Goal: Task Accomplishment & Management: Manage account settings

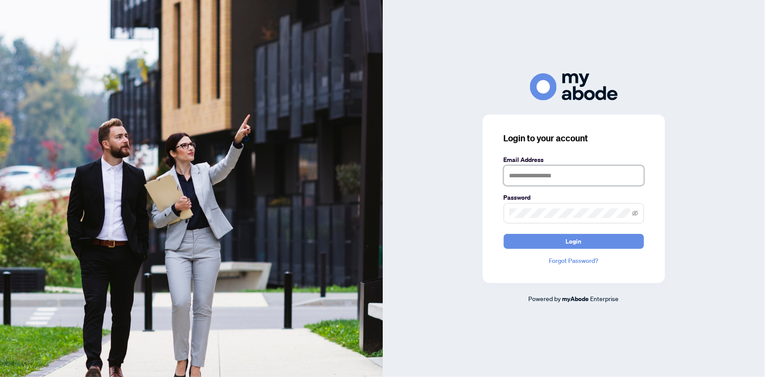
click at [573, 170] on input "text" at bounding box center [574, 175] width 140 height 20
type input "**********"
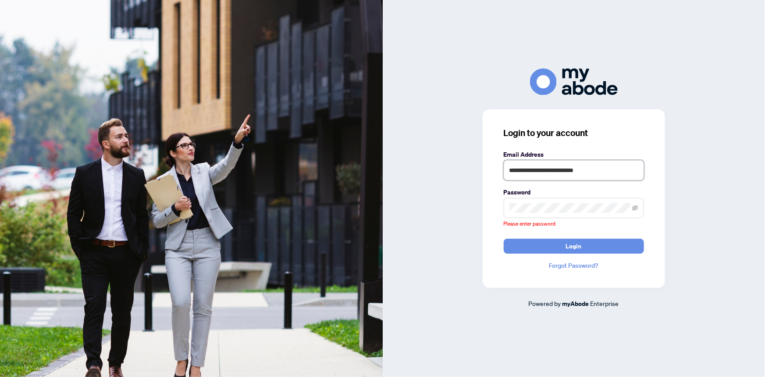
click at [554, 174] on input "**********" at bounding box center [574, 170] width 140 height 20
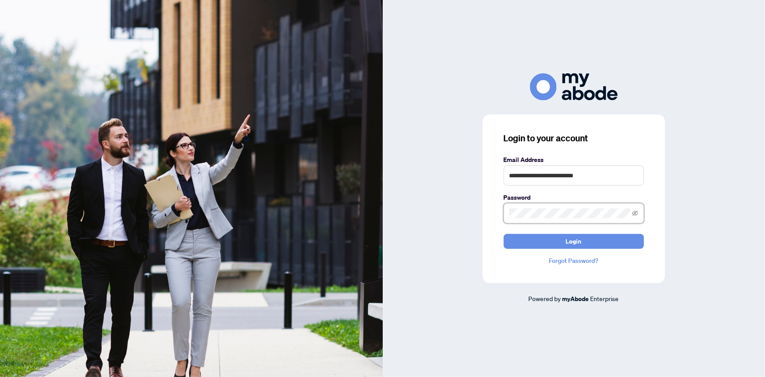
click at [504, 234] on button "Login" at bounding box center [574, 241] width 140 height 15
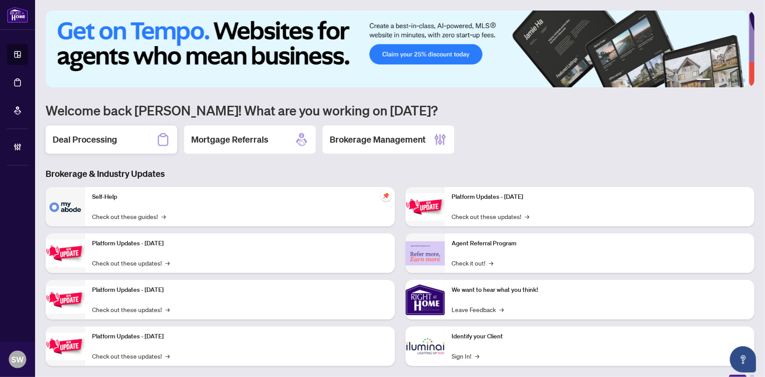
click at [97, 142] on h2 "Deal Processing" at bounding box center [85, 139] width 64 height 12
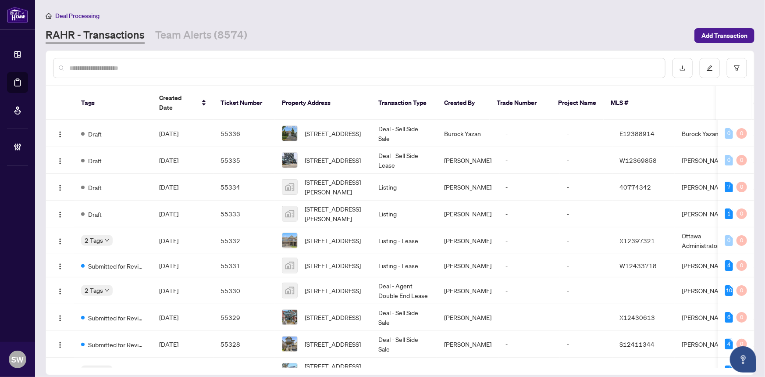
click at [307, 20] on div "Deal Processing" at bounding box center [400, 16] width 709 height 10
click at [225, 36] on link "Team Alerts (8574)" at bounding box center [201, 36] width 92 height 16
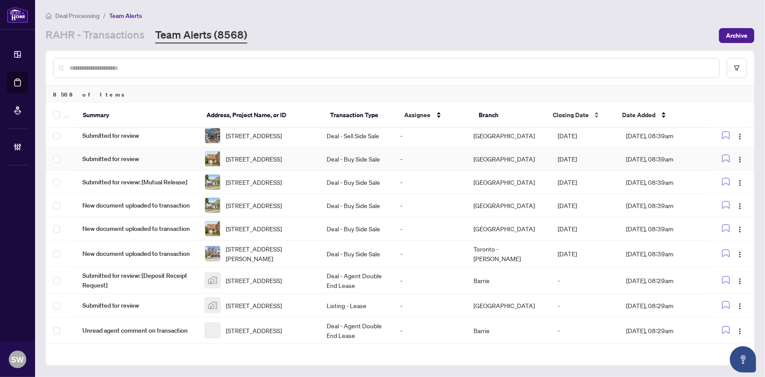
scroll to position [315, 0]
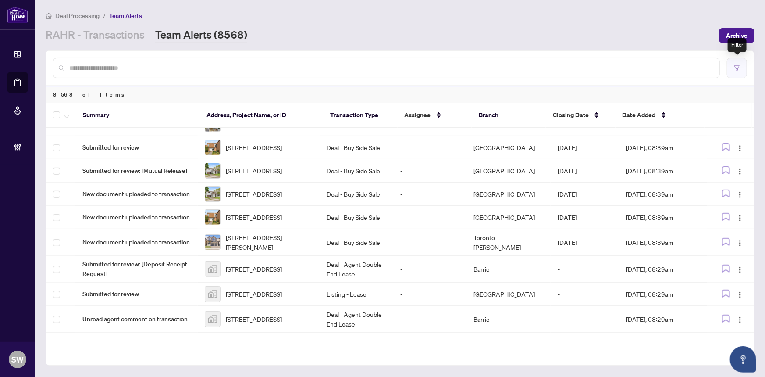
click at [737, 69] on icon "filter" at bounding box center [737, 68] width 6 height 6
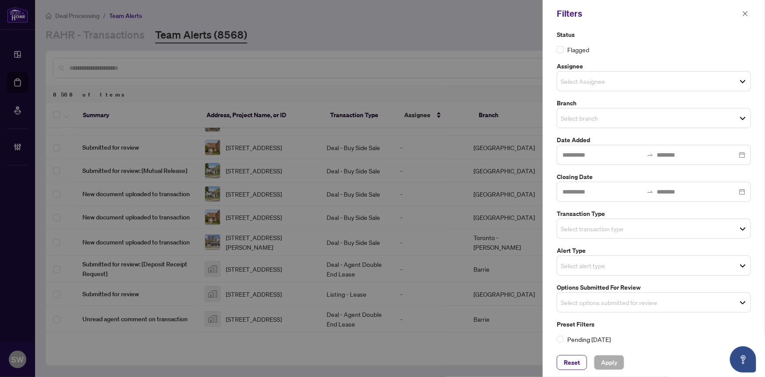
scroll to position [6, 0]
click at [622, 225] on input "search" at bounding box center [591, 226] width 61 height 11
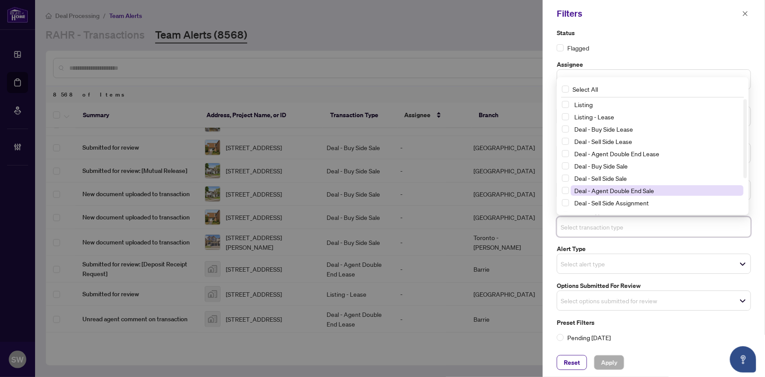
scroll to position [47, 0]
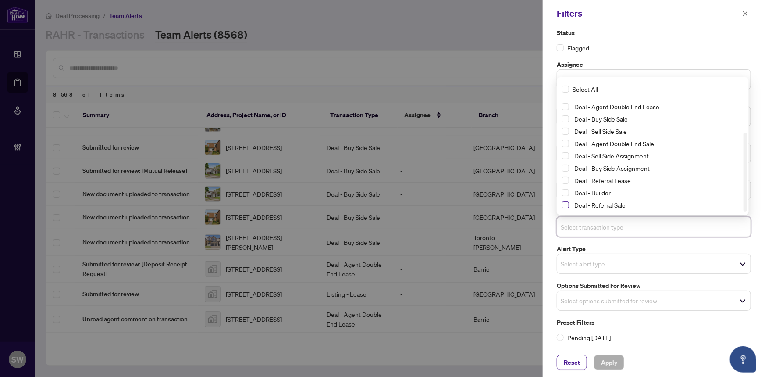
click at [568, 204] on span "Select Deal - Referral Sale" at bounding box center [565, 204] width 7 height 7
click at [566, 193] on span "Select Deal - Builder" at bounding box center [565, 192] width 7 height 7
click at [568, 180] on span "Select Deal - Referral Lease" at bounding box center [565, 180] width 7 height 7
click at [613, 363] on span "Apply" at bounding box center [609, 362] width 16 height 14
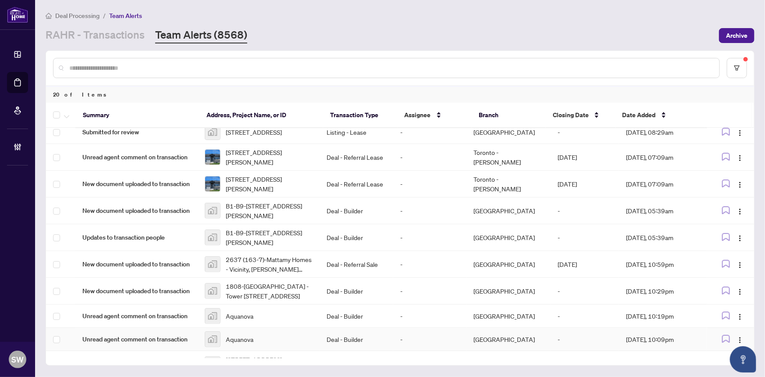
scroll to position [0, 0]
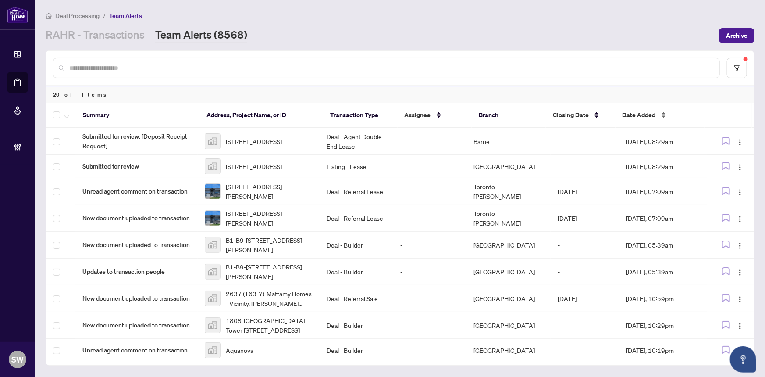
click at [664, 111] on div "Date Added" at bounding box center [660, 115] width 75 height 10
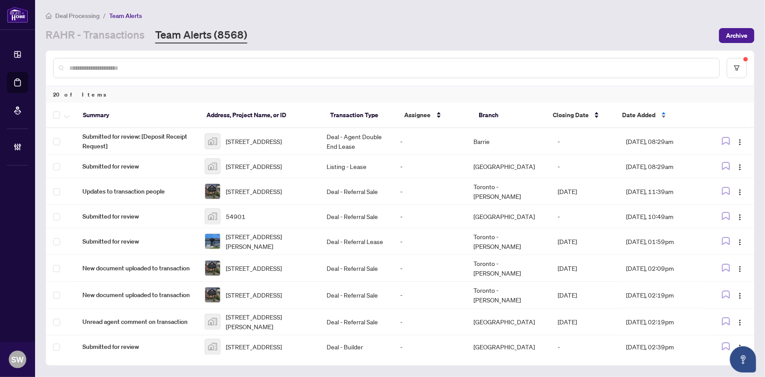
click at [664, 111] on div "Date Added" at bounding box center [660, 115] width 75 height 10
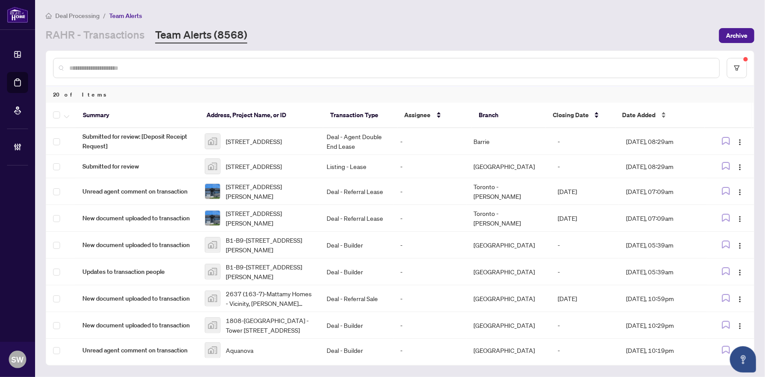
click at [649, 112] on span "Date Added" at bounding box center [639, 115] width 33 height 10
click at [664, 111] on div "Date Added" at bounding box center [660, 115] width 75 height 10
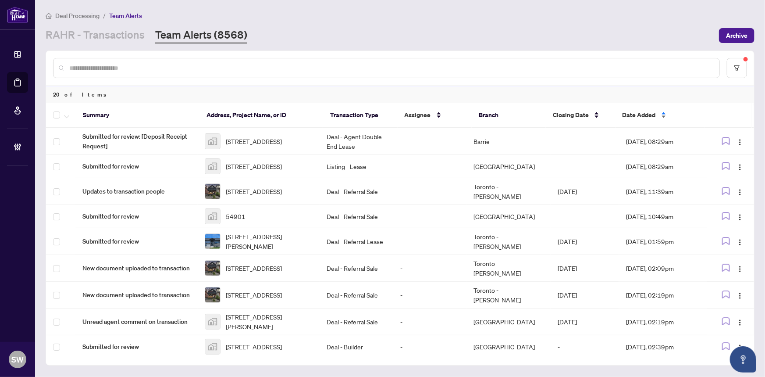
click at [663, 111] on div "Date Added" at bounding box center [660, 115] width 75 height 10
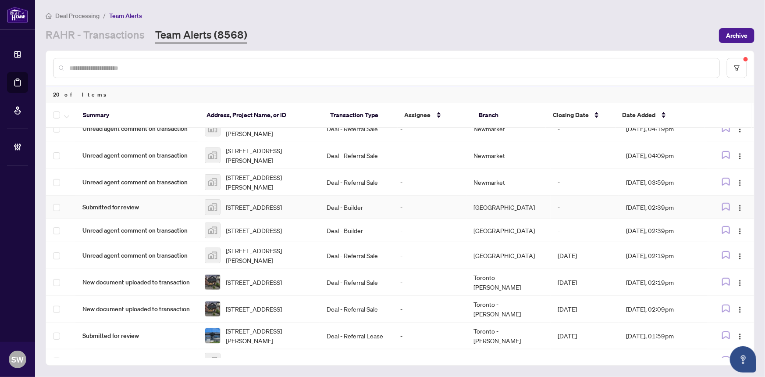
scroll to position [347, 0]
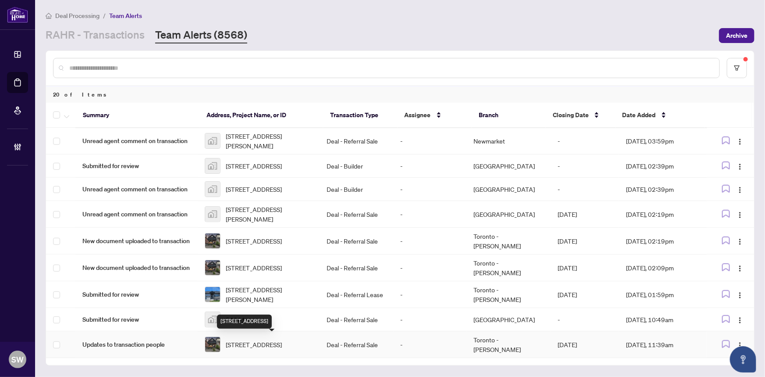
click at [282, 340] on span "17 Queensbury Ave, Toronto, Ontario M1N 2X8, Canada" at bounding box center [254, 344] width 56 height 10
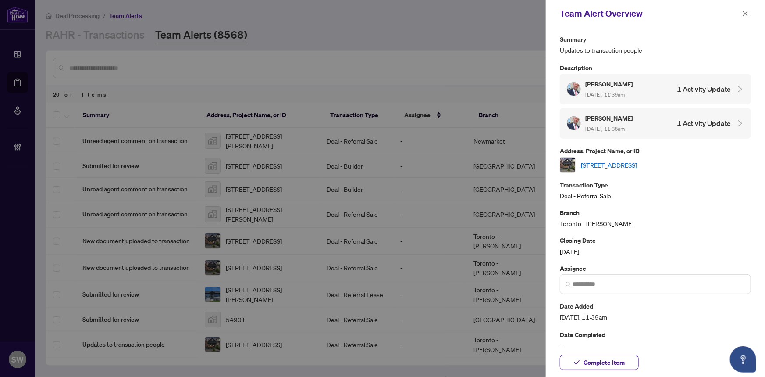
click at [602, 162] on link "17 Queensbury Ave, Toronto, Ontario M1N 2X8, Canada" at bounding box center [609, 165] width 56 height 10
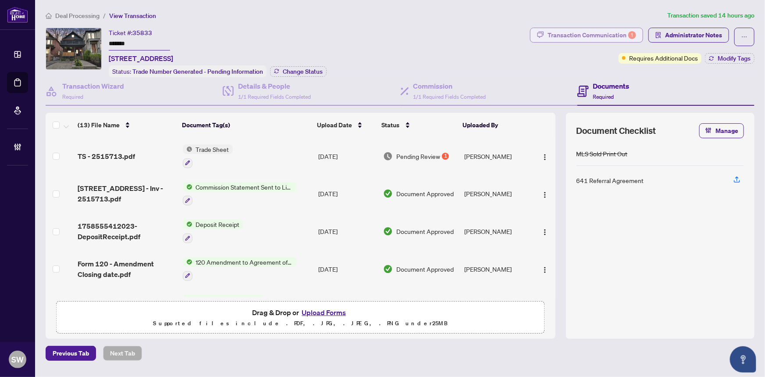
click at [588, 39] on div "Transaction Communication 1" at bounding box center [592, 35] width 89 height 14
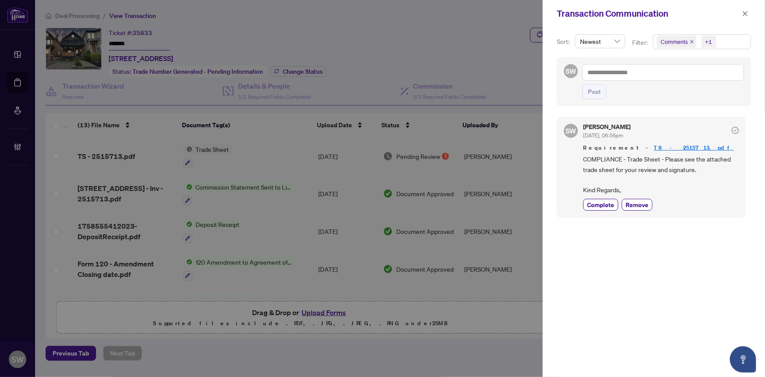
click at [750, 13] on button "button" at bounding box center [745, 13] width 11 height 11
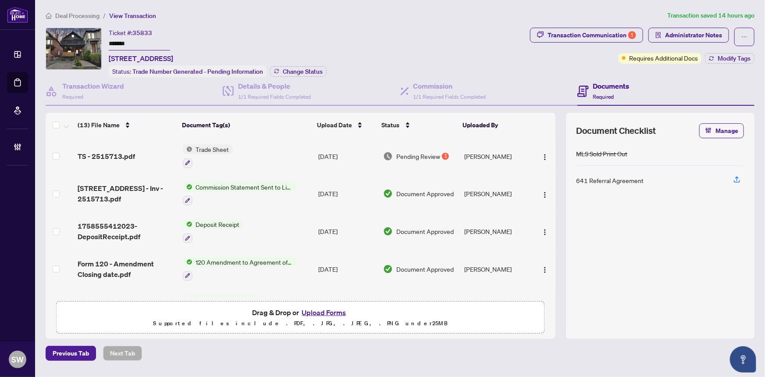
click at [141, 151] on div "TS - 2515713.pdf" at bounding box center [127, 156] width 98 height 11
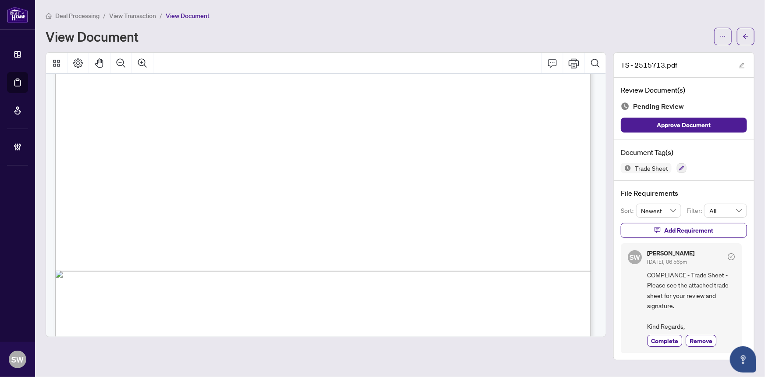
scroll to position [439, 0]
click at [747, 35] on icon "arrow-left" at bounding box center [746, 36] width 6 height 6
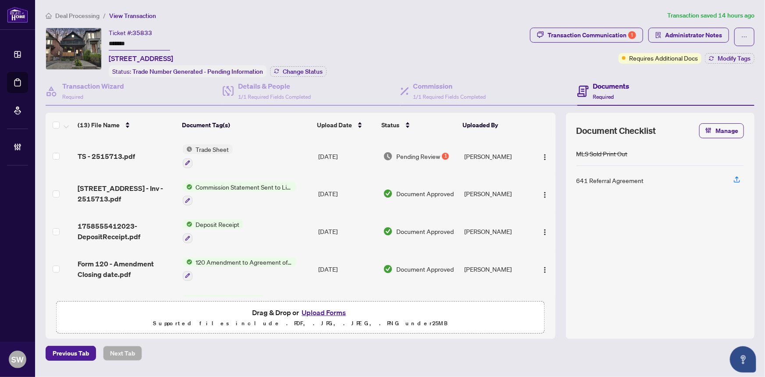
click at [82, 14] on span "Deal Processing" at bounding box center [77, 16] width 44 height 8
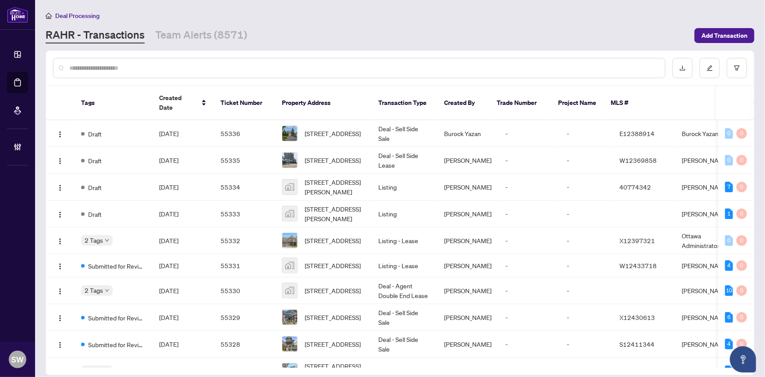
click at [370, 13] on div "Deal Processing" at bounding box center [400, 16] width 709 height 10
click at [199, 34] on link "Team Alerts (8571)" at bounding box center [201, 36] width 92 height 16
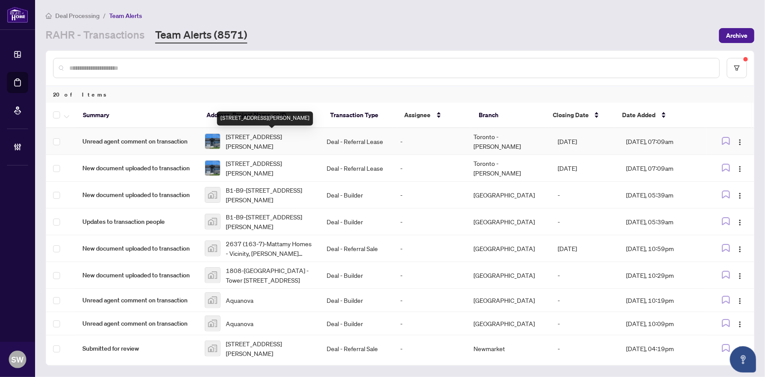
click at [313, 149] on span "[STREET_ADDRESS][PERSON_NAME]" at bounding box center [269, 141] width 87 height 19
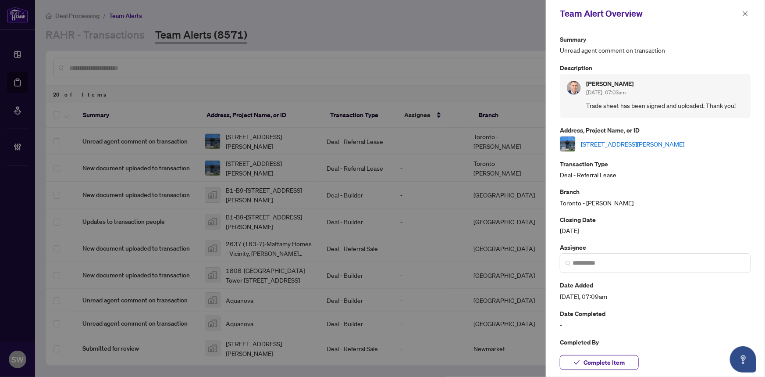
click at [621, 146] on link "[STREET_ADDRESS][PERSON_NAME]" at bounding box center [633, 144] width 104 height 10
drag, startPoint x: 604, startPoint y: 359, endPoint x: 622, endPoint y: 309, distance: 53.9
click at [604, 359] on span "Complete Item" at bounding box center [604, 362] width 41 height 14
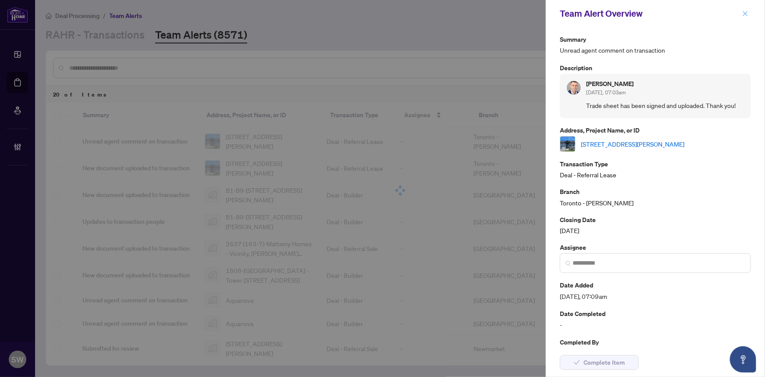
click at [745, 11] on icon "close" at bounding box center [746, 14] width 6 height 6
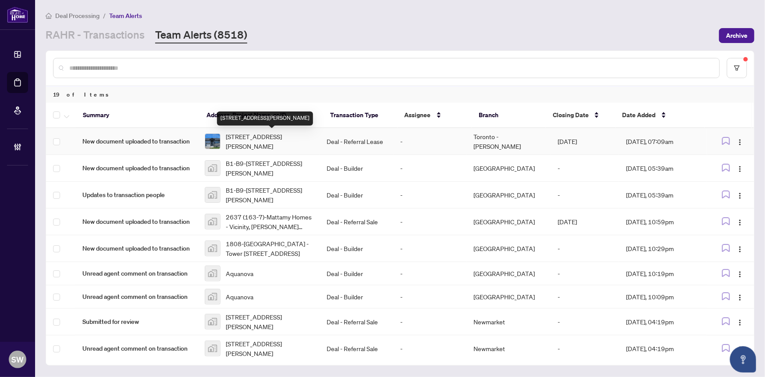
click at [270, 141] on span "[STREET_ADDRESS][PERSON_NAME]" at bounding box center [269, 141] width 87 height 19
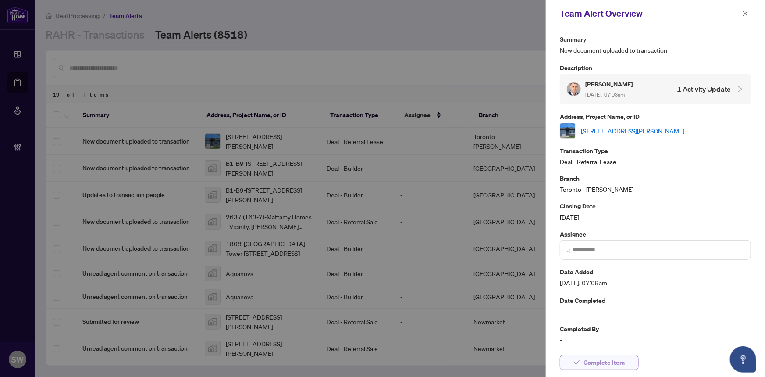
click at [623, 358] on span "Complete Item" at bounding box center [604, 362] width 41 height 14
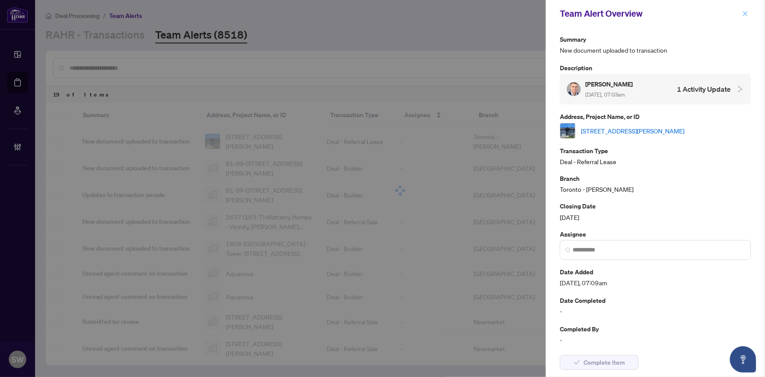
click at [741, 13] on button "button" at bounding box center [745, 13] width 11 height 11
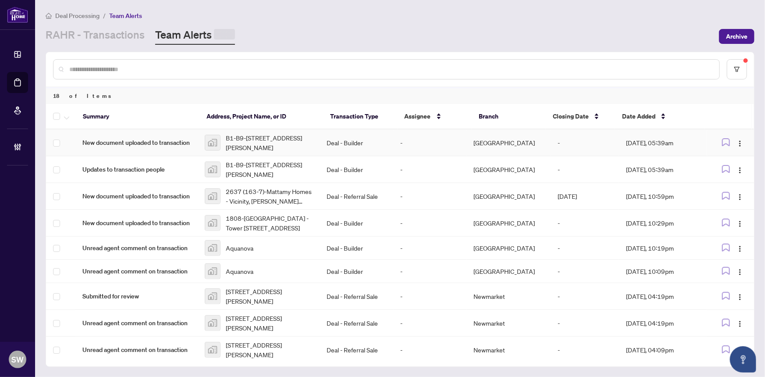
click at [271, 142] on span "B1-B9-[STREET_ADDRESS][PERSON_NAME]" at bounding box center [269, 142] width 87 height 19
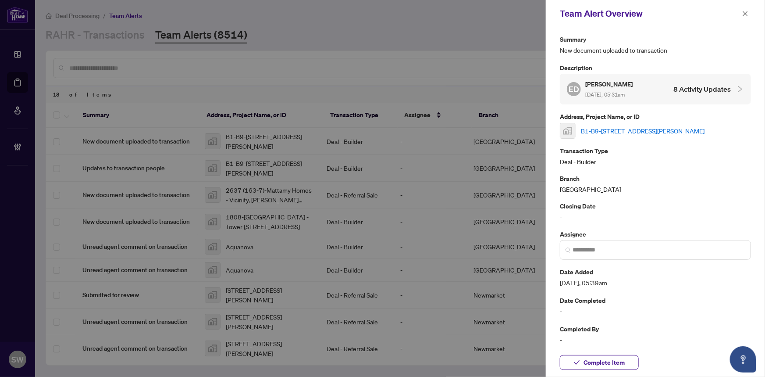
click at [615, 129] on link "B1-B9-[STREET_ADDRESS][PERSON_NAME]" at bounding box center [643, 131] width 124 height 10
click at [622, 357] on span "Complete Item" at bounding box center [604, 362] width 41 height 14
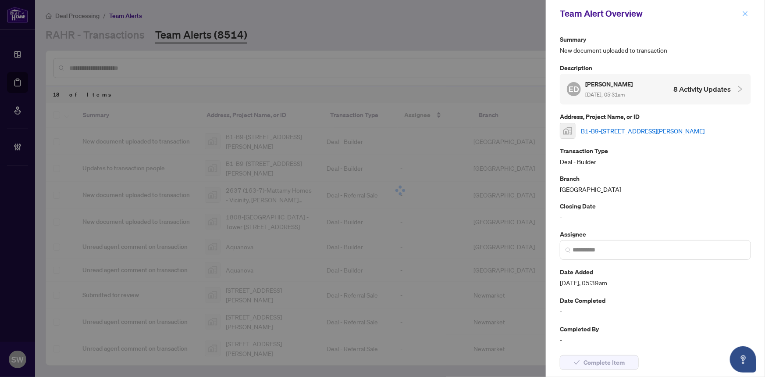
click at [746, 16] on icon "close" at bounding box center [746, 14] width 6 height 6
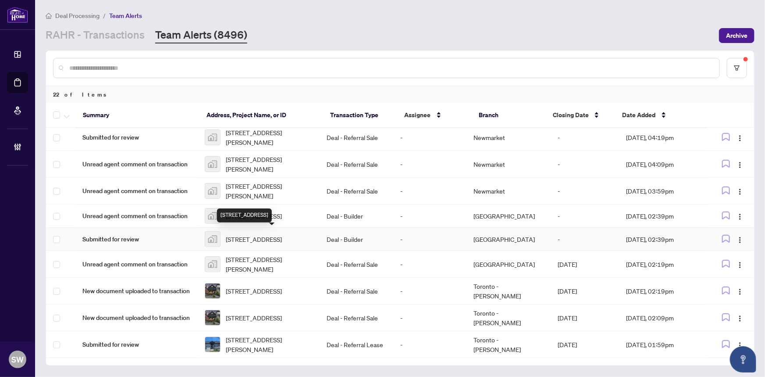
scroll to position [290, 0]
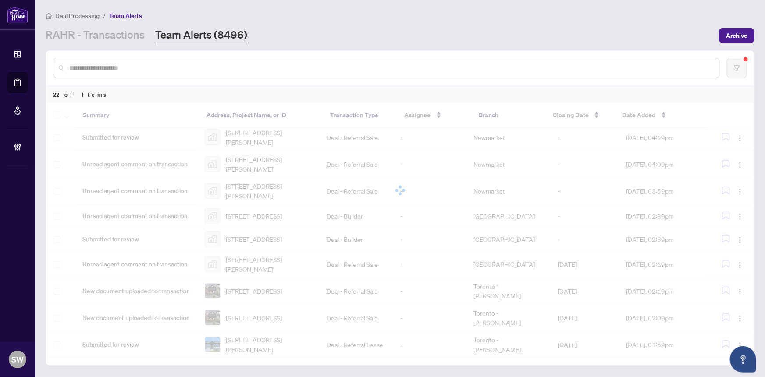
click at [248, 339] on div "Summary Address, Project Name, or ID Transaction Type Assignee Branch Closing D…" at bounding box center [400, 230] width 708 height 255
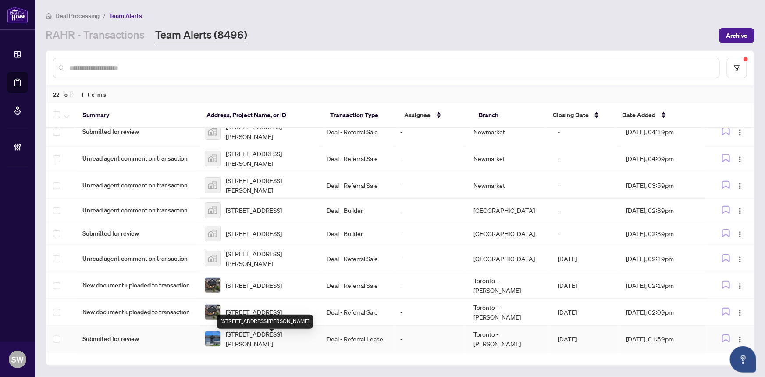
click at [248, 339] on span "[STREET_ADDRESS][PERSON_NAME]" at bounding box center [269, 338] width 87 height 19
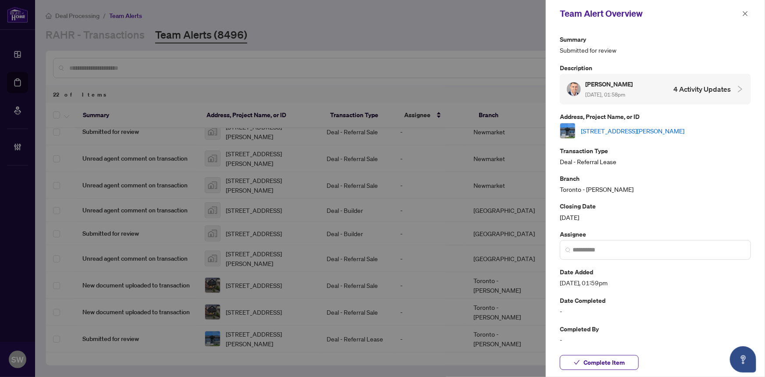
click at [625, 128] on link "[STREET_ADDRESS][PERSON_NAME]" at bounding box center [633, 131] width 104 height 10
click at [600, 361] on span "Complete Item" at bounding box center [604, 362] width 41 height 14
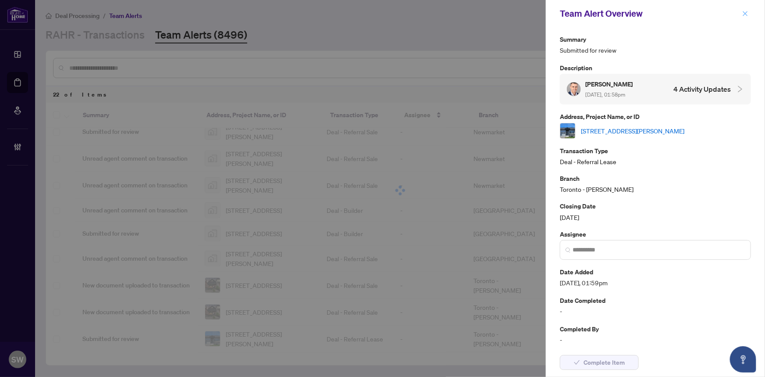
scroll to position [0, 0]
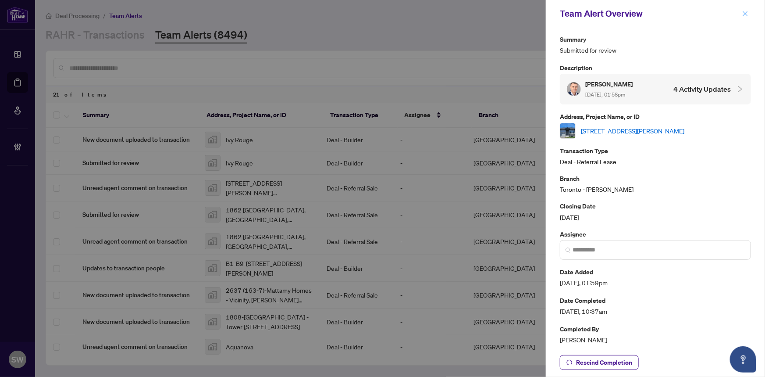
click at [745, 14] on icon "close" at bounding box center [746, 14] width 6 height 6
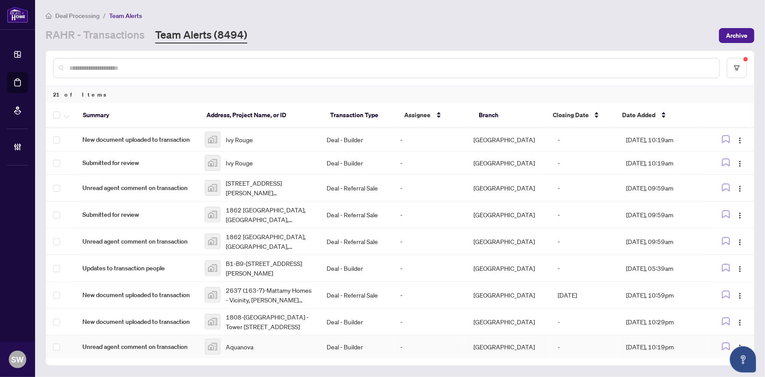
click at [262, 347] on div "Aquanova" at bounding box center [259, 347] width 108 height 16
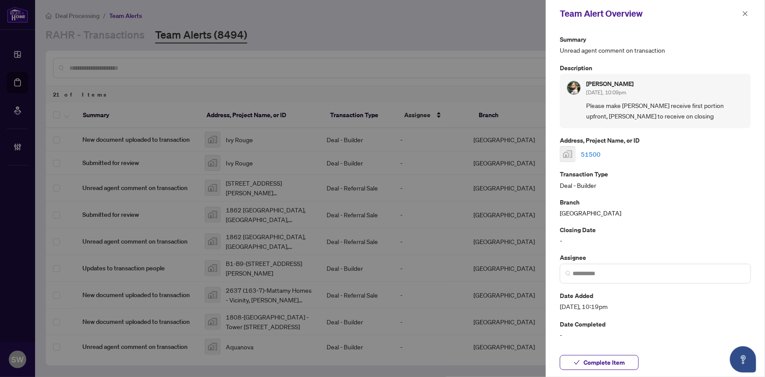
click at [589, 154] on link "51500" at bounding box center [591, 154] width 20 height 10
drag, startPoint x: 606, startPoint y: 361, endPoint x: 631, endPoint y: 344, distance: 30.5
click at [607, 361] on span "Complete Item" at bounding box center [604, 362] width 41 height 14
click at [743, 14] on icon "close" at bounding box center [746, 14] width 6 height 6
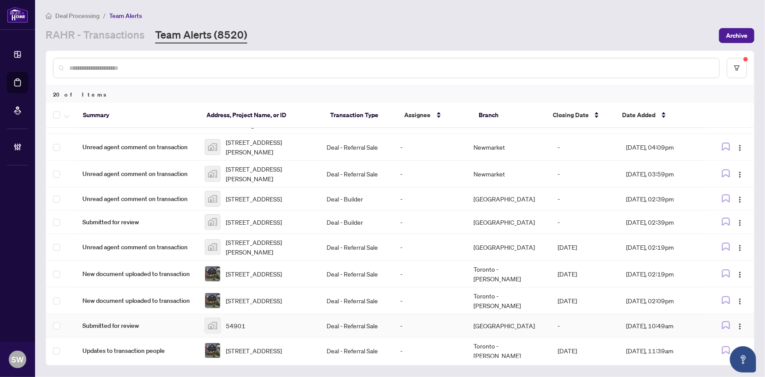
scroll to position [290, 0]
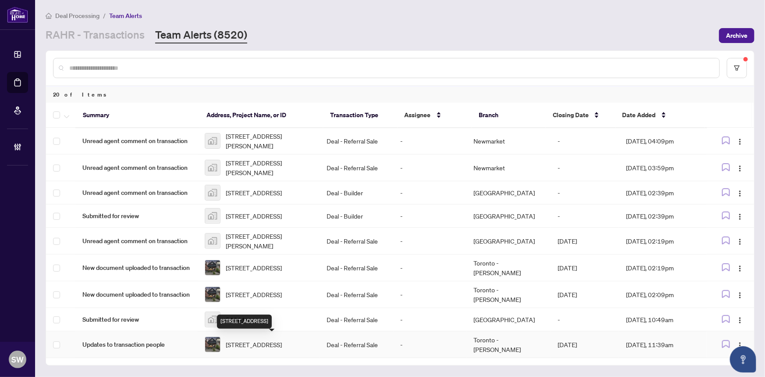
click at [248, 344] on span "[STREET_ADDRESS]" at bounding box center [254, 344] width 56 height 10
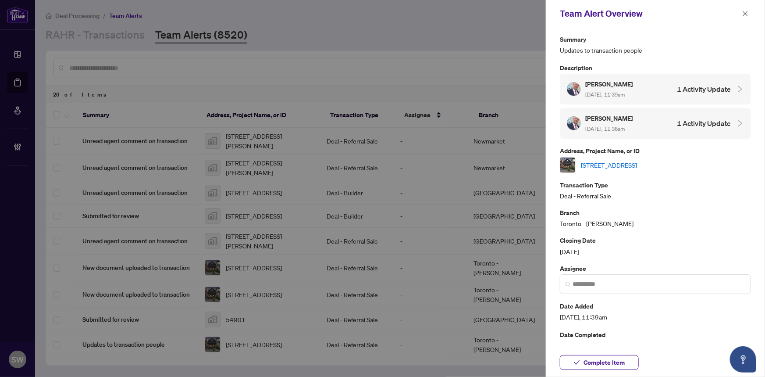
click at [637, 160] on link "[STREET_ADDRESS]" at bounding box center [609, 165] width 56 height 10
click at [591, 364] on span "Complete Item" at bounding box center [604, 362] width 41 height 14
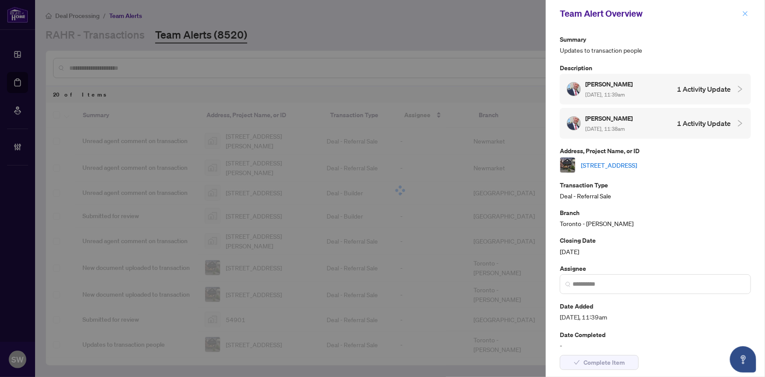
click at [745, 12] on icon "close" at bounding box center [746, 14] width 6 height 6
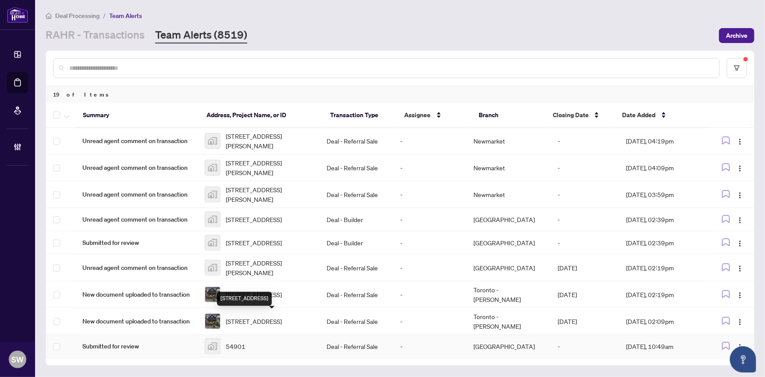
click at [266, 343] on div "54901" at bounding box center [259, 346] width 108 height 16
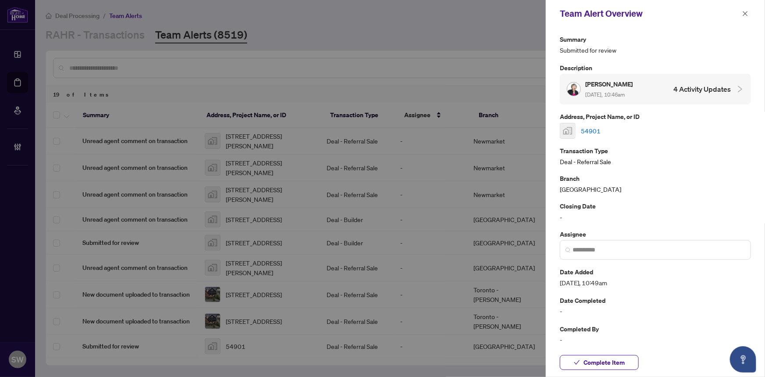
click at [593, 129] on link "54901" at bounding box center [591, 131] width 20 height 10
click at [592, 364] on span "Complete Item" at bounding box center [604, 362] width 41 height 14
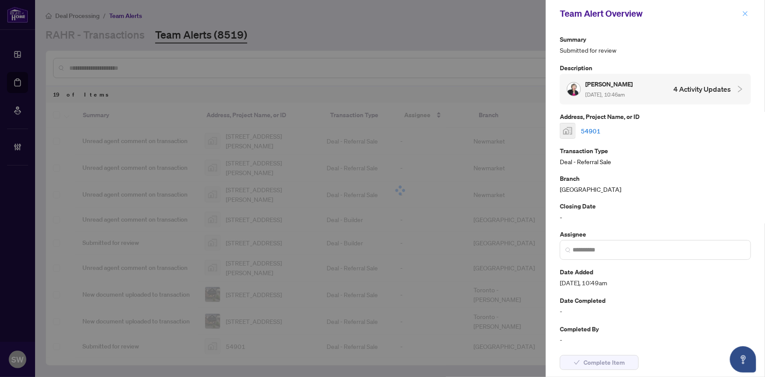
click at [743, 12] on icon "close" at bounding box center [746, 14] width 6 height 6
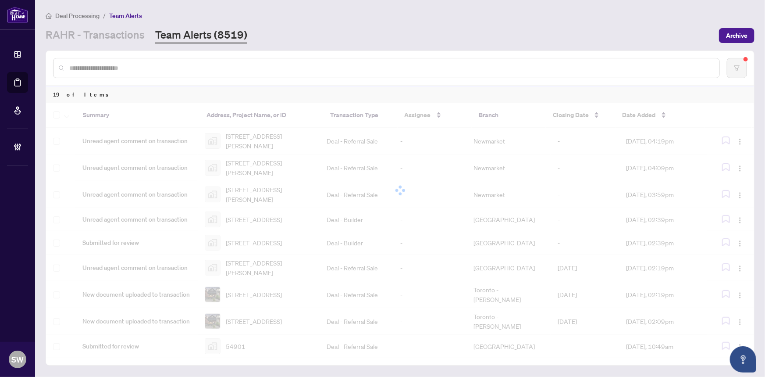
scroll to position [240, 0]
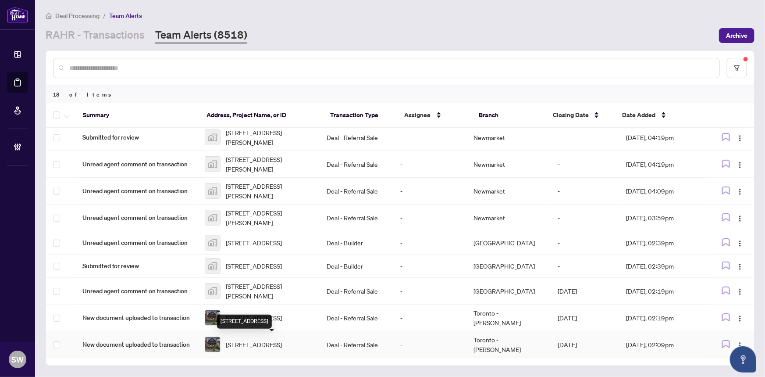
click at [282, 339] on span "17 Queensbury Ave, Toronto, Ontario M1N 2X8, Canada" at bounding box center [254, 344] width 56 height 10
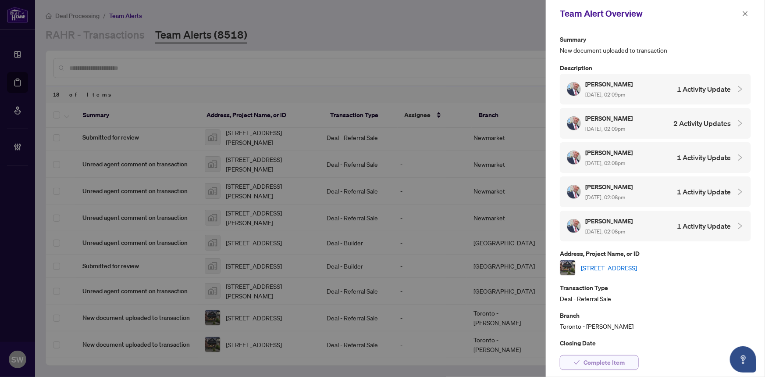
drag, startPoint x: 627, startPoint y: 364, endPoint x: 629, endPoint y: 357, distance: 6.4
click at [627, 364] on button "Complete Item" at bounding box center [599, 362] width 79 height 15
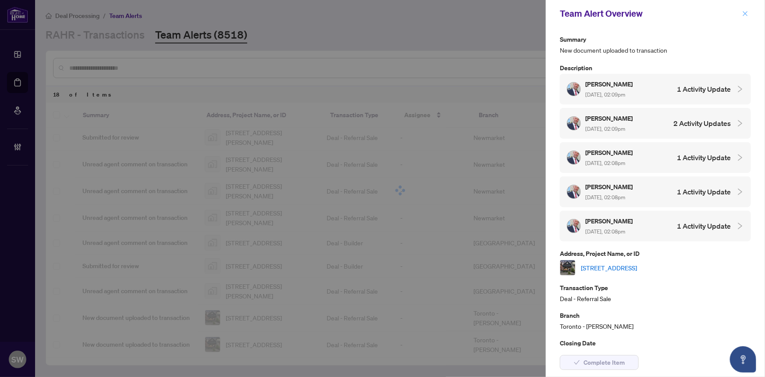
click at [747, 13] on icon "close" at bounding box center [746, 14] width 6 height 6
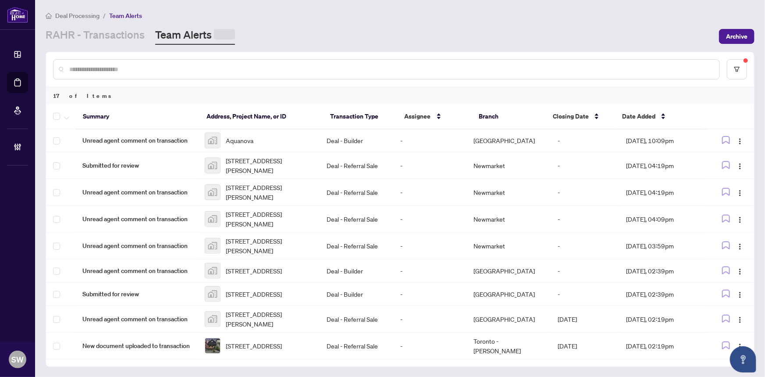
scroll to position [214, 0]
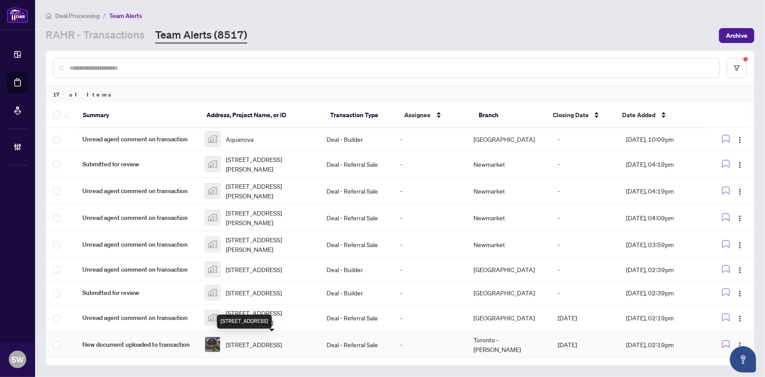
click at [279, 339] on span "17 Queensbury Ave, Toronto, Ontario M1N 2X8, Canada" at bounding box center [254, 344] width 56 height 10
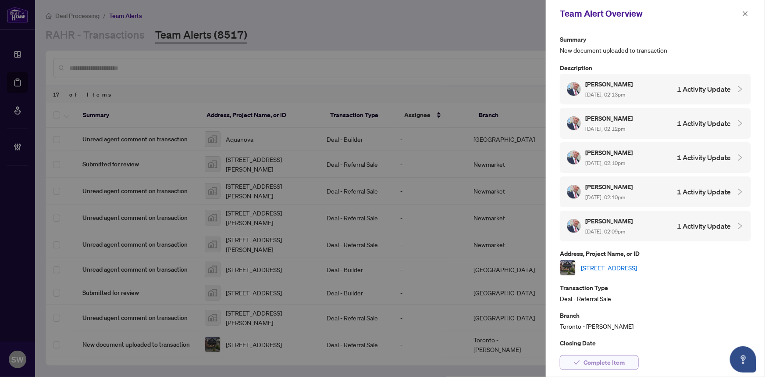
click at [589, 363] on span "Complete Item" at bounding box center [604, 362] width 41 height 14
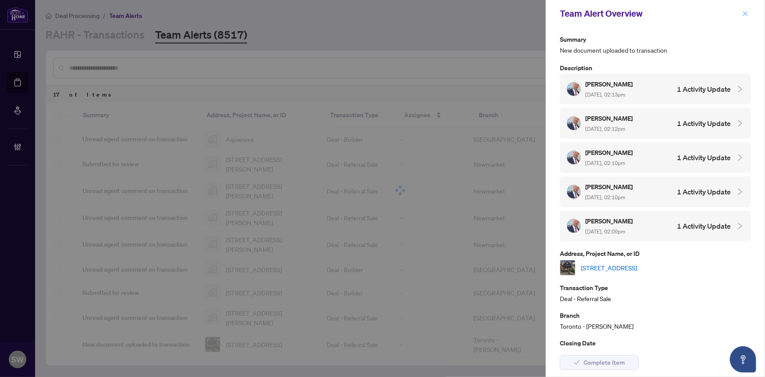
click at [743, 12] on icon "close" at bounding box center [746, 14] width 6 height 6
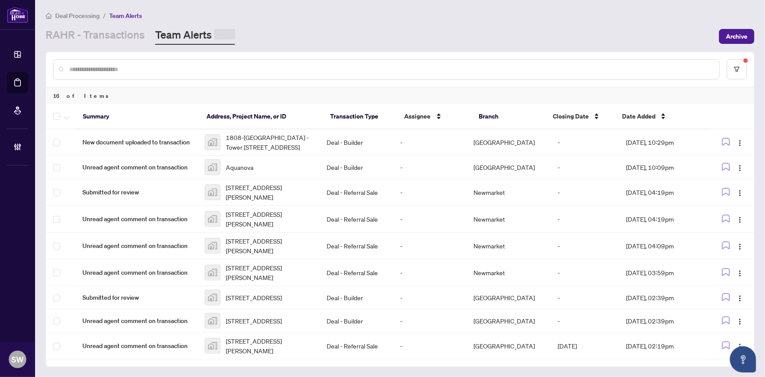
scroll to position [187, 0]
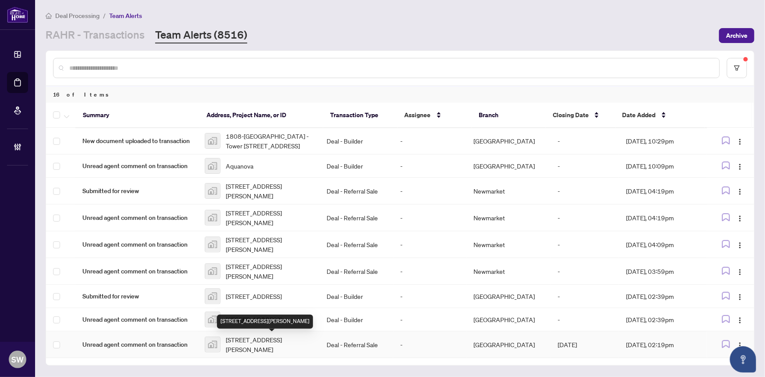
click at [275, 343] on span "3120 Kirwin Avenue, Mississauga, ON, Canada" at bounding box center [269, 344] width 87 height 19
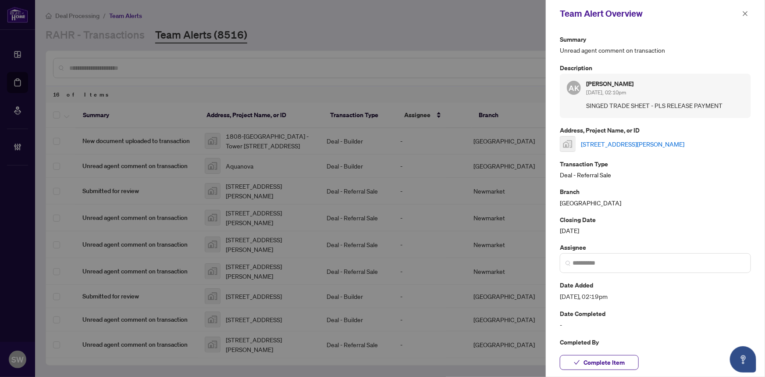
click at [604, 142] on link "3120 Kirwin Avenue, Mississauga, ON, Canada" at bounding box center [633, 144] width 104 height 10
click at [606, 366] on span "Complete Item" at bounding box center [604, 362] width 41 height 14
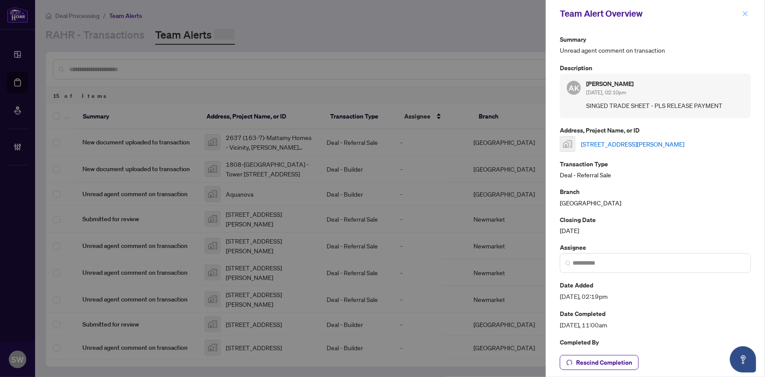
scroll to position [160, 0]
drag, startPoint x: 744, startPoint y: 13, endPoint x: 738, endPoint y: 16, distance: 7.1
click at [744, 13] on icon "close" at bounding box center [746, 14] width 6 height 6
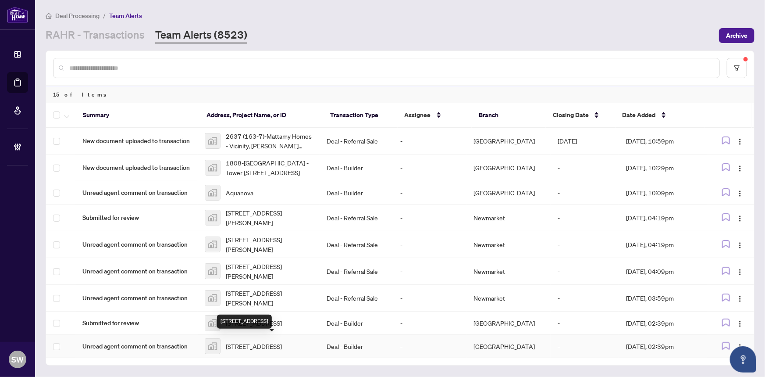
click at [256, 341] on span "Lot 8-2046 Postilion St, Ottawa, ON, Canada" at bounding box center [254, 346] width 56 height 10
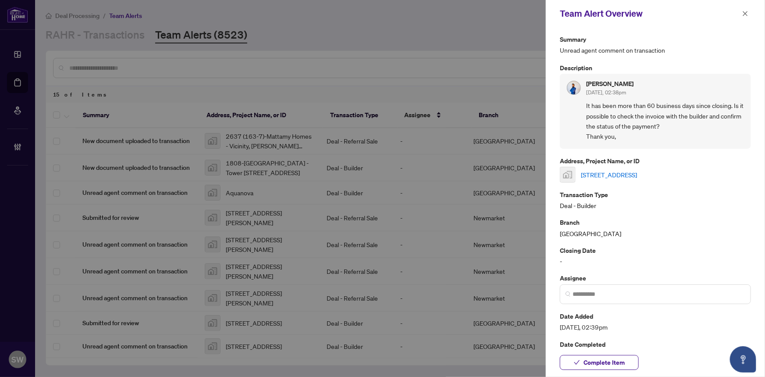
click at [623, 175] on link "Lot 8-2046 Postilion St, Ottawa, ON, Canada" at bounding box center [609, 175] width 56 height 10
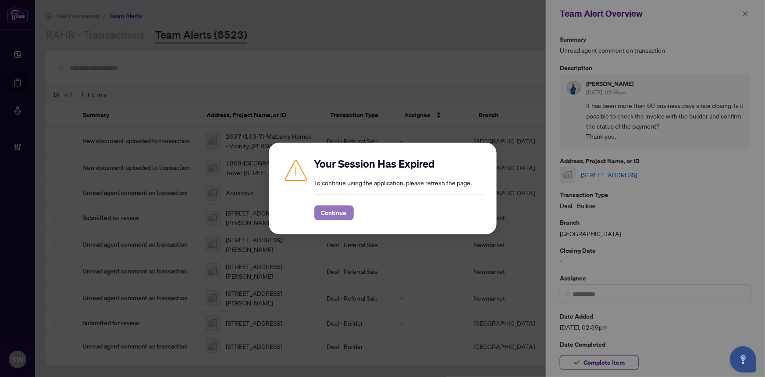
click at [338, 213] on span "Continue" at bounding box center [334, 213] width 25 height 14
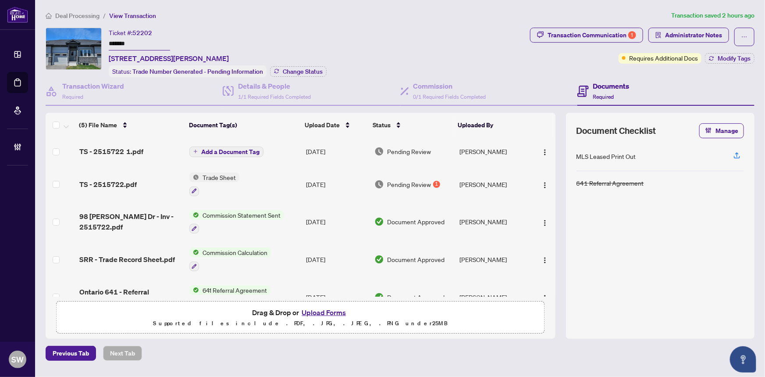
click at [124, 40] on input "*******" at bounding box center [139, 44] width 61 height 13
click at [123, 41] on input "*******" at bounding box center [139, 44] width 61 height 13
click at [142, 150] on div "TS - 2515722 1.pdf" at bounding box center [131, 151] width 104 height 11
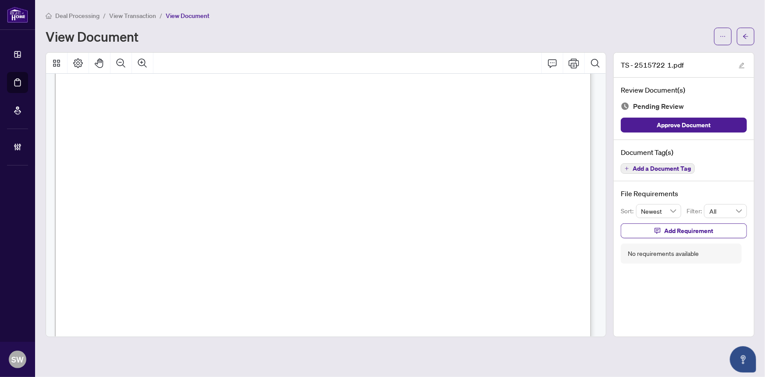
scroll to position [239, 0]
click at [684, 167] on span "Add a Document Tag" at bounding box center [662, 168] width 58 height 6
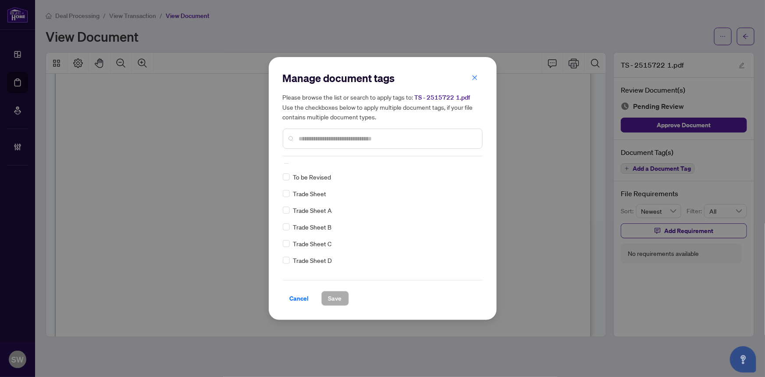
scroll to position [0, 0]
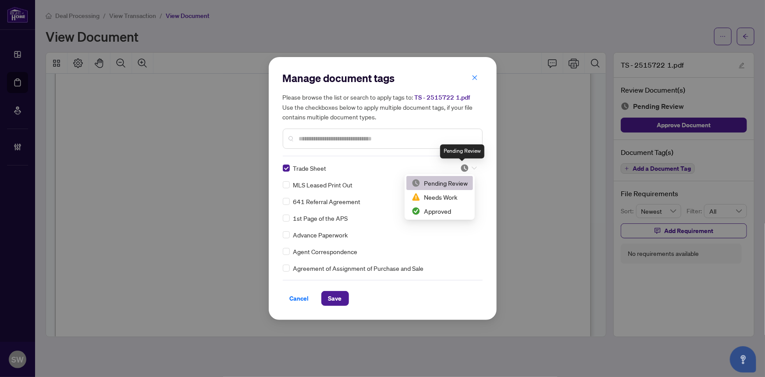
click at [465, 166] on img at bounding box center [465, 168] width 9 height 9
click at [440, 212] on div "Approved" at bounding box center [440, 211] width 56 height 10
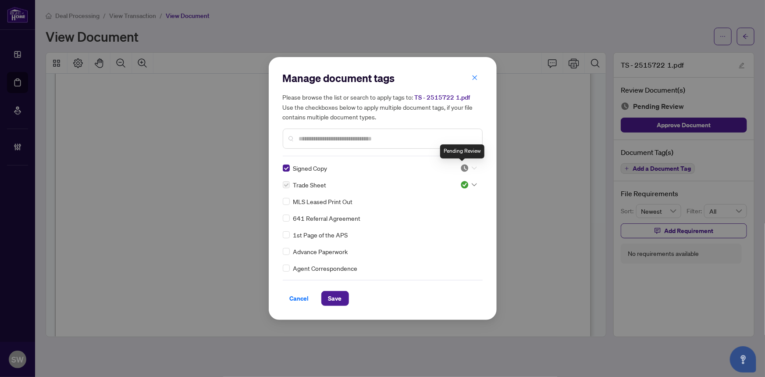
click at [461, 167] on img at bounding box center [465, 168] width 9 height 9
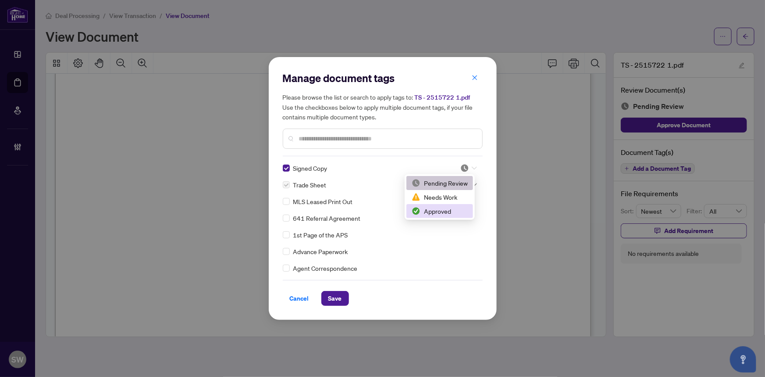
click at [443, 210] on div "Approved" at bounding box center [440, 211] width 56 height 10
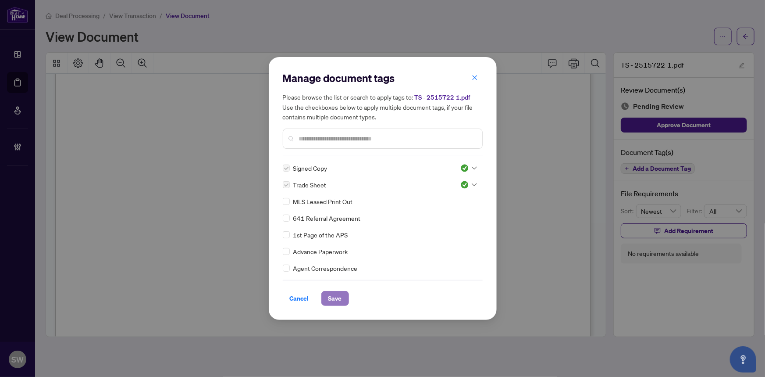
click at [336, 296] on span "Save" at bounding box center [336, 298] width 14 height 14
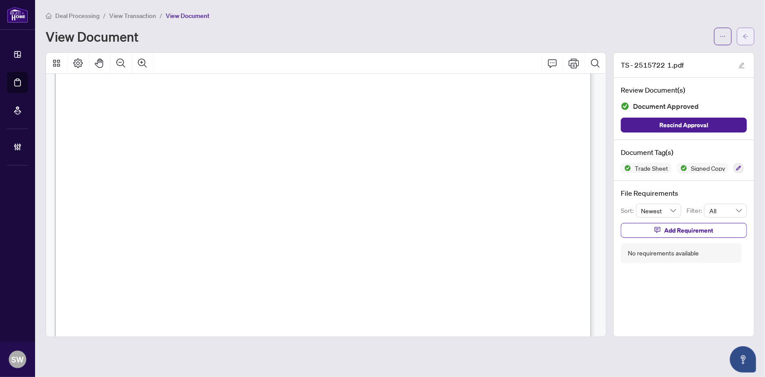
click at [750, 39] on button "button" at bounding box center [746, 37] width 18 height 18
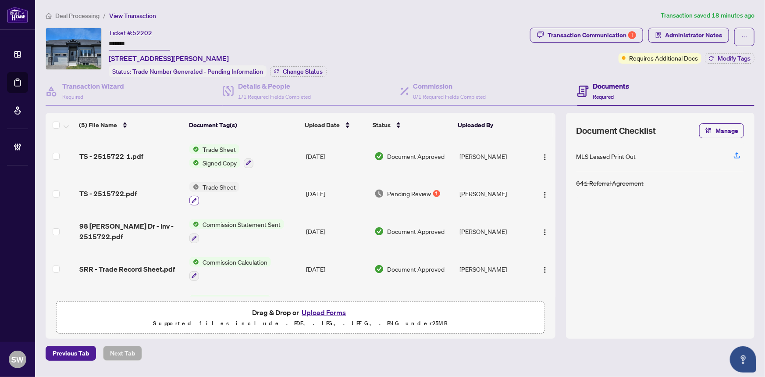
click at [196, 199] on icon "button" at bounding box center [194, 200] width 5 height 5
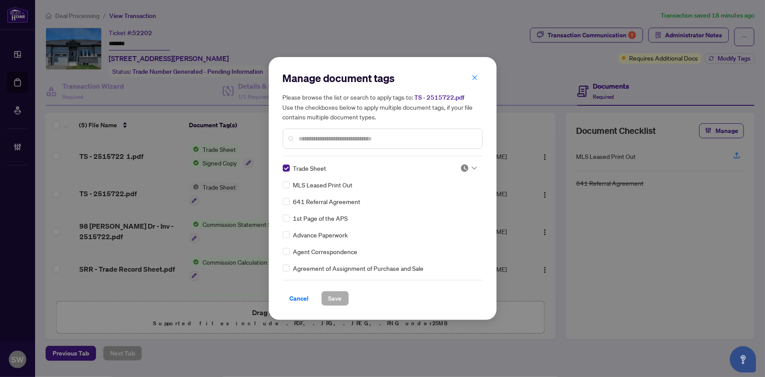
click at [461, 167] on img at bounding box center [465, 168] width 9 height 9
click at [447, 209] on div "Approved" at bounding box center [440, 211] width 56 height 10
click at [337, 296] on span "Save" at bounding box center [336, 298] width 14 height 14
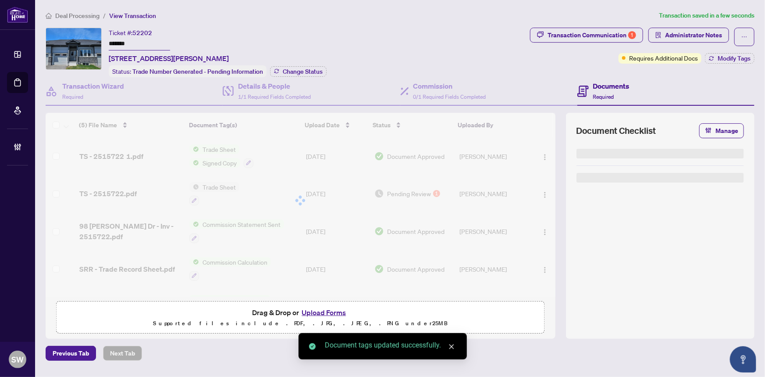
click at [733, 56] on span "Modify Tags" at bounding box center [734, 58] width 33 height 6
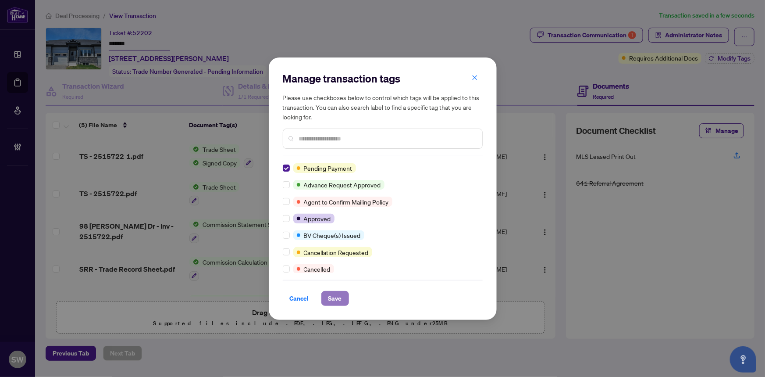
click at [339, 298] on span "Save" at bounding box center [336, 298] width 14 height 14
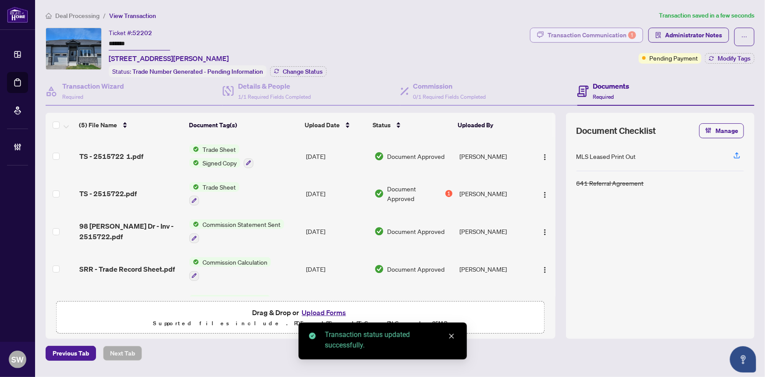
click at [615, 37] on div "Transaction Communication 1" at bounding box center [592, 35] width 89 height 14
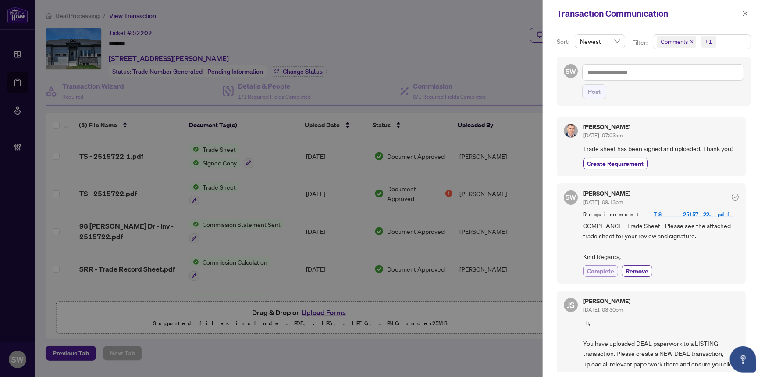
click at [602, 271] on span "Complete" at bounding box center [600, 270] width 27 height 9
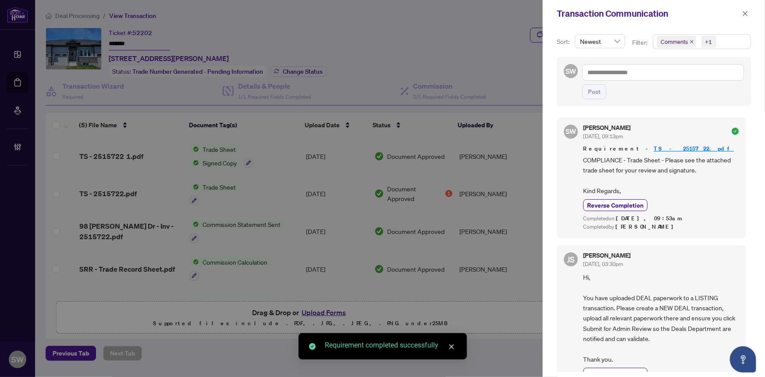
scroll to position [79, 0]
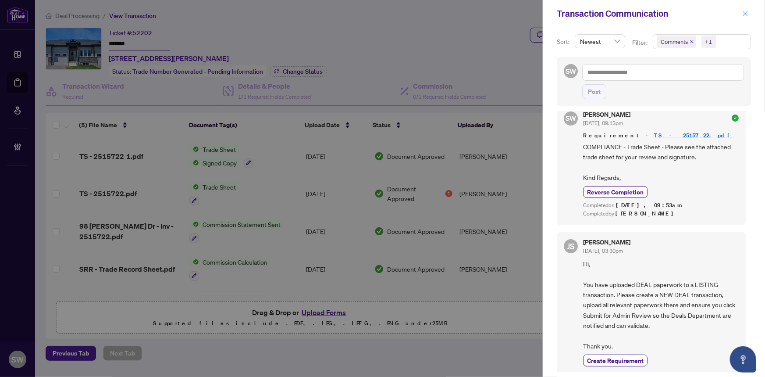
click at [746, 13] on icon "close" at bounding box center [746, 14] width 6 height 6
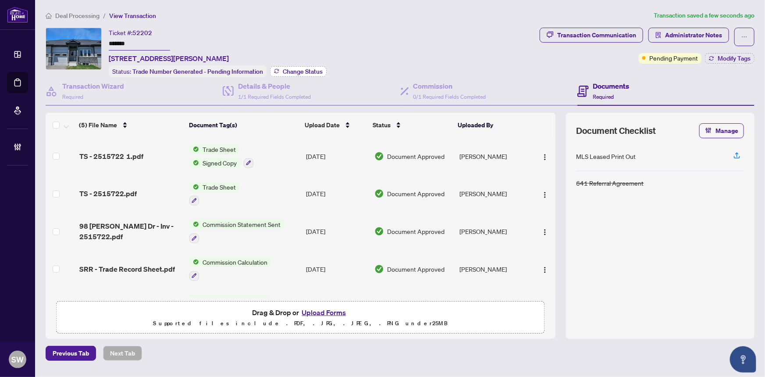
click at [304, 71] on span "Change Status" at bounding box center [303, 71] width 40 height 6
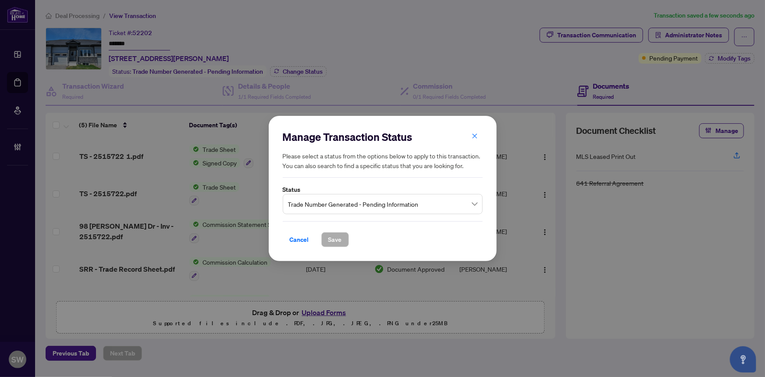
click at [339, 201] on span "Trade Number Generated - Pending Information" at bounding box center [382, 204] width 189 height 17
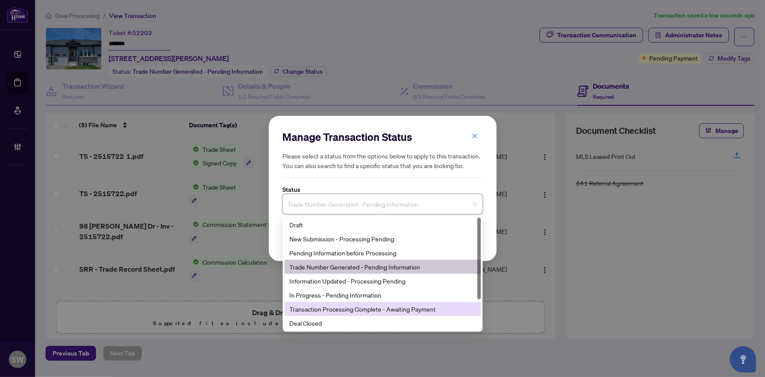
click at [399, 311] on div "Transaction Processing Complete - Awaiting Payment" at bounding box center [383, 309] width 186 height 10
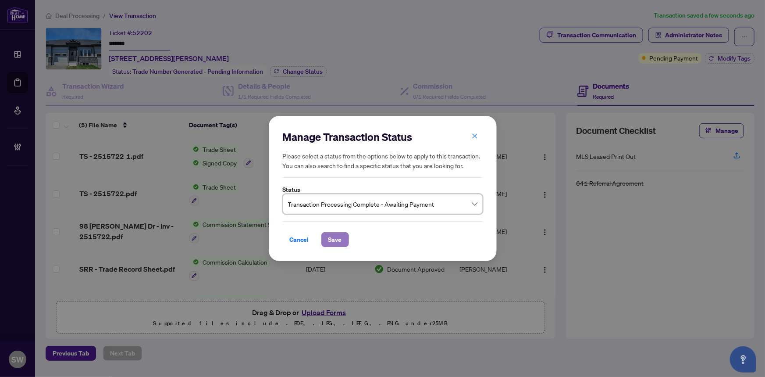
click at [332, 241] on span "Save" at bounding box center [336, 239] width 14 height 14
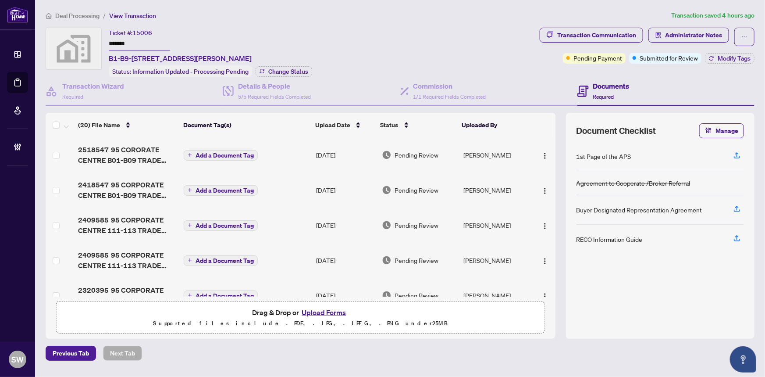
click at [123, 43] on input "*******" at bounding box center [139, 44] width 61 height 13
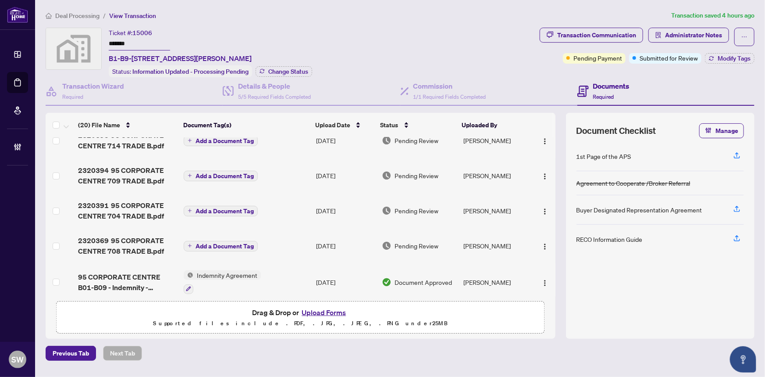
scroll to position [239, 0]
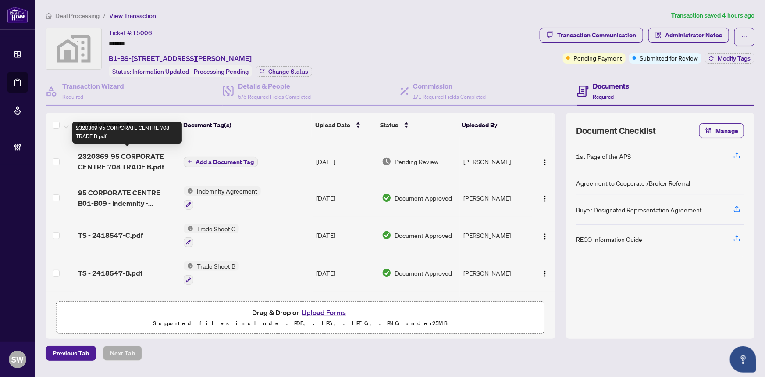
click at [117, 156] on span "2320369 95 CORPORATE CENTRE 708 TRADE B.pdf" at bounding box center [127, 161] width 99 height 21
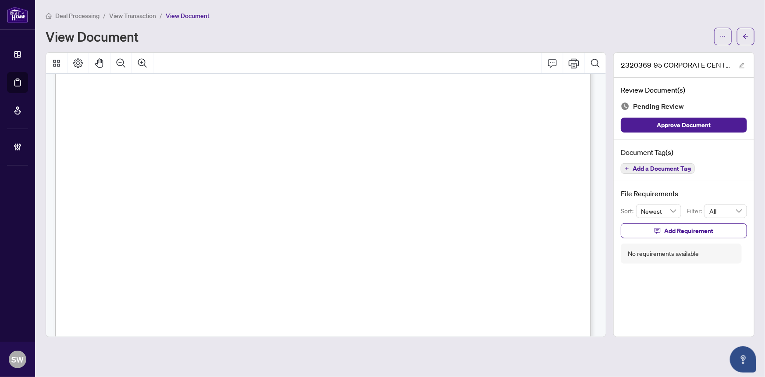
scroll to position [239, 0]
click at [682, 167] on span "Add a Document Tag" at bounding box center [662, 168] width 58 height 6
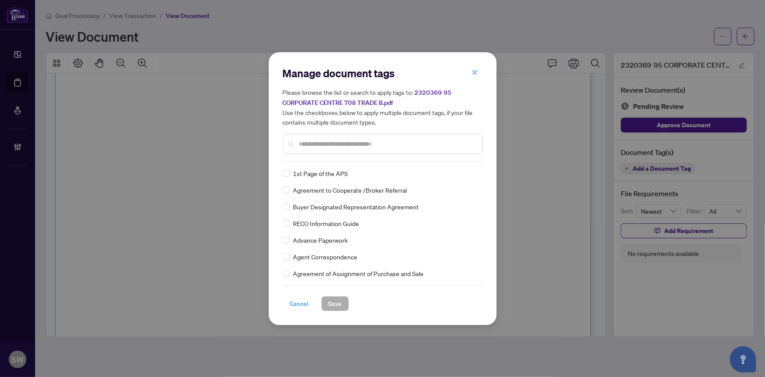
click at [295, 303] on span "Cancel" at bounding box center [299, 304] width 19 height 14
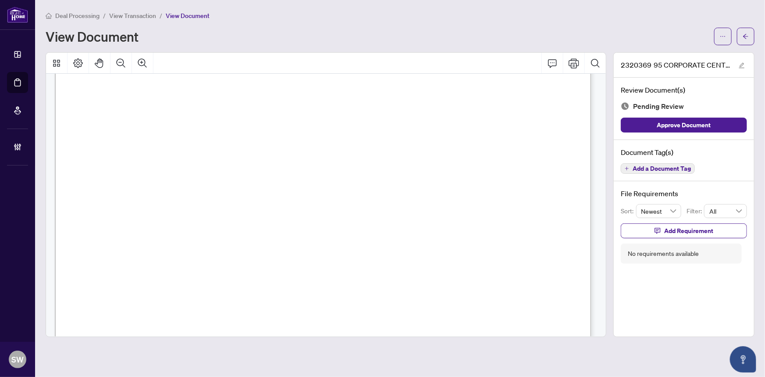
scroll to position [0, 0]
click at [663, 168] on span "Add a Document Tag" at bounding box center [662, 168] width 58 height 6
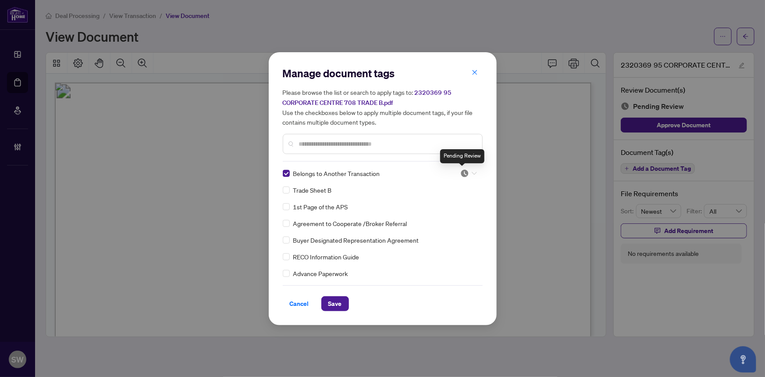
click at [464, 171] on img at bounding box center [465, 173] width 9 height 9
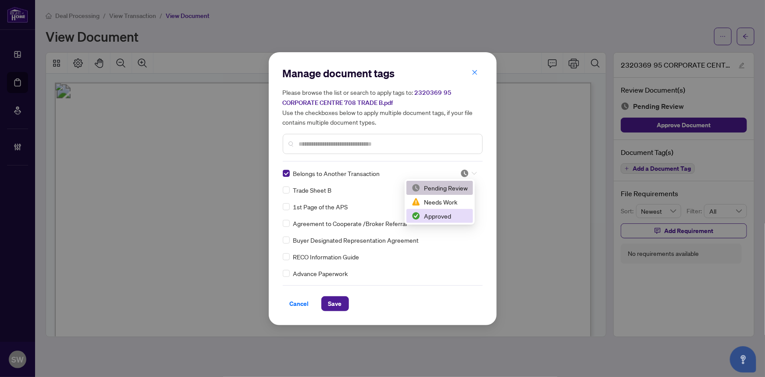
click at [443, 215] on div "Approved" at bounding box center [440, 216] width 56 height 10
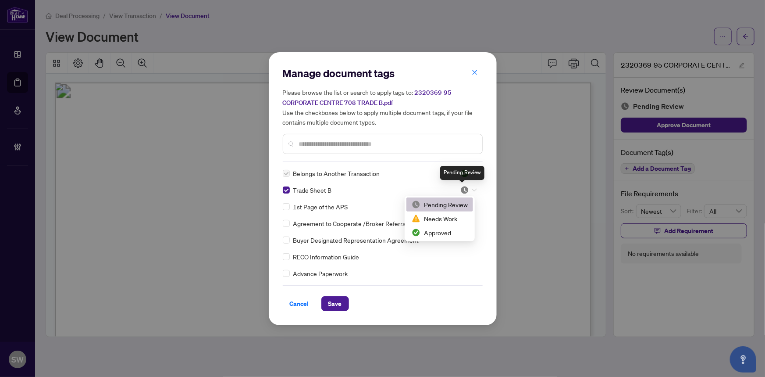
click at [463, 186] on img at bounding box center [465, 190] width 9 height 9
click at [448, 233] on div "Approved" at bounding box center [440, 233] width 56 height 10
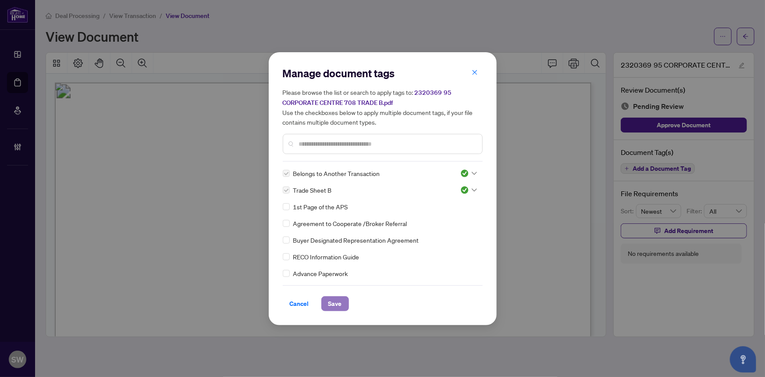
click at [333, 304] on span "Save" at bounding box center [336, 304] width 14 height 14
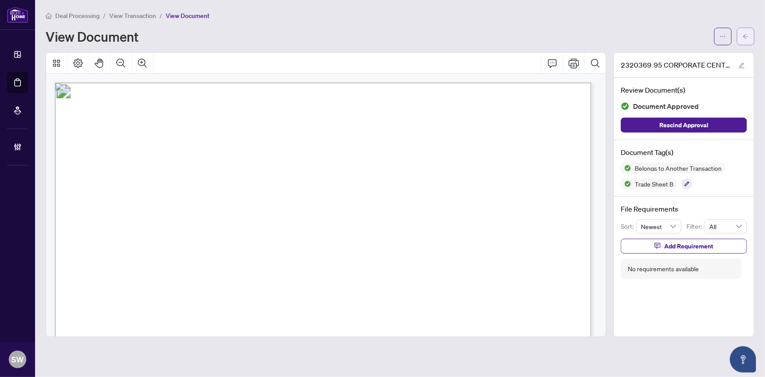
click at [747, 35] on icon "arrow-left" at bounding box center [746, 36] width 6 height 6
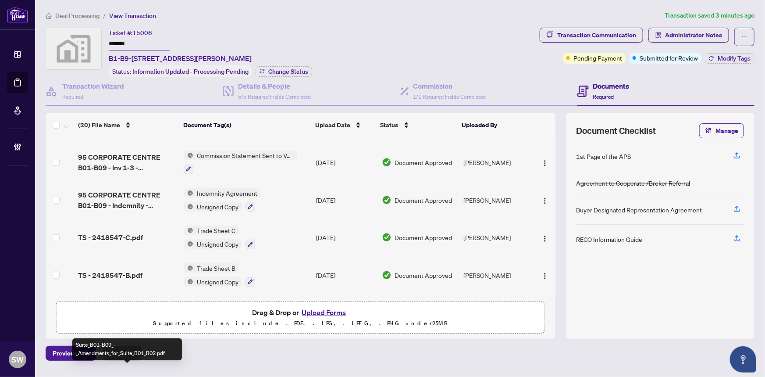
scroll to position [413, 0]
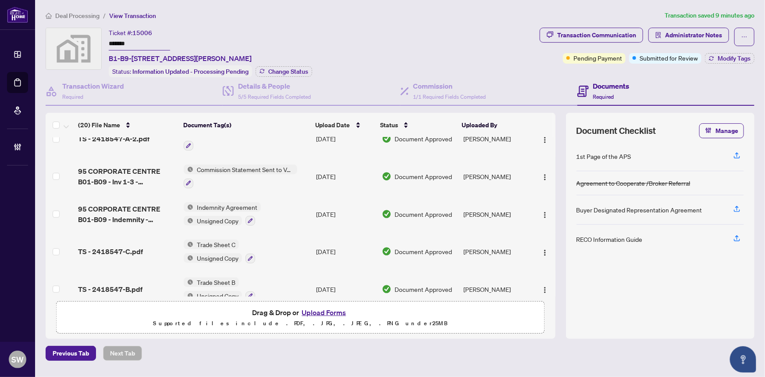
click at [252, 35] on div "Ticket #: 15006 ******* B1-B9-[STREET_ADDRESS][PERSON_NAME]" at bounding box center [180, 46] width 143 height 36
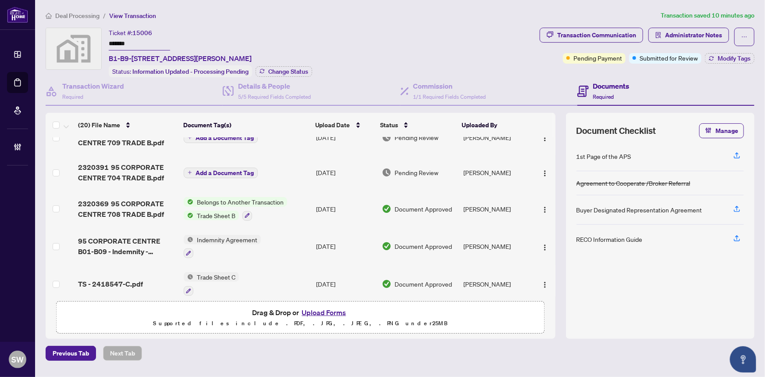
scroll to position [174, 0]
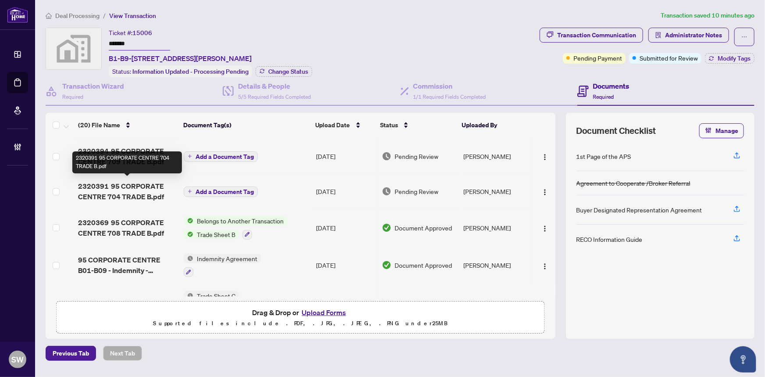
click at [131, 191] on span "2320391 95 CORPORATE CENTRE 704 TRADE B.pdf" at bounding box center [127, 191] width 99 height 21
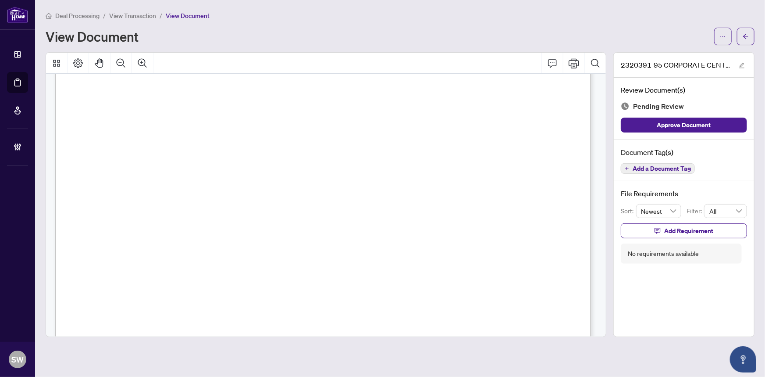
scroll to position [199, 0]
click at [671, 168] on span "Add a Document Tag" at bounding box center [662, 168] width 58 height 6
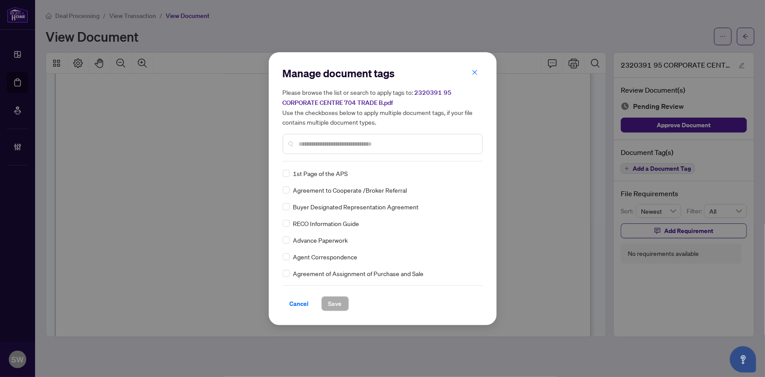
click at [316, 142] on input "text" at bounding box center [387, 144] width 176 height 10
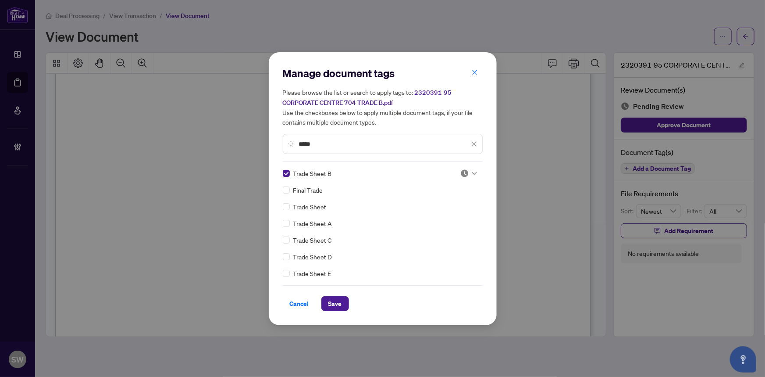
click at [466, 171] on img at bounding box center [465, 173] width 9 height 9
drag, startPoint x: 326, startPoint y: 145, endPoint x: 287, endPoint y: 143, distance: 38.7
click at [287, 143] on div "*****" at bounding box center [383, 144] width 200 height 20
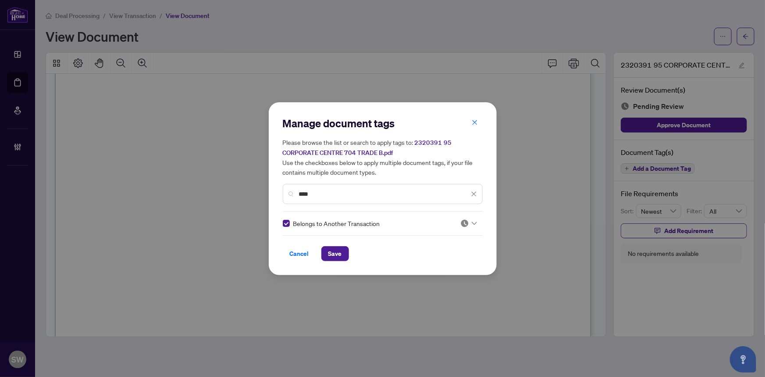
click at [461, 221] on img at bounding box center [465, 223] width 9 height 9
click at [439, 264] on div "Approved" at bounding box center [440, 266] width 56 height 10
drag, startPoint x: 323, startPoint y: 189, endPoint x: 284, endPoint y: 189, distance: 38.6
click at [284, 189] on div "****" at bounding box center [383, 194] width 200 height 20
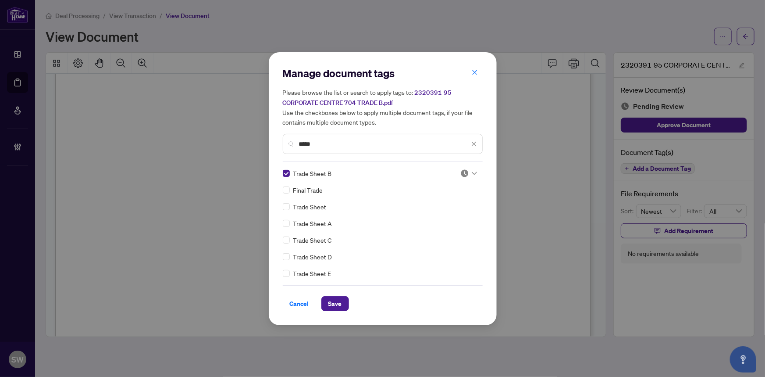
drag, startPoint x: 469, startPoint y: 172, endPoint x: 469, endPoint y: 177, distance: 4.4
click at [472, 173] on icon at bounding box center [474, 173] width 5 height 4
click at [444, 219] on div "Approved" at bounding box center [440, 216] width 56 height 10
drag, startPoint x: 333, startPoint y: 138, endPoint x: 292, endPoint y: 141, distance: 41.8
click at [292, 141] on div "*****" at bounding box center [383, 144] width 200 height 20
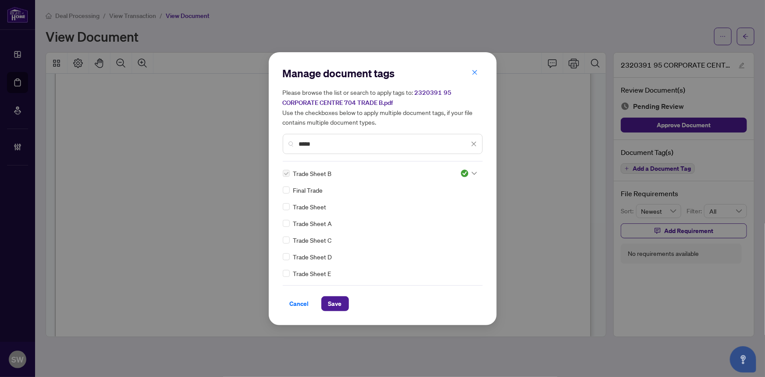
click at [316, 144] on input "*****" at bounding box center [384, 144] width 170 height 10
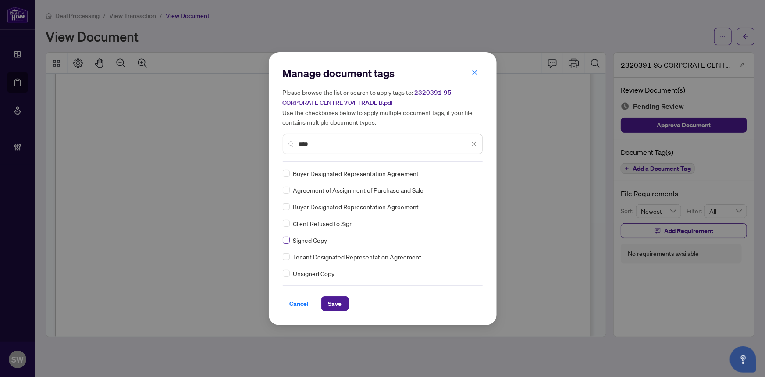
type input "****"
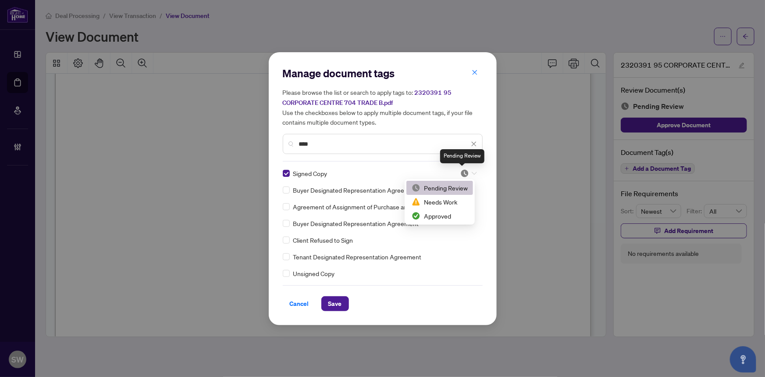
click at [461, 173] on img at bounding box center [465, 173] width 9 height 9
click at [448, 214] on div "Approved" at bounding box center [440, 216] width 56 height 10
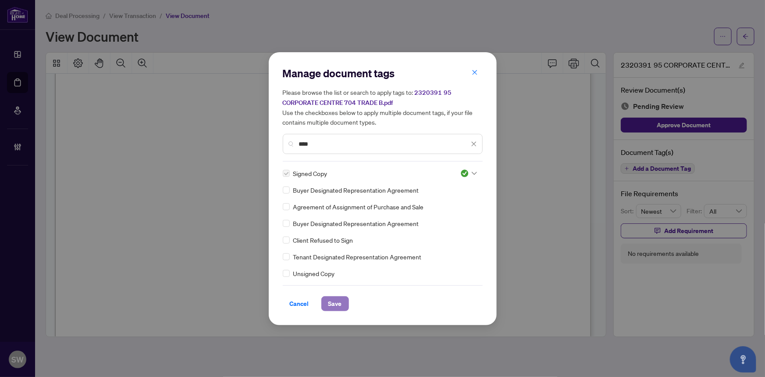
click at [344, 306] on button "Save" at bounding box center [336, 303] width 28 height 15
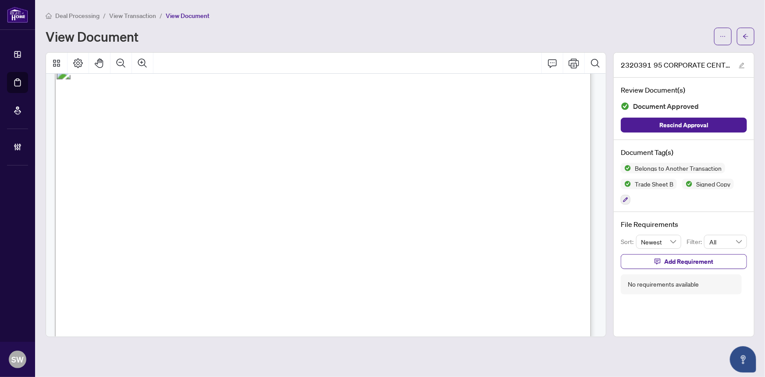
scroll to position [0, 0]
click at [749, 37] on icon "arrow-left" at bounding box center [746, 36] width 6 height 6
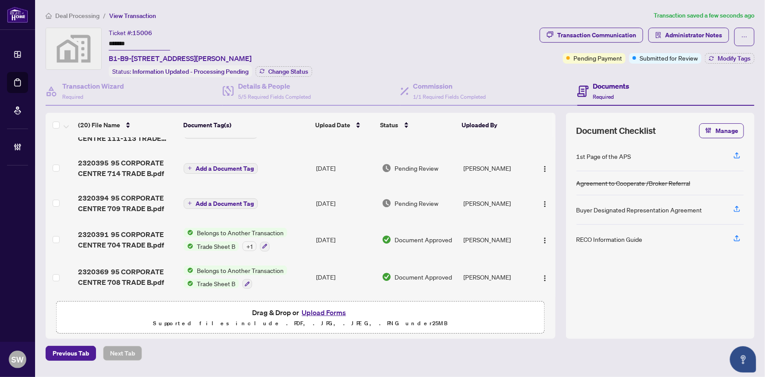
scroll to position [119, 0]
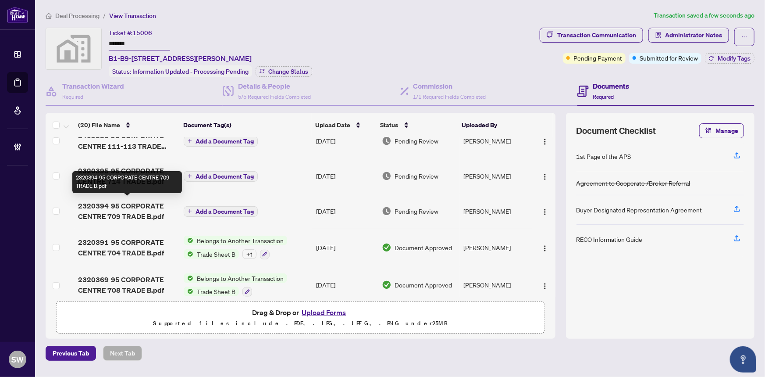
click at [105, 212] on span "2320394 95 CORPORATE CENTRE 709 TRADE B.pdf" at bounding box center [127, 210] width 99 height 21
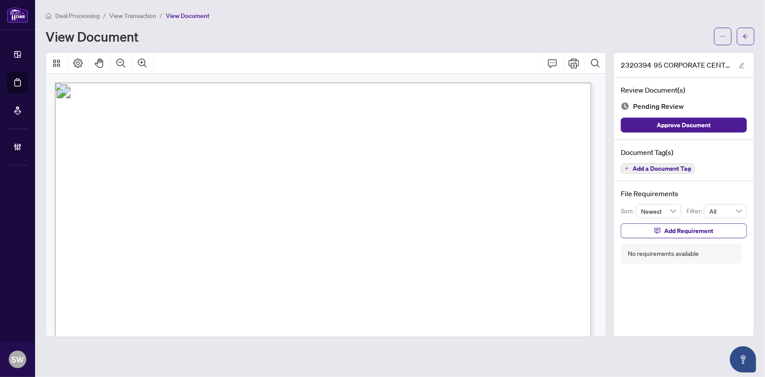
click at [623, 29] on div "View Document" at bounding box center [378, 36] width 664 height 14
click at [641, 167] on span "Add a Document Tag" at bounding box center [662, 168] width 58 height 6
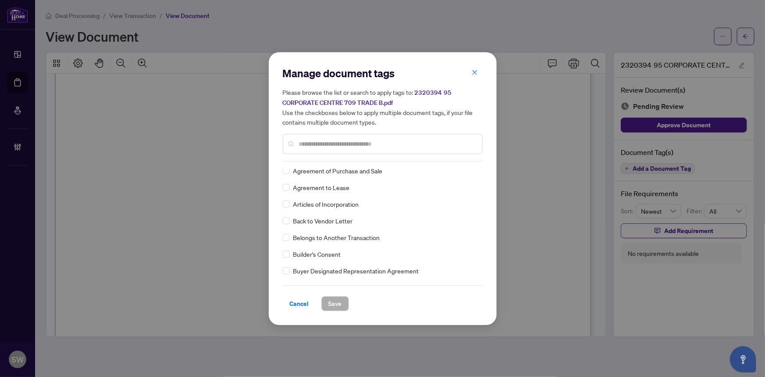
scroll to position [0, 0]
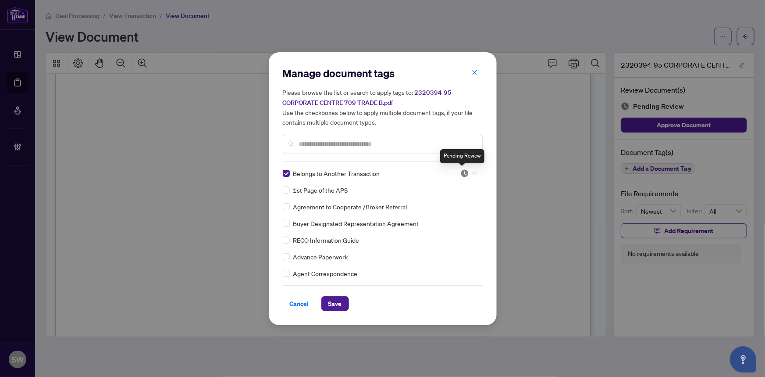
click at [461, 174] on img at bounding box center [465, 173] width 9 height 9
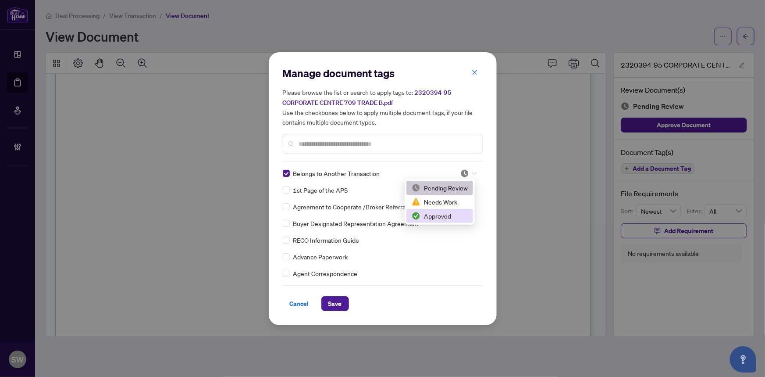
click at [436, 215] on div "Approved" at bounding box center [440, 216] width 56 height 10
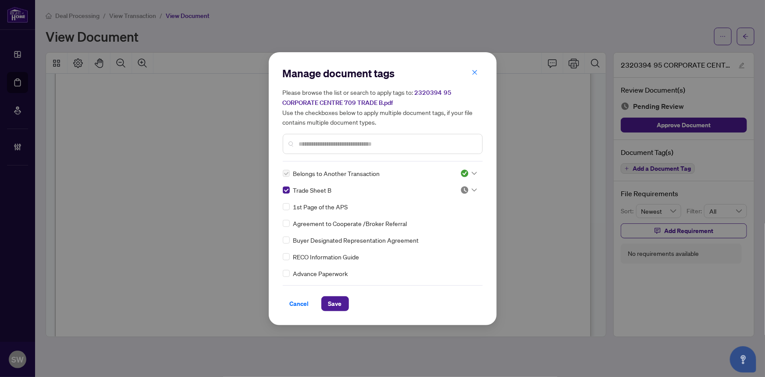
click at [465, 188] on img at bounding box center [465, 190] width 9 height 9
click at [436, 230] on div "Approved" at bounding box center [440, 233] width 56 height 10
click at [342, 302] on button "Save" at bounding box center [336, 303] width 28 height 15
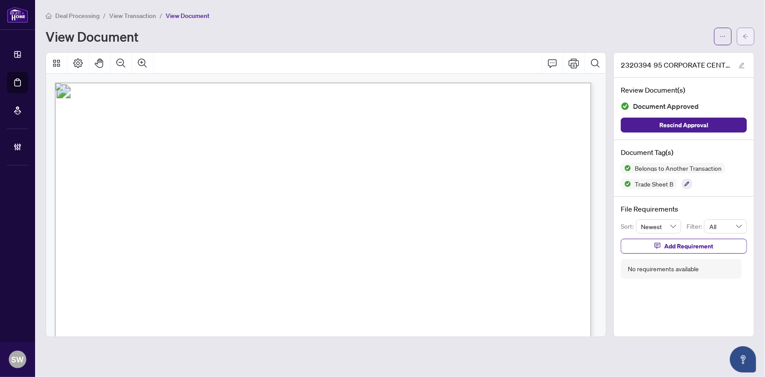
click at [746, 39] on span "button" at bounding box center [746, 36] width 6 height 14
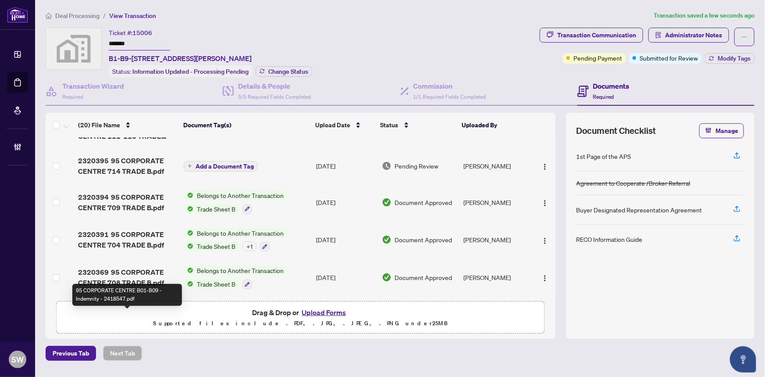
scroll to position [119, 0]
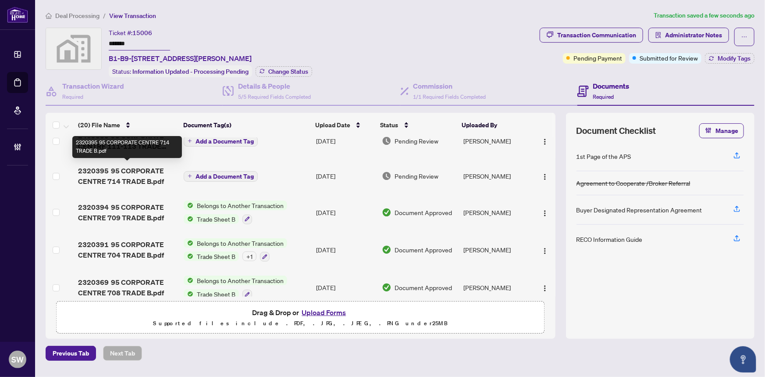
click at [148, 175] on span "2320395 95 CORPORATE CENTRE 714 TRADE B.pdf" at bounding box center [127, 175] width 99 height 21
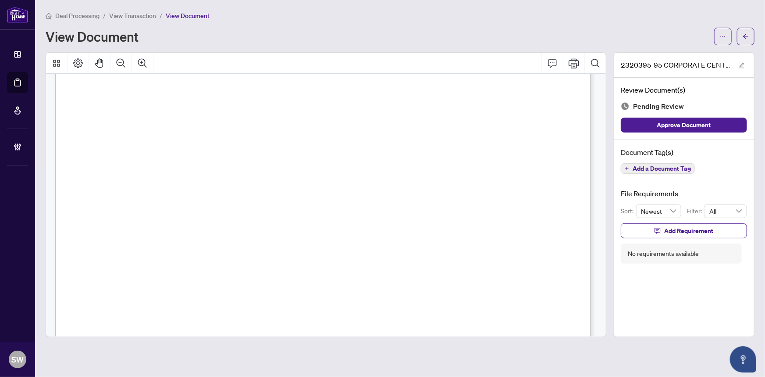
scroll to position [239, 0]
click at [653, 169] on span "Add a Document Tag" at bounding box center [662, 168] width 58 height 6
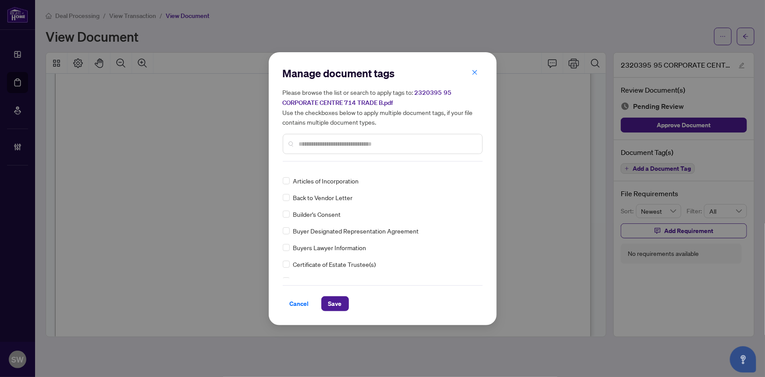
scroll to position [0, 0]
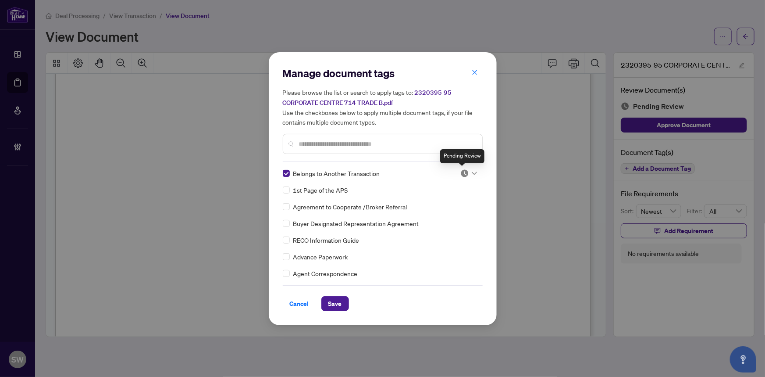
click at [463, 173] on img at bounding box center [465, 173] width 9 height 9
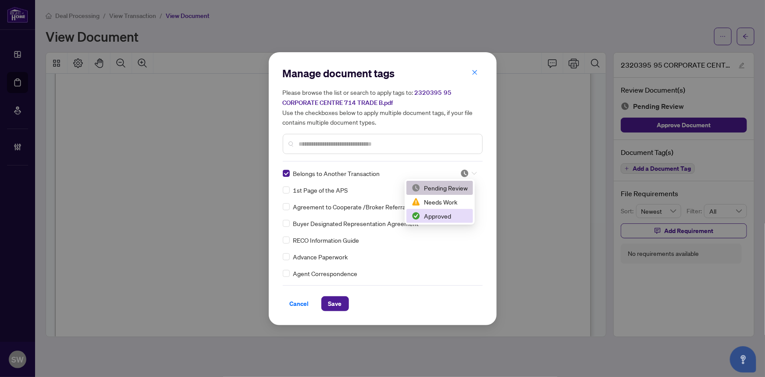
click at [445, 215] on div "Approved" at bounding box center [440, 216] width 56 height 10
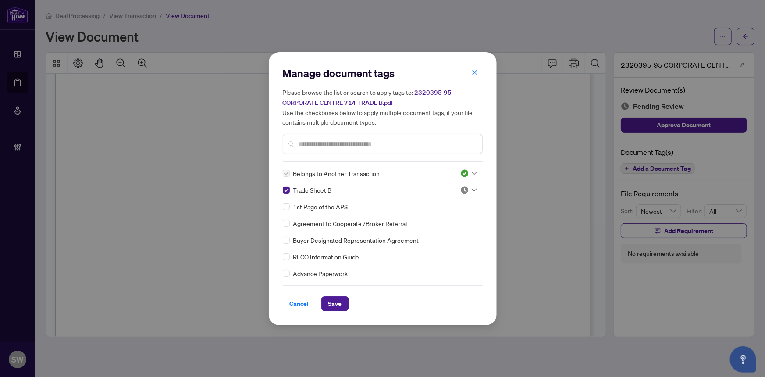
click at [467, 188] on div at bounding box center [469, 190] width 17 height 9
click at [440, 232] on div "Approved" at bounding box center [440, 233] width 56 height 10
click at [329, 302] on span "Save" at bounding box center [336, 304] width 14 height 14
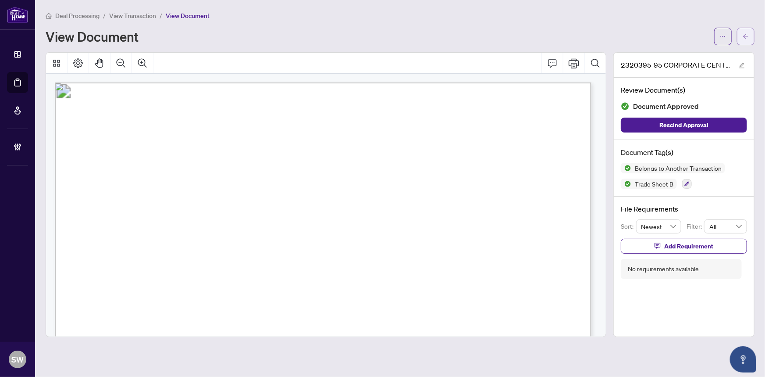
click at [748, 38] on icon "arrow-left" at bounding box center [746, 36] width 6 height 6
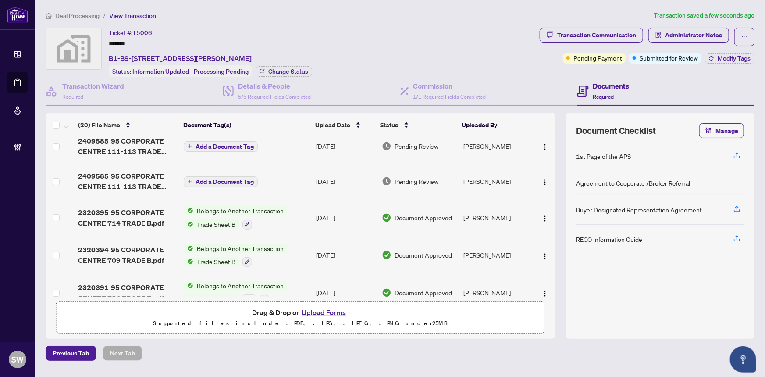
scroll to position [79, 0]
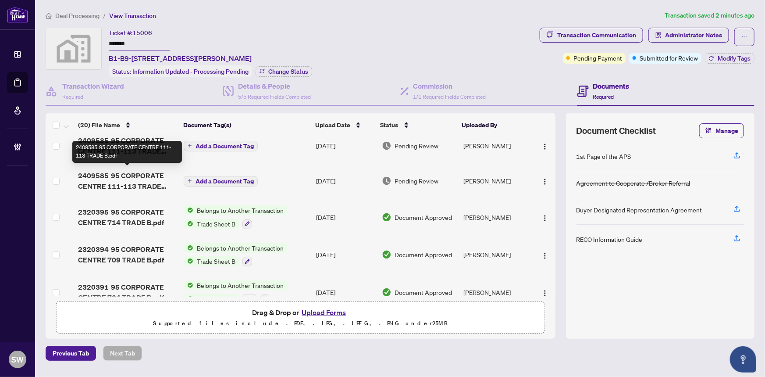
click at [140, 179] on span "2409585 95 CORPORATE CENTRE 111-113 TRADE B.pdf" at bounding box center [127, 180] width 99 height 21
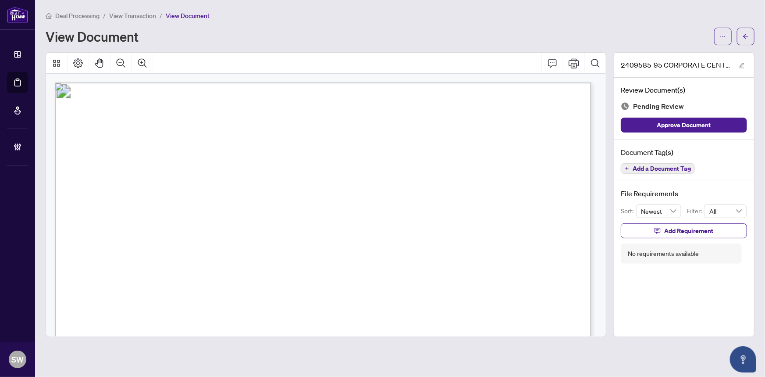
click at [669, 167] on span "Add a Document Tag" at bounding box center [662, 168] width 58 height 6
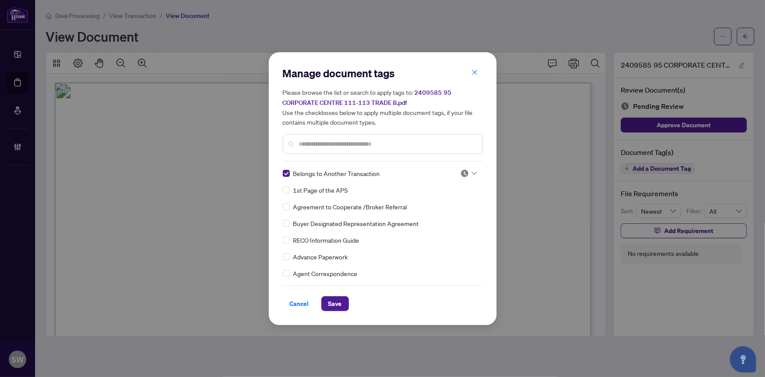
click at [465, 169] on img at bounding box center [465, 173] width 9 height 9
click at [436, 214] on div "Approved" at bounding box center [440, 216] width 56 height 10
click at [338, 300] on span "Save" at bounding box center [336, 304] width 14 height 14
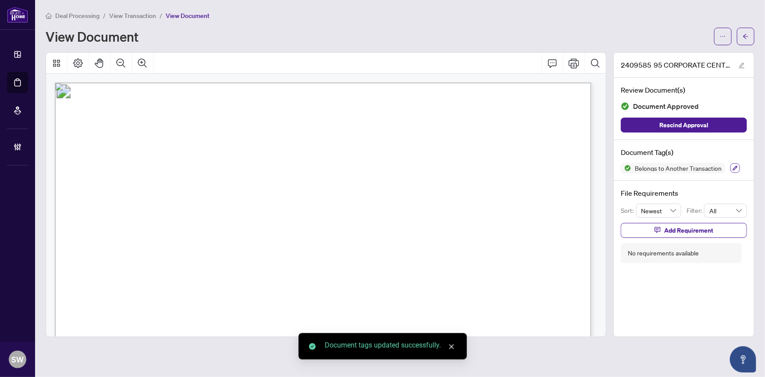
click at [733, 165] on icon "button" at bounding box center [735, 167] width 5 height 5
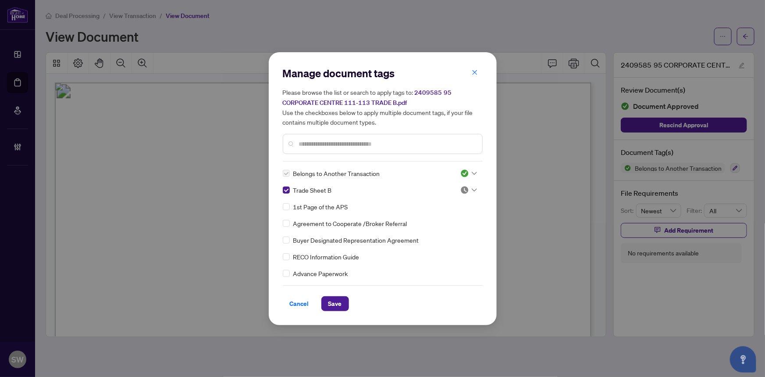
click at [468, 188] on div at bounding box center [469, 190] width 17 height 9
click at [437, 232] on div "Approved" at bounding box center [440, 233] width 56 height 10
click at [338, 301] on span "Save" at bounding box center [336, 304] width 14 height 14
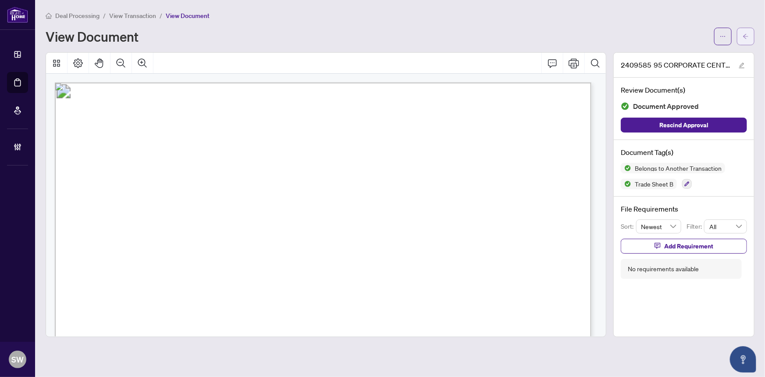
click at [748, 39] on icon "arrow-left" at bounding box center [746, 36] width 6 height 6
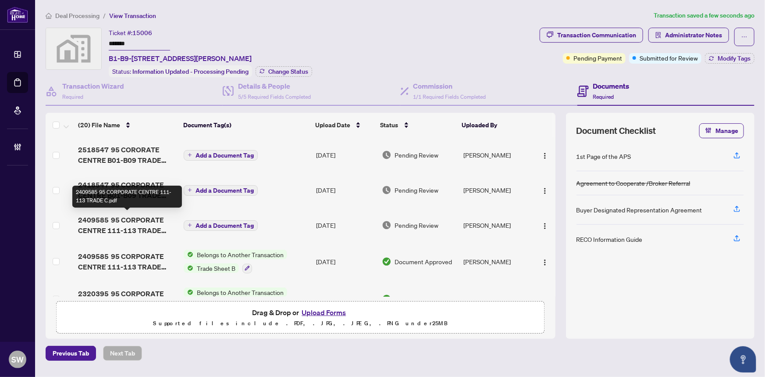
click at [149, 221] on span "2409585 95 CORPORATE CENTRE 111-113 TRADE C.pdf" at bounding box center [127, 224] width 99 height 21
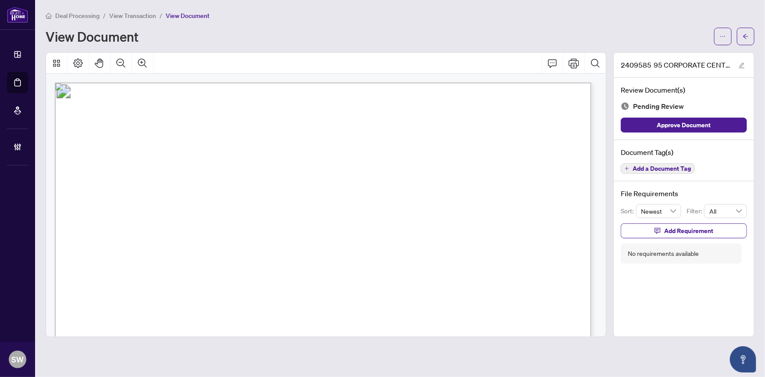
click at [667, 167] on span "Add a Document Tag" at bounding box center [662, 168] width 58 height 6
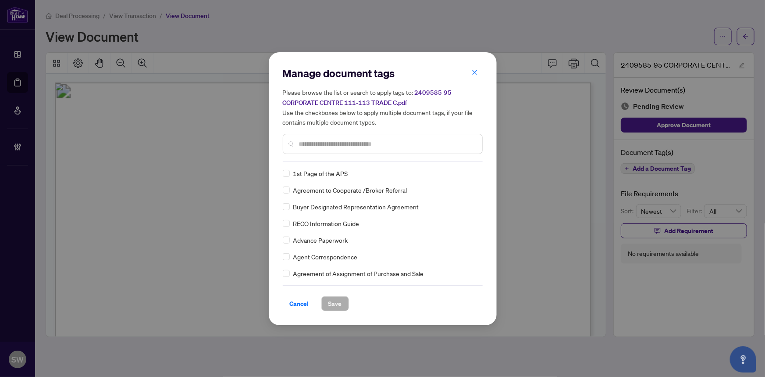
click at [314, 143] on input "text" at bounding box center [387, 144] width 176 height 10
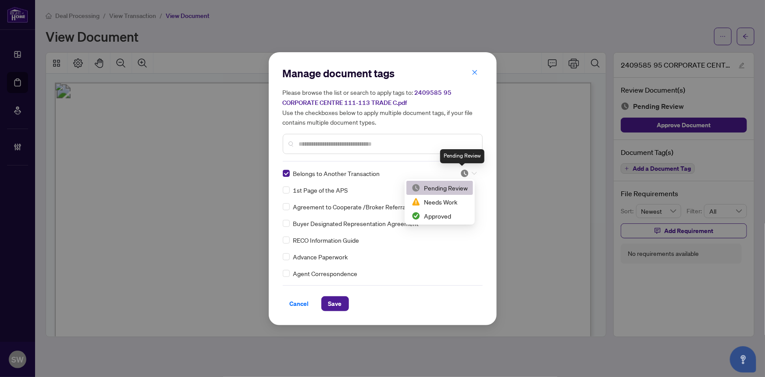
click at [464, 173] on img at bounding box center [465, 173] width 9 height 9
click at [434, 214] on div "Approved" at bounding box center [440, 216] width 56 height 10
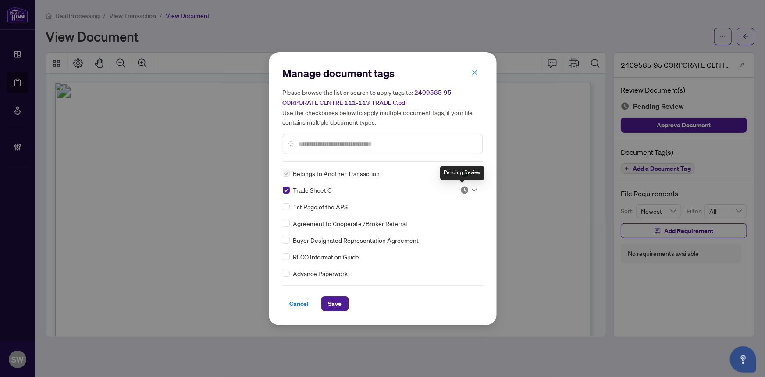
click at [464, 189] on img at bounding box center [465, 190] width 9 height 9
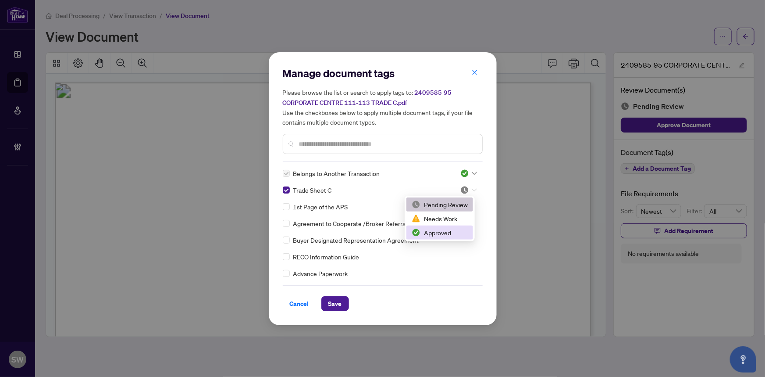
click at [443, 230] on div "Approved" at bounding box center [440, 233] width 56 height 10
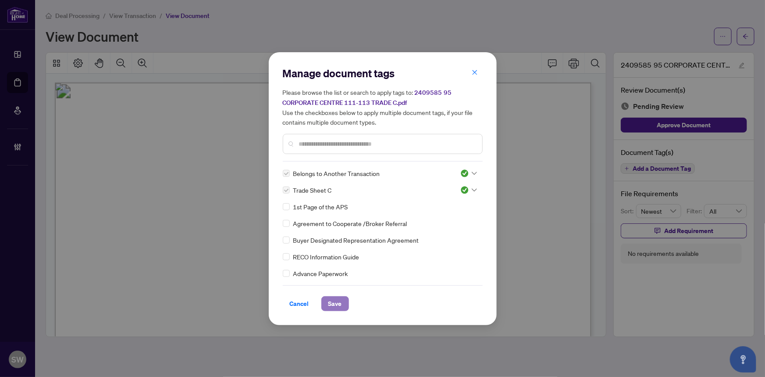
click at [331, 302] on span "Save" at bounding box center [336, 304] width 14 height 14
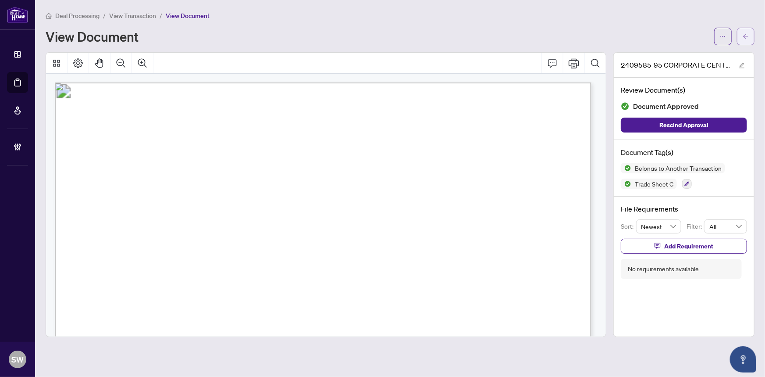
click at [747, 42] on span "button" at bounding box center [746, 36] width 6 height 14
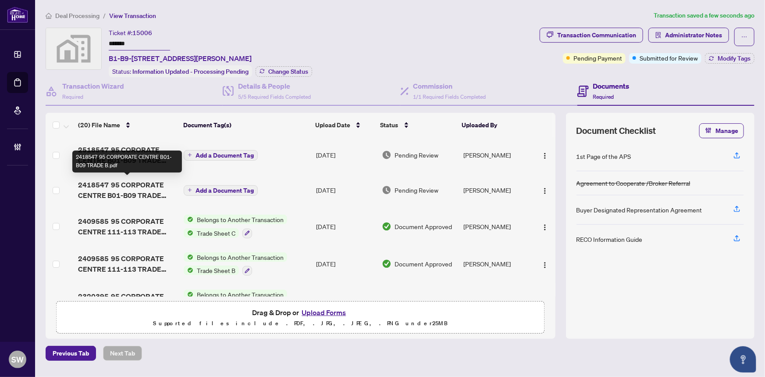
click at [136, 188] on span "2418547 95 CORPORATE CENTRE B01-B09 TRADE B.pdf" at bounding box center [127, 189] width 99 height 21
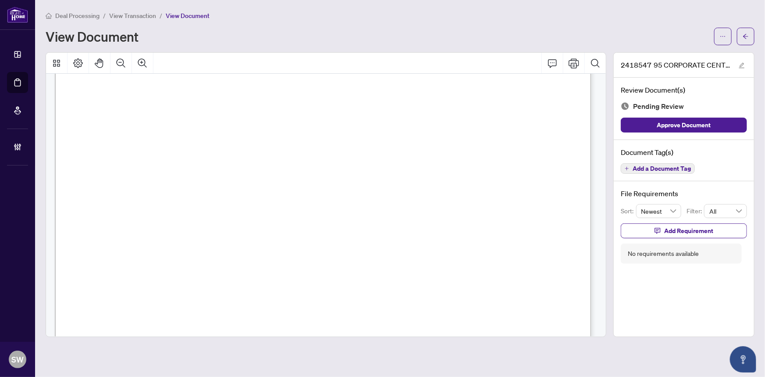
scroll to position [359, 0]
click at [662, 168] on span "Add a Document Tag" at bounding box center [662, 168] width 58 height 6
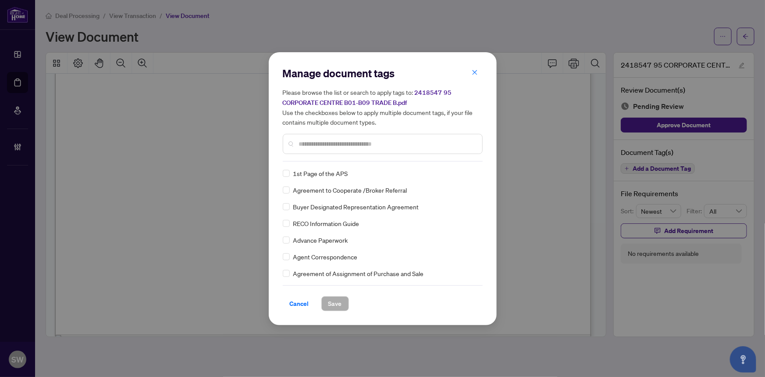
click at [326, 142] on input "text" at bounding box center [387, 144] width 176 height 10
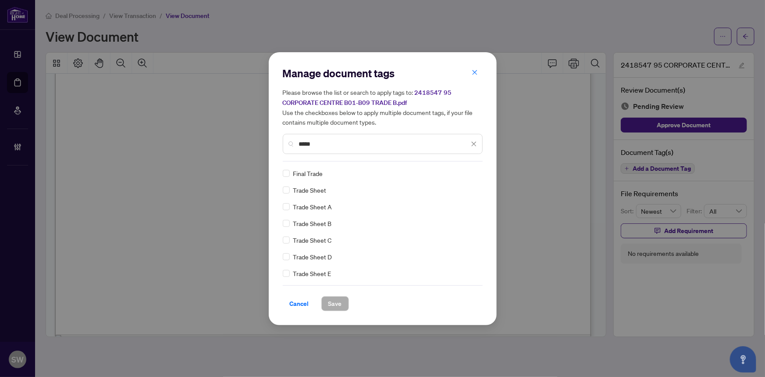
drag, startPoint x: 317, startPoint y: 139, endPoint x: 286, endPoint y: 139, distance: 31.1
click at [286, 139] on div "*****" at bounding box center [383, 144] width 200 height 20
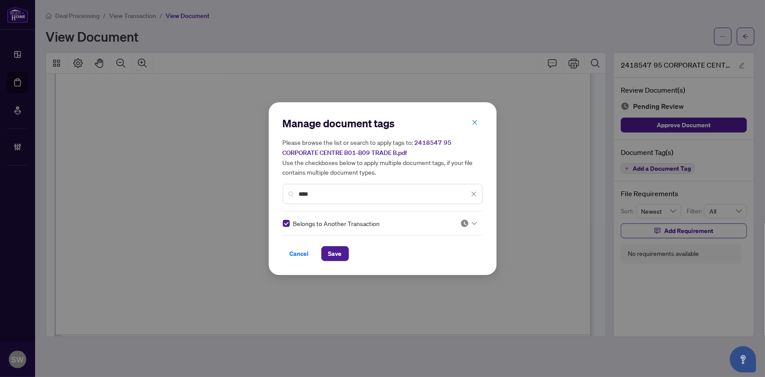
click at [468, 222] on div at bounding box center [469, 223] width 17 height 9
click at [443, 264] on div "Approved" at bounding box center [440, 266] width 56 height 10
drag, startPoint x: 318, startPoint y: 190, endPoint x: 279, endPoint y: 189, distance: 38.6
click at [279, 189] on div "Manage document tags Please browse the list or search to apply tags to: 2418547…" at bounding box center [383, 188] width 228 height 173
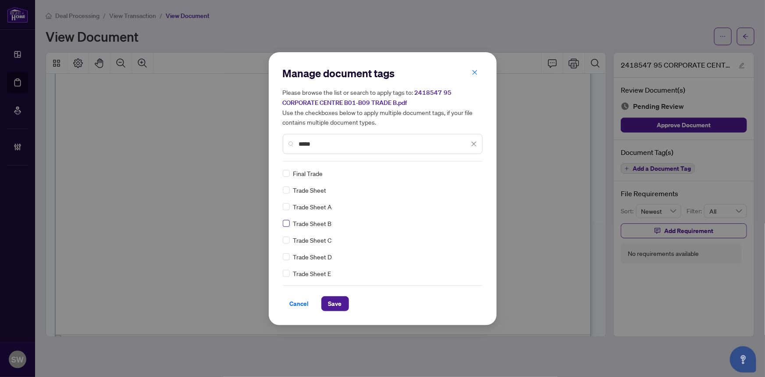
type input "*****"
click at [473, 170] on div at bounding box center [469, 173] width 17 height 9
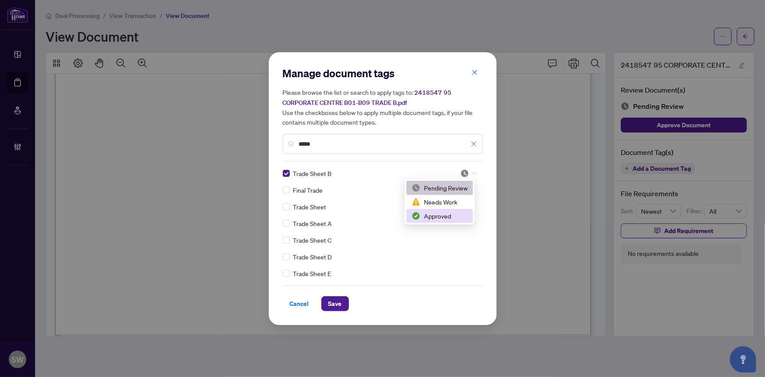
click at [448, 214] on div "Approved" at bounding box center [440, 216] width 56 height 10
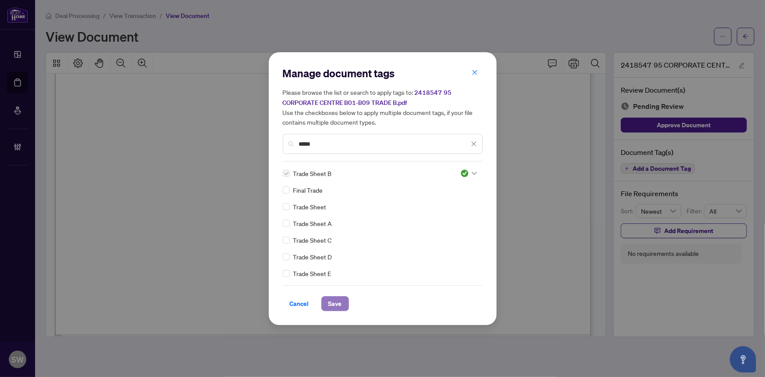
click at [332, 305] on span "Save" at bounding box center [336, 304] width 14 height 14
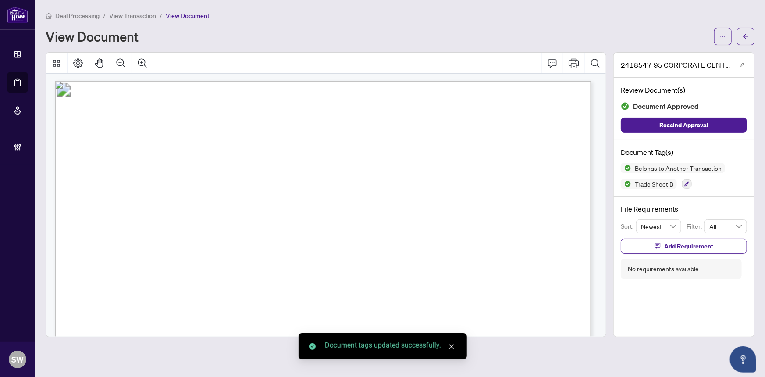
scroll to position [0, 0]
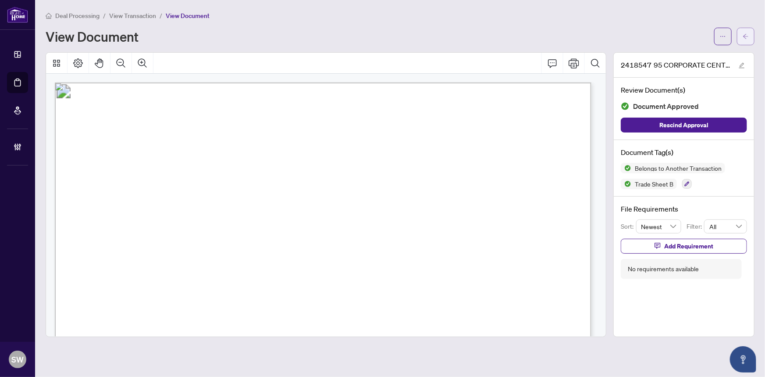
click at [751, 37] on button "button" at bounding box center [746, 37] width 18 height 18
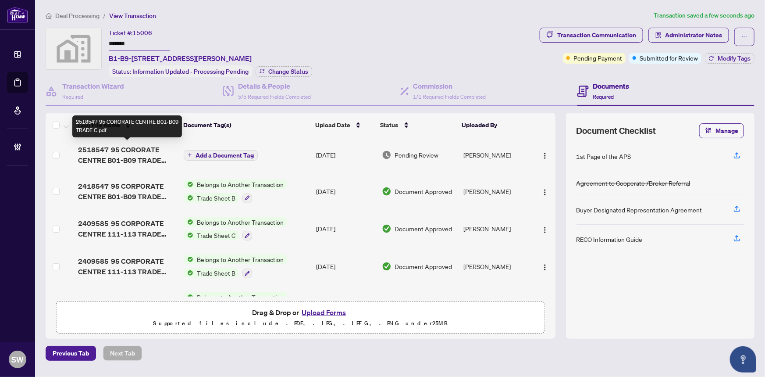
click at [128, 151] on span "2518547 95 CORORATE CENTRE B01-B09 TRADE C.pdf" at bounding box center [127, 154] width 99 height 21
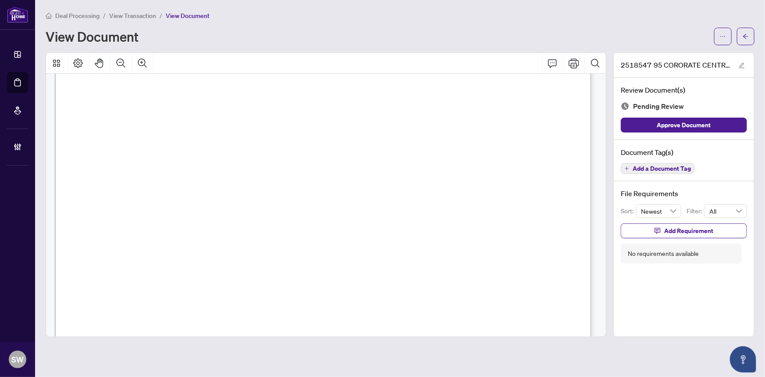
scroll to position [273, 0]
click at [646, 167] on span "Add a Document Tag" at bounding box center [662, 168] width 58 height 6
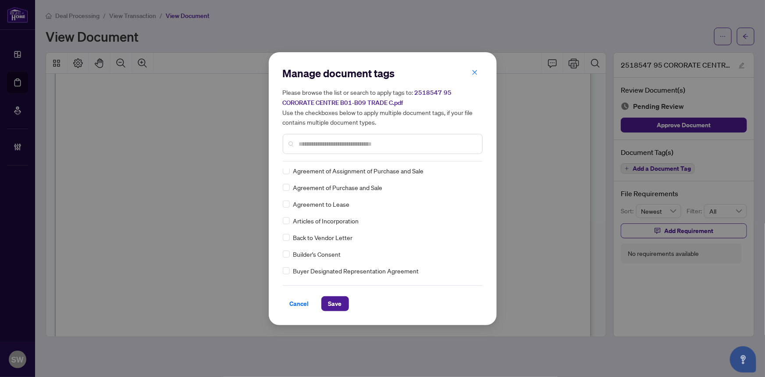
scroll to position [0, 0]
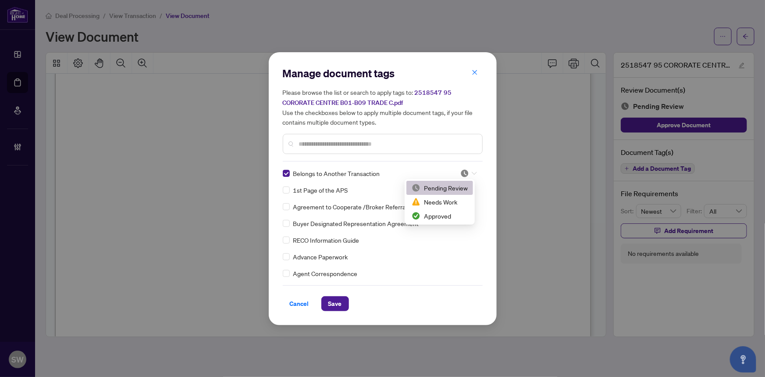
click at [468, 171] on div at bounding box center [469, 173] width 17 height 9
click at [443, 214] on div "Approved" at bounding box center [440, 216] width 56 height 10
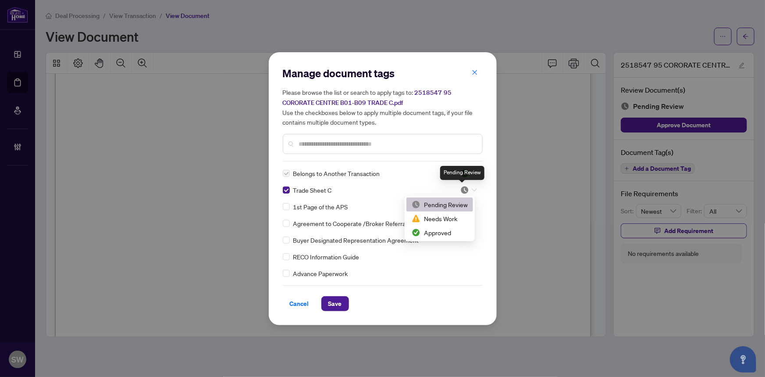
click at [464, 187] on img at bounding box center [465, 190] width 9 height 9
click at [440, 232] on div "Approved" at bounding box center [440, 233] width 56 height 10
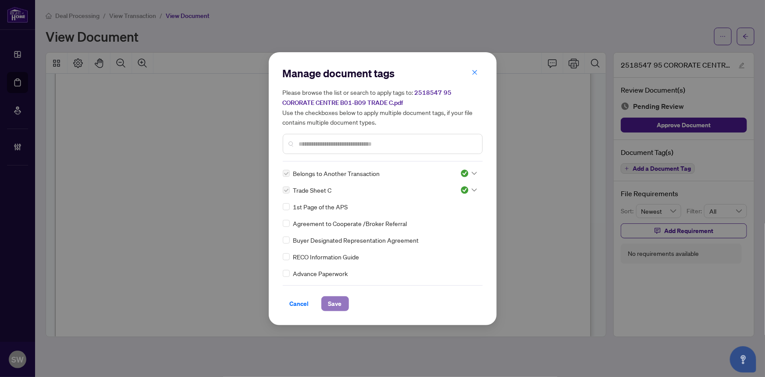
click at [336, 303] on span "Save" at bounding box center [336, 304] width 14 height 14
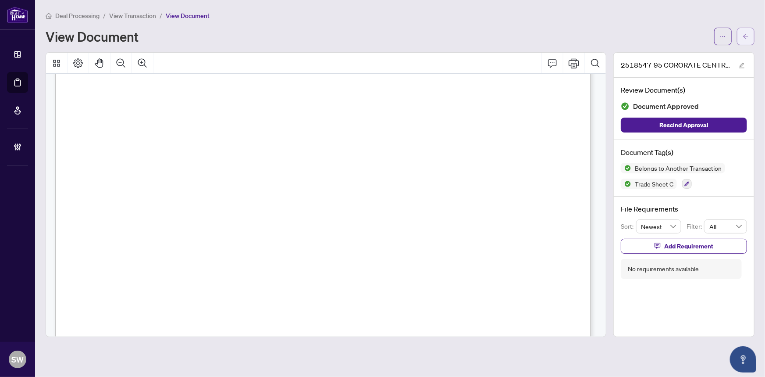
click at [750, 37] on button "button" at bounding box center [746, 37] width 18 height 18
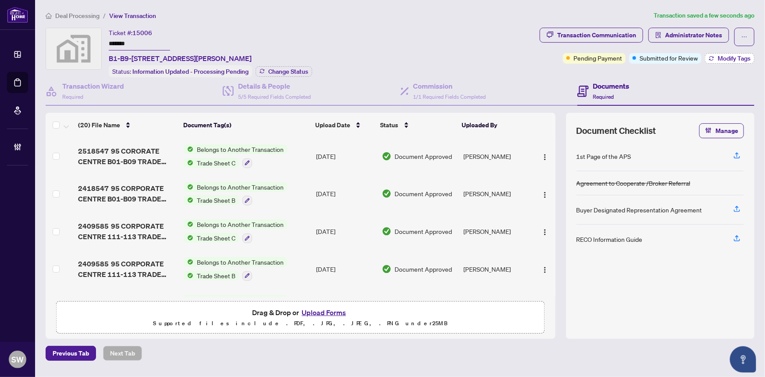
click at [735, 58] on span "Modify Tags" at bounding box center [734, 58] width 33 height 6
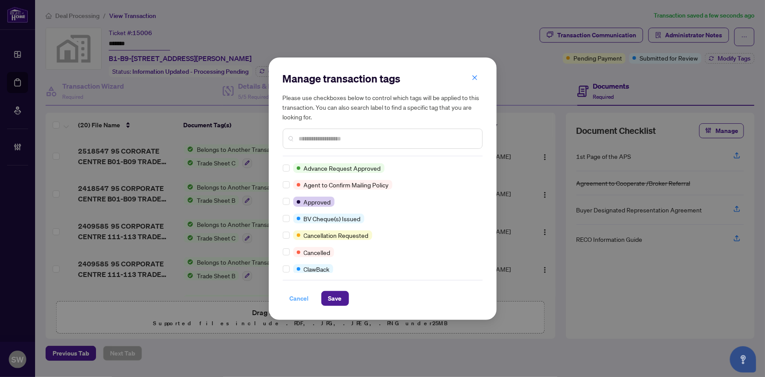
click at [294, 295] on span "Cancel" at bounding box center [299, 298] width 19 height 14
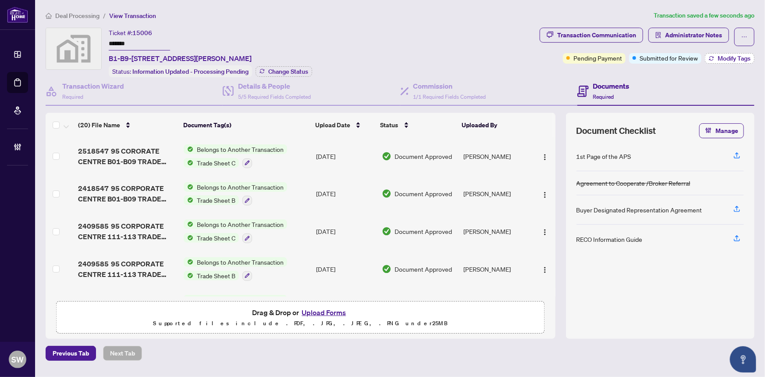
click at [723, 57] on span "Modify Tags" at bounding box center [734, 58] width 33 height 6
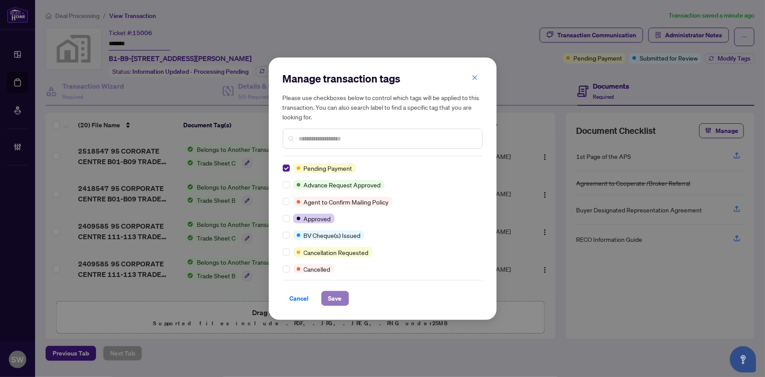
click at [337, 298] on span "Save" at bounding box center [336, 298] width 14 height 14
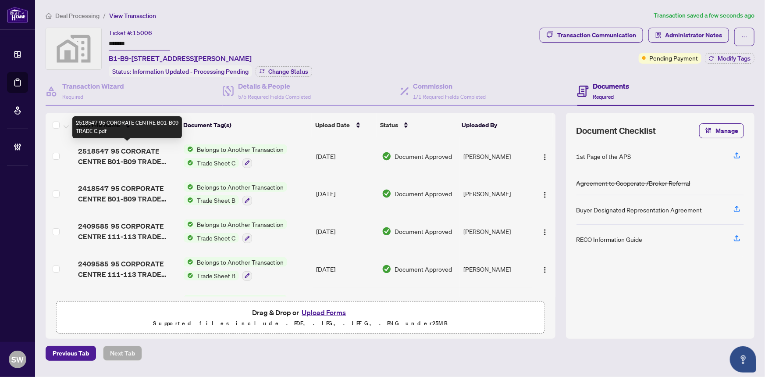
click at [132, 154] on span "2518547 95 CORORATE CENTRE B01-B09 TRADE C.pdf" at bounding box center [127, 156] width 99 height 21
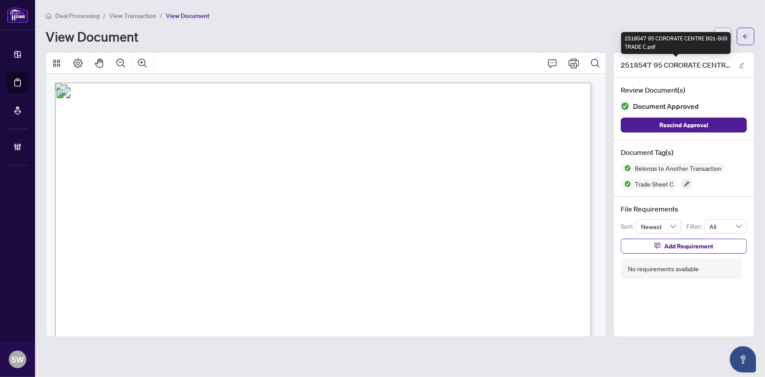
click at [729, 36] on button "button" at bounding box center [723, 37] width 18 height 18
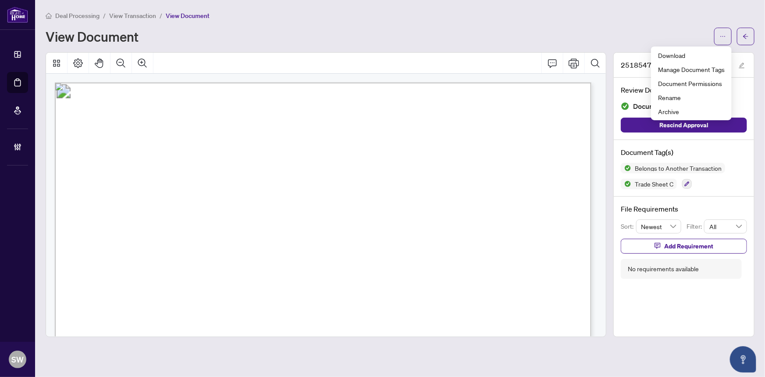
click at [660, 19] on div "Deal Processing / View Transaction / View Document" at bounding box center [400, 16] width 709 height 10
click at [746, 61] on button "button" at bounding box center [742, 65] width 11 height 11
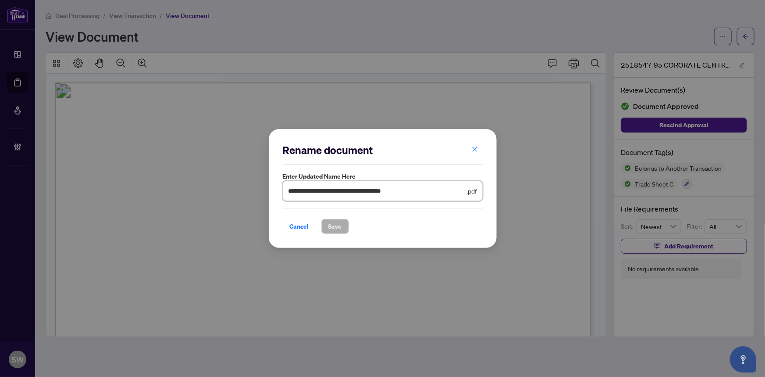
click at [292, 191] on input "**********" at bounding box center [377, 191] width 177 height 10
type input "**********"
click at [333, 226] on span "Save" at bounding box center [336, 226] width 14 height 14
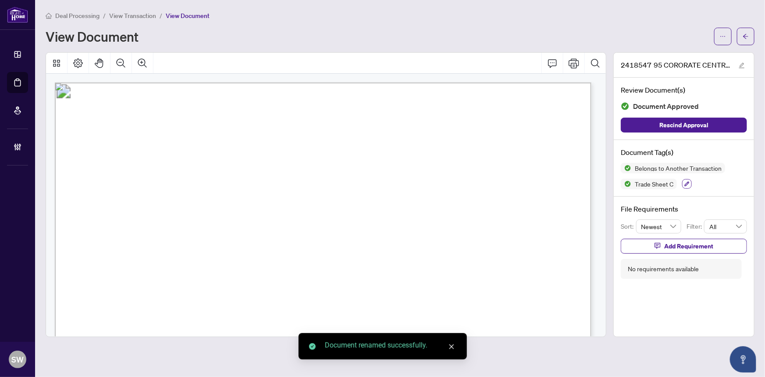
click at [686, 182] on icon "button" at bounding box center [687, 184] width 5 height 5
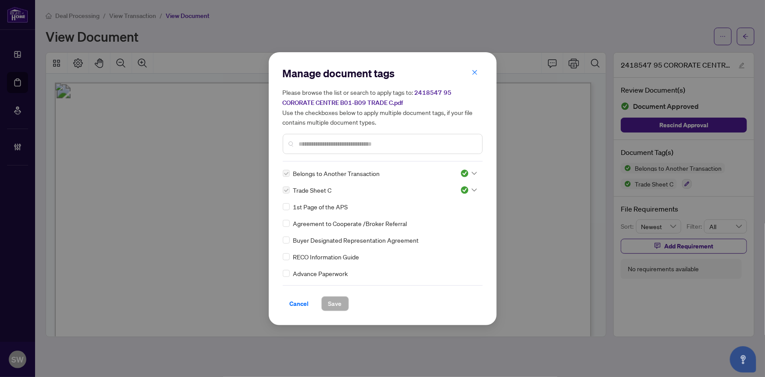
click at [472, 172] on icon at bounding box center [474, 172] width 5 height 3
click at [456, 186] on div "Pending Review" at bounding box center [440, 188] width 56 height 10
click at [472, 172] on icon at bounding box center [474, 173] width 5 height 4
click at [388, 139] on input "text" at bounding box center [387, 144] width 176 height 10
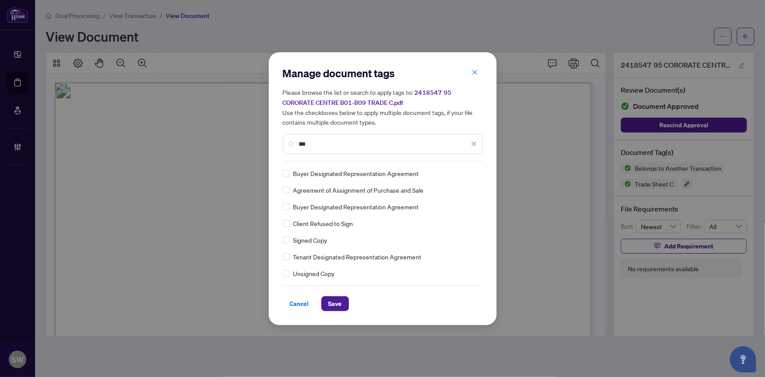
type input "***"
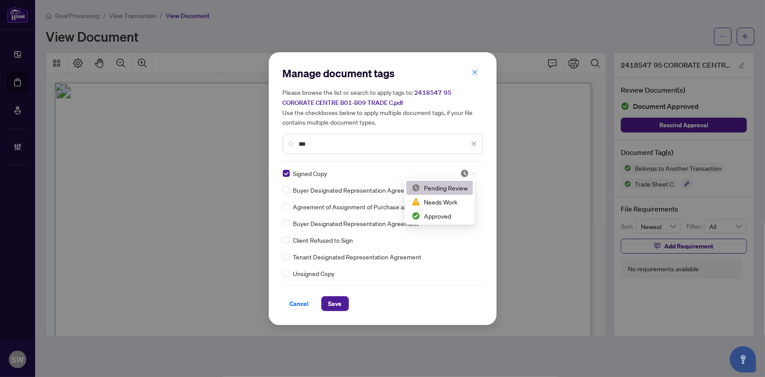
click at [467, 171] on div at bounding box center [469, 173] width 17 height 9
click at [452, 212] on div "Approved" at bounding box center [440, 216] width 56 height 10
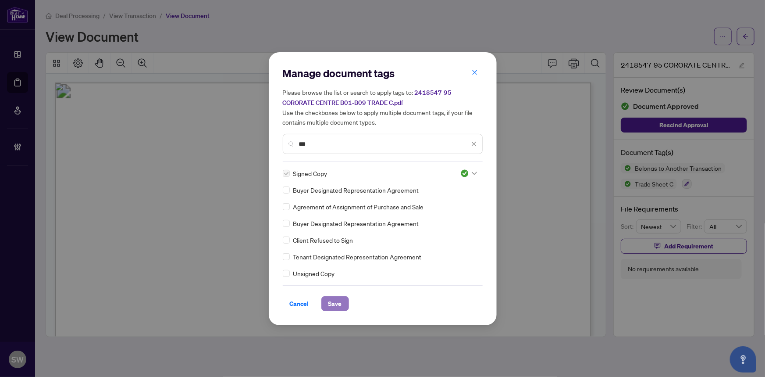
click at [338, 299] on span "Save" at bounding box center [336, 304] width 14 height 14
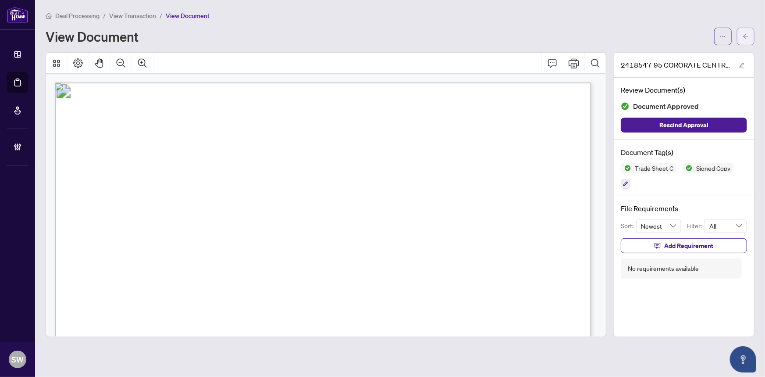
click at [748, 41] on span "button" at bounding box center [746, 36] width 6 height 14
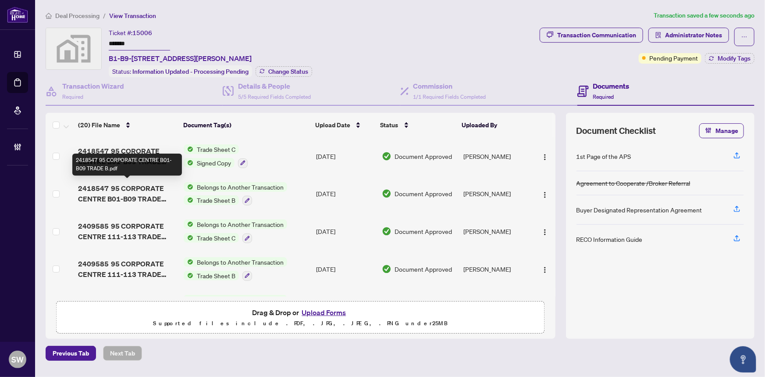
click at [140, 190] on span "2418547 95 CORPORATE CENTRE B01-B09 TRADE B.pdf" at bounding box center [127, 193] width 99 height 21
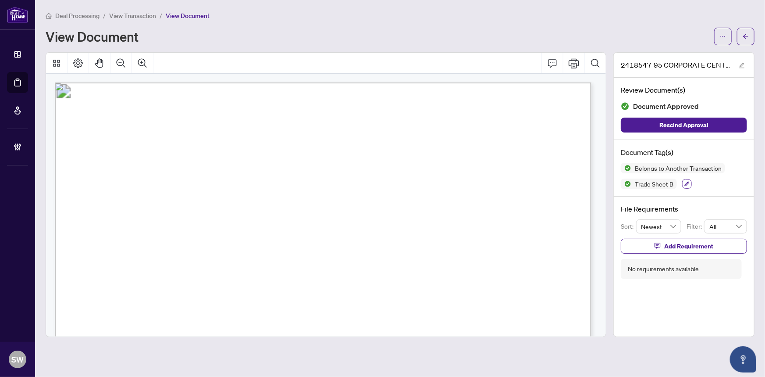
click at [686, 182] on icon "button" at bounding box center [687, 184] width 5 height 5
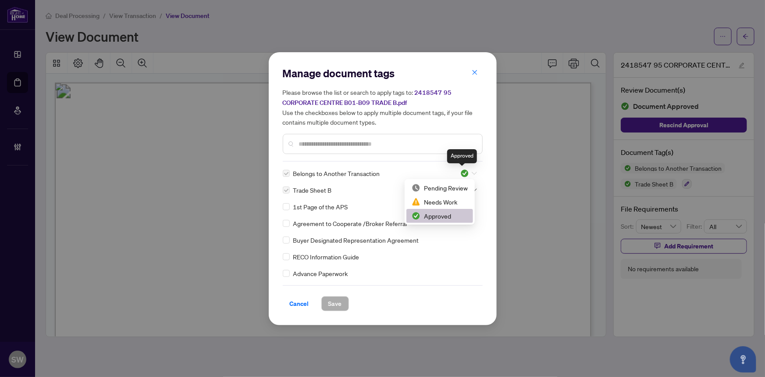
click at [461, 169] on img at bounding box center [465, 173] width 9 height 9
click at [451, 186] on div "Pending Review" at bounding box center [440, 188] width 56 height 10
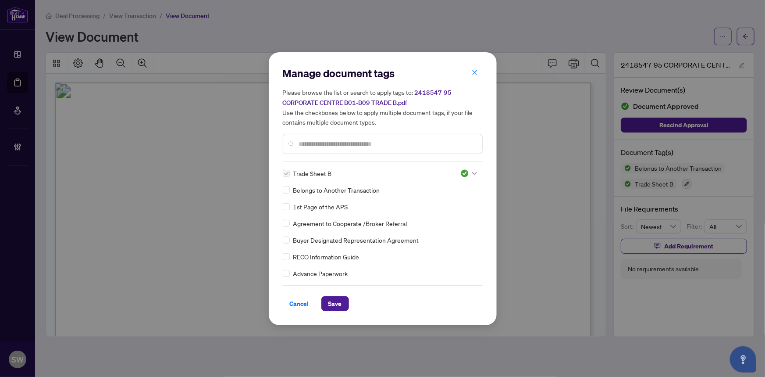
click at [410, 147] on input "text" at bounding box center [387, 144] width 176 height 10
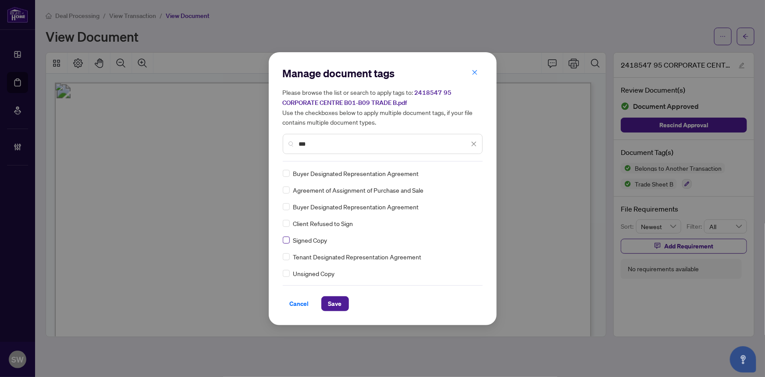
type input "***"
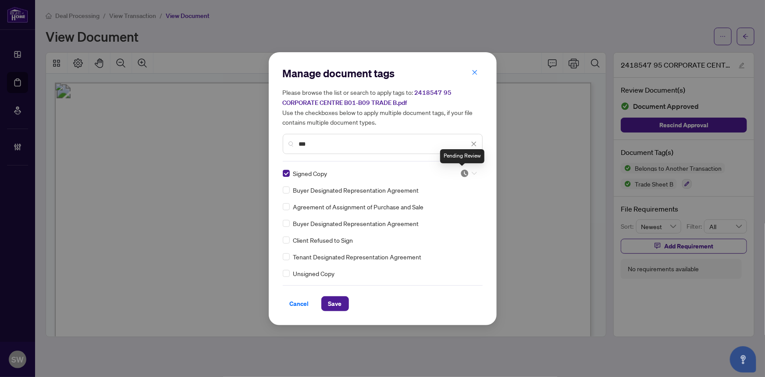
click at [462, 171] on img at bounding box center [465, 173] width 9 height 9
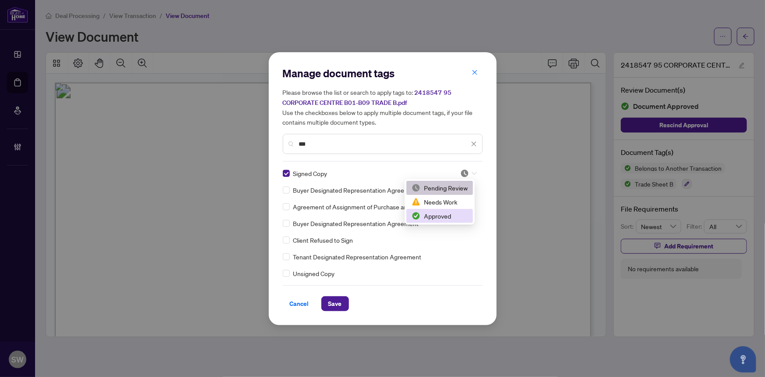
click at [433, 218] on div "Approved" at bounding box center [440, 216] width 56 height 10
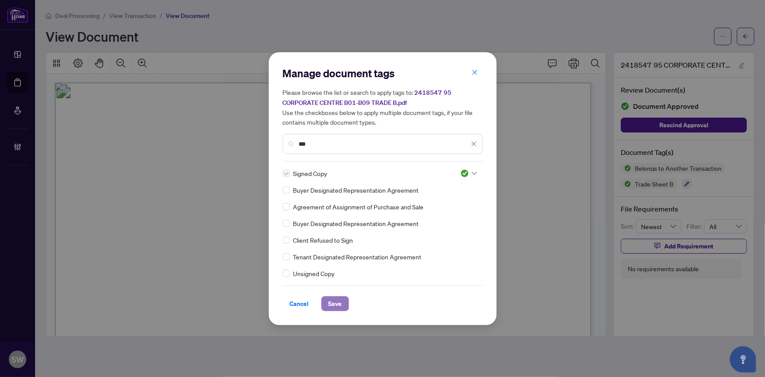
click at [335, 299] on span "Save" at bounding box center [336, 304] width 14 height 14
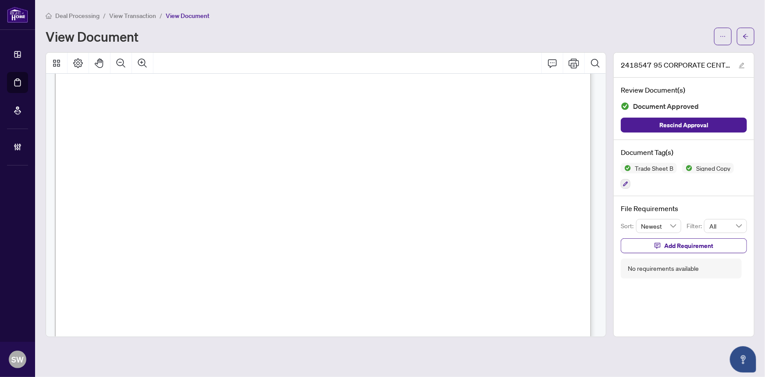
scroll to position [119, 0]
click at [752, 37] on button "button" at bounding box center [746, 37] width 18 height 18
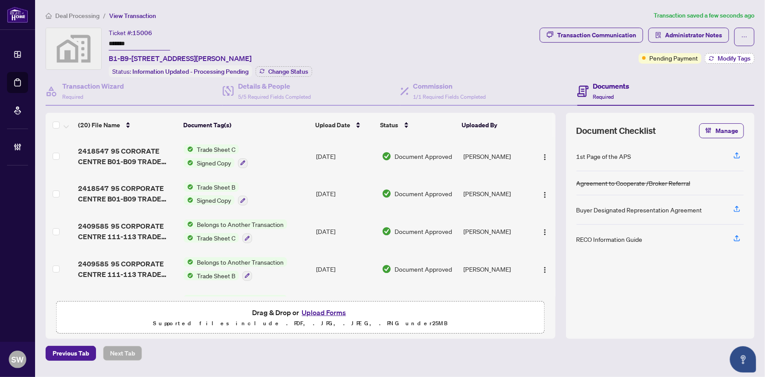
click at [733, 55] on span "Modify Tags" at bounding box center [734, 58] width 33 height 6
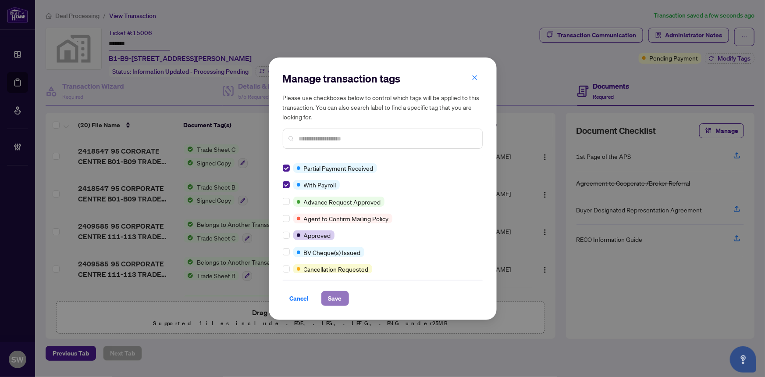
click at [332, 295] on span "Save" at bounding box center [336, 298] width 14 height 14
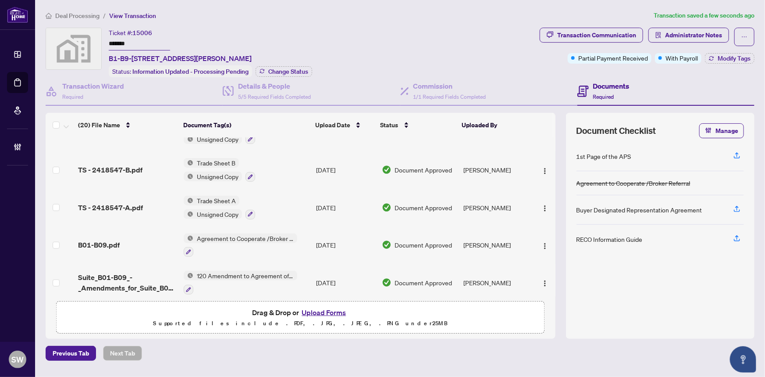
scroll to position [588, 0]
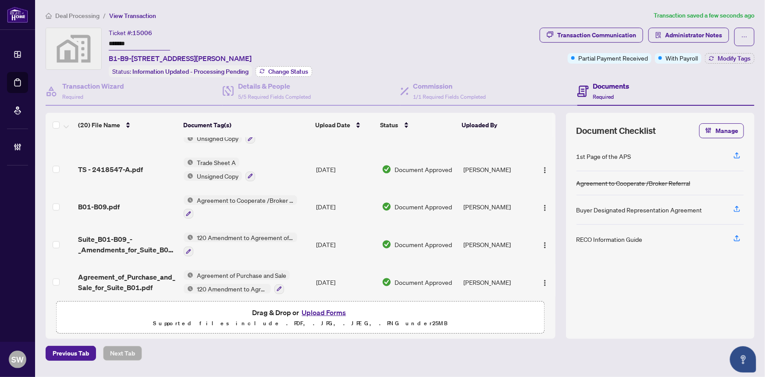
click at [288, 70] on span "Change Status" at bounding box center [288, 71] width 40 height 6
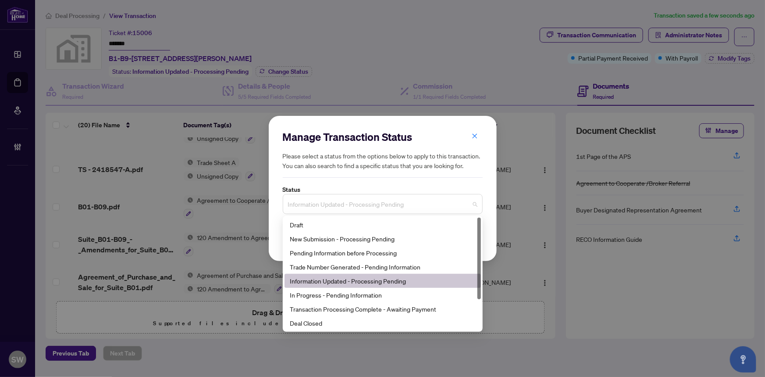
click at [369, 203] on span "Information Updated - Processing Pending" at bounding box center [382, 204] width 189 height 17
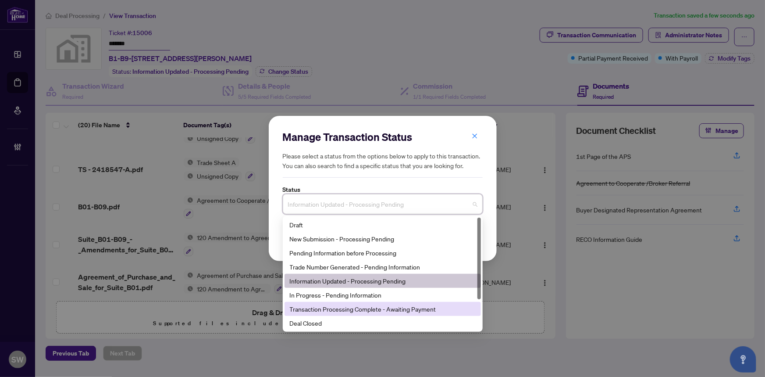
click at [385, 307] on div "Transaction Processing Complete - Awaiting Payment" at bounding box center [383, 309] width 186 height 10
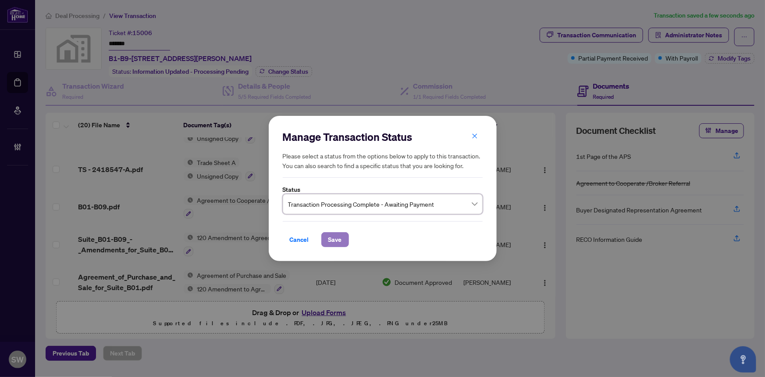
click at [339, 239] on span "Save" at bounding box center [336, 239] width 14 height 14
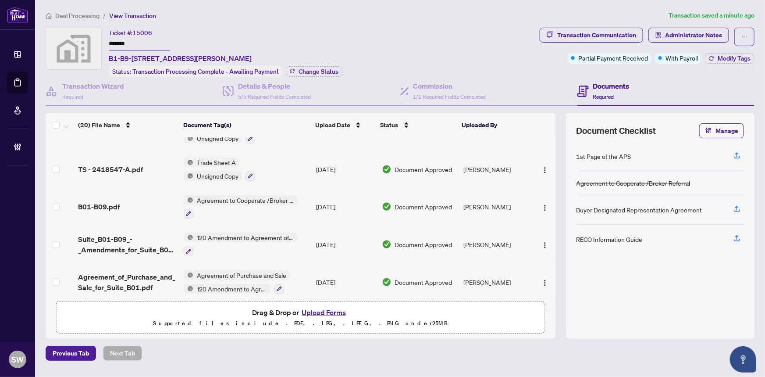
click at [78, 14] on span "Deal Processing" at bounding box center [77, 16] width 44 height 8
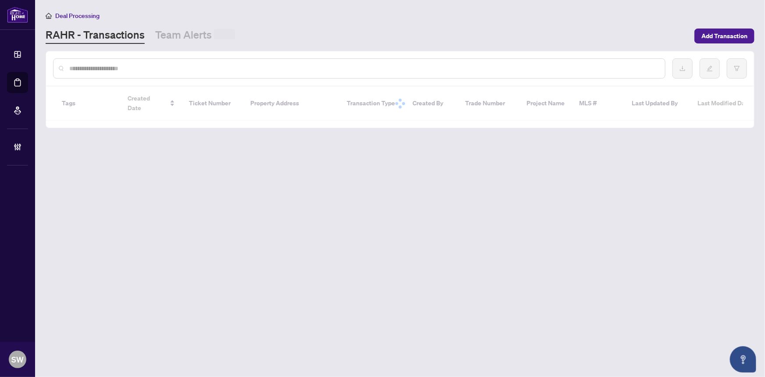
click at [142, 69] on input "text" at bounding box center [363, 69] width 589 height 10
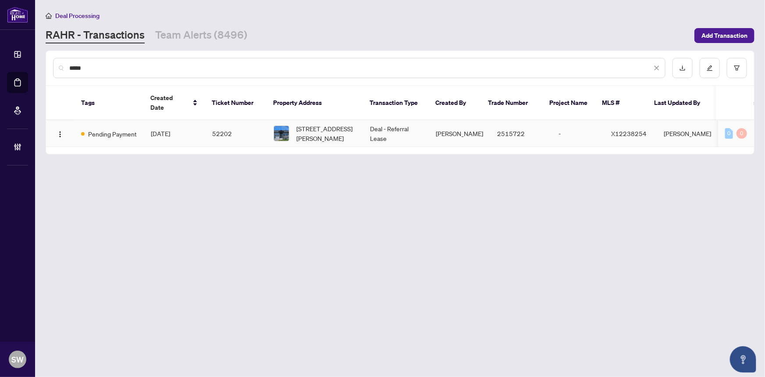
type input "*****"
click at [216, 120] on td "52202" at bounding box center [235, 133] width 61 height 27
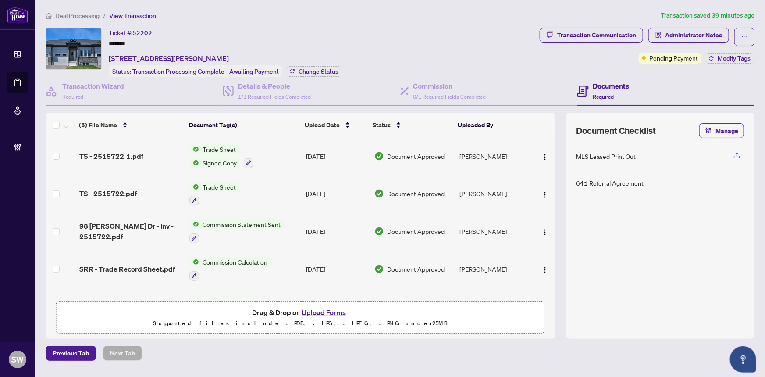
scroll to position [29, 0]
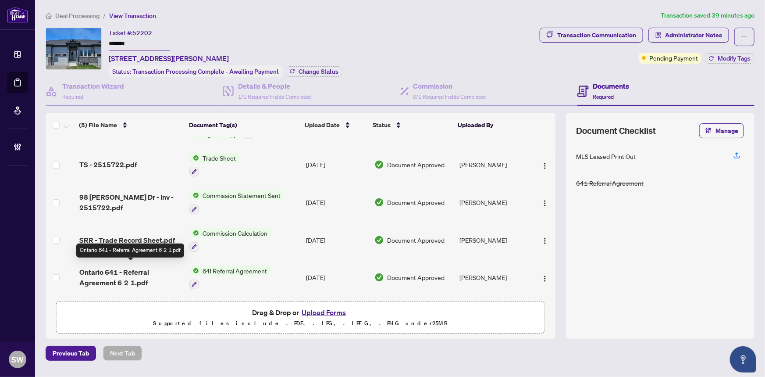
click at [142, 271] on span "Ontario 641 - Referral Agreement 6 2 1.pdf" at bounding box center [131, 277] width 104 height 21
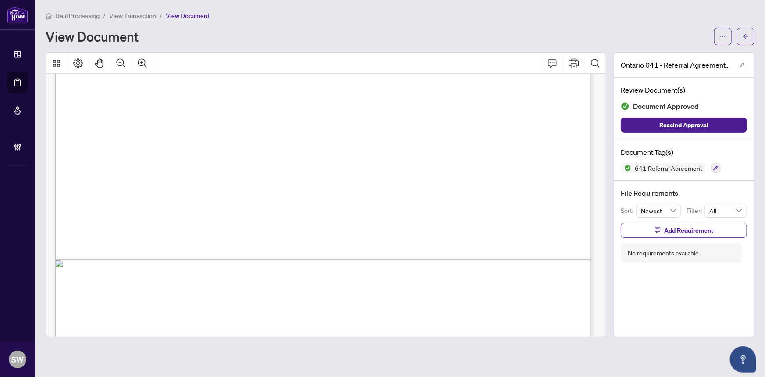
scroll to position [439, 0]
click at [746, 40] on span "button" at bounding box center [746, 36] width 6 height 14
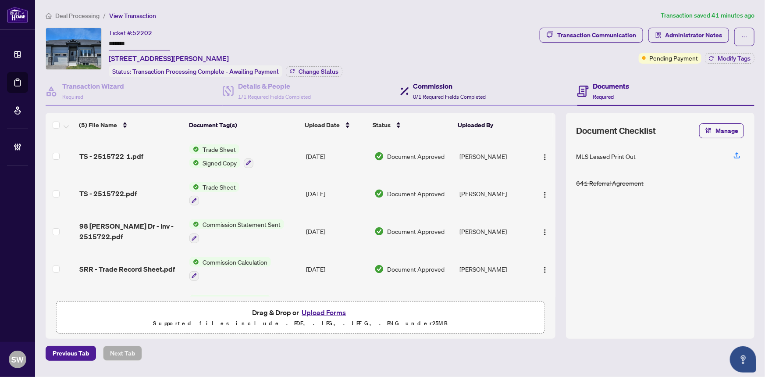
click at [426, 89] on h4 "Commission" at bounding box center [450, 86] width 73 height 11
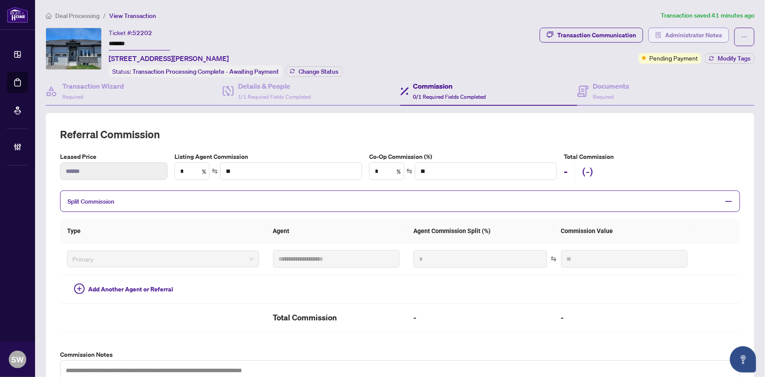
click at [713, 32] on span "Administrator Notes" at bounding box center [693, 35] width 57 height 14
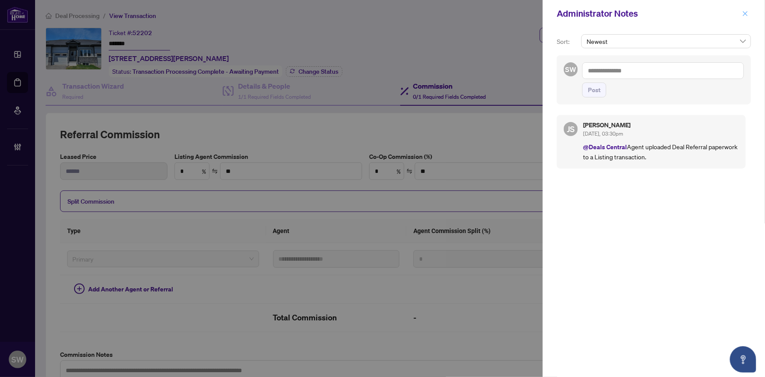
click at [749, 15] on icon "close" at bounding box center [746, 14] width 6 height 6
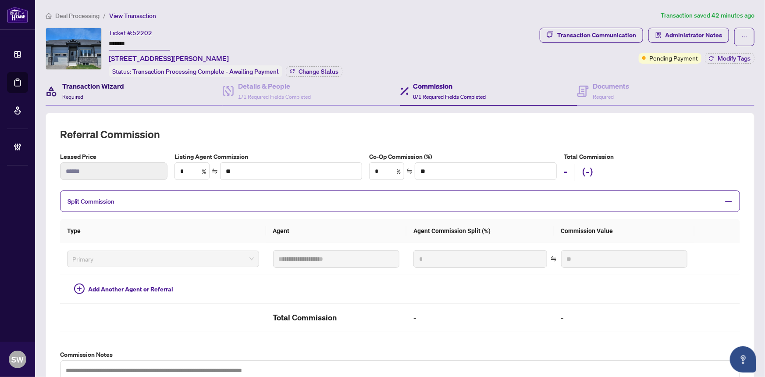
click at [89, 90] on div "Transaction Wizard Required" at bounding box center [93, 91] width 62 height 21
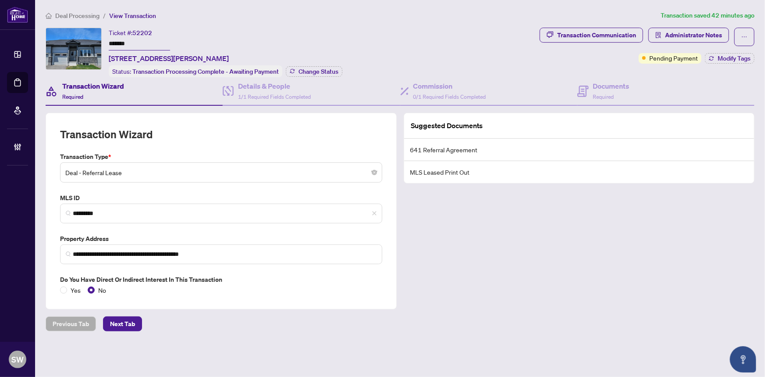
click at [118, 42] on input "*******" at bounding box center [139, 44] width 61 height 13
click at [93, 15] on span "Deal Processing" at bounding box center [77, 16] width 44 height 8
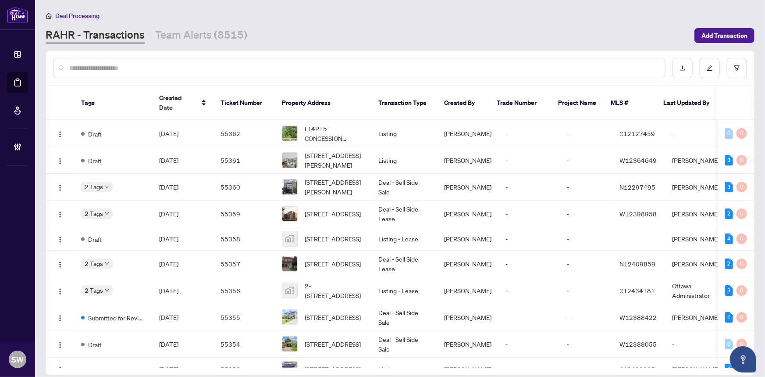
click at [118, 65] on input "text" at bounding box center [363, 68] width 589 height 10
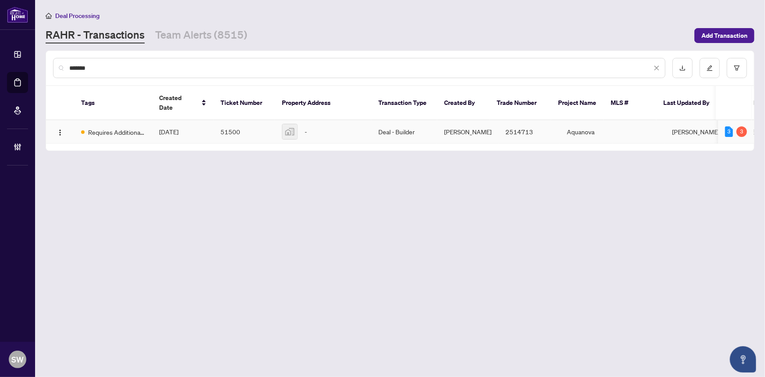
type input "*******"
click at [238, 123] on td "51500" at bounding box center [244, 131] width 61 height 23
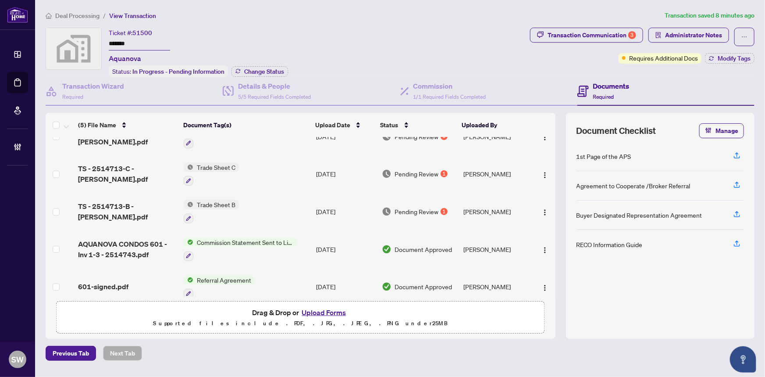
scroll to position [29, 0]
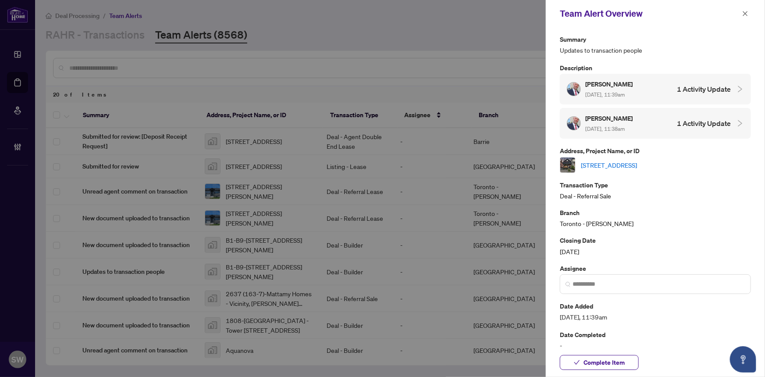
scroll to position [347, 0]
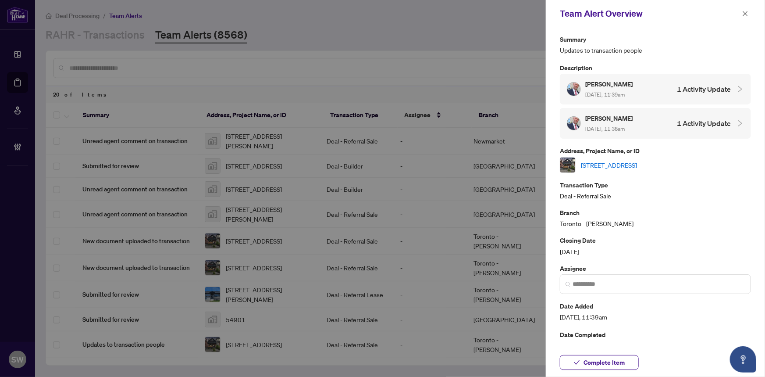
click at [634, 161] on link "[STREET_ADDRESS]" at bounding box center [609, 165] width 56 height 10
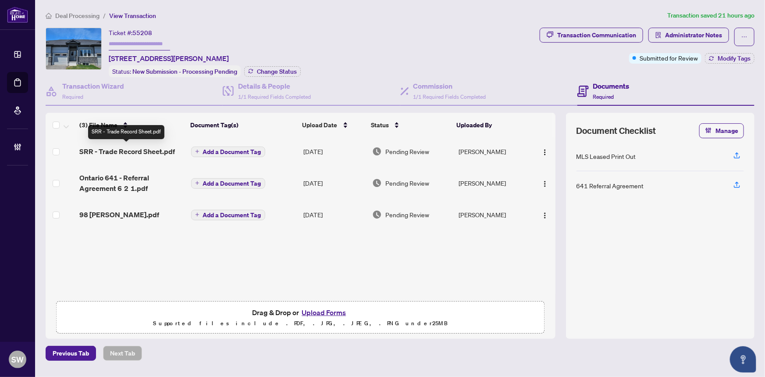
click at [144, 151] on span "SRR - Trade Record Sheet.pdf" at bounding box center [127, 151] width 96 height 11
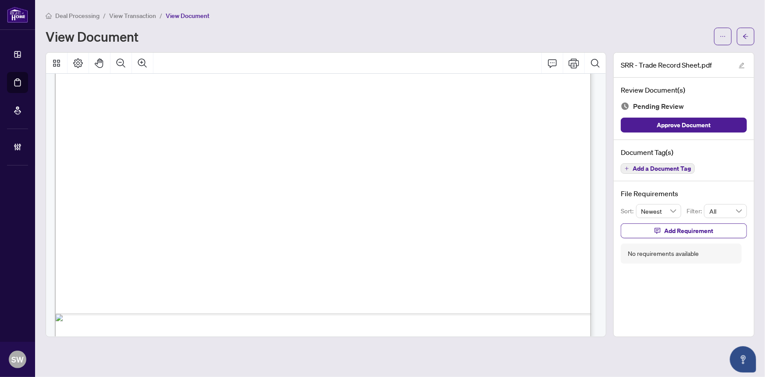
scroll to position [399, 0]
click at [747, 39] on icon "arrow-left" at bounding box center [746, 36] width 6 height 6
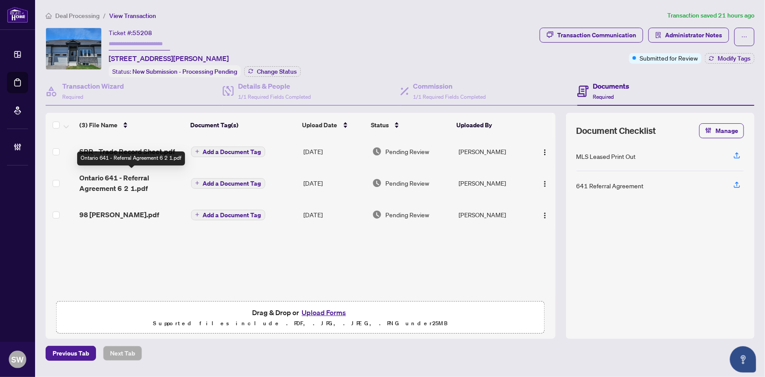
click at [139, 182] on span "Ontario 641 - Referral Agreement 6 2 1.pdf" at bounding box center [131, 182] width 104 height 21
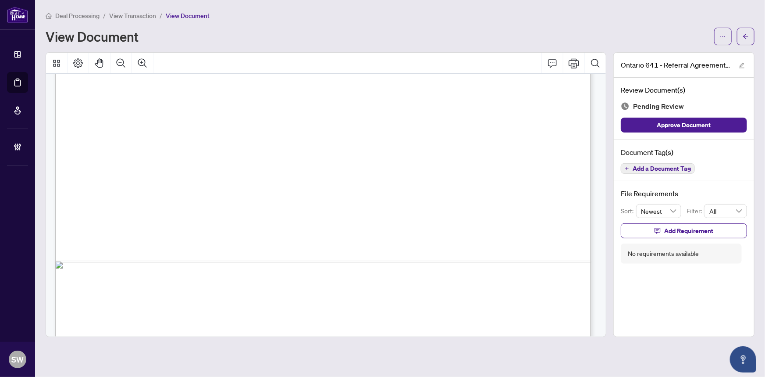
scroll to position [439, 0]
click at [747, 36] on icon "arrow-left" at bounding box center [745, 36] width 5 height 5
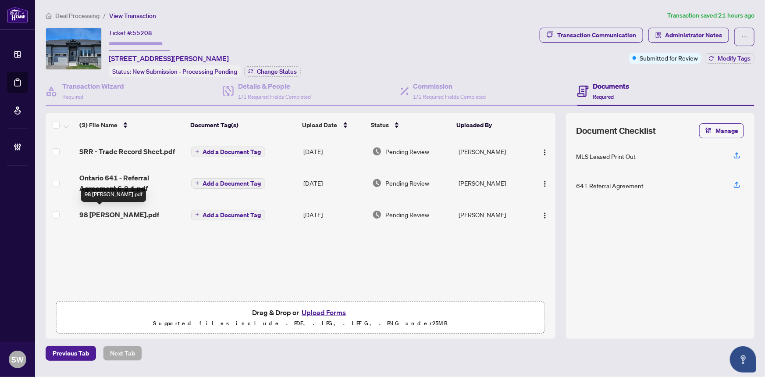
click at [104, 211] on span "98 [PERSON_NAME].pdf" at bounding box center [119, 214] width 80 height 11
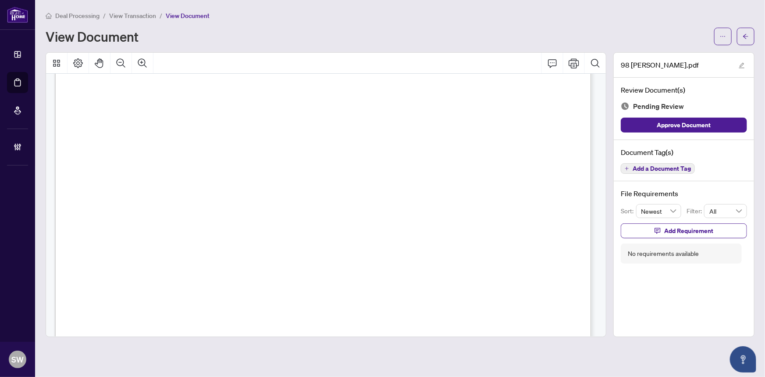
scroll to position [1672, 0]
click at [748, 35] on icon "arrow-left" at bounding box center [746, 36] width 6 height 6
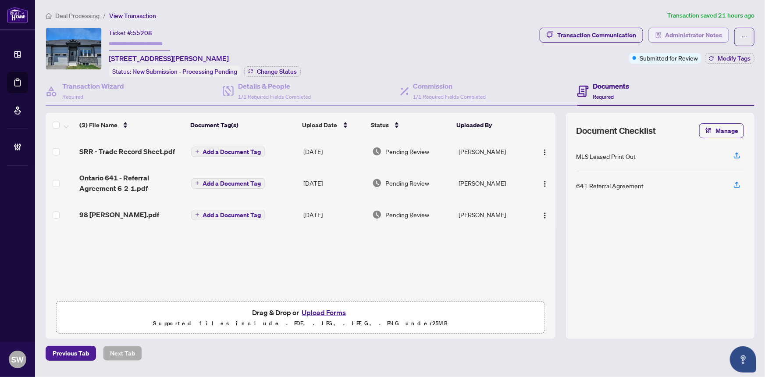
click at [678, 33] on span "Administrator Notes" at bounding box center [693, 35] width 57 height 14
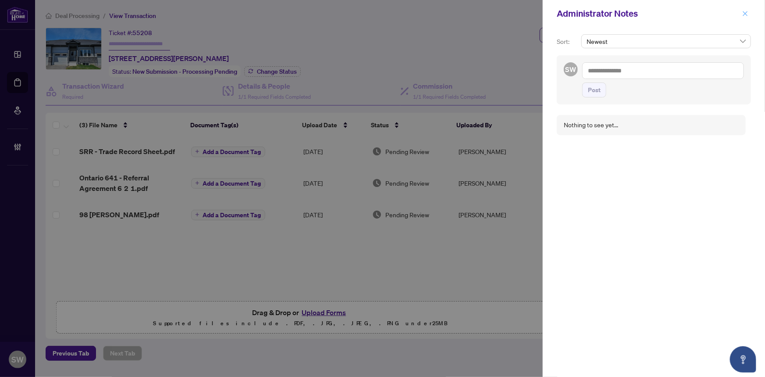
click at [747, 13] on icon "close" at bounding box center [746, 14] width 6 height 6
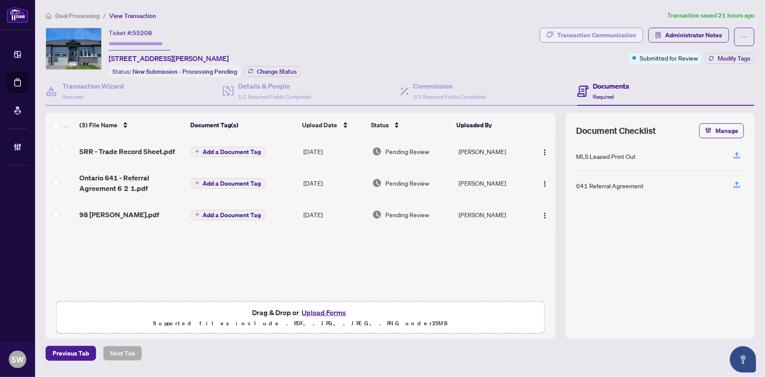
click at [617, 31] on div "Transaction Communication" at bounding box center [596, 35] width 79 height 14
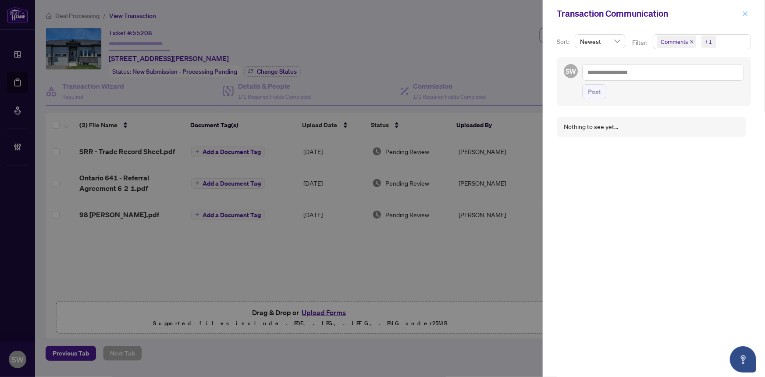
click at [747, 13] on icon "close" at bounding box center [746, 14] width 6 height 6
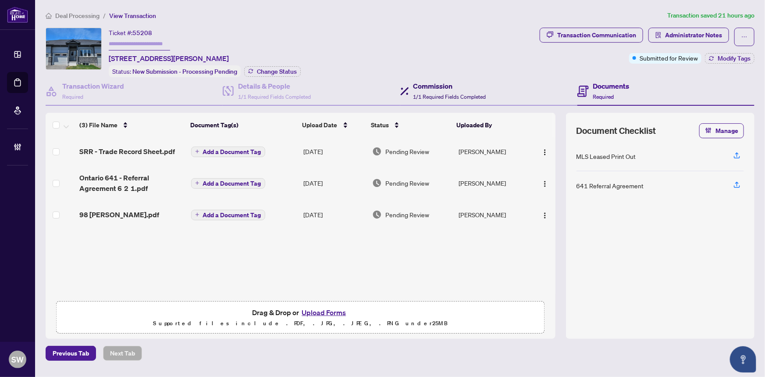
click at [446, 82] on h4 "Commission" at bounding box center [450, 86] width 73 height 11
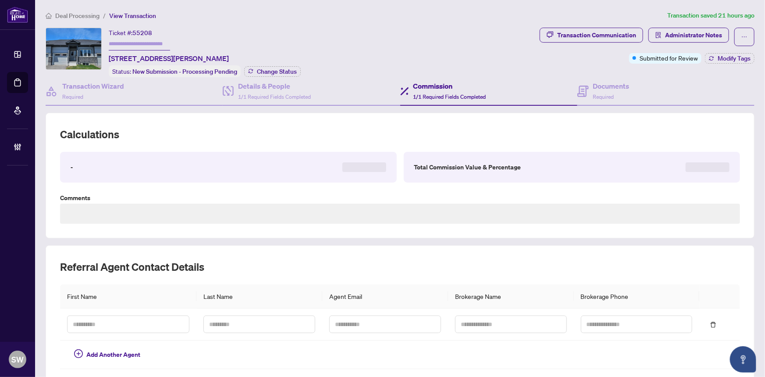
type textarea "**********"
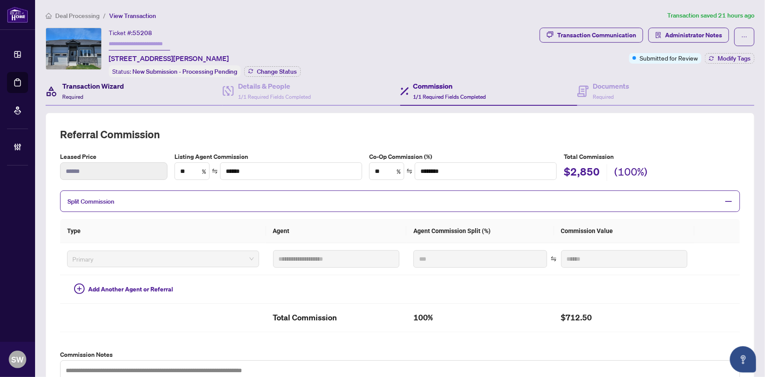
click at [91, 82] on h4 "Transaction Wizard" at bounding box center [93, 86] width 62 height 11
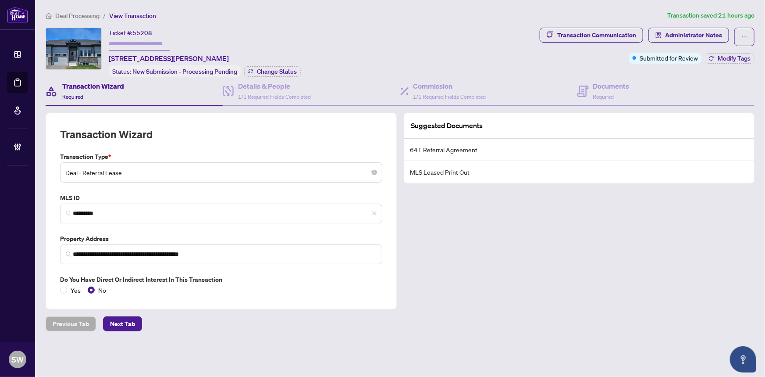
click at [129, 39] on input "text" at bounding box center [139, 44] width 61 height 13
paste input "*******"
type input "*******"
click at [737, 61] on button "Modify Tags" at bounding box center [730, 58] width 50 height 11
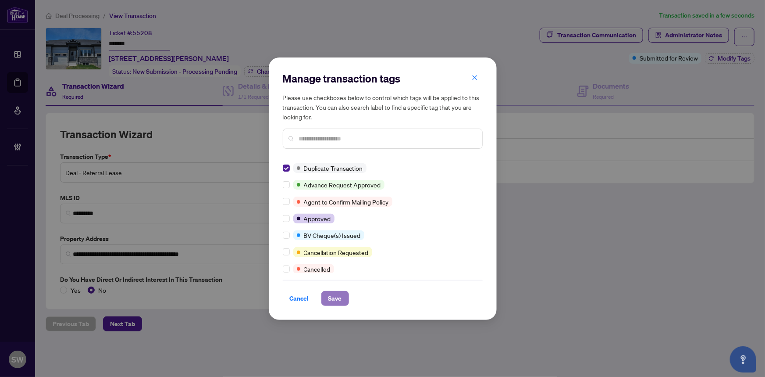
click at [339, 300] on span "Save" at bounding box center [336, 298] width 14 height 14
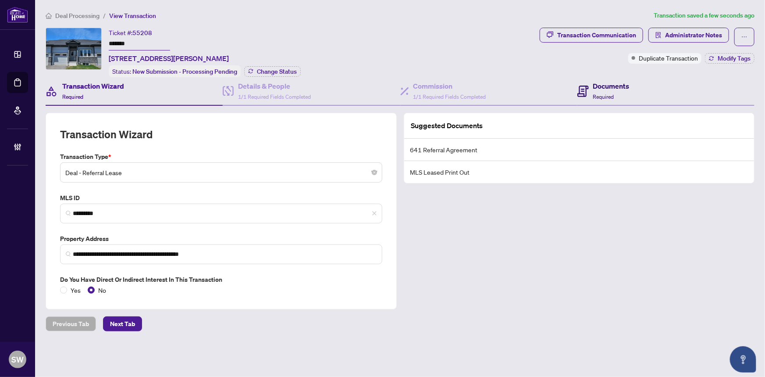
click at [627, 88] on h4 "Documents" at bounding box center [611, 86] width 36 height 11
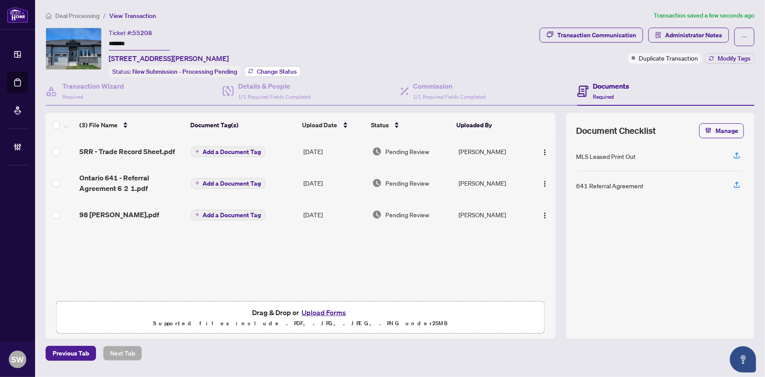
click at [286, 70] on span "Change Status" at bounding box center [277, 71] width 40 height 6
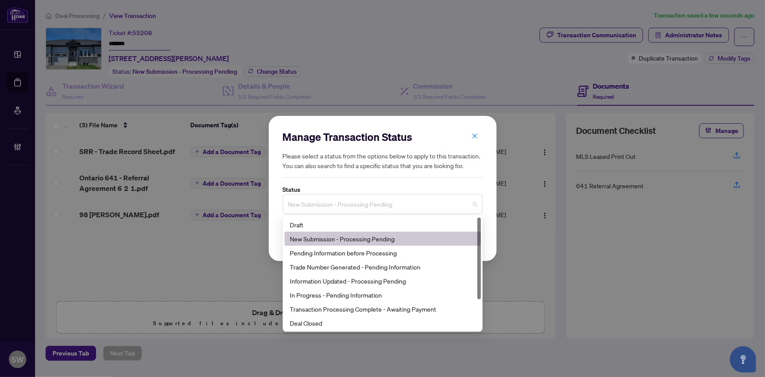
click at [389, 210] on span "New Submission - Processing Pending" at bounding box center [382, 204] width 189 height 17
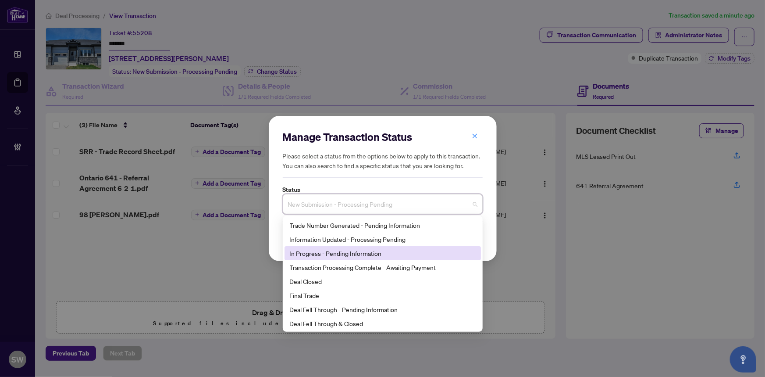
scroll to position [2, 0]
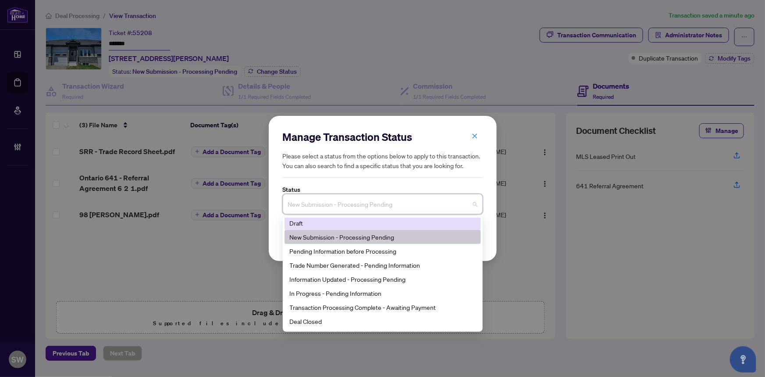
click at [325, 222] on div "Draft" at bounding box center [383, 223] width 186 height 10
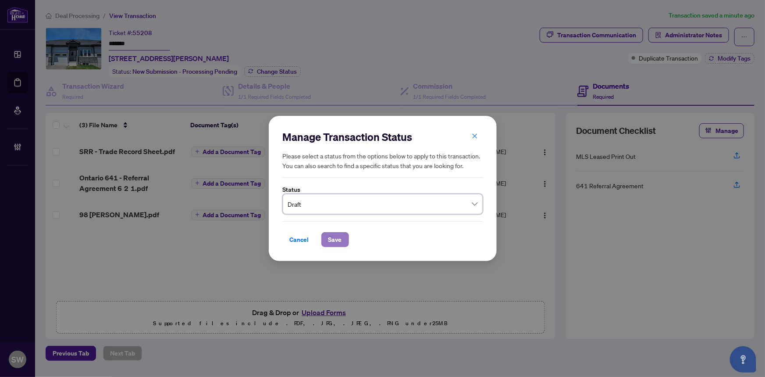
click at [339, 232] on span "Save" at bounding box center [336, 239] width 14 height 14
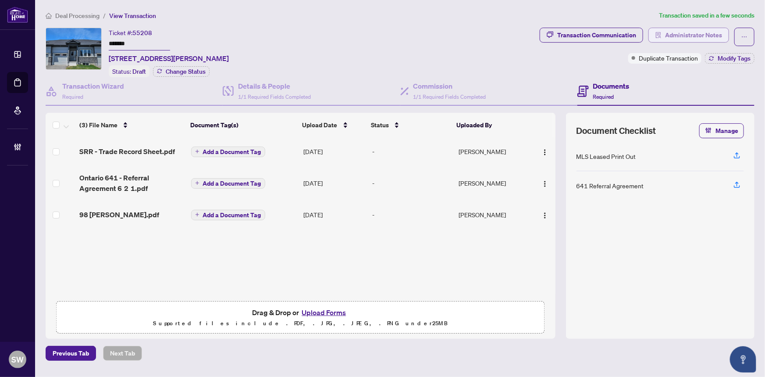
click at [701, 35] on span "Administrator Notes" at bounding box center [693, 35] width 57 height 14
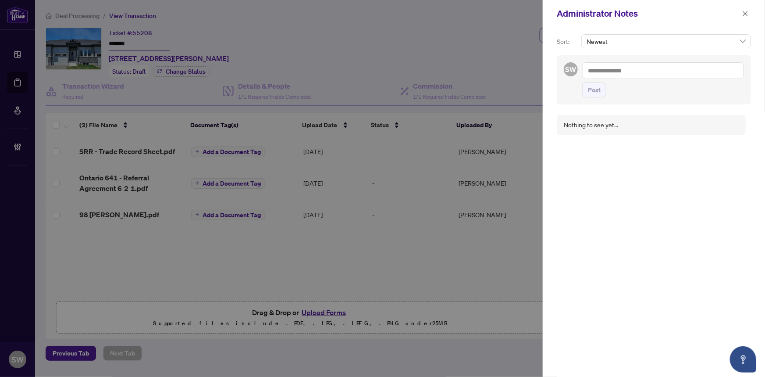
click at [627, 73] on textarea at bounding box center [663, 70] width 162 height 17
type textarea "**********"
click at [598, 89] on span "Post" at bounding box center [594, 90] width 13 height 14
click at [746, 15] on icon "close" at bounding box center [746, 14] width 6 height 6
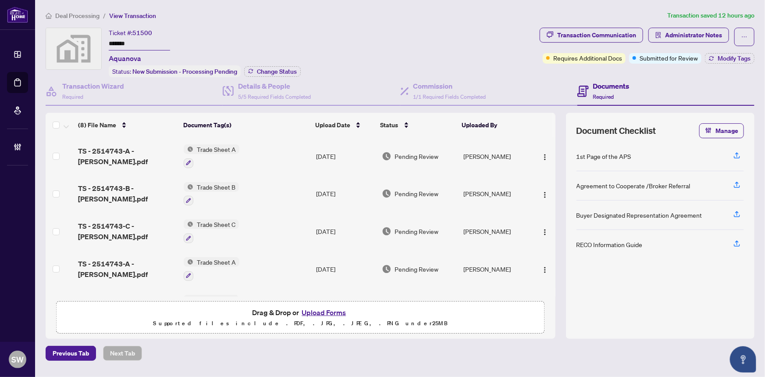
click at [116, 44] on input "*******" at bounding box center [139, 44] width 61 height 13
click at [139, 157] on span "TS - 2514743-A - [PERSON_NAME].pdf" at bounding box center [127, 156] width 99 height 21
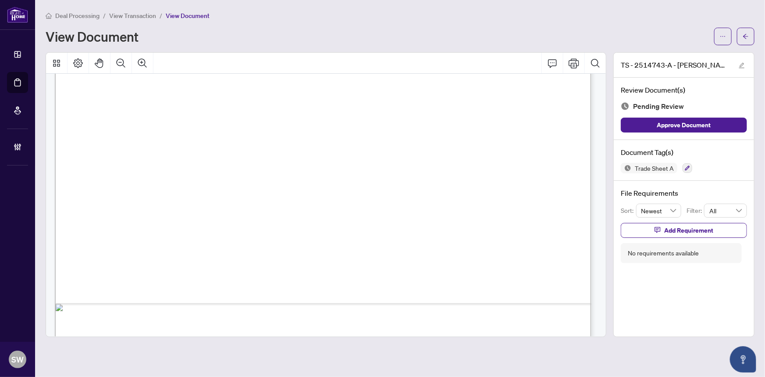
scroll to position [423, 0]
click at [750, 36] on button "button" at bounding box center [746, 37] width 18 height 18
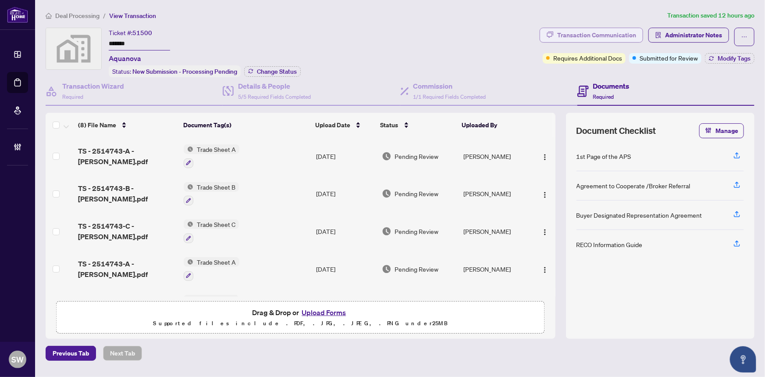
click at [622, 35] on div "Transaction Communication" at bounding box center [596, 35] width 79 height 14
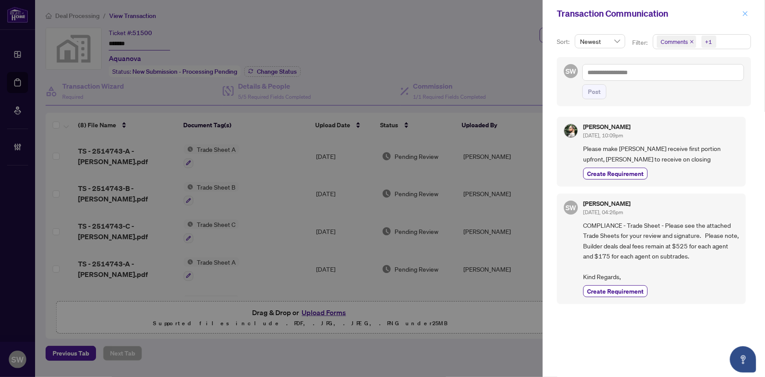
click at [747, 11] on icon "close" at bounding box center [745, 13] width 5 height 5
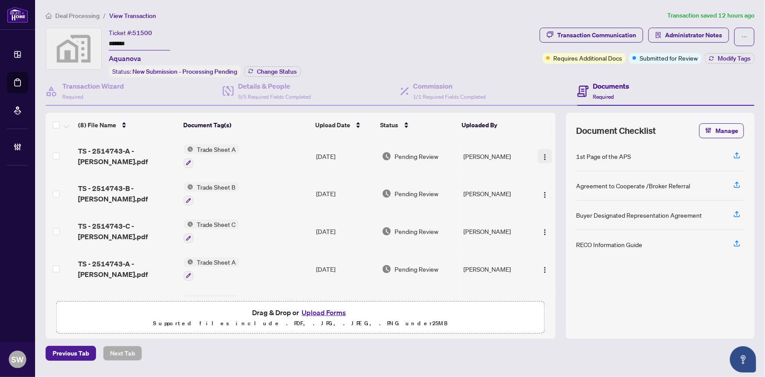
click at [542, 154] on img "button" at bounding box center [545, 157] width 7 height 7
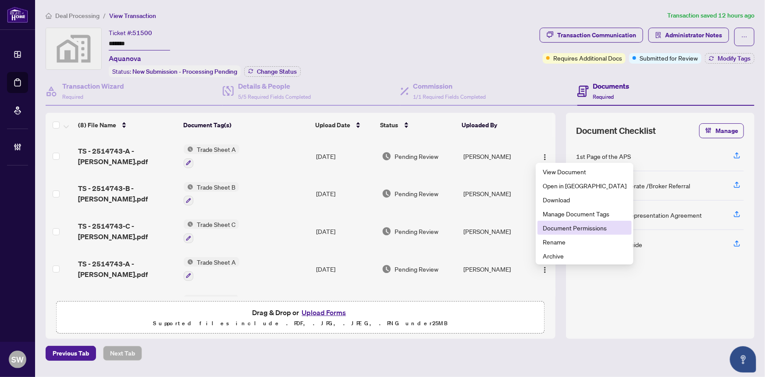
click at [579, 225] on span "Document Permissions" at bounding box center [585, 228] width 84 height 10
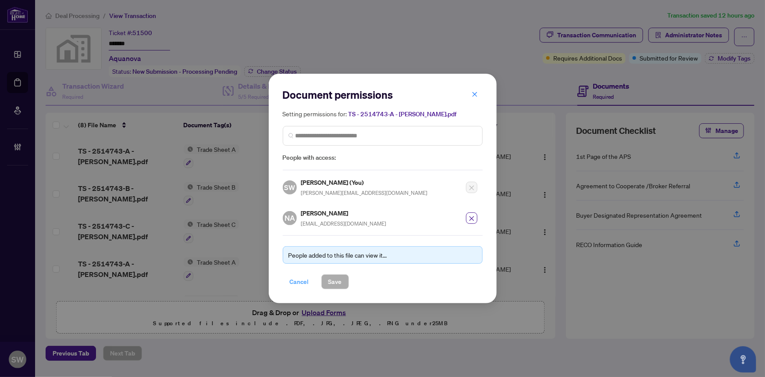
click at [303, 277] on span "Cancel" at bounding box center [299, 282] width 19 height 14
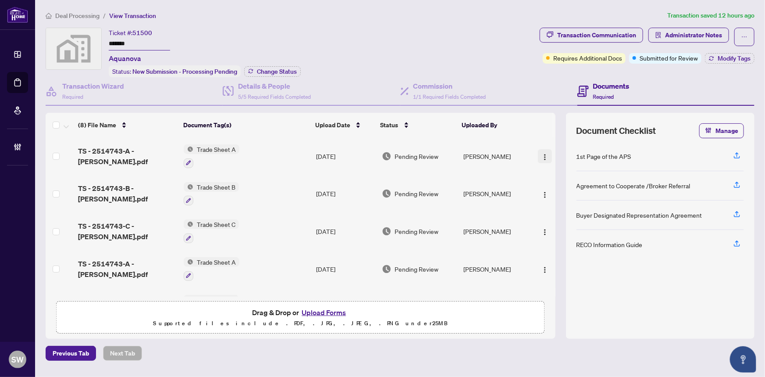
click at [543, 154] on img "button" at bounding box center [545, 157] width 7 height 7
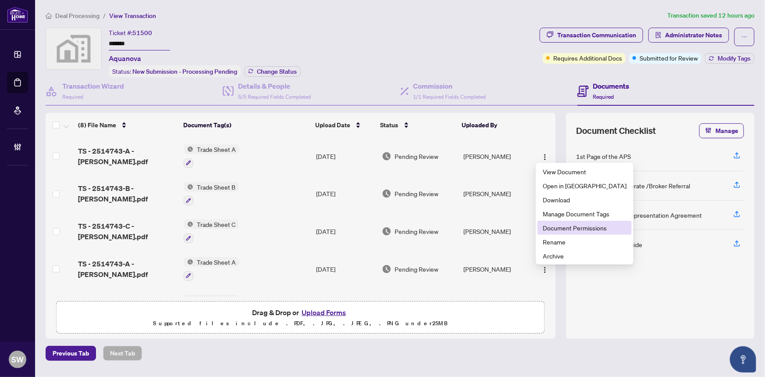
click at [575, 226] on span "Document Permissions" at bounding box center [585, 228] width 84 height 10
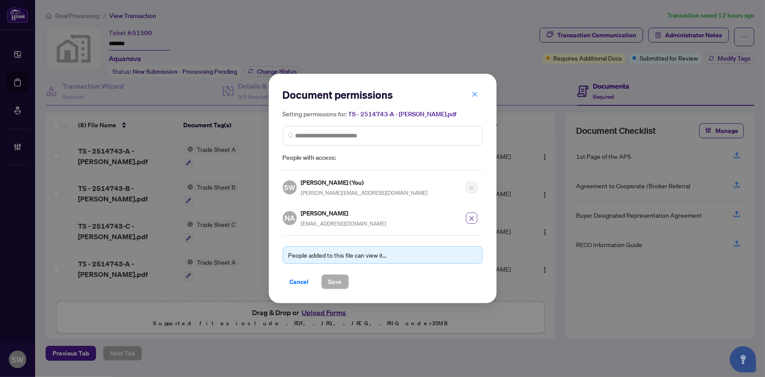
click at [472, 218] on icon "close" at bounding box center [471, 218] width 5 height 5
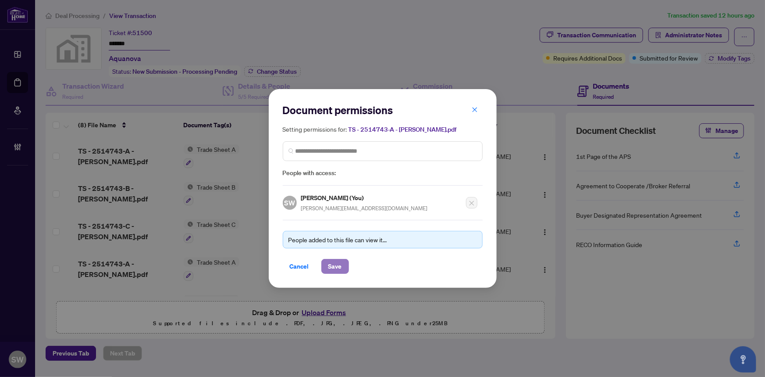
click at [334, 266] on span "Save" at bounding box center [336, 266] width 14 height 14
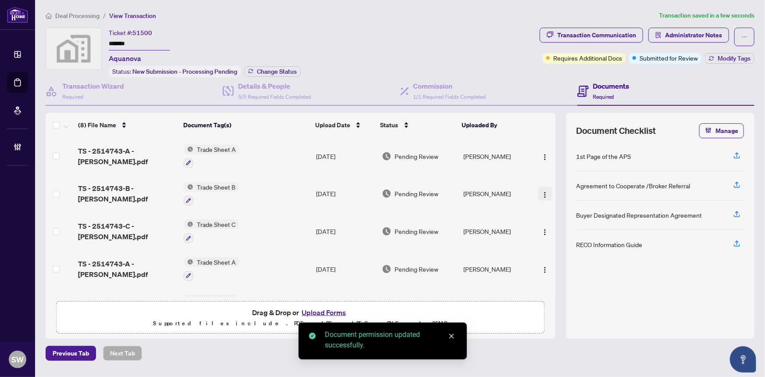
click at [542, 191] on img "button" at bounding box center [545, 194] width 7 height 7
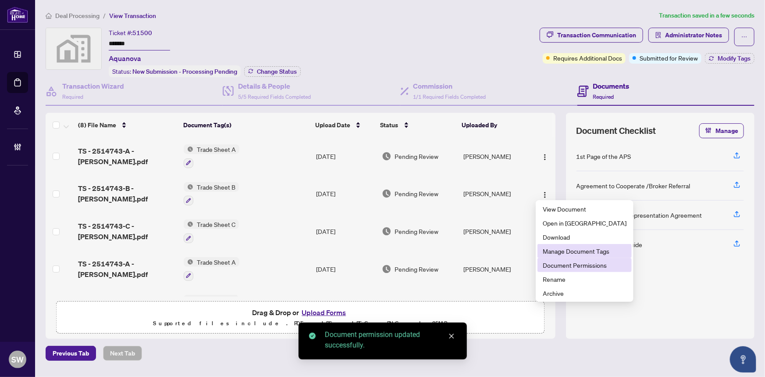
click at [565, 264] on span "Document Permissions" at bounding box center [585, 265] width 84 height 10
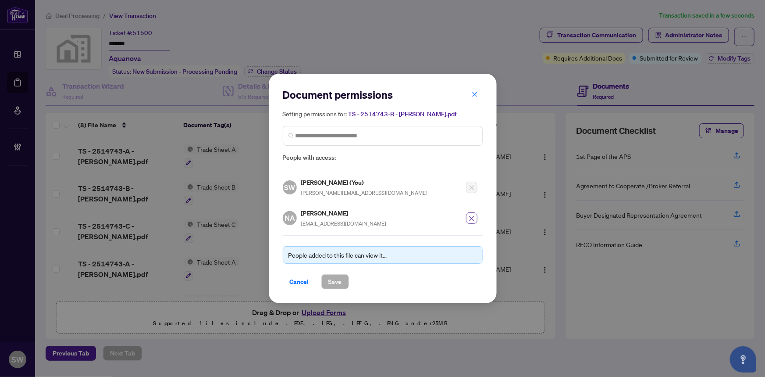
click at [472, 215] on icon "close" at bounding box center [472, 218] width 6 height 6
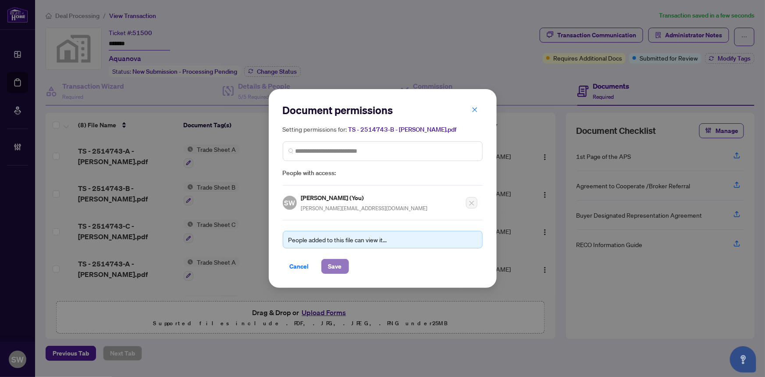
click at [332, 266] on span "Save" at bounding box center [336, 266] width 14 height 14
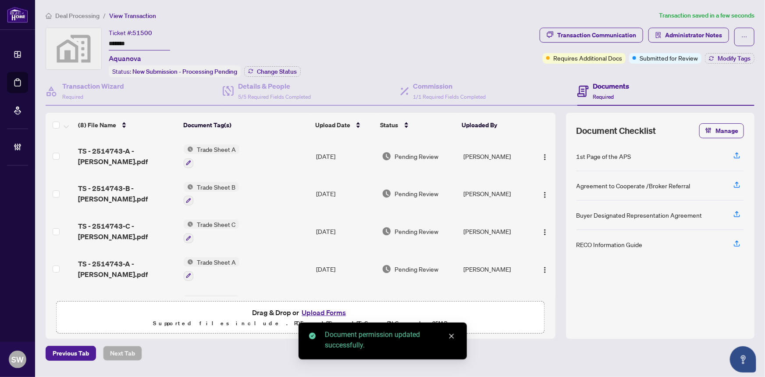
click at [544, 229] on img "button" at bounding box center [545, 232] width 7 height 7
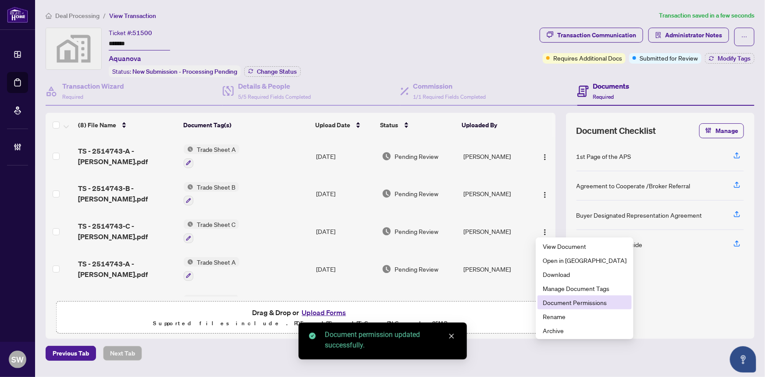
click at [561, 298] on span "Document Permissions" at bounding box center [585, 302] width 84 height 10
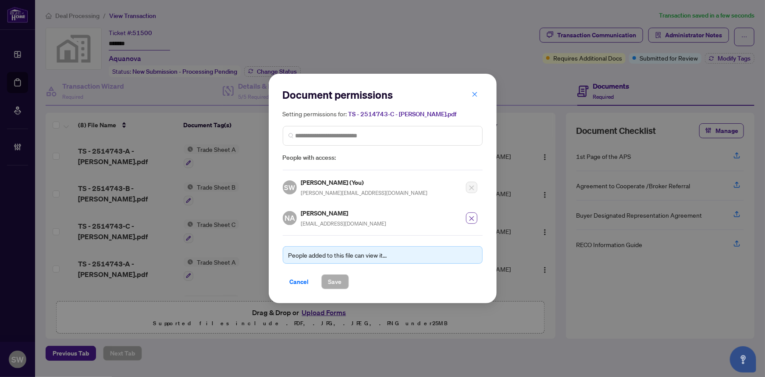
click at [473, 215] on icon "close" at bounding box center [472, 218] width 6 height 6
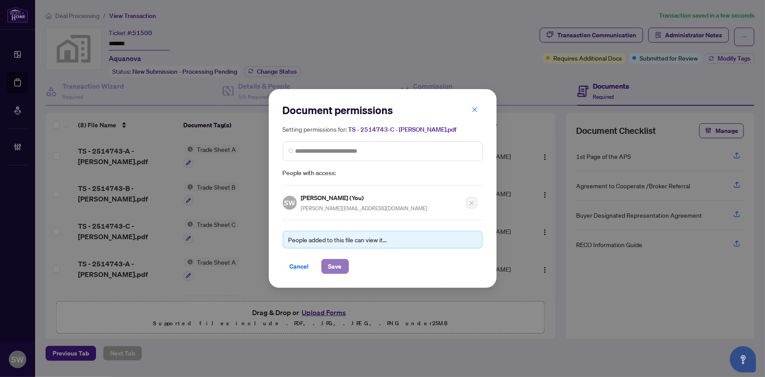
click at [329, 264] on span "Save" at bounding box center [336, 266] width 14 height 14
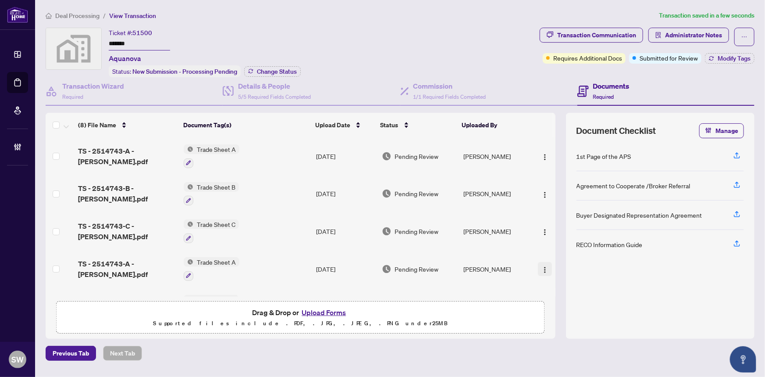
click at [542, 266] on img "button" at bounding box center [545, 269] width 7 height 7
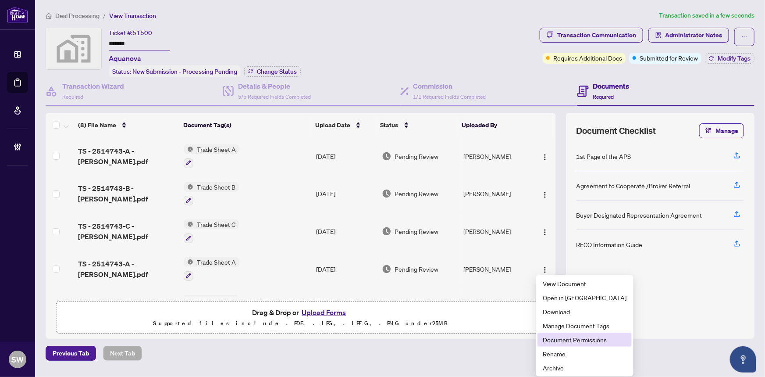
click at [557, 341] on span "Document Permissions" at bounding box center [585, 340] width 84 height 10
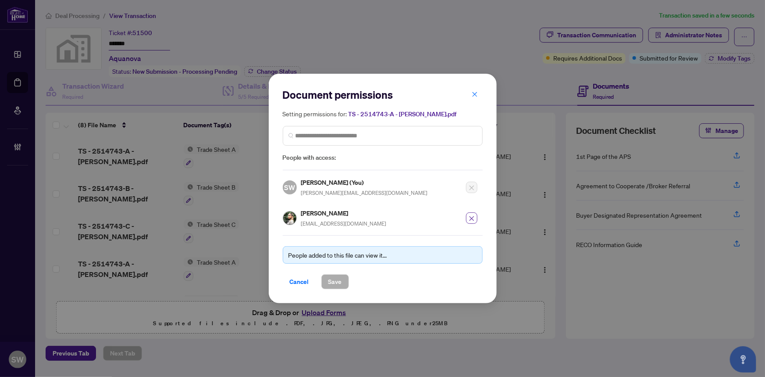
click at [470, 215] on icon "close" at bounding box center [472, 218] width 6 height 6
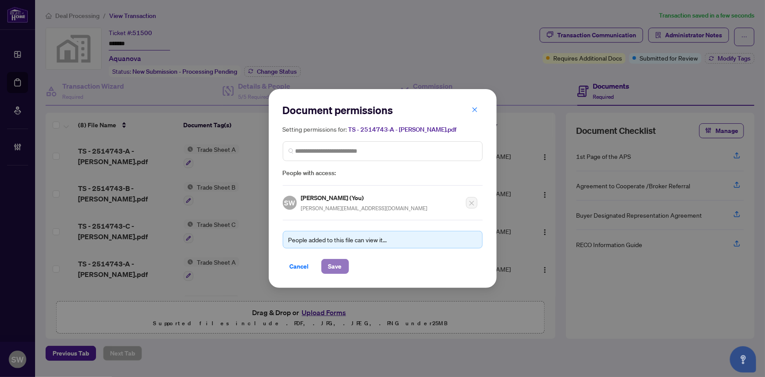
click at [341, 265] on span "Save" at bounding box center [336, 266] width 14 height 14
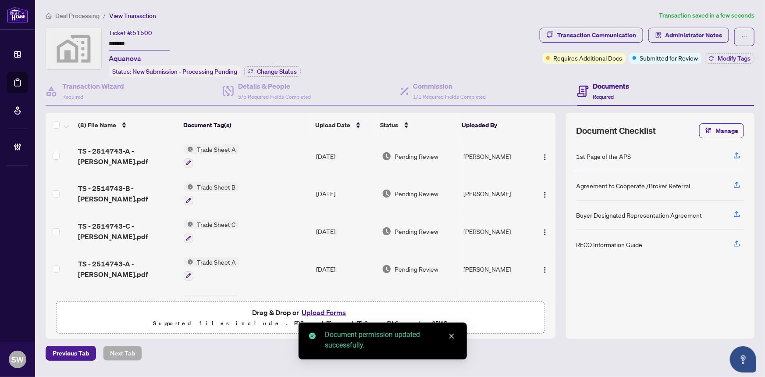
click at [124, 43] on input "*******" at bounding box center [139, 44] width 61 height 13
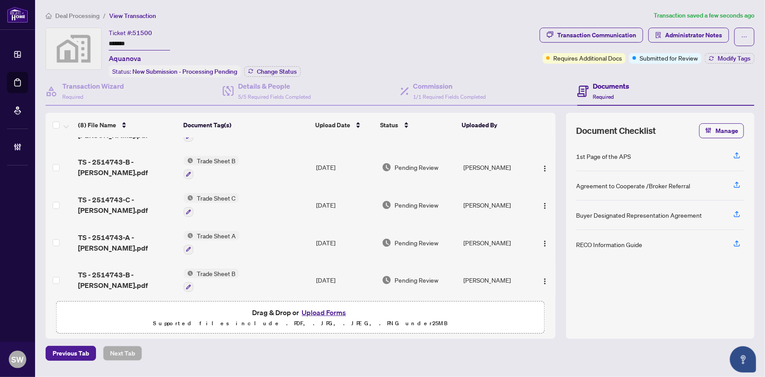
scroll to position [39, 0]
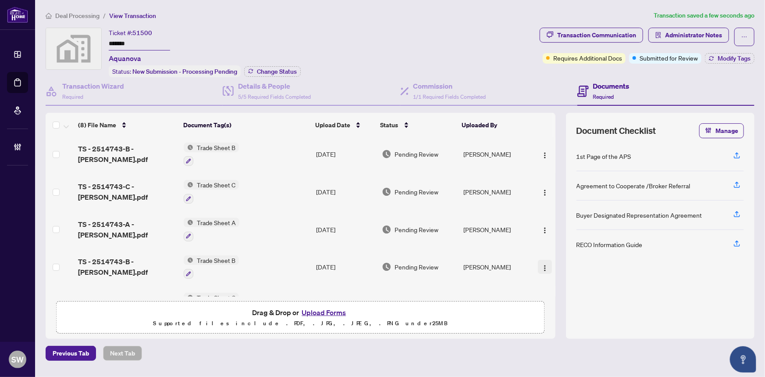
click at [543, 264] on img "button" at bounding box center [545, 267] width 7 height 7
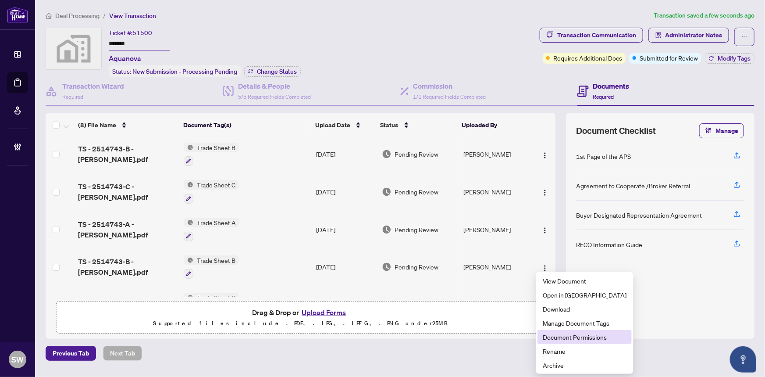
click at [581, 338] on span "Document Permissions" at bounding box center [585, 337] width 84 height 10
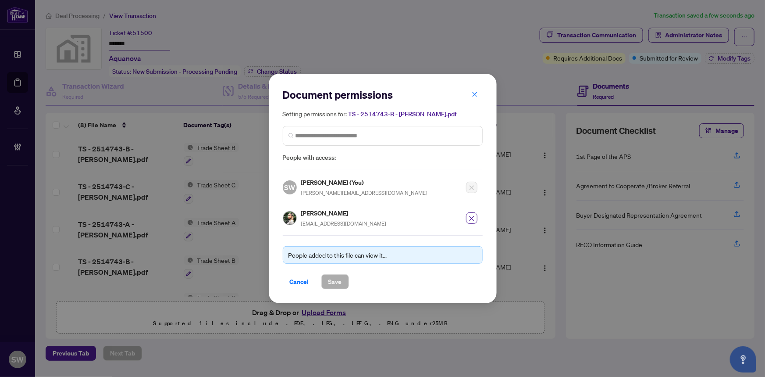
drag, startPoint x: 472, startPoint y: 219, endPoint x: 469, endPoint y: 223, distance: 5.6
click at [472, 219] on icon "close" at bounding box center [472, 218] width 6 height 6
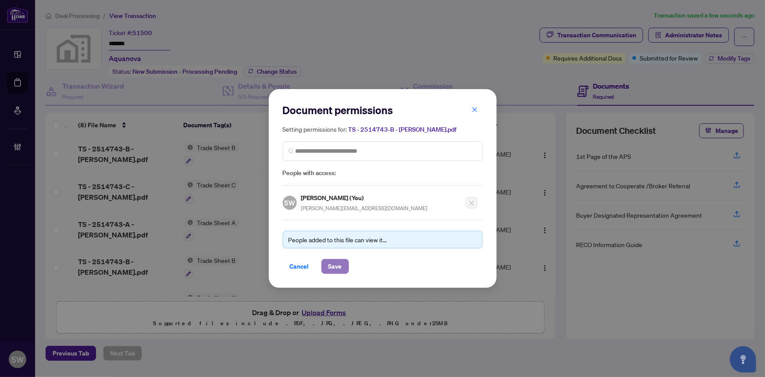
click at [343, 266] on button "Save" at bounding box center [336, 266] width 28 height 15
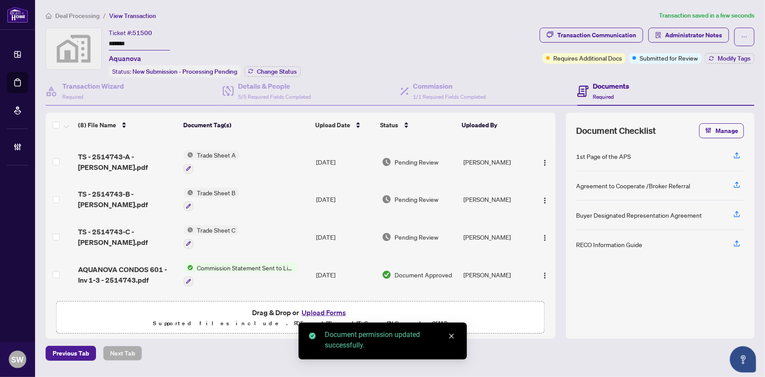
scroll to position [119, 0]
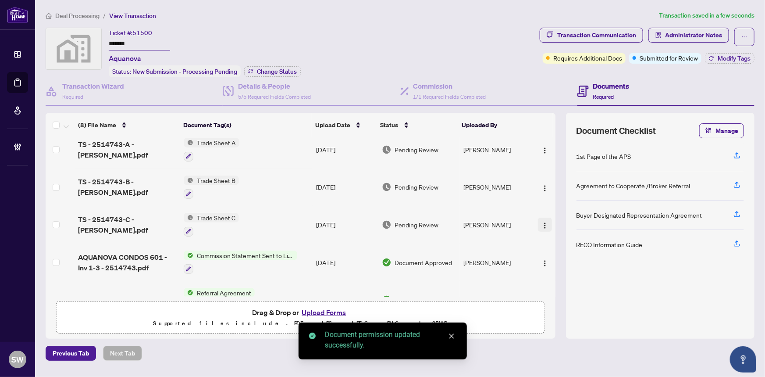
click at [543, 222] on img "button" at bounding box center [545, 225] width 7 height 7
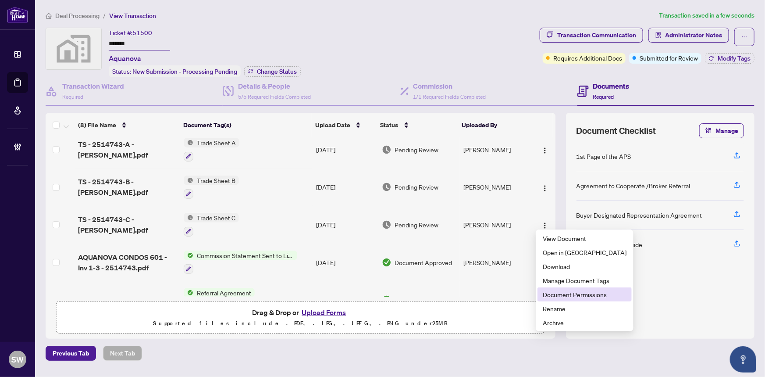
click at [570, 291] on span "Document Permissions" at bounding box center [585, 294] width 84 height 10
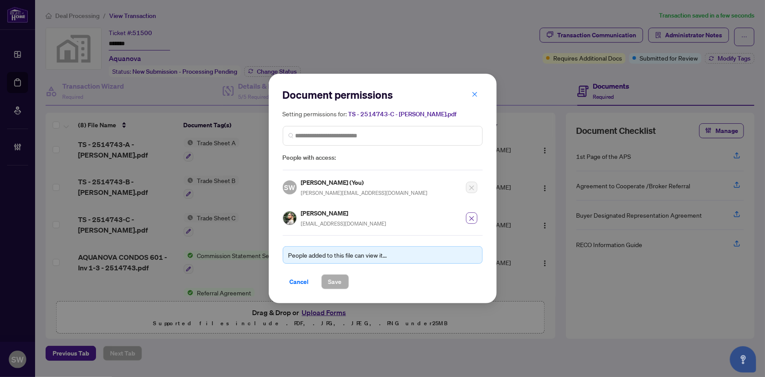
click at [472, 215] on icon "close" at bounding box center [472, 218] width 6 height 6
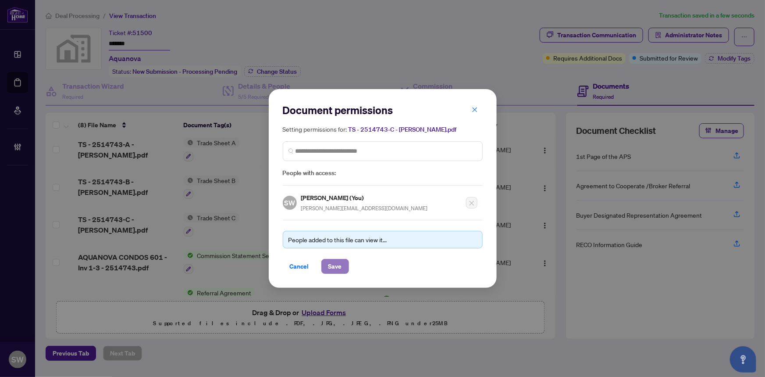
click at [343, 262] on button "Save" at bounding box center [336, 266] width 28 height 15
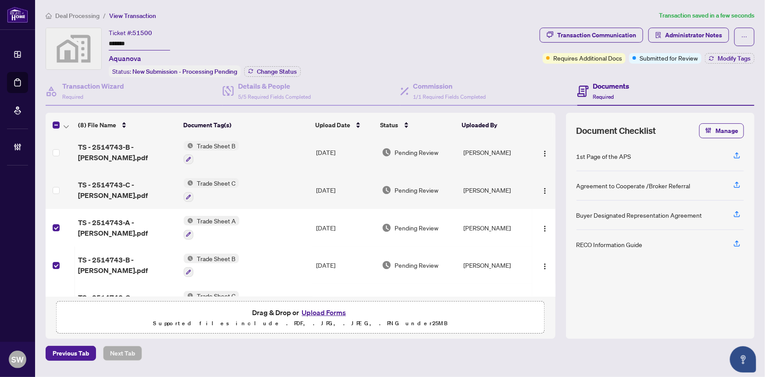
scroll to position [39, 0]
click at [60, 186] on td at bounding box center [60, 192] width 29 height 38
click at [54, 150] on label at bounding box center [56, 155] width 7 height 10
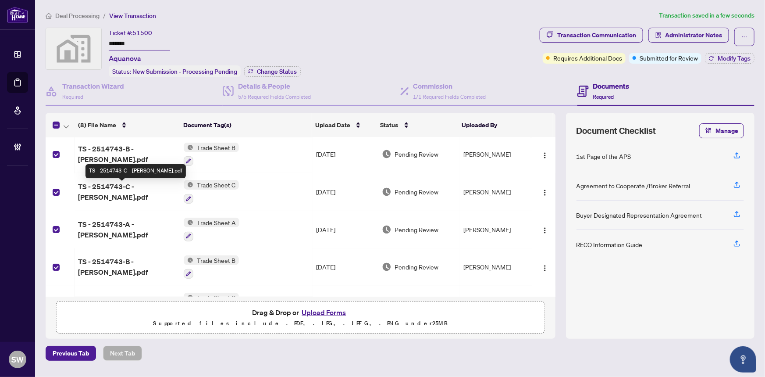
scroll to position [0, 0]
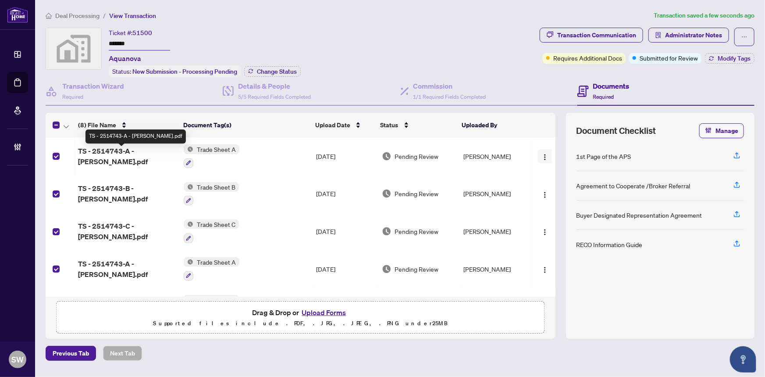
drag, startPoint x: 88, startPoint y: 150, endPoint x: 543, endPoint y: 156, distance: 455.3
click at [543, 156] on img "button" at bounding box center [545, 157] width 7 height 7
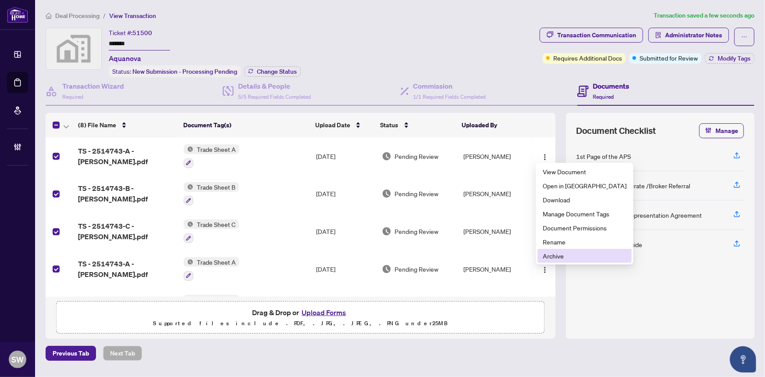
click at [565, 257] on span "Archive" at bounding box center [585, 256] width 84 height 10
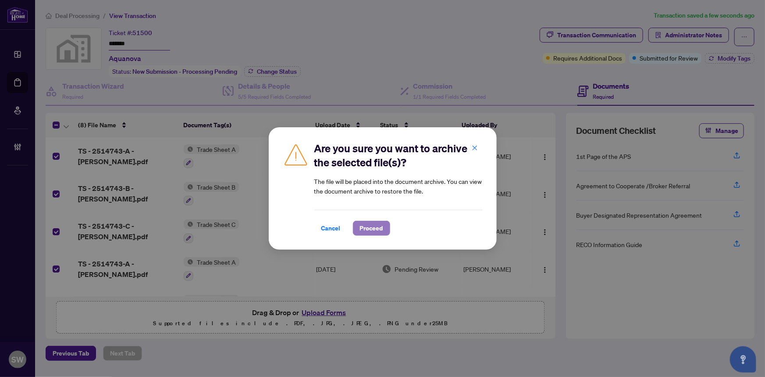
click at [375, 229] on span "Proceed" at bounding box center [371, 228] width 23 height 14
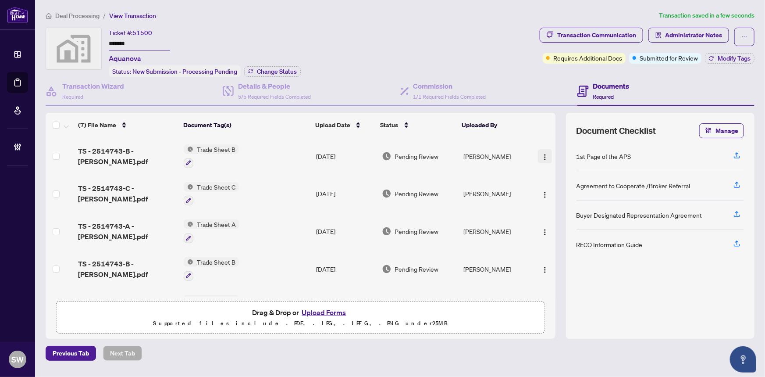
click at [542, 154] on img "button" at bounding box center [545, 157] width 7 height 7
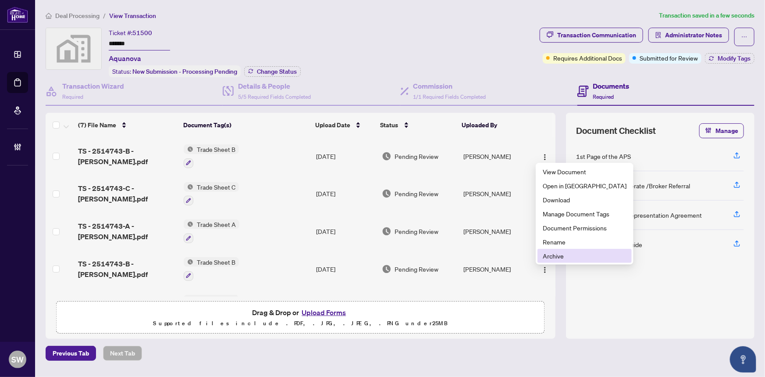
click at [557, 256] on span "Archive" at bounding box center [585, 256] width 84 height 10
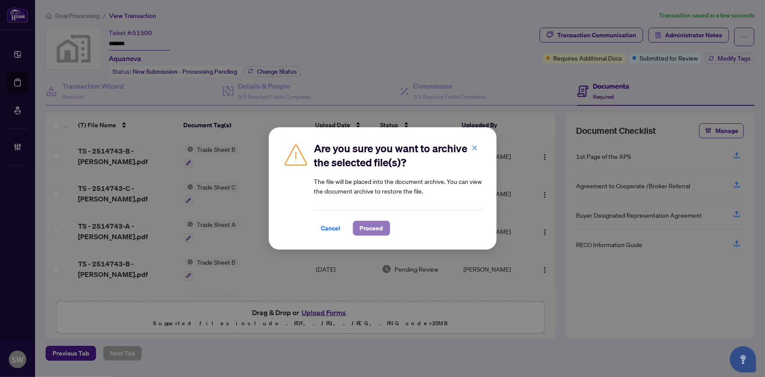
click at [379, 229] on span "Proceed" at bounding box center [371, 228] width 23 height 14
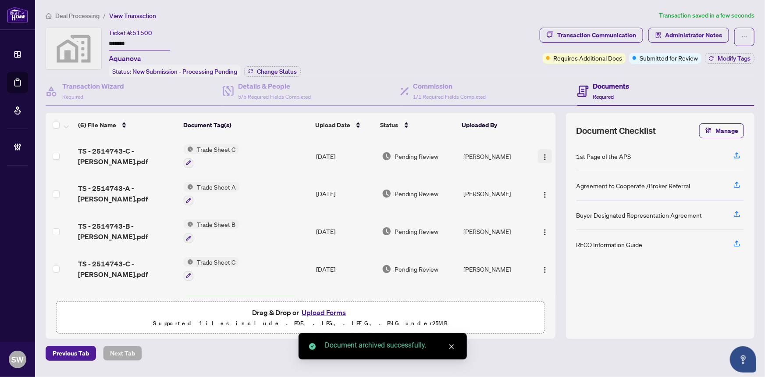
click at [543, 154] on img "button" at bounding box center [545, 157] width 7 height 7
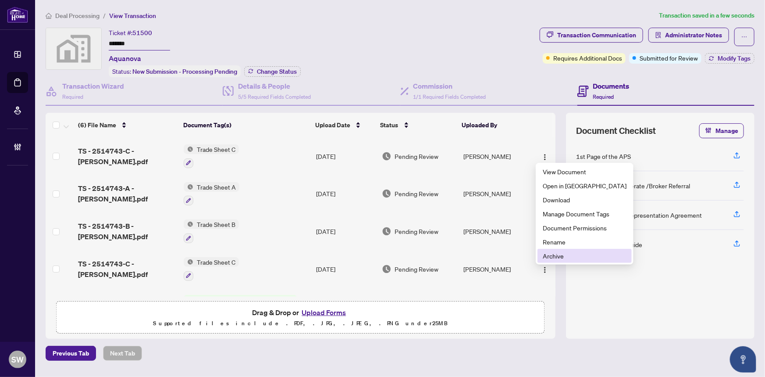
click at [564, 258] on span "Archive" at bounding box center [585, 256] width 84 height 10
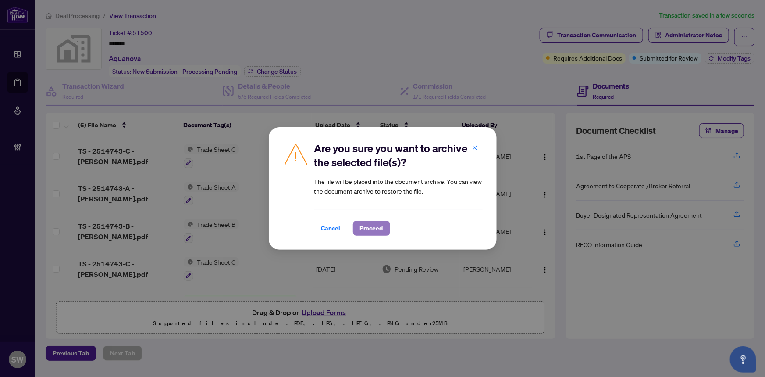
click at [378, 229] on span "Proceed" at bounding box center [371, 228] width 23 height 14
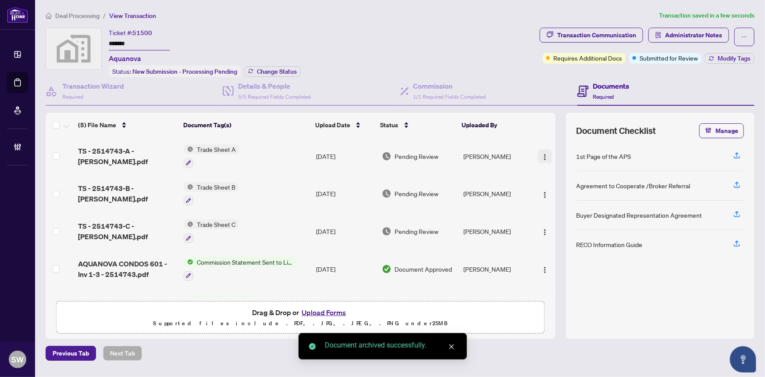
click at [544, 154] on img "button" at bounding box center [545, 157] width 7 height 7
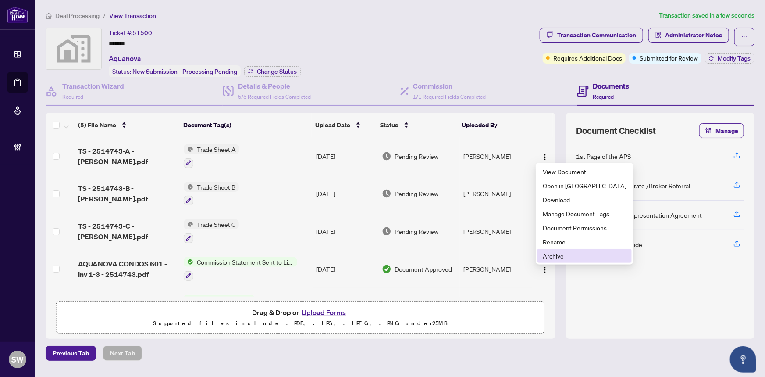
click at [558, 253] on span "Archive" at bounding box center [585, 256] width 84 height 10
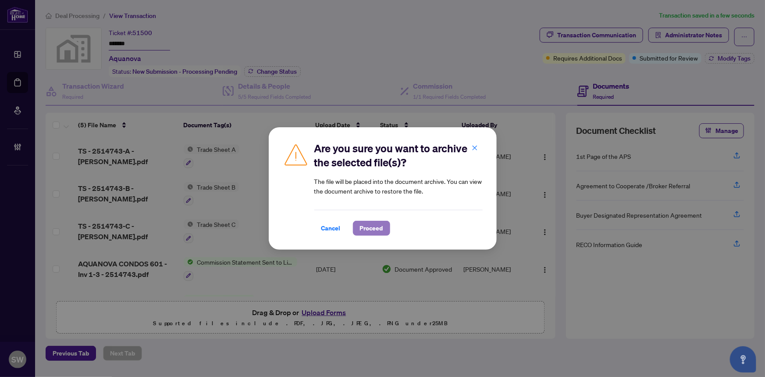
click at [384, 229] on button "Proceed" at bounding box center [371, 228] width 37 height 15
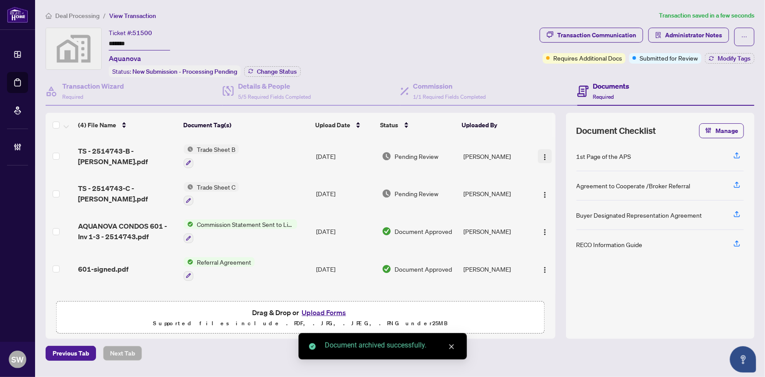
click at [544, 156] on img "button" at bounding box center [545, 157] width 7 height 7
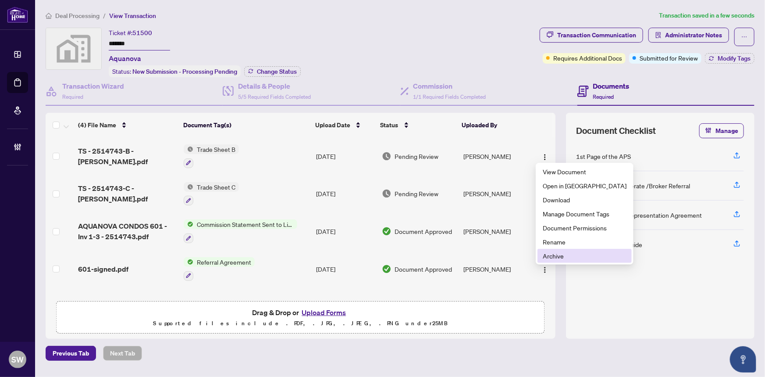
click at [558, 255] on span "Archive" at bounding box center [585, 256] width 84 height 10
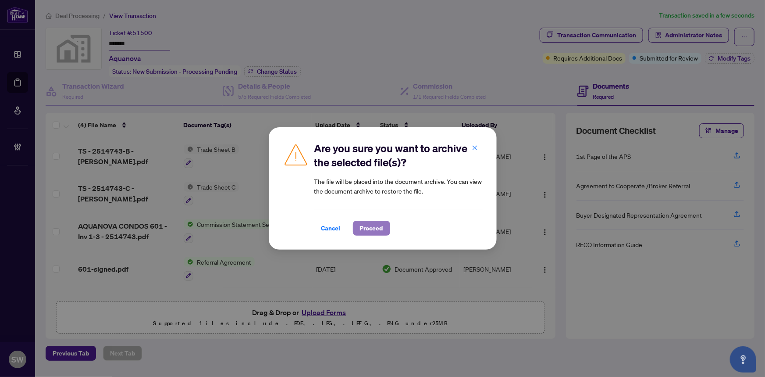
click at [378, 230] on span "Proceed" at bounding box center [371, 228] width 23 height 14
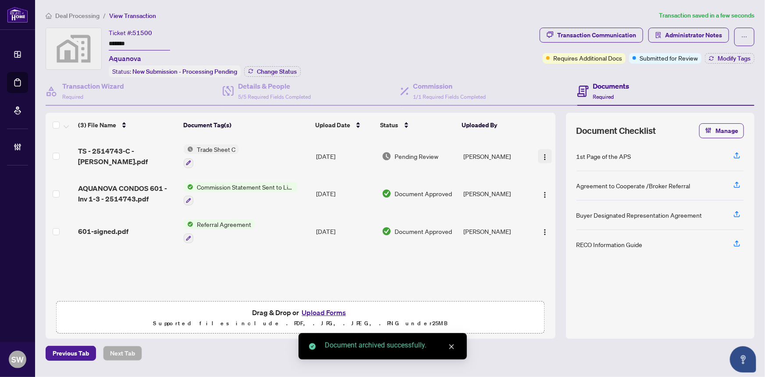
click at [543, 154] on img "button" at bounding box center [545, 157] width 7 height 7
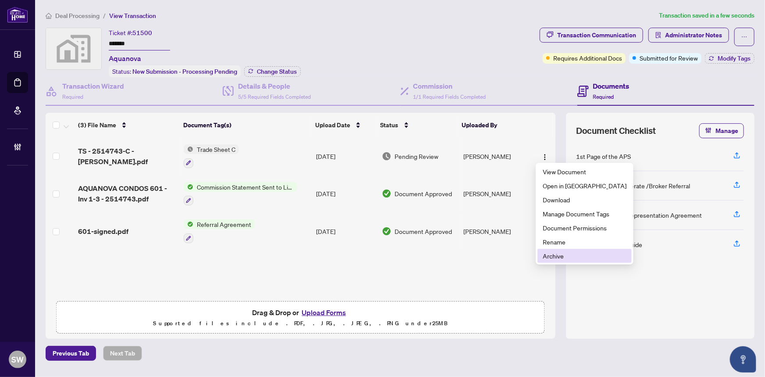
click at [567, 254] on span "Archive" at bounding box center [585, 256] width 84 height 10
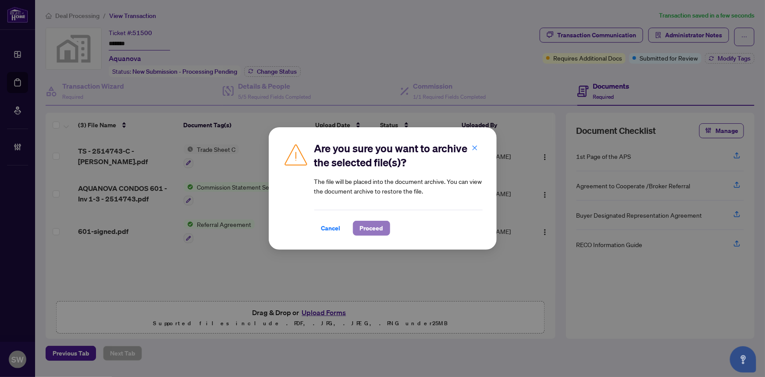
click at [368, 225] on span "Proceed" at bounding box center [371, 228] width 23 height 14
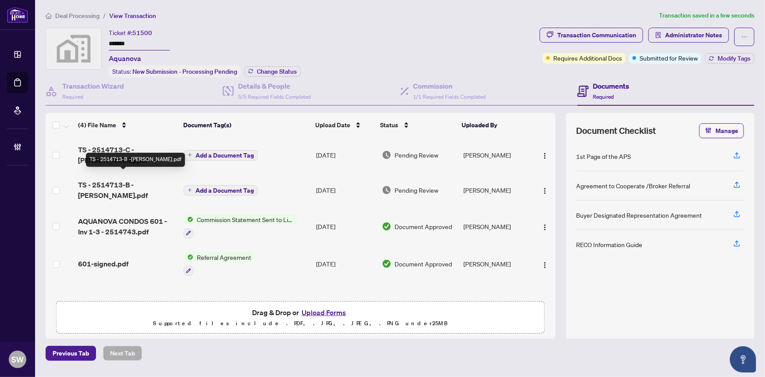
click at [147, 179] on span "TS - 2514713-B -Sheena.pdf" at bounding box center [127, 189] width 99 height 21
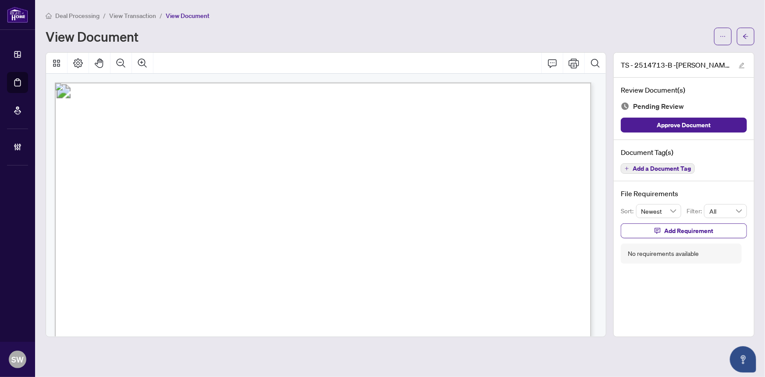
click at [667, 168] on span "Add a Document Tag" at bounding box center [662, 168] width 58 height 6
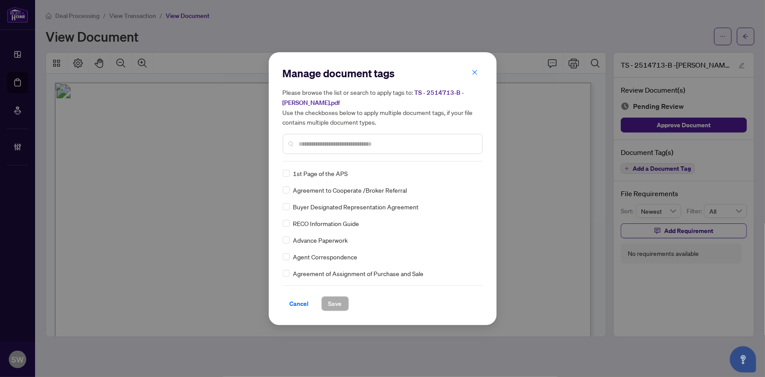
click at [322, 141] on input "text" at bounding box center [387, 144] width 176 height 10
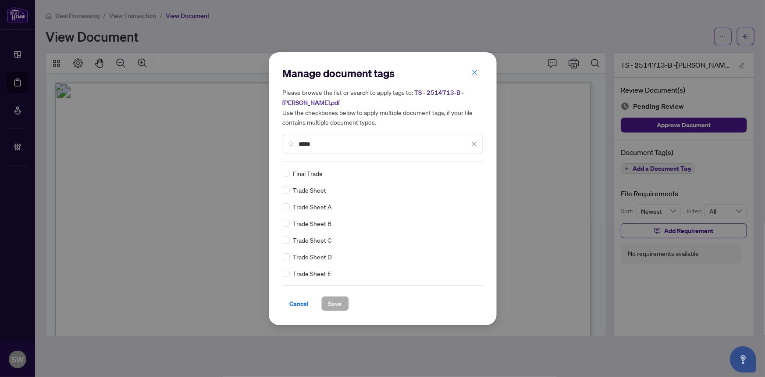
type input "*****"
click at [468, 170] on div at bounding box center [469, 173] width 17 height 9
click at [334, 302] on span "Save" at bounding box center [336, 304] width 14 height 14
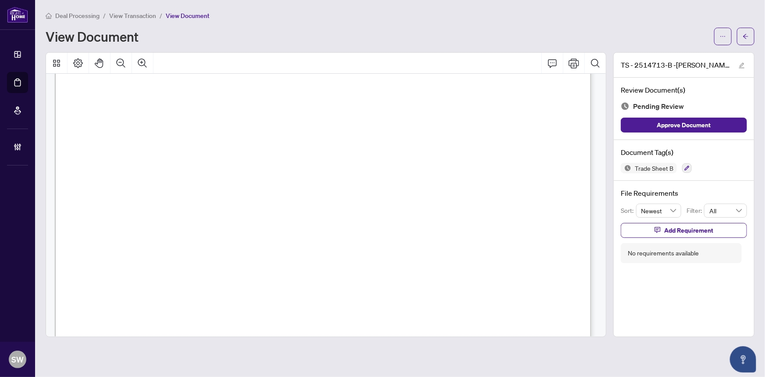
scroll to position [79, 0]
click at [684, 225] on span "Add Requirement" at bounding box center [688, 230] width 49 height 14
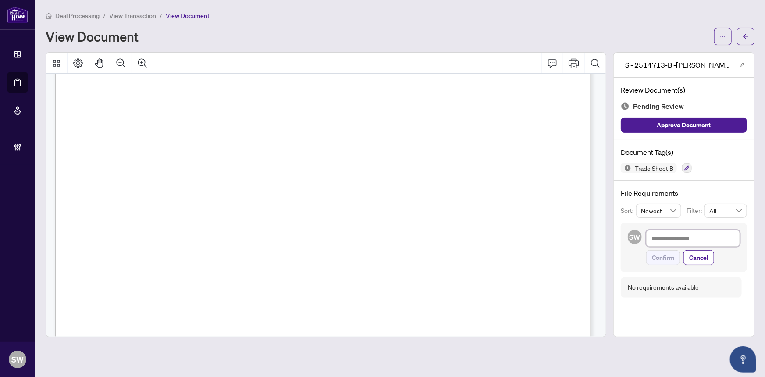
click at [681, 238] on textarea at bounding box center [694, 238] width 94 height 17
paste textarea "**********"
type textarea "**********"
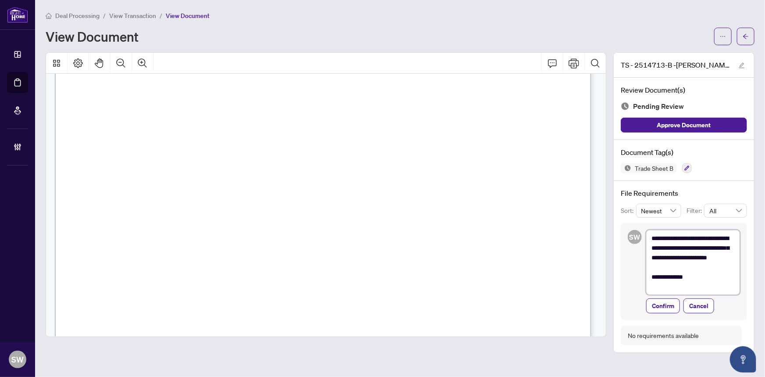
scroll to position [0, 0]
click at [730, 239] on textarea "**********" at bounding box center [694, 262] width 94 height 65
click at [669, 256] on textarea "**********" at bounding box center [694, 262] width 94 height 65
type textarea "**********"
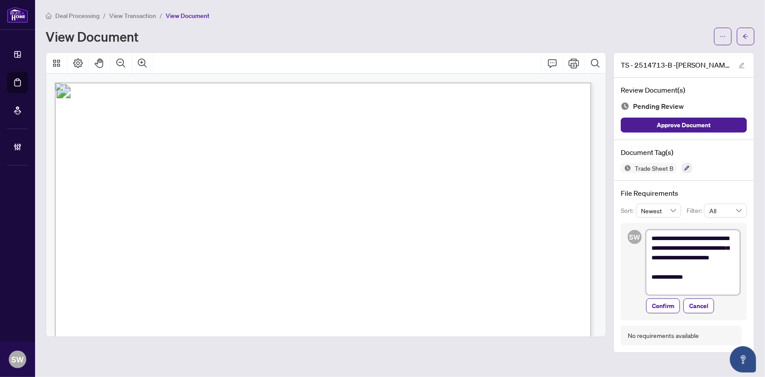
type textarea "**********"
click at [670, 307] on span "Confirm" at bounding box center [663, 306] width 22 height 14
type textarea "**********"
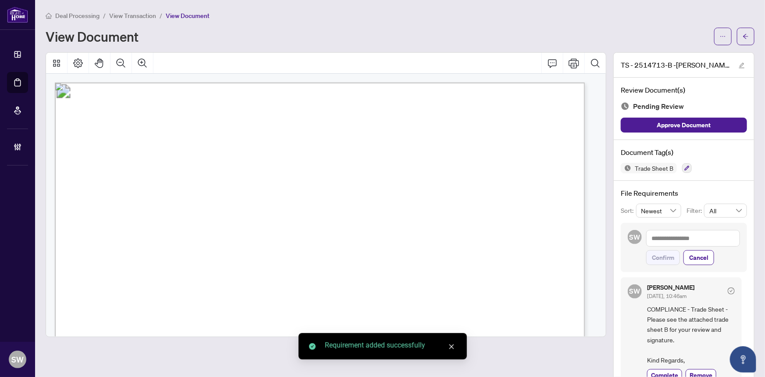
click at [743, 39] on icon "arrow-left" at bounding box center [746, 36] width 6 height 6
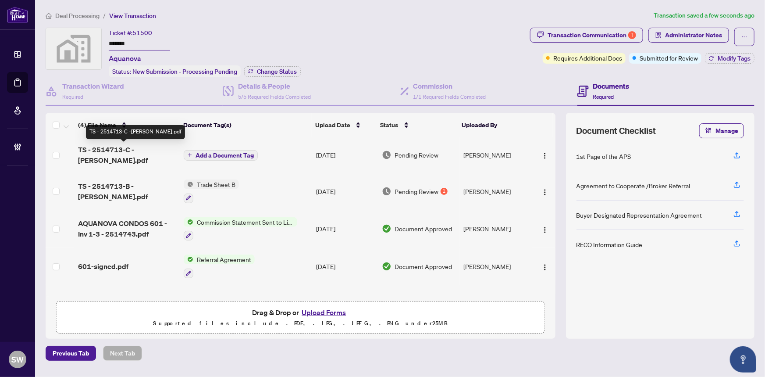
click at [151, 147] on span "TS - 2514713-C -Sheena.pdf" at bounding box center [127, 154] width 99 height 21
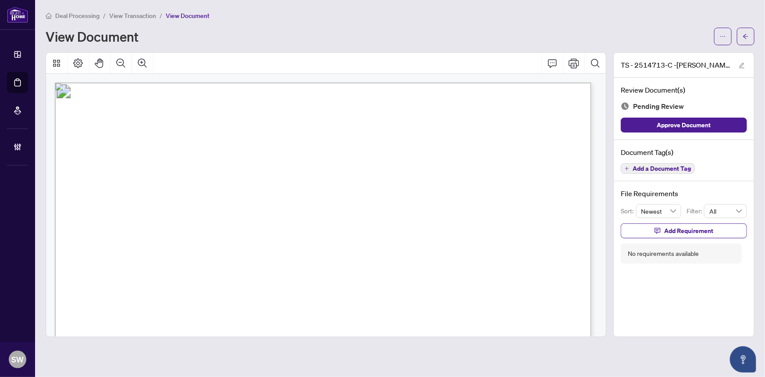
click at [663, 168] on span "Add a Document Tag" at bounding box center [662, 168] width 58 height 6
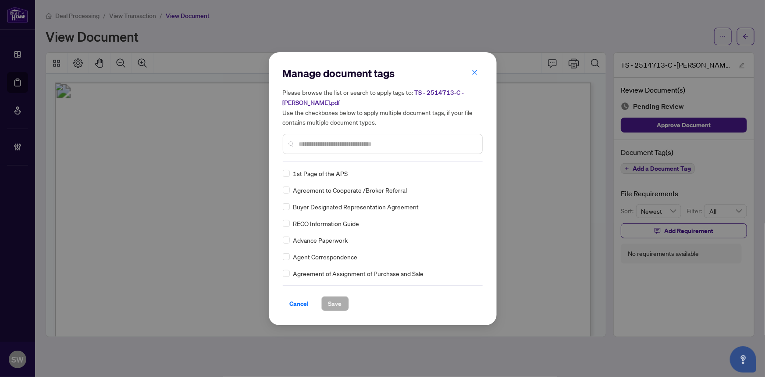
click at [323, 146] on input "text" at bounding box center [387, 144] width 176 height 10
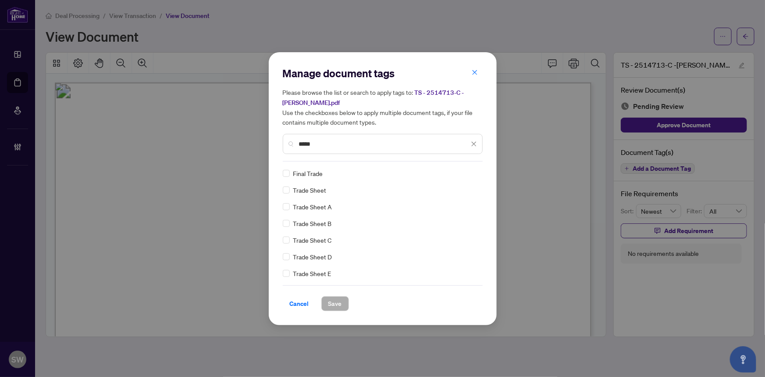
type input "*****"
click at [338, 300] on span "Save" at bounding box center [336, 304] width 14 height 14
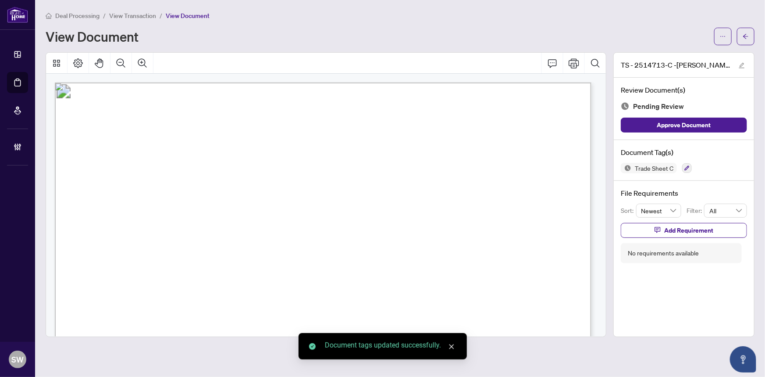
click at [703, 230] on span "Add Requirement" at bounding box center [688, 230] width 49 height 14
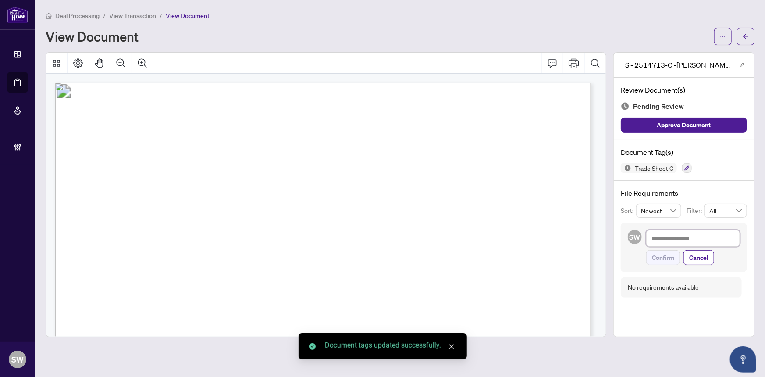
click at [688, 239] on textarea at bounding box center [694, 238] width 94 height 17
paste textarea "**********"
type textarea "**********"
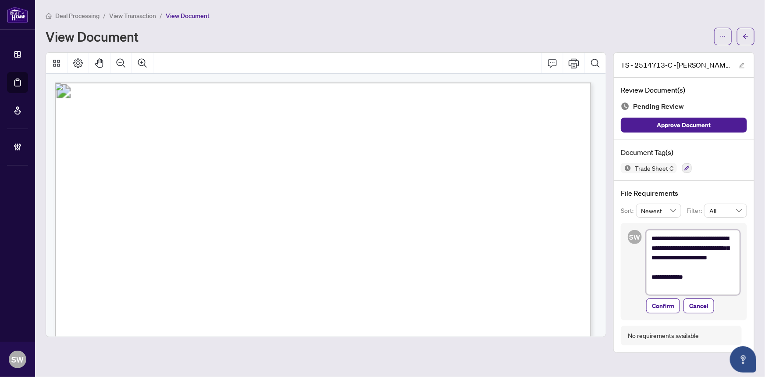
click at [669, 257] on textarea "**********" at bounding box center [694, 262] width 94 height 65
type textarea "**********"
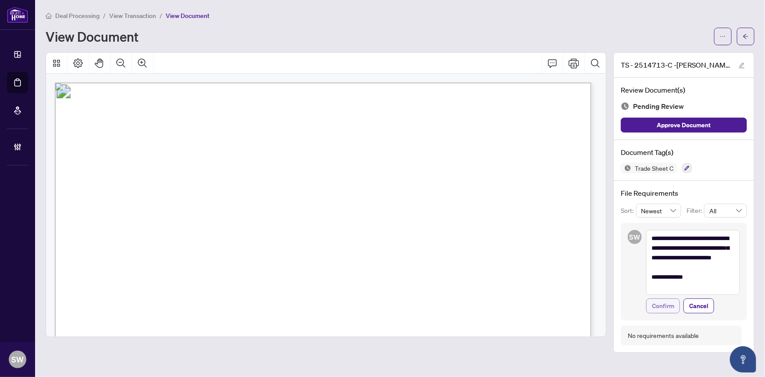
click at [671, 307] on span "Confirm" at bounding box center [663, 306] width 22 height 14
type textarea "**********"
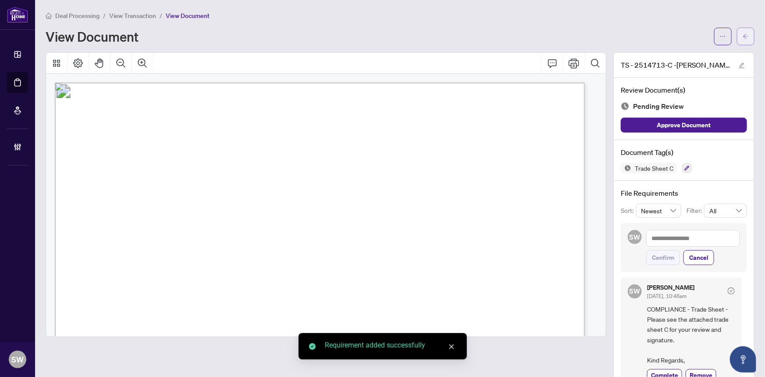
click at [743, 39] on span "button" at bounding box center [746, 36] width 6 height 14
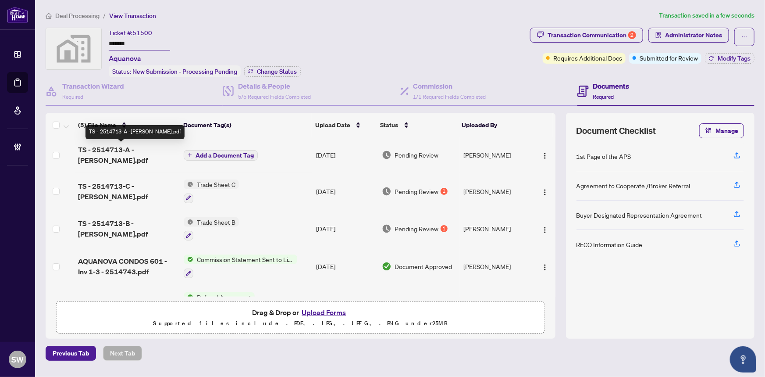
click at [150, 150] on span "TS - 2514713-A -Nadia.pdf" at bounding box center [127, 154] width 99 height 21
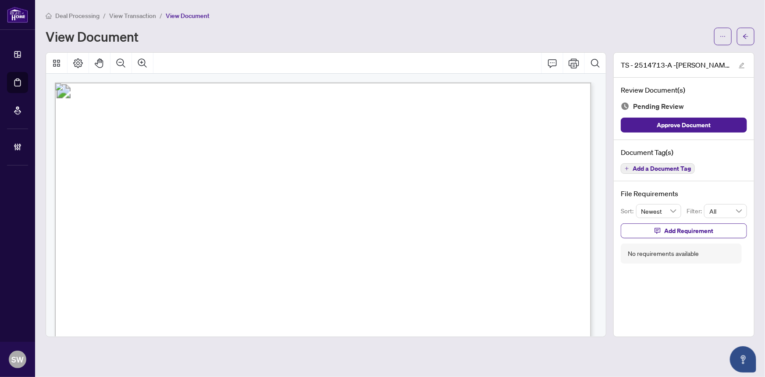
click at [641, 165] on span "Add a Document Tag" at bounding box center [662, 168] width 58 height 6
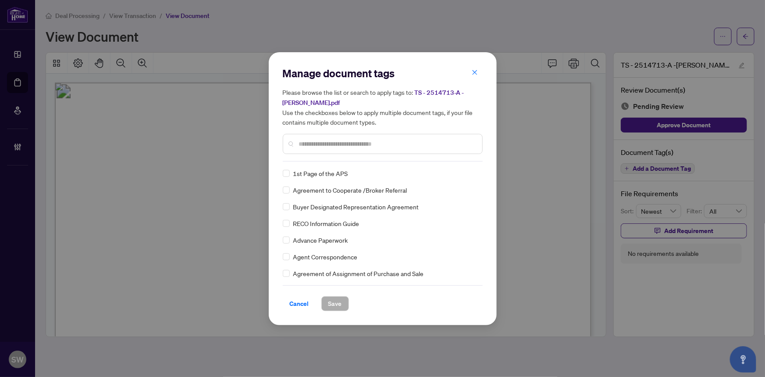
click at [336, 145] on input "text" at bounding box center [387, 144] width 176 height 10
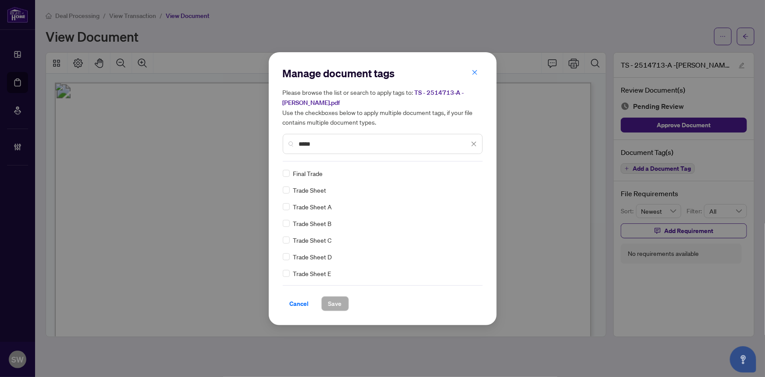
type input "*****"
click at [344, 305] on button "Save" at bounding box center [336, 303] width 28 height 15
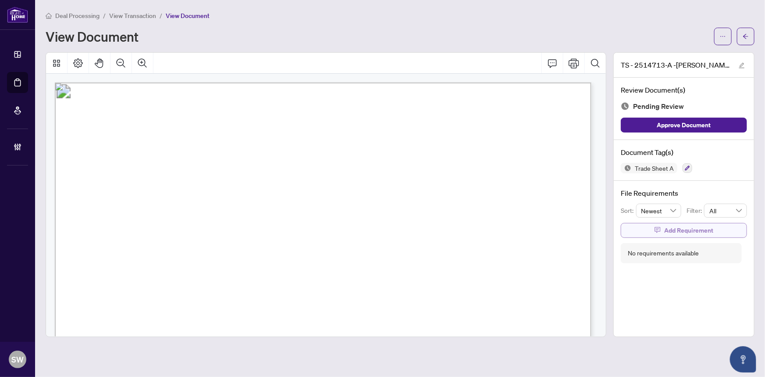
click at [682, 228] on span "Add Requirement" at bounding box center [688, 230] width 49 height 14
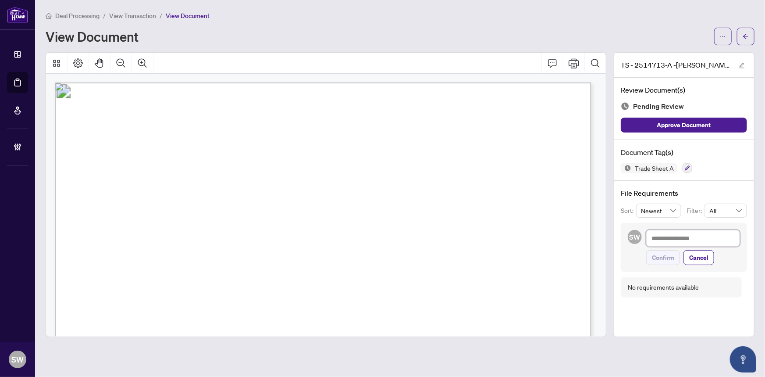
click at [674, 239] on textarea at bounding box center [694, 238] width 94 height 17
paste textarea "**********"
type textarea "**********"
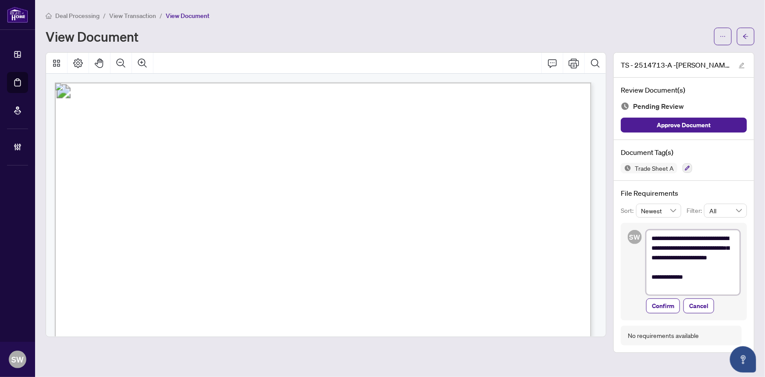
click at [668, 257] on textarea "**********" at bounding box center [694, 262] width 94 height 65
type textarea "**********"
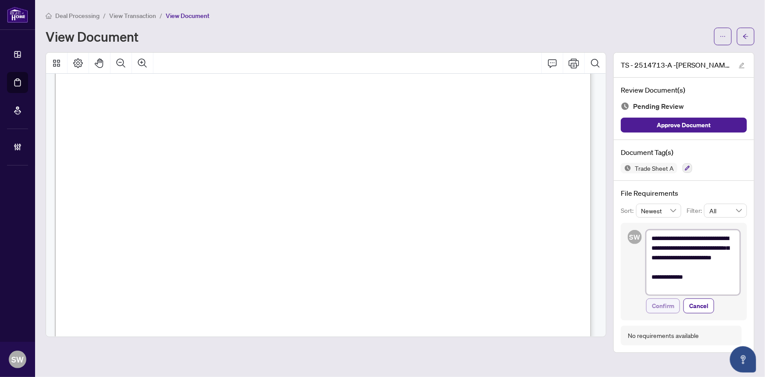
type textarea "**********"
click at [668, 304] on span "Confirm" at bounding box center [663, 306] width 22 height 14
type textarea "**********"
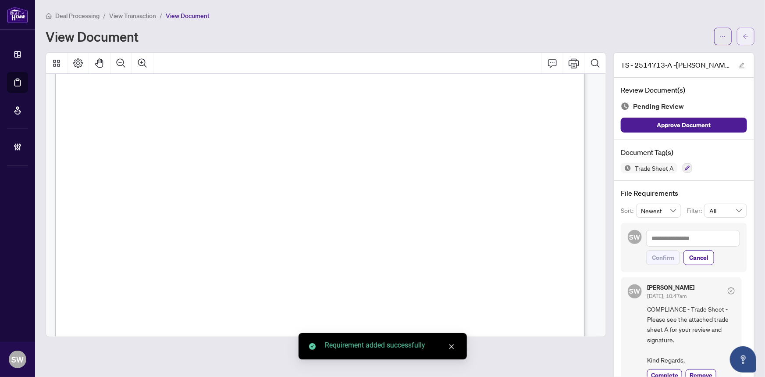
click at [746, 35] on button "button" at bounding box center [746, 37] width 18 height 18
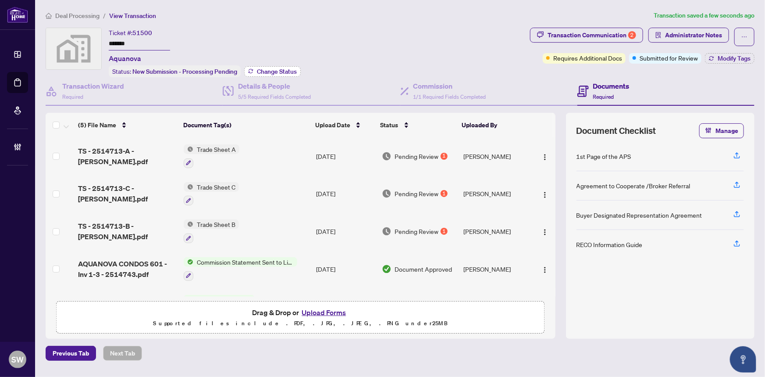
click at [286, 72] on span "Change Status" at bounding box center [277, 71] width 40 height 6
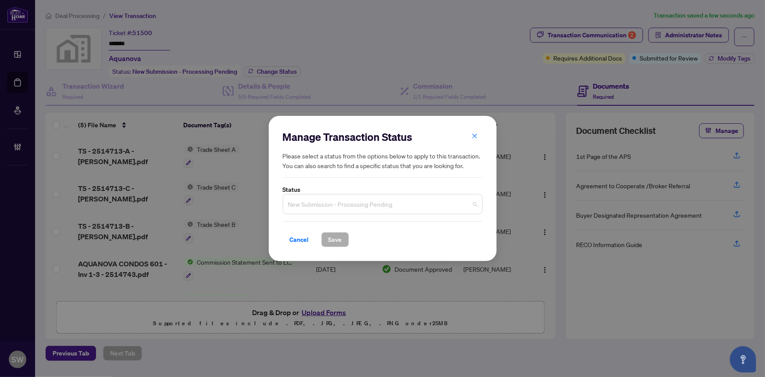
click at [338, 200] on span "New Submission - Processing Pending" at bounding box center [382, 204] width 189 height 17
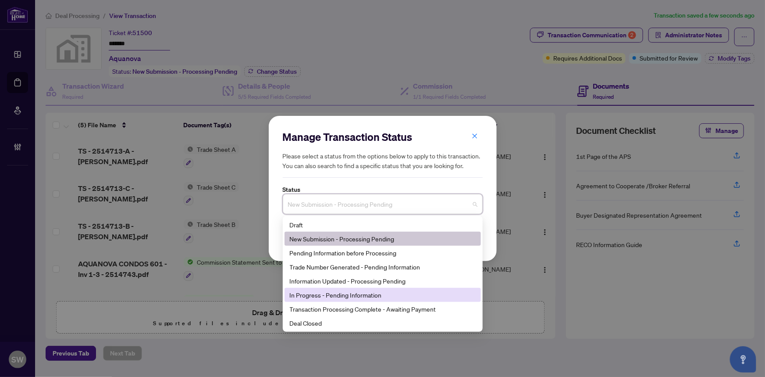
click at [327, 296] on div "In Progress - Pending Information" at bounding box center [383, 295] width 186 height 10
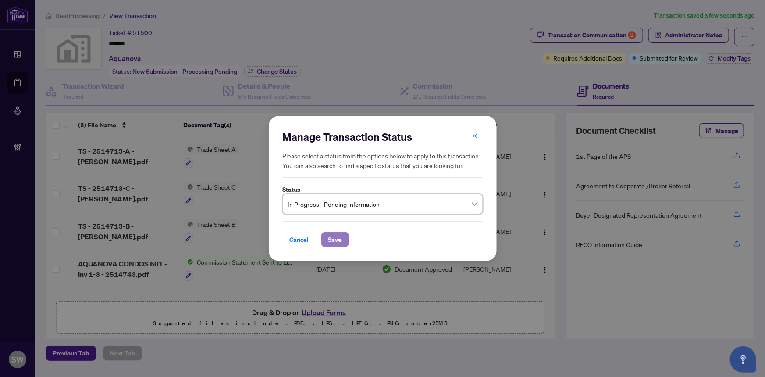
click at [340, 239] on span "Save" at bounding box center [336, 239] width 14 height 14
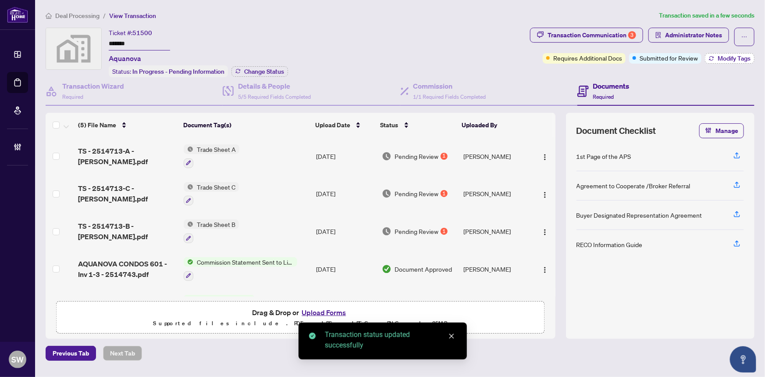
click at [728, 58] on span "Modify Tags" at bounding box center [734, 58] width 33 height 6
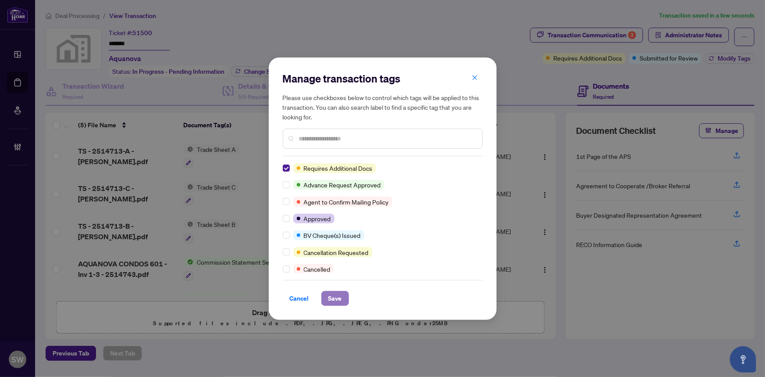
click at [332, 298] on span "Save" at bounding box center [336, 298] width 14 height 14
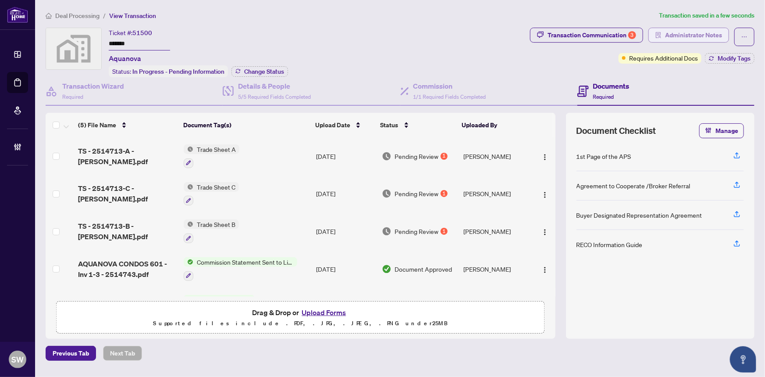
click at [681, 35] on span "Administrator Notes" at bounding box center [693, 35] width 57 height 14
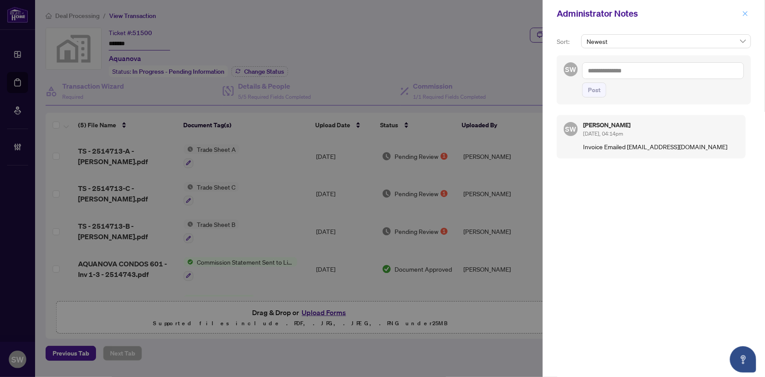
click at [743, 13] on icon "close" at bounding box center [746, 14] width 6 height 6
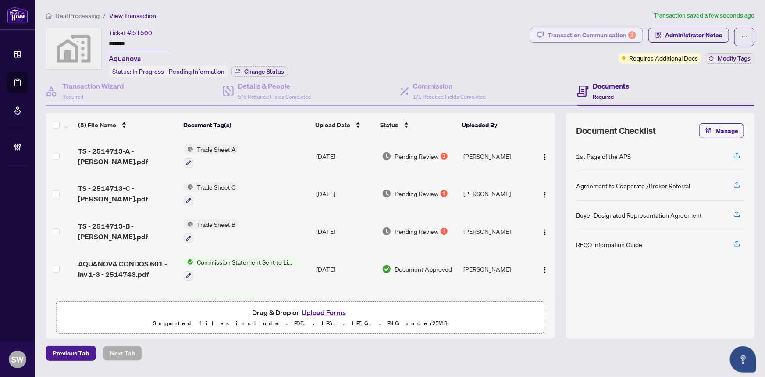
click at [587, 36] on div "Transaction Communication 3" at bounding box center [592, 35] width 89 height 14
type textarea "**********"
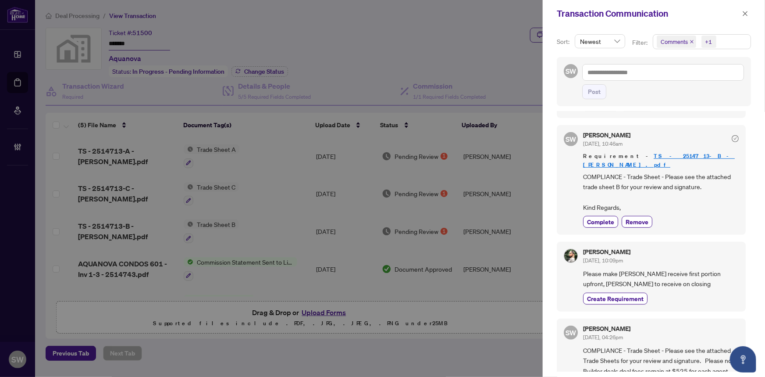
scroll to position [239, 0]
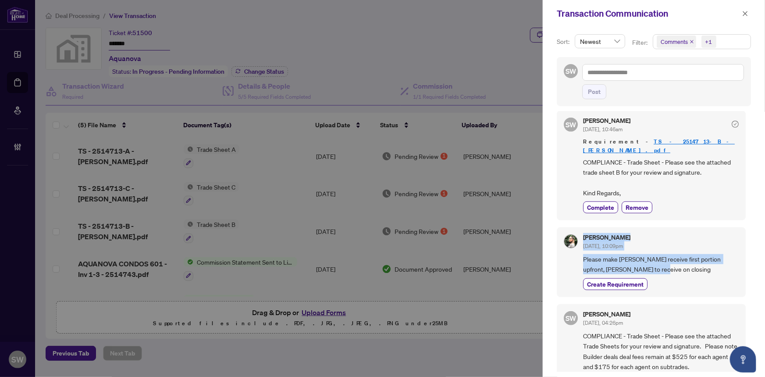
drag, startPoint x: 583, startPoint y: 208, endPoint x: 640, endPoint y: 238, distance: 64.3
click at [640, 238] on div "Sheena Kirmani Sep/29/2025, 10:09pm Please make Sheena receive first portion up…" at bounding box center [661, 262] width 156 height 56
copy div "Sheena Kirmani Sep/29/2025, 10:09pm Please make Sheena receive first portion up…"
click at [744, 12] on icon "close" at bounding box center [745, 13] width 5 height 5
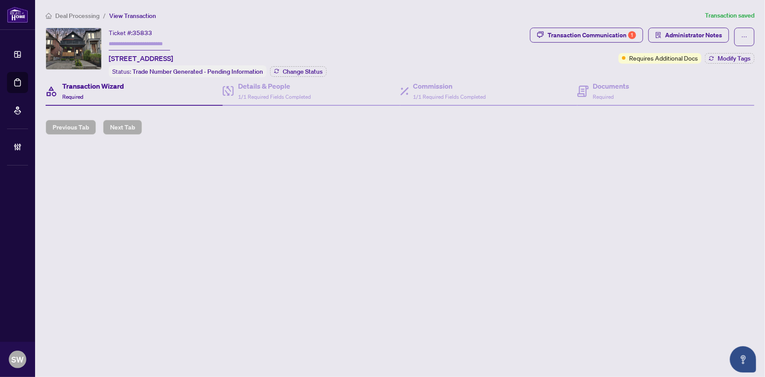
type input "*******"
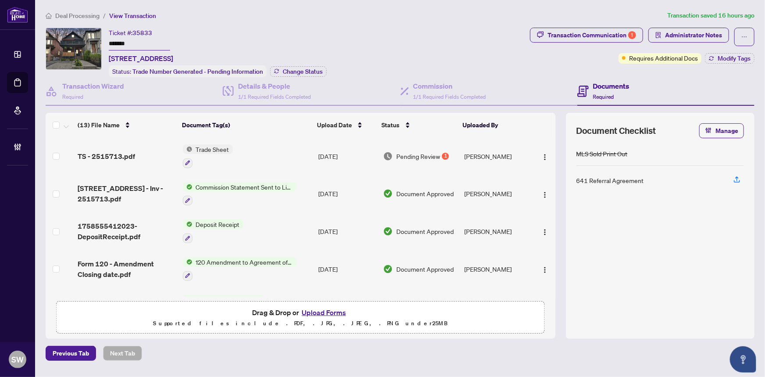
click at [121, 43] on input "*******" at bounding box center [139, 44] width 61 height 13
click at [118, 151] on span "TS - 2515713.pdf" at bounding box center [106, 156] width 57 height 11
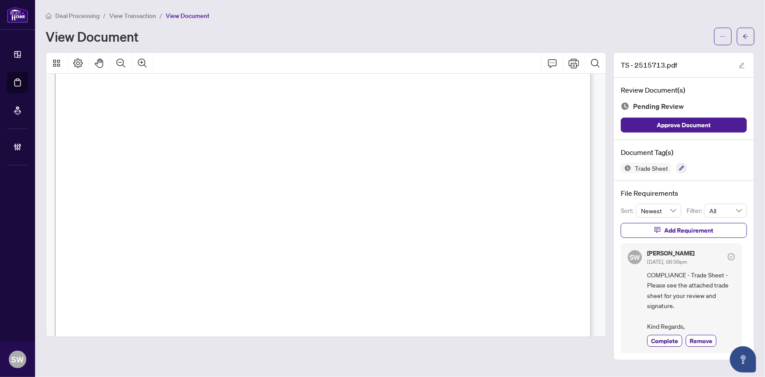
scroll to position [279, 0]
click at [748, 39] on span "button" at bounding box center [746, 36] width 6 height 14
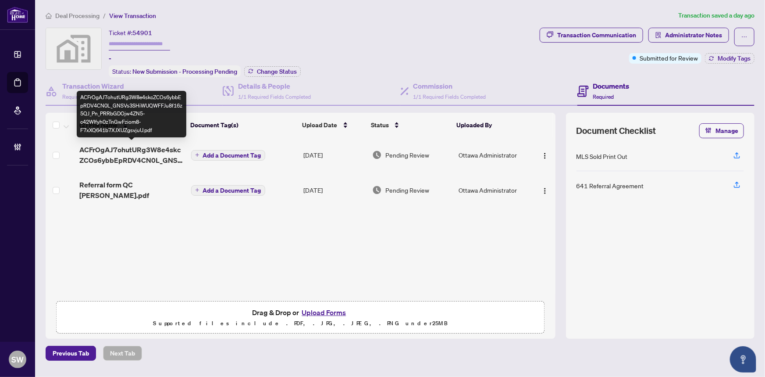
click at [139, 154] on span "ACFrOgAJ7ohutURg3W8e4skcZCOs6ybbEpRDV4CN0L_GNSVs3SHiWUQWFFJu8f16z5QJ_Pn_PRRbGDO…" at bounding box center [131, 154] width 104 height 21
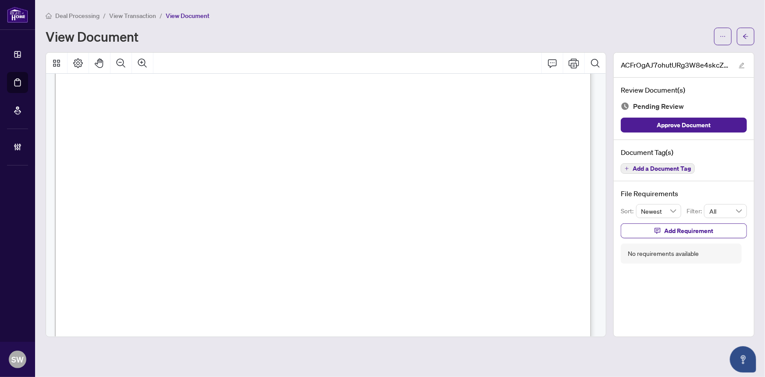
scroll to position [66, 0]
click at [747, 32] on span "button" at bounding box center [746, 36] width 6 height 14
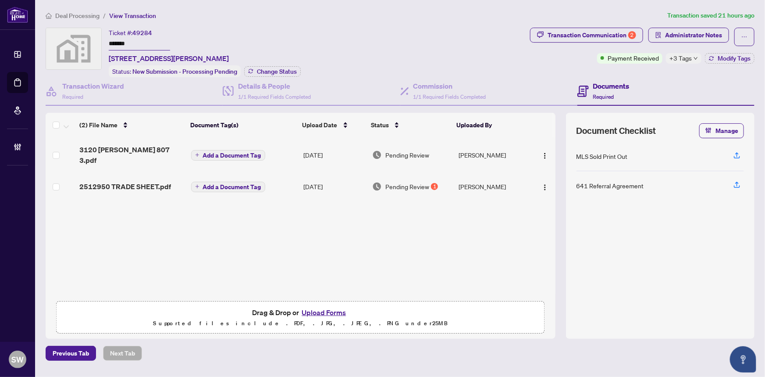
click at [120, 43] on input "*******" at bounding box center [139, 44] width 61 height 13
click at [140, 181] on span "2512950 TRADE SHEET.pdf" at bounding box center [125, 186] width 92 height 11
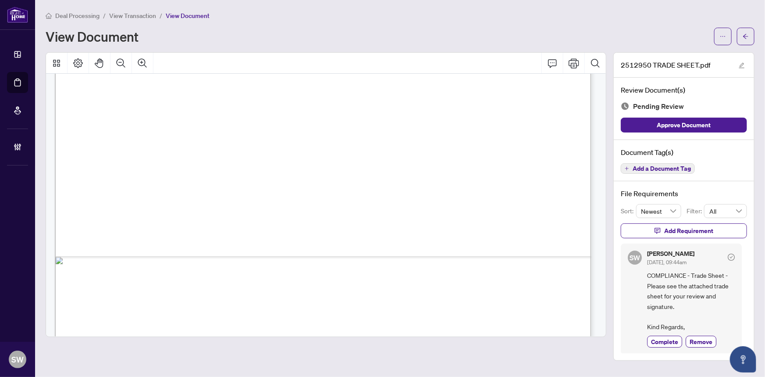
scroll to position [439, 0]
click at [748, 31] on span "button" at bounding box center [746, 36] width 6 height 14
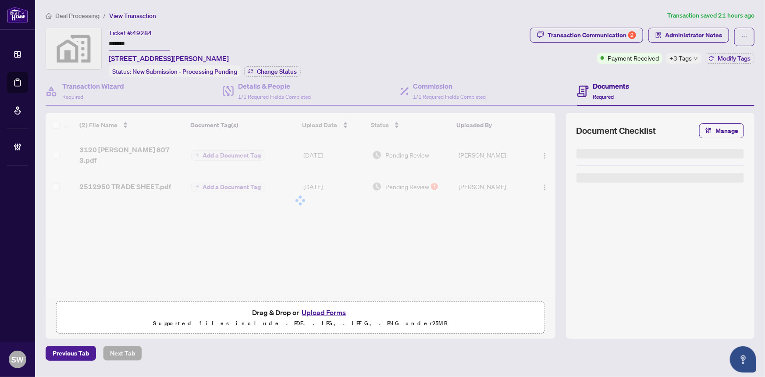
click at [137, 178] on div at bounding box center [301, 200] width 510 height 175
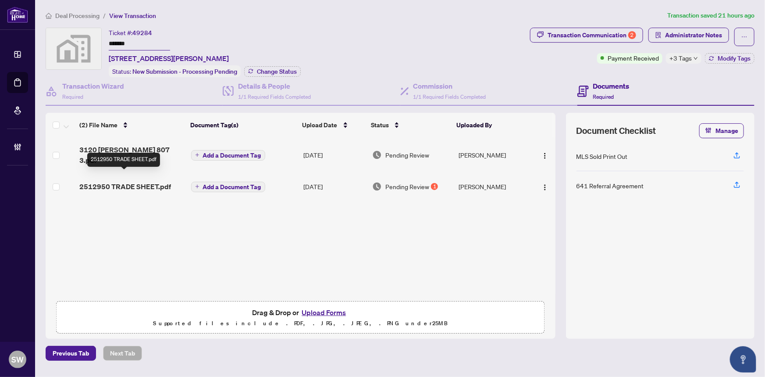
click at [137, 181] on span "2512950 TRADE SHEET.pdf" at bounding box center [125, 186] width 92 height 11
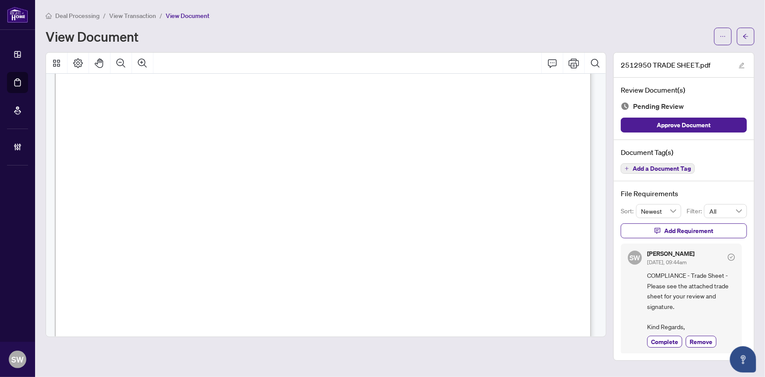
scroll to position [319, 0]
click at [744, 26] on div "Deal Processing / View Transaction / View Document View Document" at bounding box center [400, 28] width 709 height 35
click at [745, 36] on icon "arrow-left" at bounding box center [745, 36] width 5 height 5
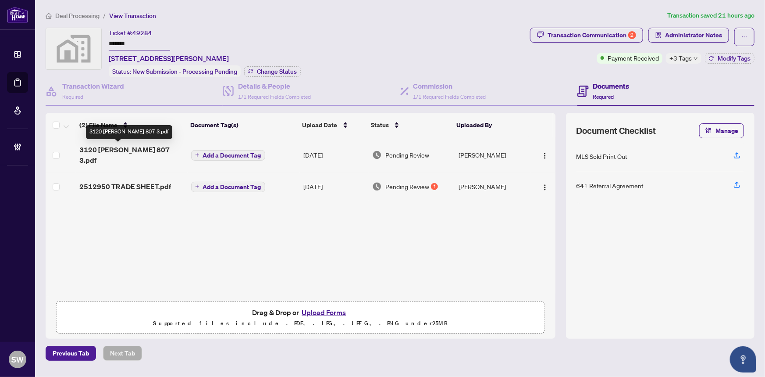
click at [107, 149] on span "3120 KIRWIN 807 3.pdf" at bounding box center [131, 154] width 104 height 21
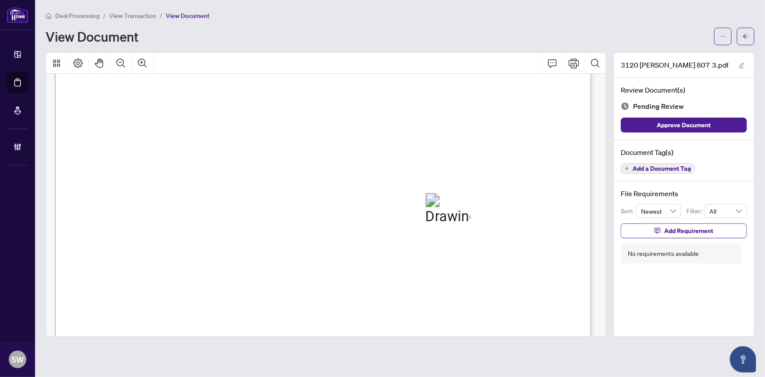
scroll to position [279, 0]
click at [655, 168] on span "Add a Document Tag" at bounding box center [662, 168] width 58 height 6
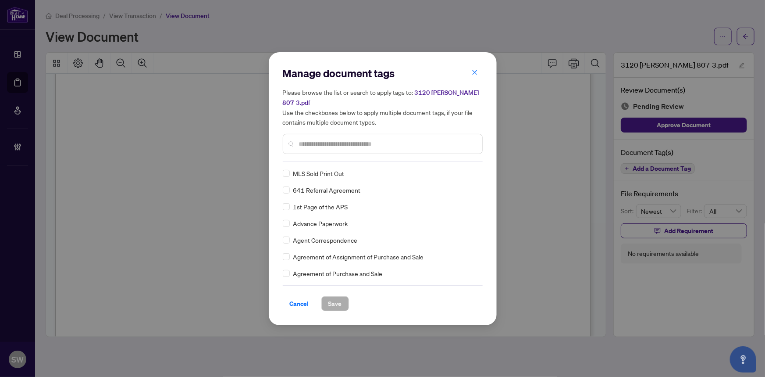
click at [322, 140] on input "text" at bounding box center [387, 144] width 176 height 10
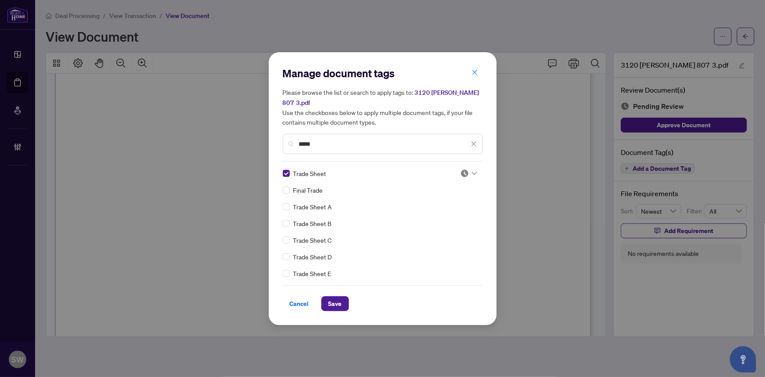
click at [468, 169] on div at bounding box center [469, 173] width 17 height 9
click at [441, 210] on div "Approved" at bounding box center [440, 211] width 56 height 10
drag, startPoint x: 320, startPoint y: 136, endPoint x: 286, endPoint y: 134, distance: 34.3
click at [286, 134] on div "*****" at bounding box center [383, 144] width 200 height 20
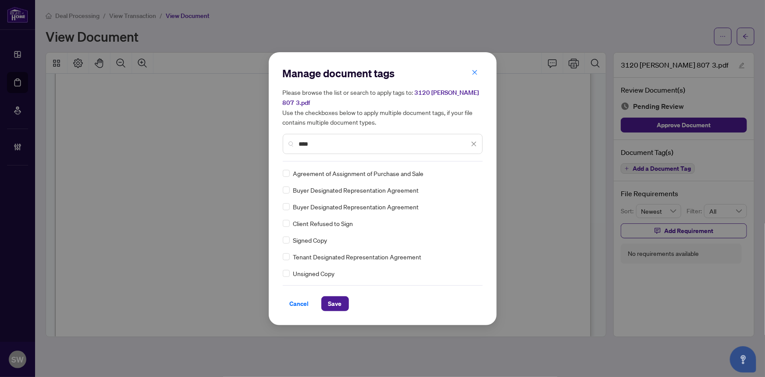
type input "****"
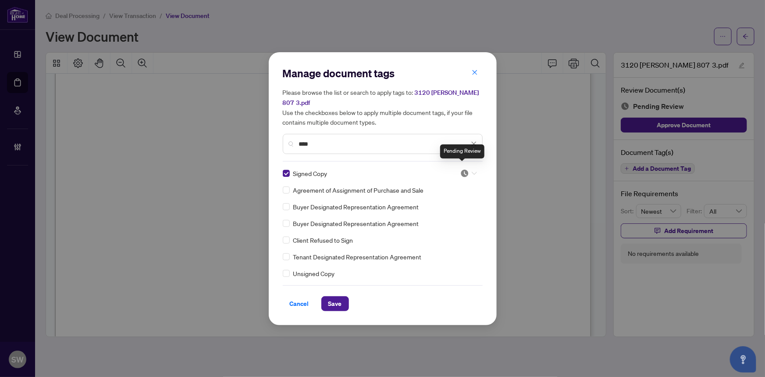
click at [463, 169] on img at bounding box center [465, 173] width 9 height 9
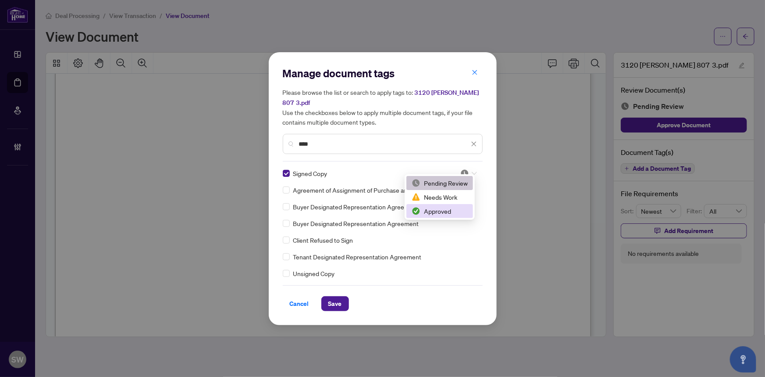
click at [438, 211] on div "Approved" at bounding box center [440, 211] width 56 height 10
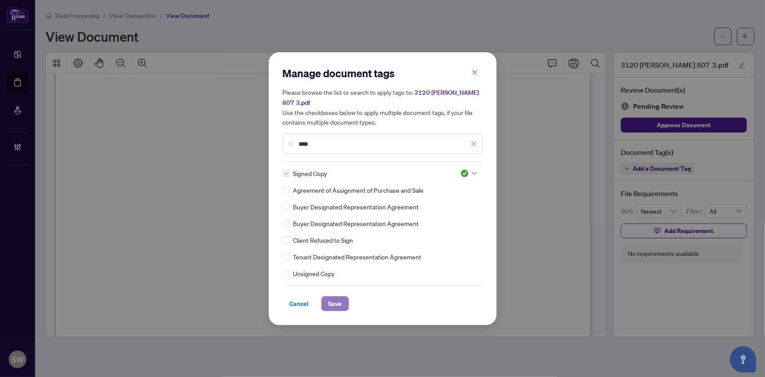
click at [338, 297] on span "Save" at bounding box center [336, 304] width 14 height 14
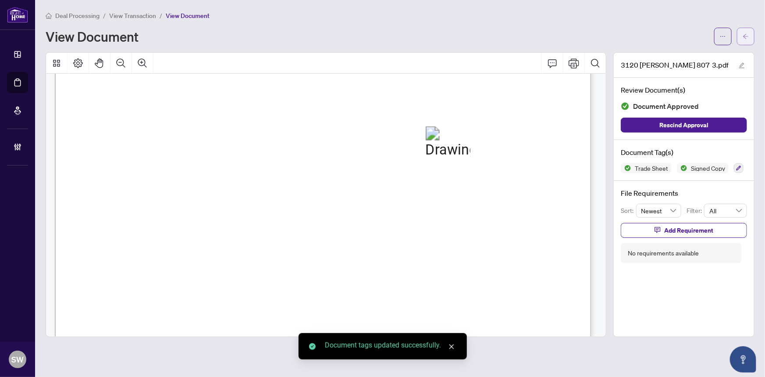
click at [748, 39] on span "button" at bounding box center [746, 36] width 6 height 14
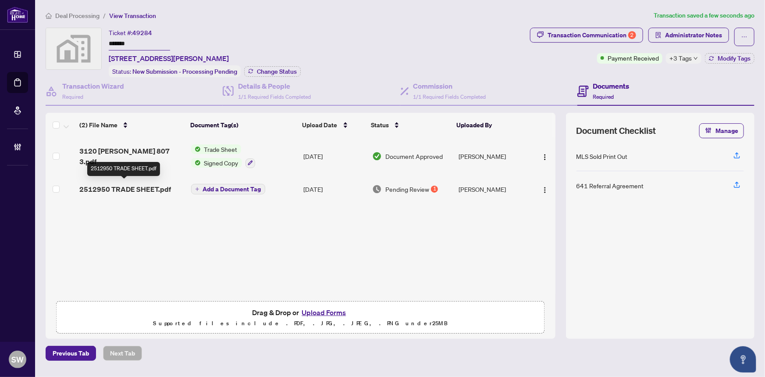
click at [143, 184] on span "2512950 TRADE SHEET.pdf" at bounding box center [125, 189] width 92 height 11
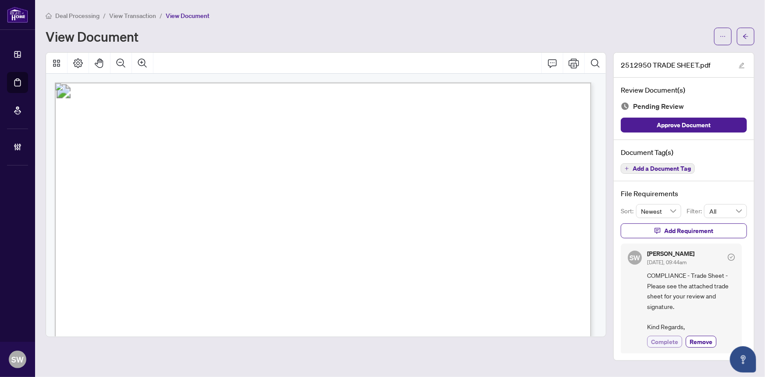
click at [669, 339] on span "Complete" at bounding box center [664, 341] width 27 height 9
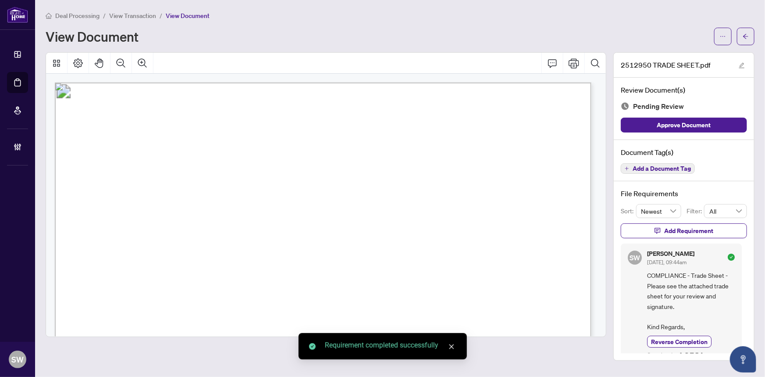
click at [665, 169] on span "Add a Document Tag" at bounding box center [662, 168] width 58 height 6
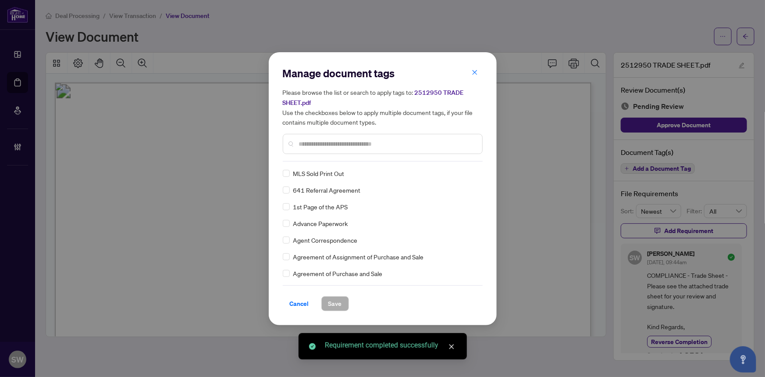
click at [330, 139] on input "text" at bounding box center [387, 144] width 176 height 10
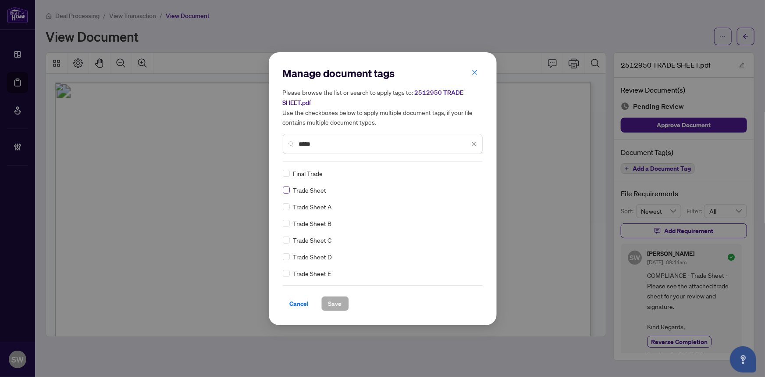
type input "*****"
click at [465, 176] on img at bounding box center [465, 173] width 9 height 9
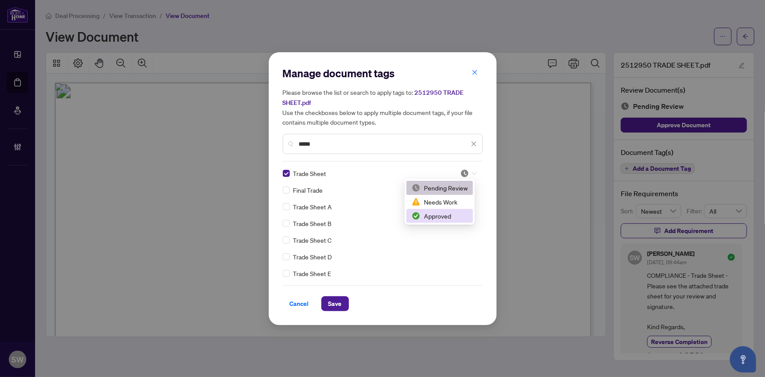
click at [449, 219] on div "Approved" at bounding box center [440, 216] width 56 height 10
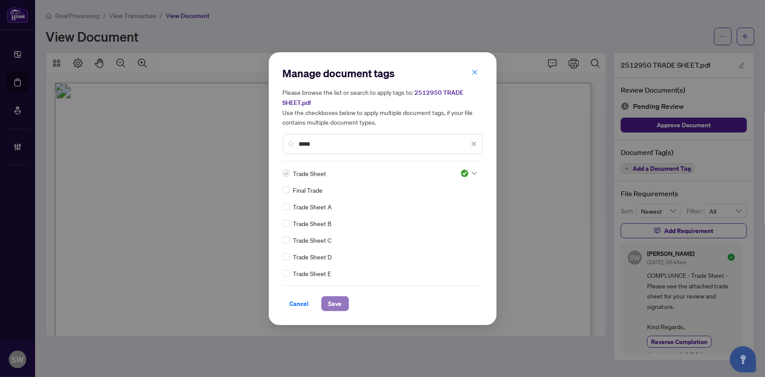
click at [339, 299] on span "Save" at bounding box center [336, 304] width 14 height 14
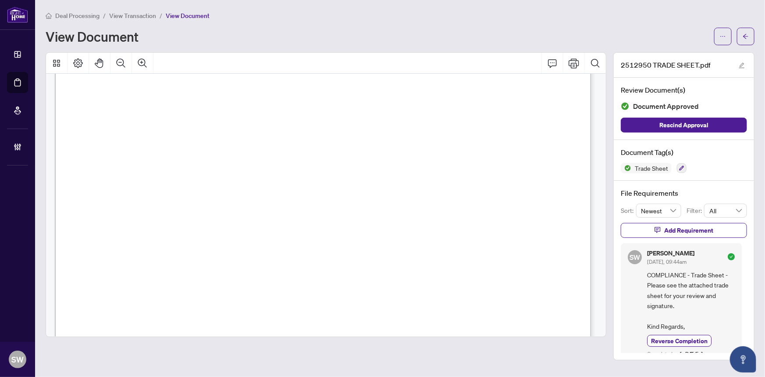
scroll to position [239, 0]
click at [750, 34] on button "button" at bounding box center [746, 37] width 18 height 18
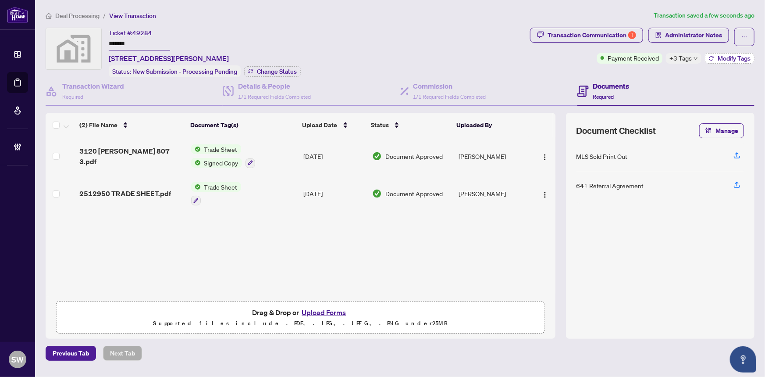
click at [722, 57] on span "Modify Tags" at bounding box center [734, 58] width 33 height 6
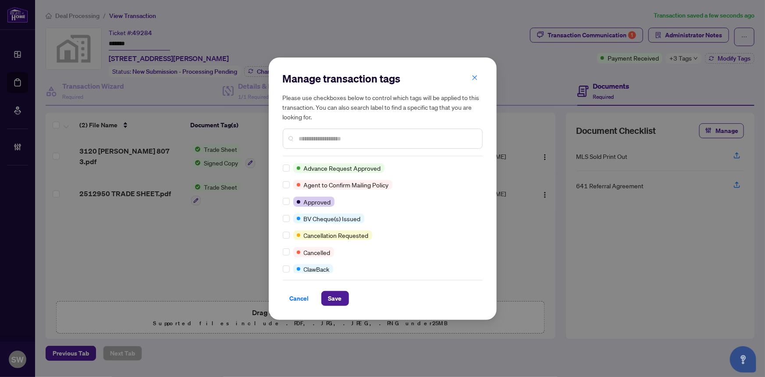
click at [335, 136] on input "text" at bounding box center [387, 139] width 176 height 10
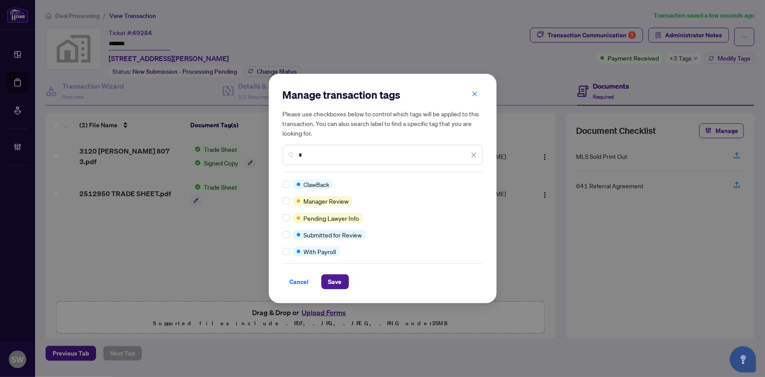
type input "*"
click at [332, 281] on span "Save" at bounding box center [336, 282] width 14 height 14
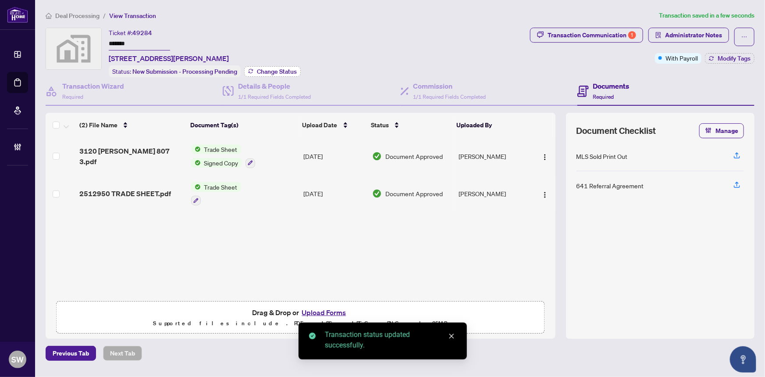
click at [276, 72] on span "Change Status" at bounding box center [277, 71] width 40 height 6
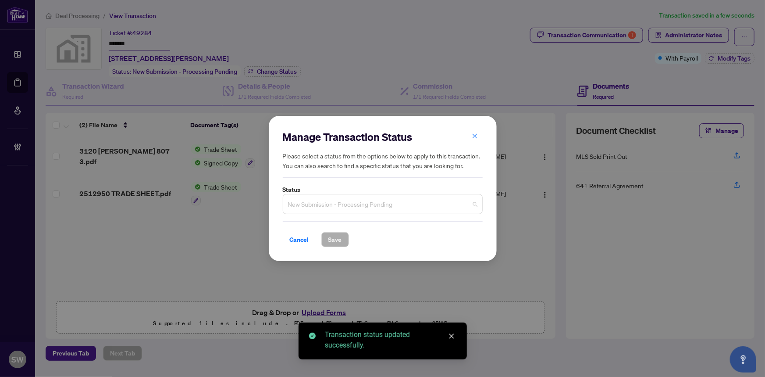
click at [356, 204] on span "New Submission - Processing Pending" at bounding box center [382, 204] width 189 height 17
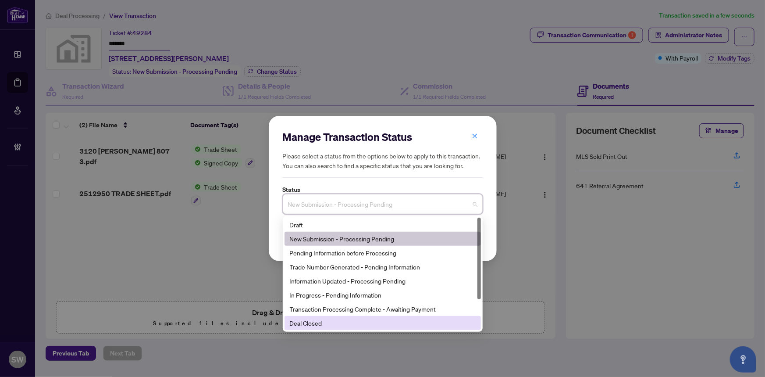
click at [294, 324] on div "Deal Closed" at bounding box center [383, 323] width 186 height 10
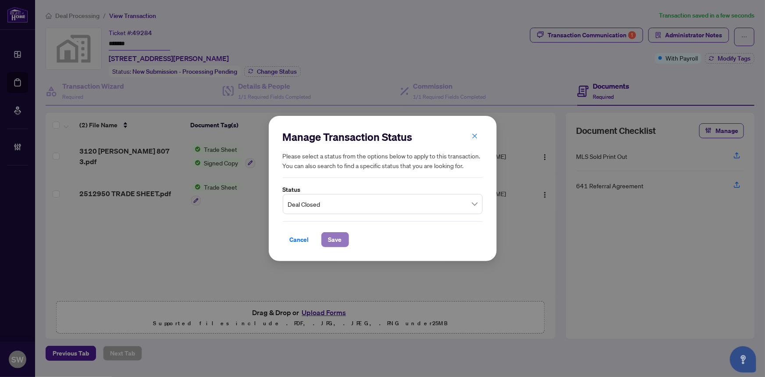
click at [336, 238] on span "Save" at bounding box center [336, 239] width 14 height 14
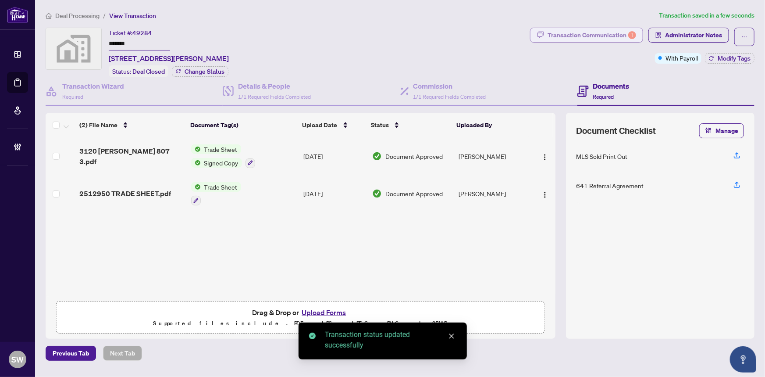
click at [610, 36] on div "Transaction Communication 1" at bounding box center [592, 35] width 89 height 14
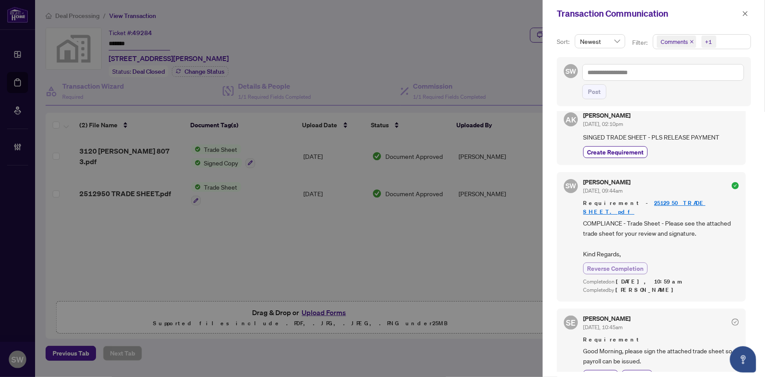
scroll to position [18, 0]
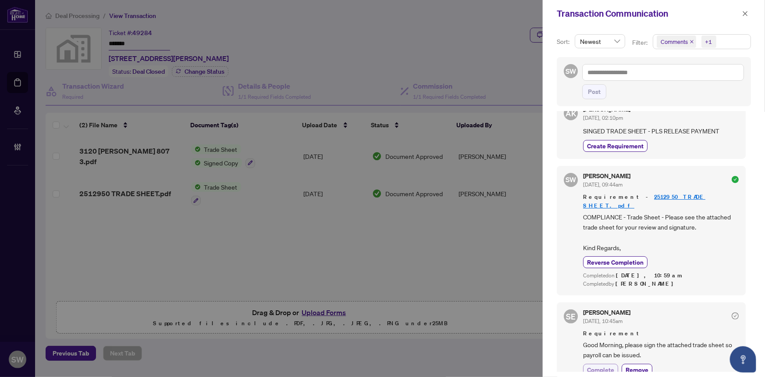
click at [604, 365] on span "Complete" at bounding box center [600, 369] width 27 height 9
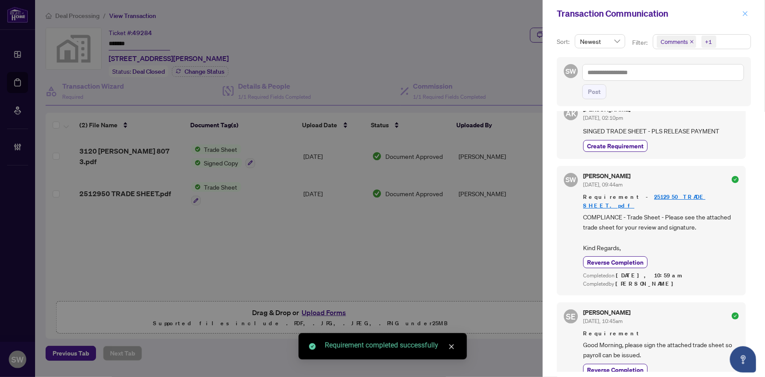
click at [746, 14] on icon "close" at bounding box center [746, 14] width 6 height 6
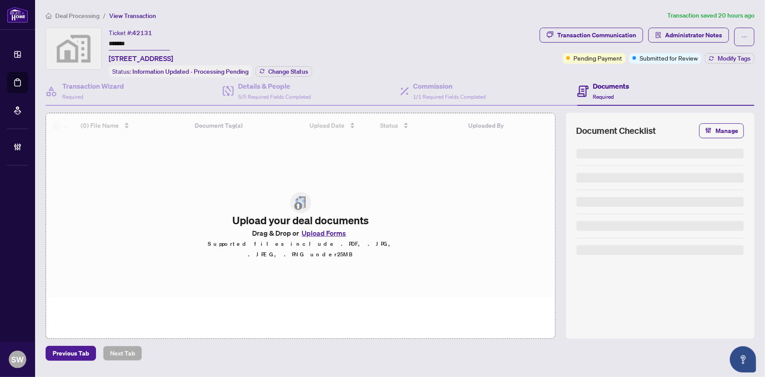
click at [122, 43] on input "*******" at bounding box center [139, 44] width 61 height 13
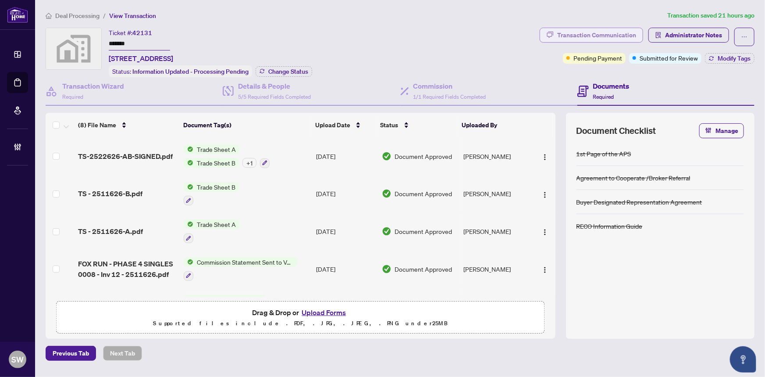
click at [622, 36] on div "Transaction Communication" at bounding box center [596, 35] width 79 height 14
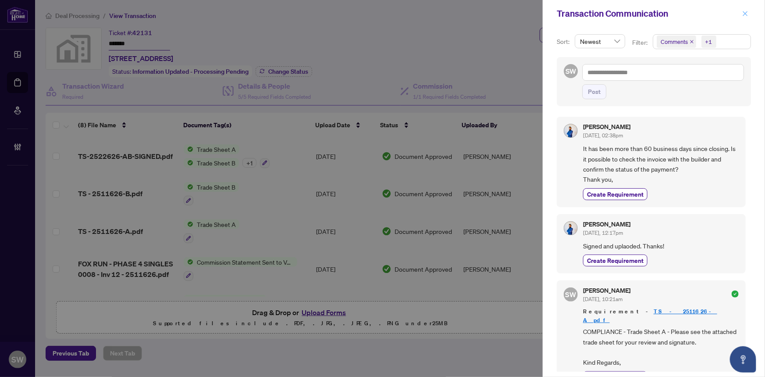
click at [747, 12] on icon "close" at bounding box center [746, 14] width 6 height 6
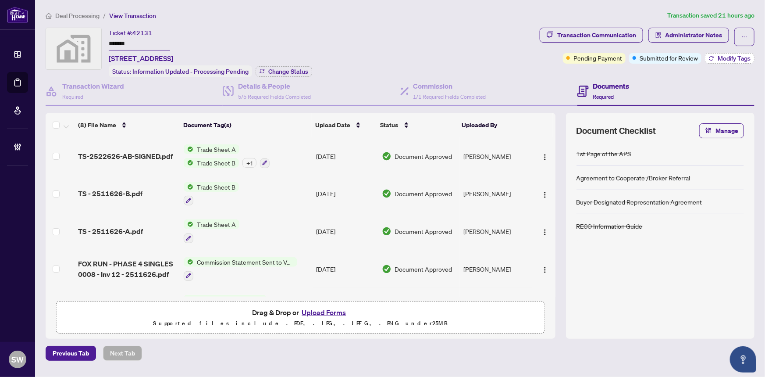
click at [730, 59] on span "Modify Tags" at bounding box center [734, 58] width 33 height 6
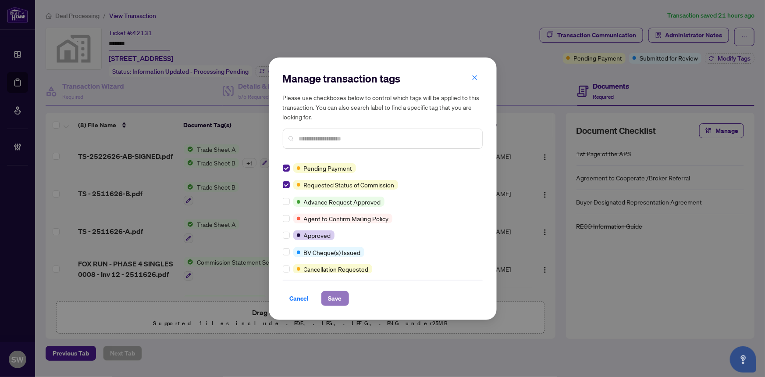
click at [336, 294] on span "Save" at bounding box center [336, 298] width 14 height 14
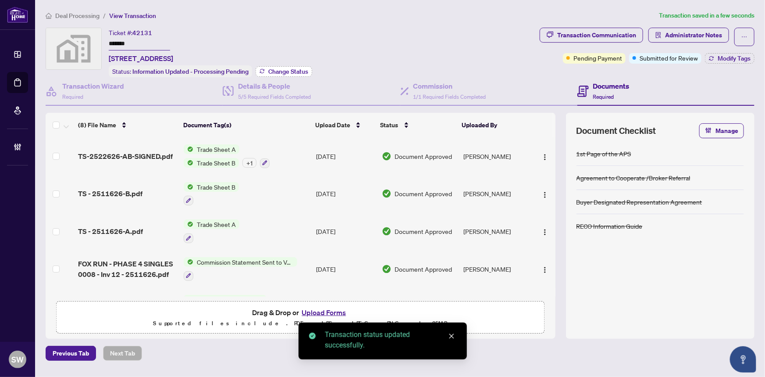
click at [295, 70] on span "Change Status" at bounding box center [288, 71] width 40 height 6
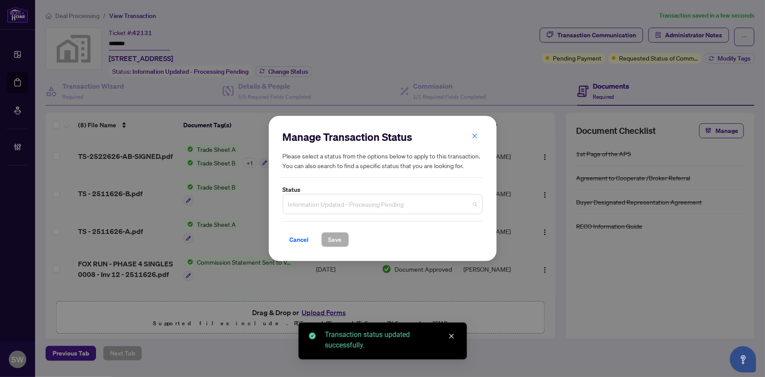
click at [322, 202] on span "Information Updated - Processing Pending" at bounding box center [382, 204] width 189 height 17
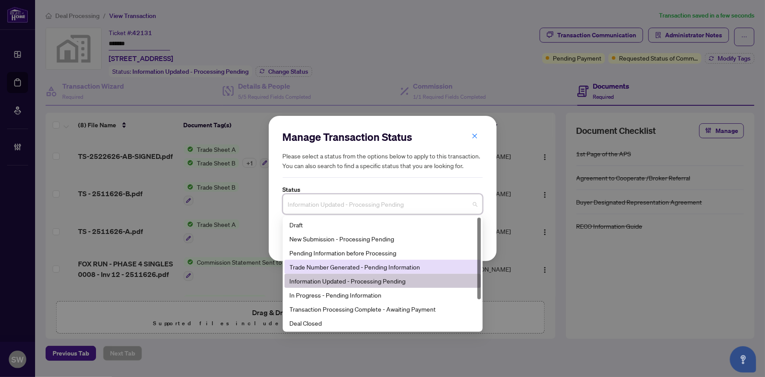
click at [340, 264] on div "Trade Number Generated - Pending Information" at bounding box center [383, 267] width 186 height 10
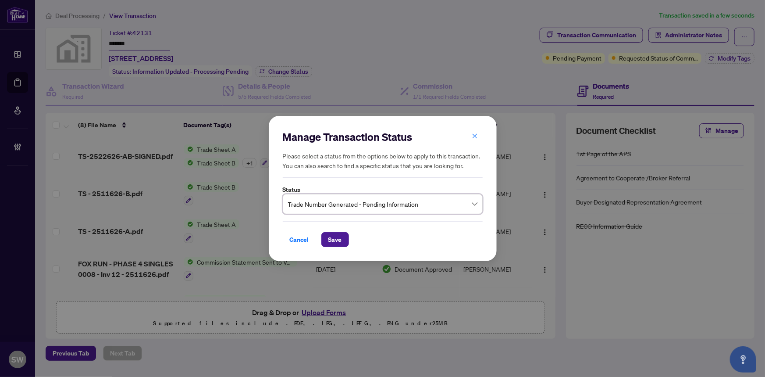
click at [357, 198] on span "Trade Number Generated - Pending Information" at bounding box center [382, 204] width 189 height 17
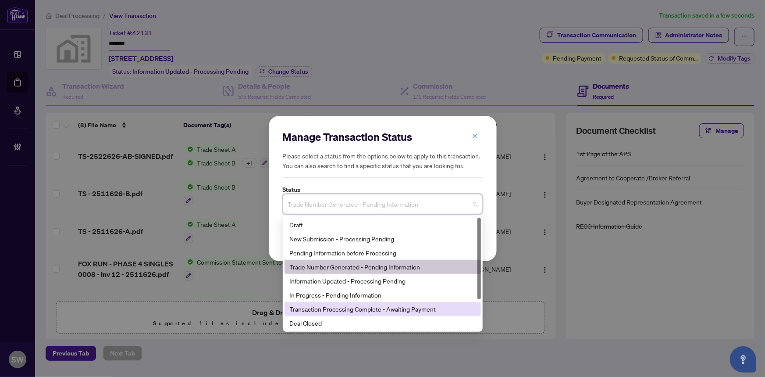
click at [390, 307] on div "Transaction Processing Complete - Awaiting Payment" at bounding box center [383, 309] width 186 height 10
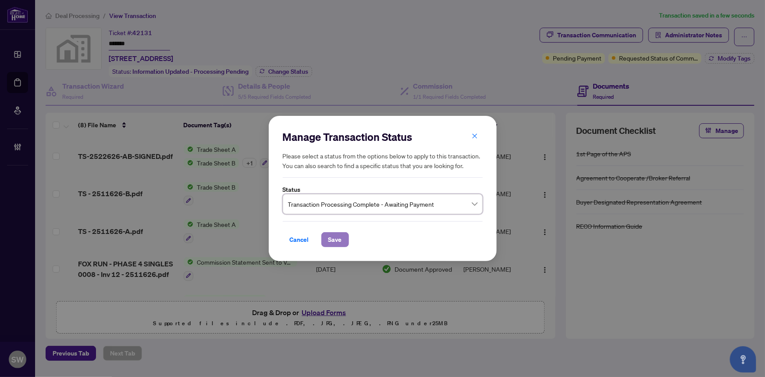
click at [340, 240] on span "Save" at bounding box center [336, 239] width 14 height 14
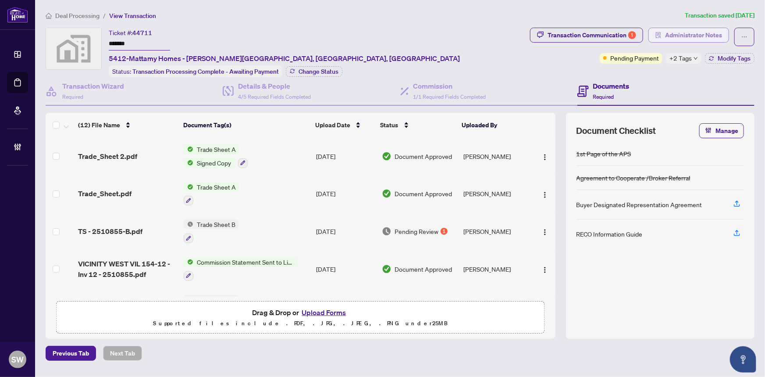
click at [688, 34] on span "Administrator Notes" at bounding box center [693, 35] width 57 height 14
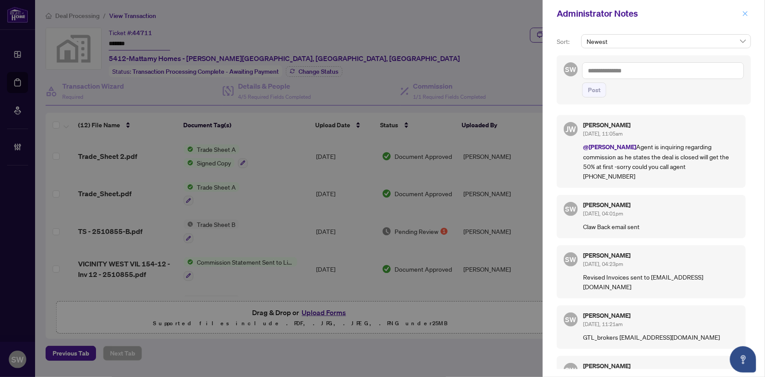
click at [747, 12] on icon "close" at bounding box center [745, 13] width 5 height 5
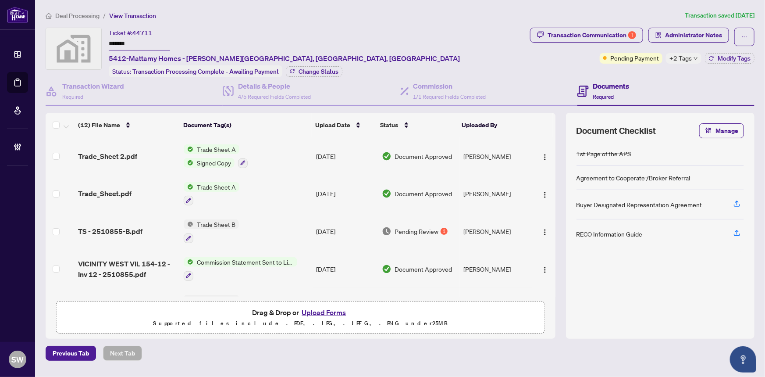
click at [125, 41] on input "*******" at bounding box center [139, 44] width 61 height 13
click at [567, 33] on div "Transaction Communication 1" at bounding box center [592, 35] width 89 height 14
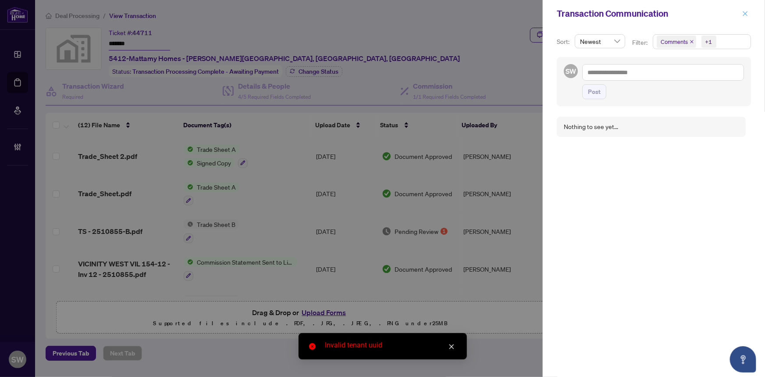
click at [747, 15] on icon "close" at bounding box center [745, 13] width 5 height 5
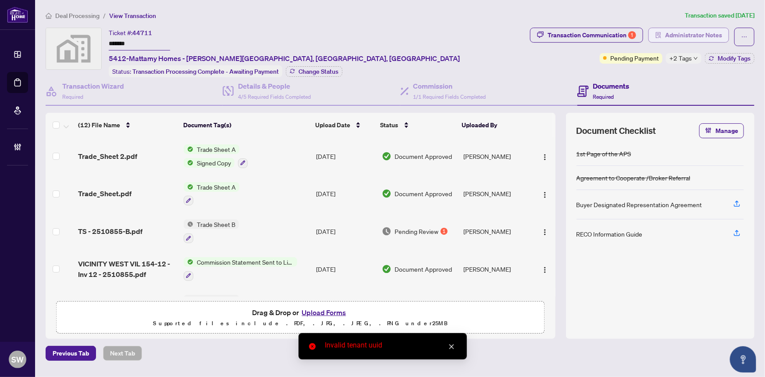
click at [703, 36] on span "Administrator Notes" at bounding box center [693, 35] width 57 height 14
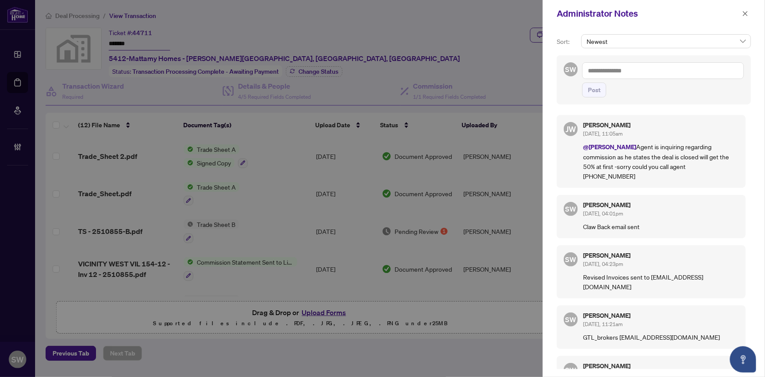
click at [745, 13] on icon "close" at bounding box center [745, 13] width 5 height 5
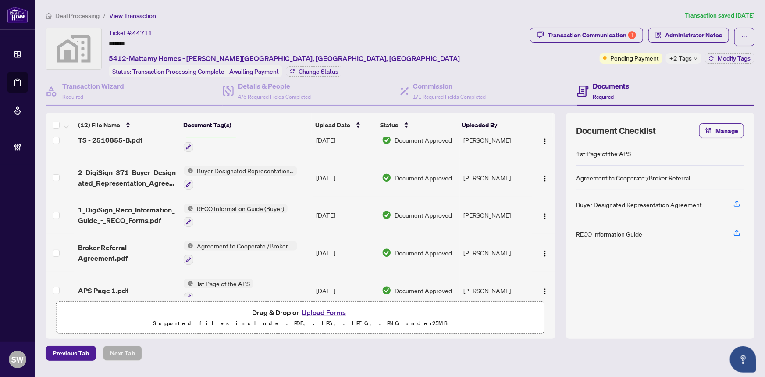
scroll to position [290, 0]
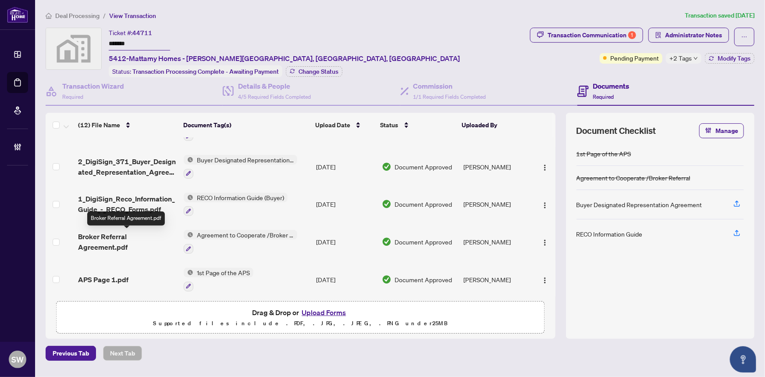
click at [144, 234] on span "Broker Referral Agreement.pdf" at bounding box center [127, 241] width 99 height 21
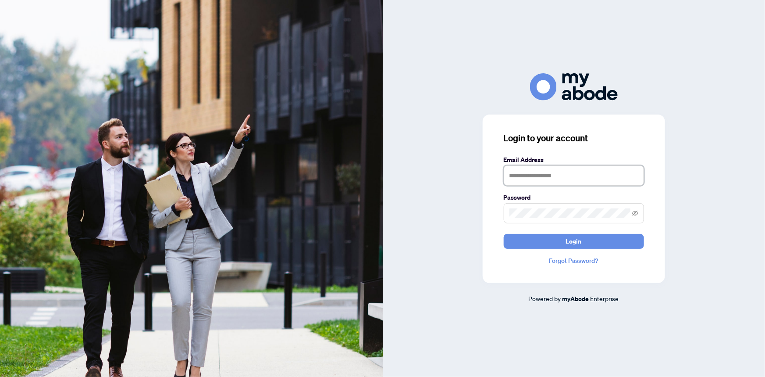
click at [551, 183] on input "text" at bounding box center [574, 175] width 140 height 20
type input "**********"
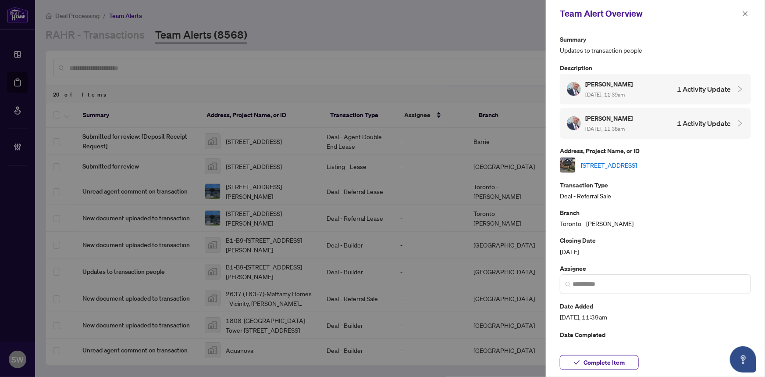
scroll to position [347, 0]
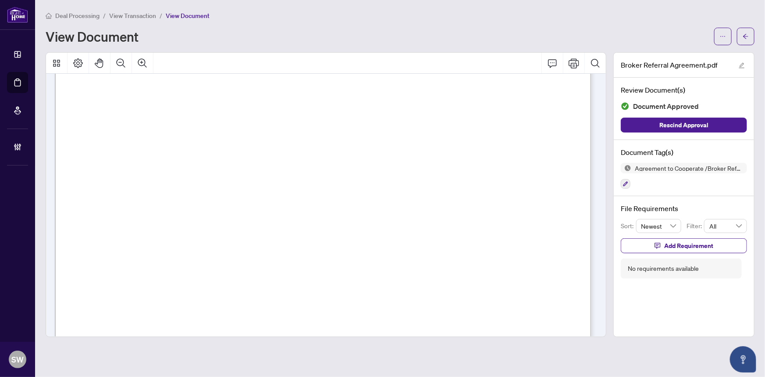
scroll to position [997, 0]
click at [752, 34] on button "button" at bounding box center [746, 37] width 18 height 18
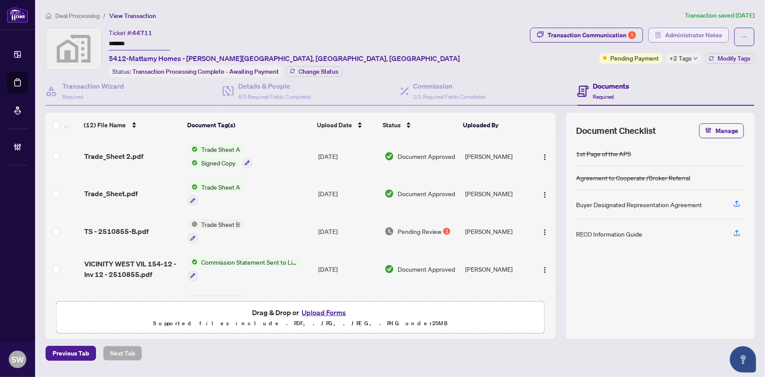
click at [675, 34] on span "Administrator Notes" at bounding box center [693, 35] width 57 height 14
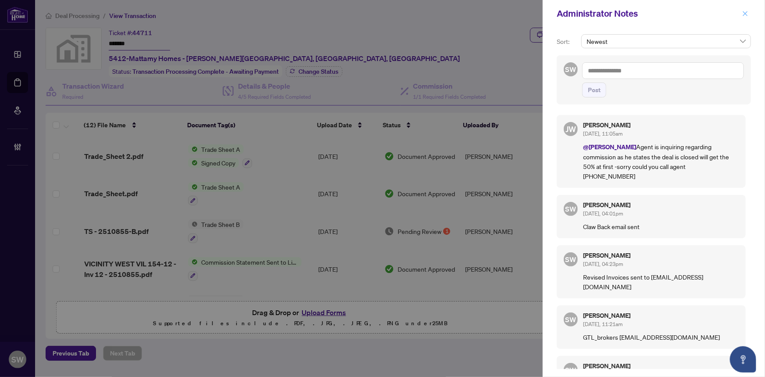
click at [746, 13] on icon "close" at bounding box center [746, 14] width 6 height 6
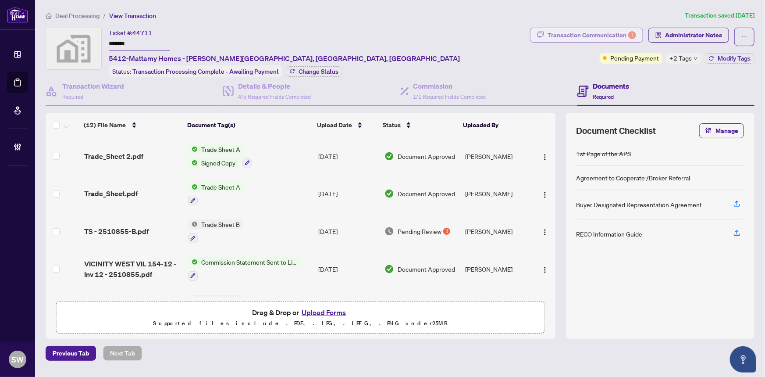
click at [578, 38] on div "Transaction Communication 1" at bounding box center [592, 35] width 89 height 14
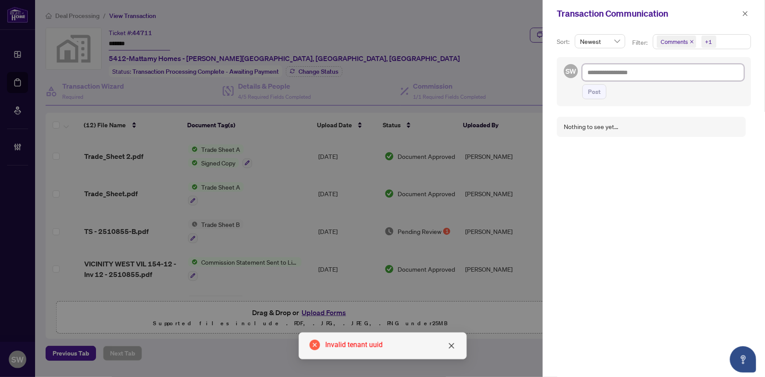
click at [620, 73] on textarea at bounding box center [663, 72] width 162 height 17
click at [643, 74] on textarea at bounding box center [663, 72] width 162 height 17
type textarea "*"
type textarea "**"
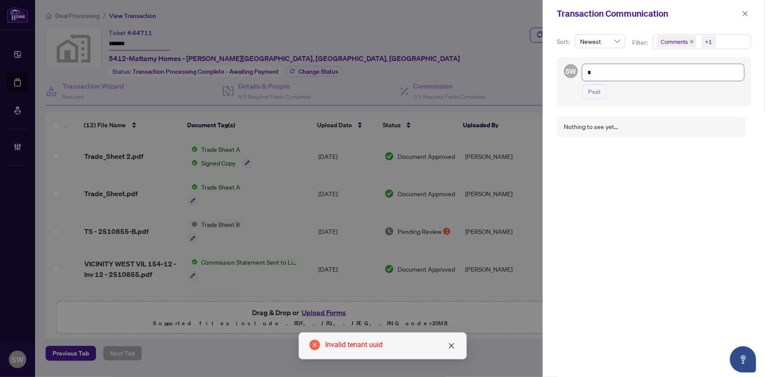
type textarea "**"
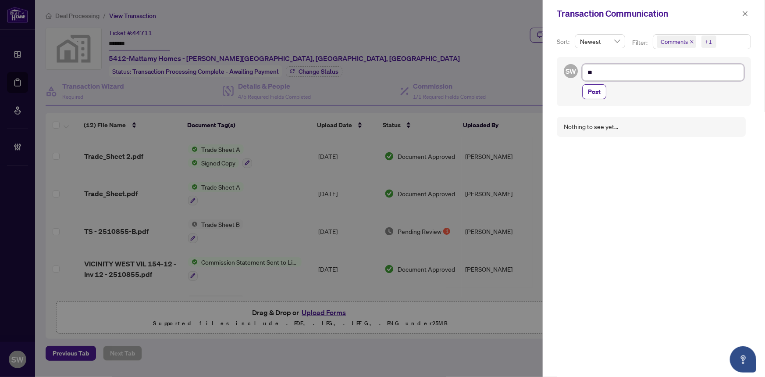
type textarea "**"
type textarea "****"
type textarea "*****"
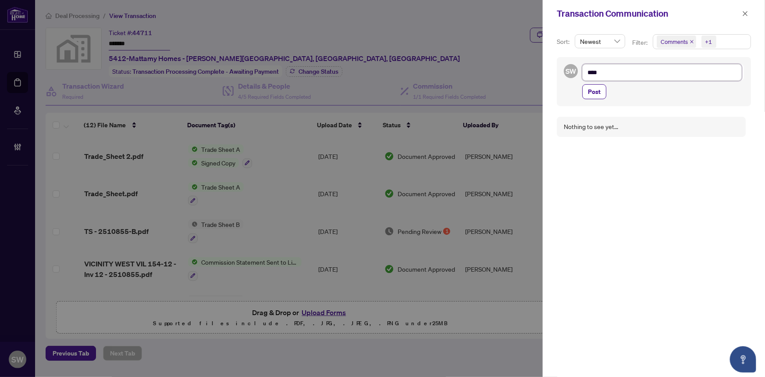
type textarea "*****"
type textarea "******"
type textarea "*******"
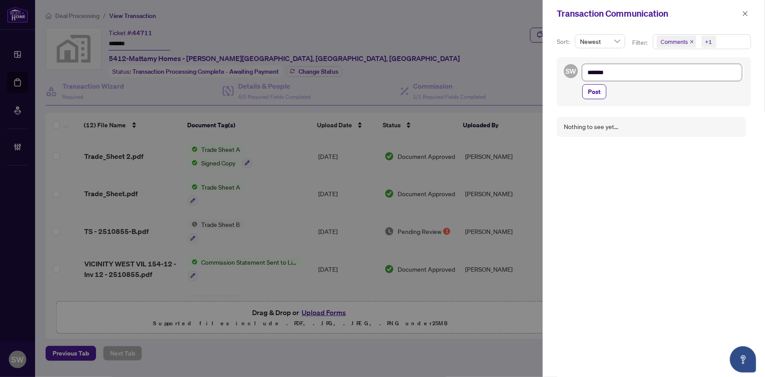
type textarea "********"
type textarea "*********"
type textarea "**********"
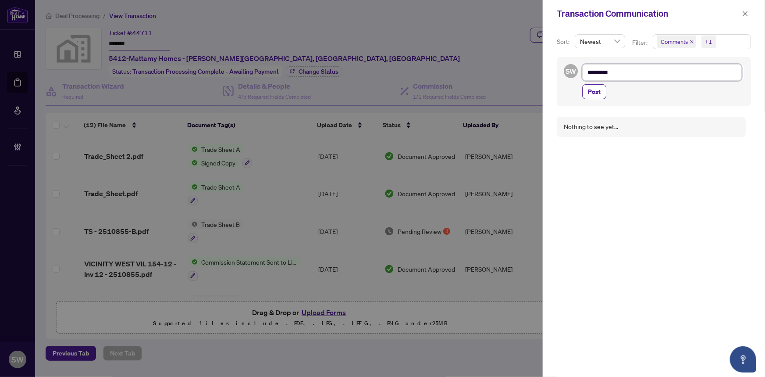
type textarea "**********"
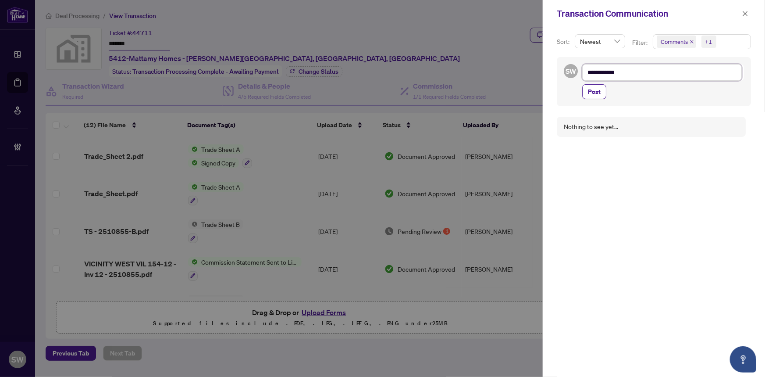
click at [597, 71] on textarea "**********" at bounding box center [662, 72] width 160 height 17
type textarea "**********"
click at [636, 71] on textarea "**********" at bounding box center [662, 72] width 160 height 17
type textarea "**********"
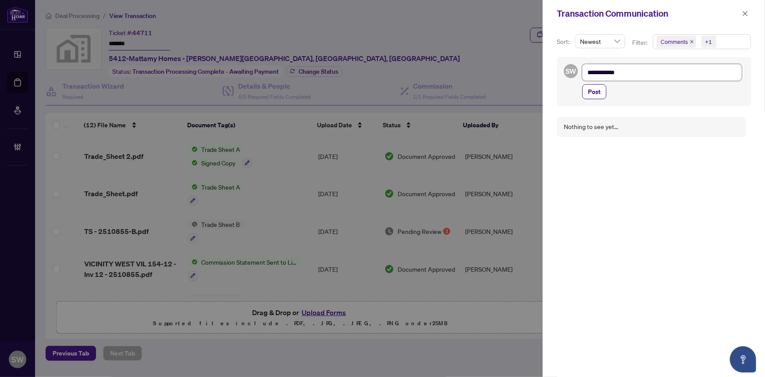
type textarea "**********"
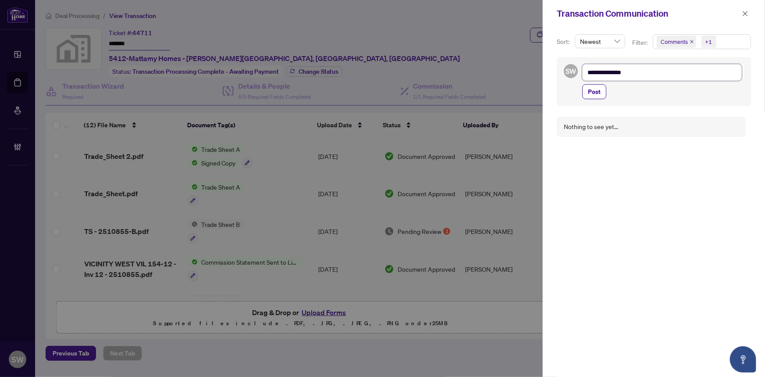
type textarea "**********"
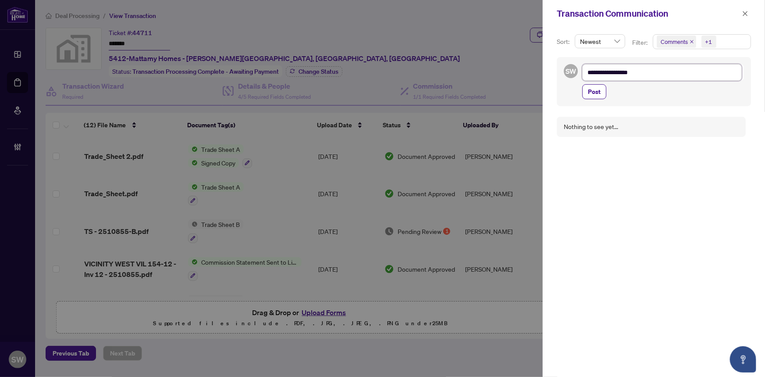
type textarea "**********"
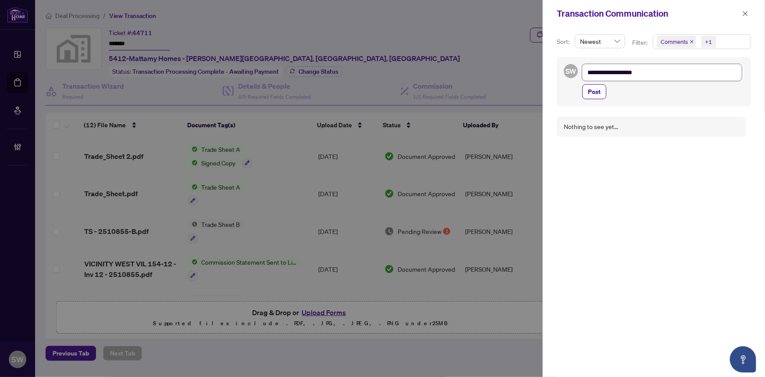
type textarea "**********"
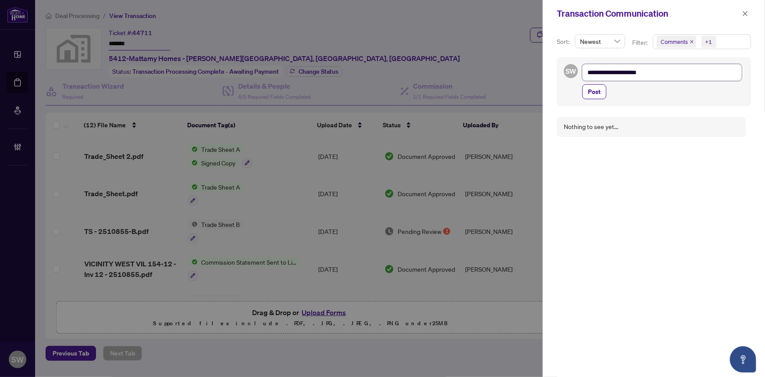
type textarea "**********"
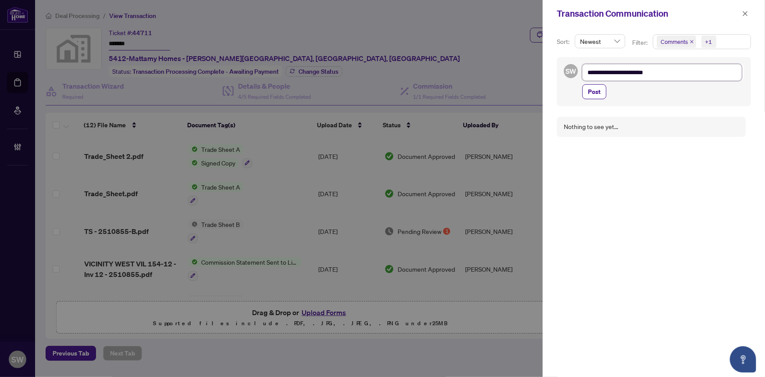
type textarea "**********"
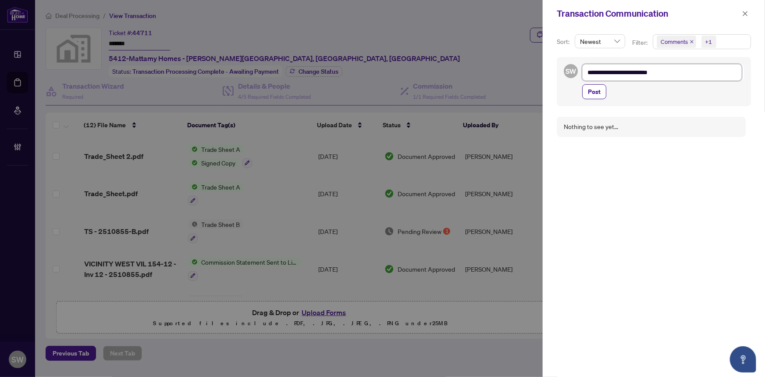
type textarea "**********"
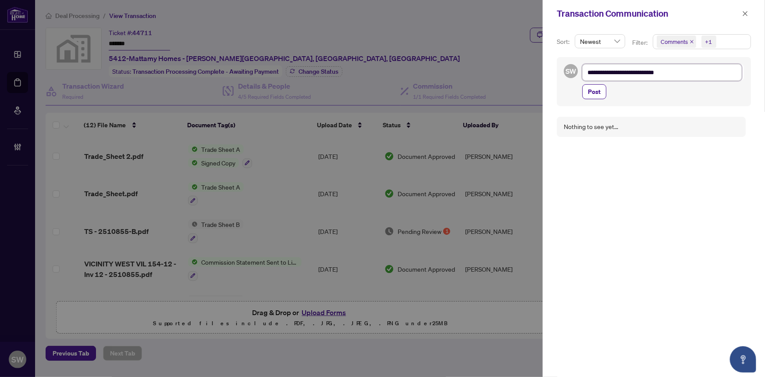
type textarea "**********"
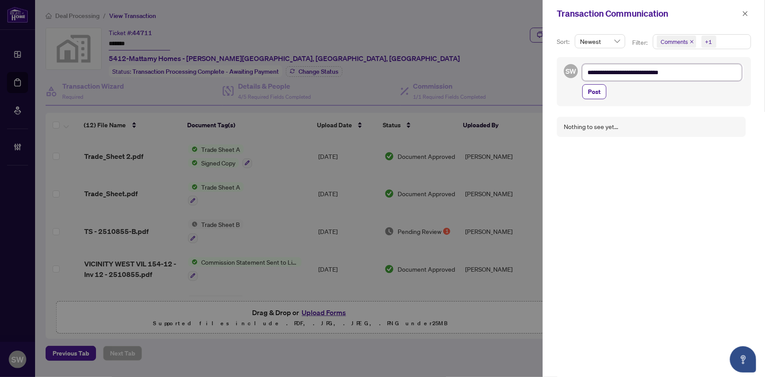
type textarea "**********"
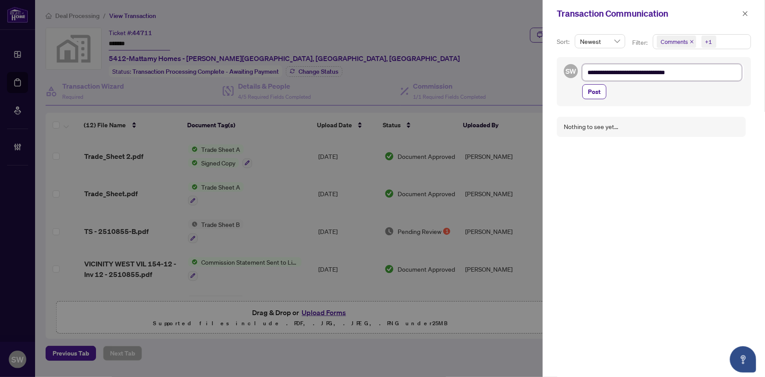
type textarea "**********"
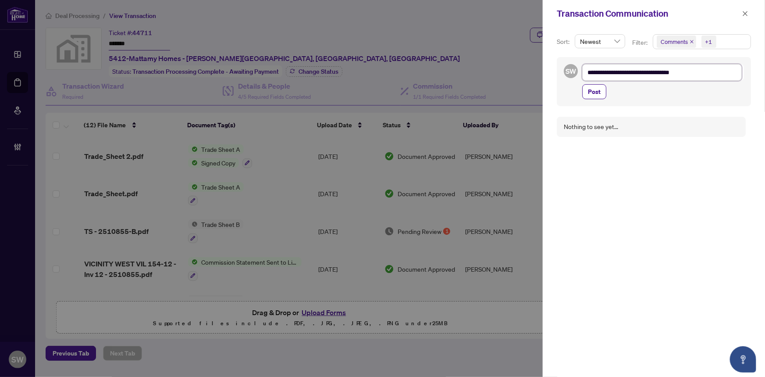
type textarea "**********"
drag, startPoint x: 746, startPoint y: 11, endPoint x: 582, endPoint y: 57, distance: 170.3
click at [746, 11] on icon "close" at bounding box center [746, 14] width 6 height 6
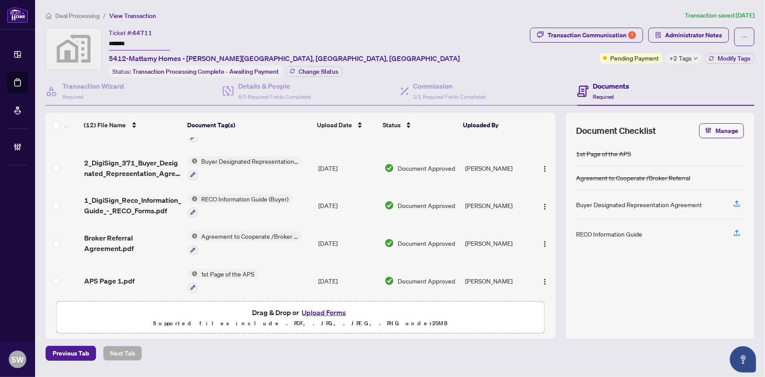
scroll to position [290, 0]
click at [133, 232] on span "Broker Referral Agreement.pdf" at bounding box center [132, 241] width 97 height 21
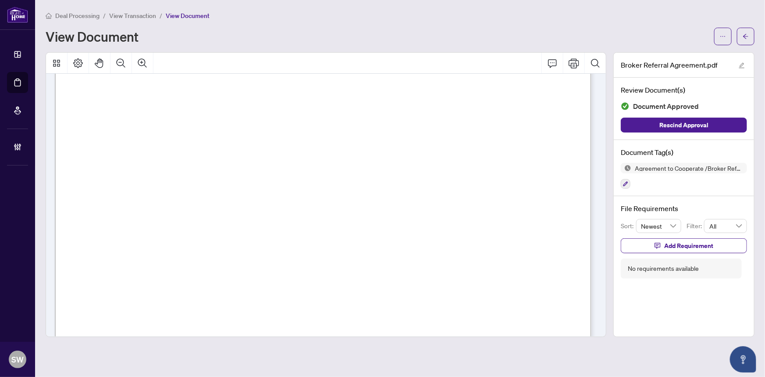
scroll to position [997, 0]
click at [754, 32] on button "button" at bounding box center [746, 37] width 18 height 18
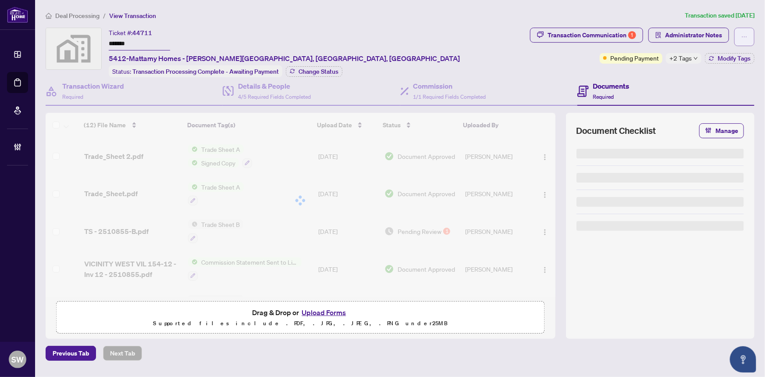
click at [751, 35] on button "button" at bounding box center [745, 37] width 20 height 18
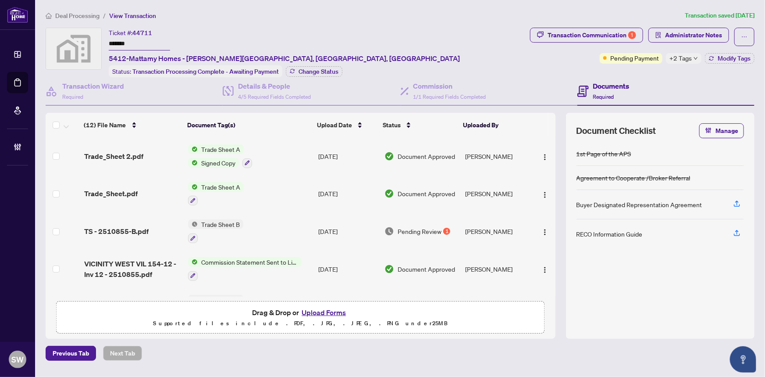
click at [545, 52] on div "Transaction Communication 1 Administrator Notes Pending Payment +2 Tags Modify …" at bounding box center [642, 46] width 225 height 36
click at [588, 35] on div "Transaction Communication 1" at bounding box center [592, 35] width 89 height 14
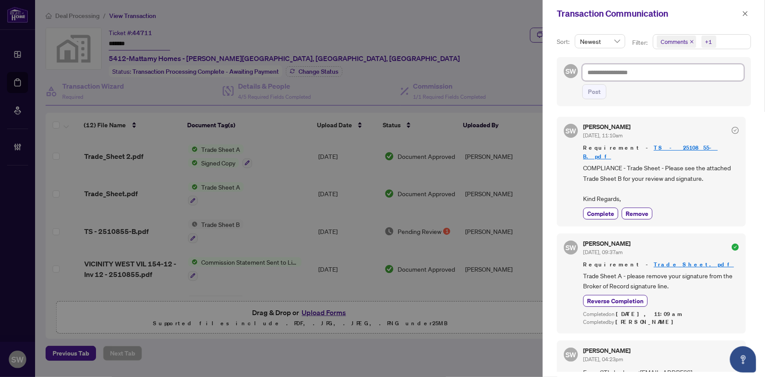
click at [602, 75] on textarea at bounding box center [663, 72] width 162 height 17
paste textarea "**********"
type textarea "**********"
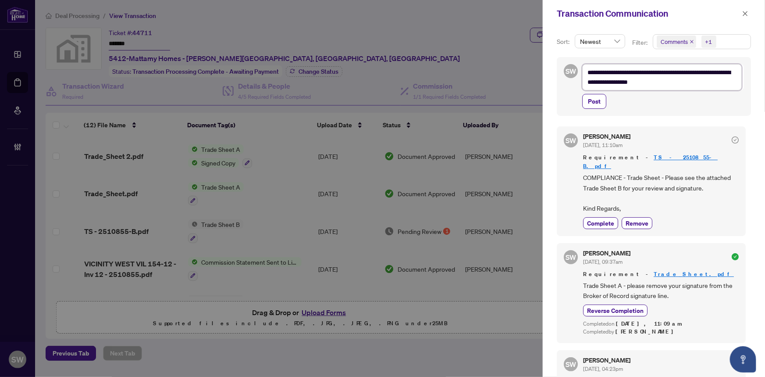
type textarea "**********"
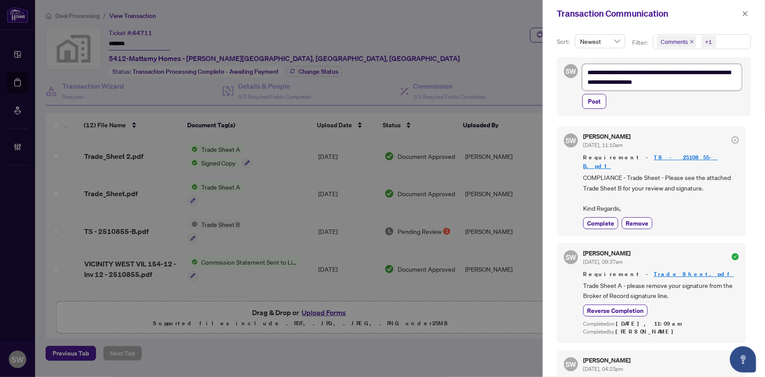
type textarea "**********"
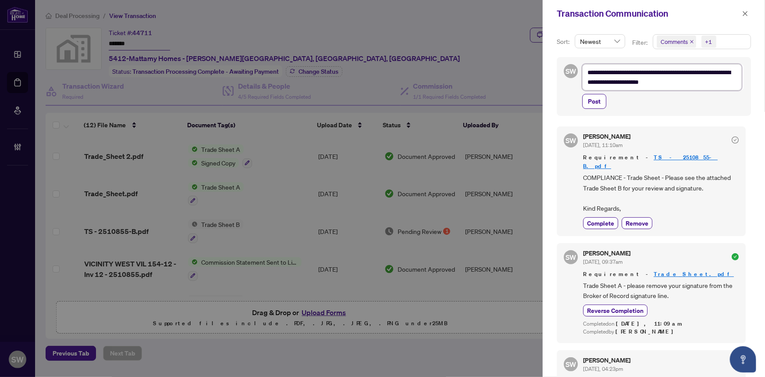
type textarea "**********"
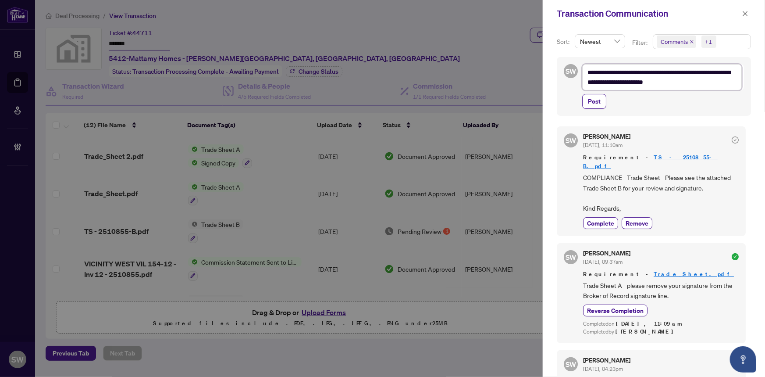
type textarea "**********"
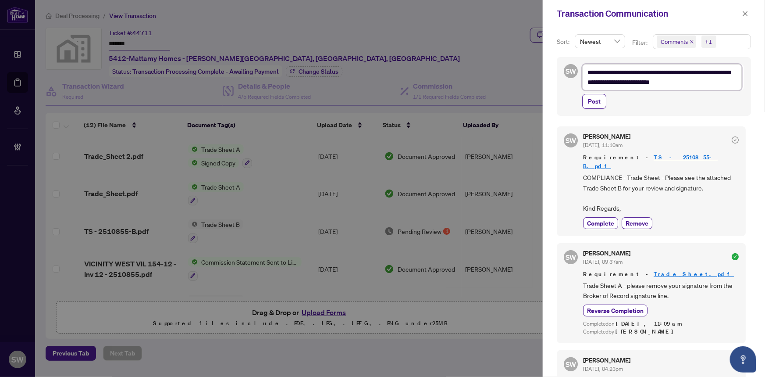
type textarea "**********"
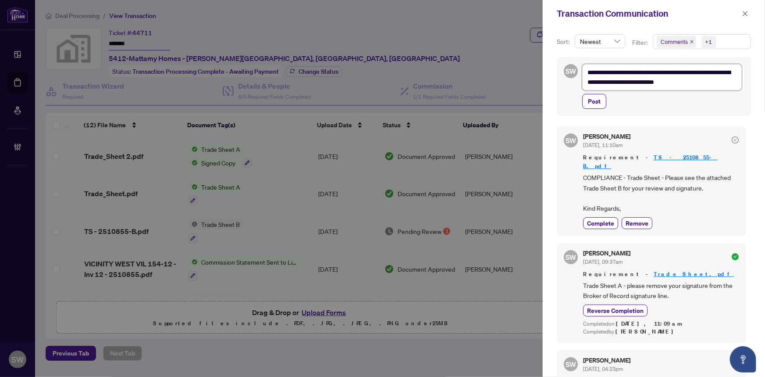
type textarea "**********"
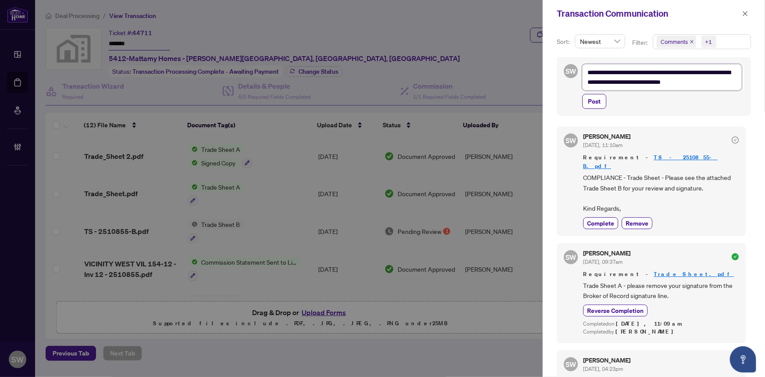
type textarea "**********"
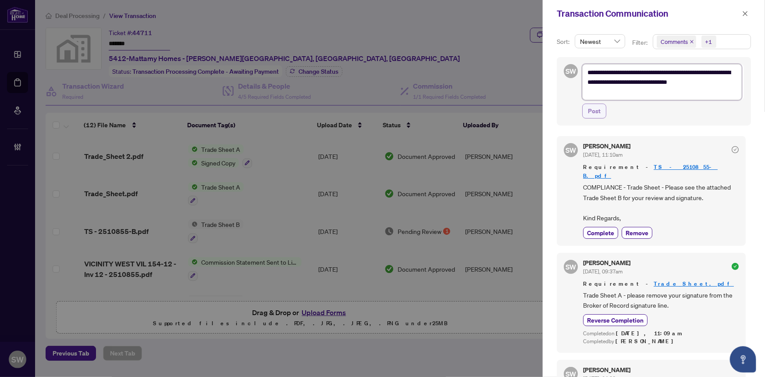
type textarea "**********"
click at [601, 111] on button "Post" at bounding box center [594, 111] width 24 height 15
type textarea "**********"
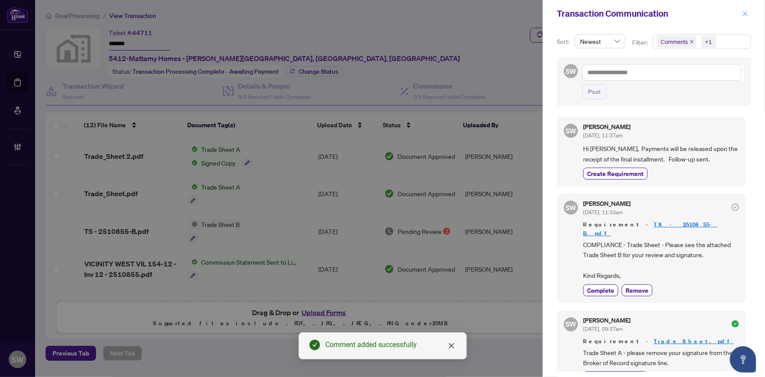
click at [744, 15] on icon "close" at bounding box center [745, 13] width 5 height 5
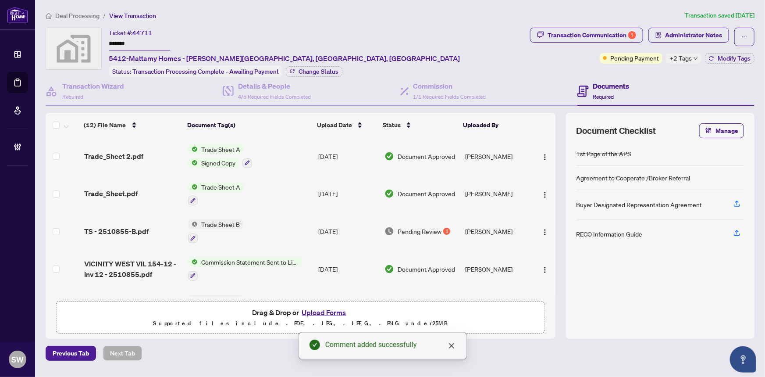
click at [694, 58] on icon "down" at bounding box center [696, 58] width 4 height 4
click at [716, 89] on div "Documents Required" at bounding box center [666, 91] width 177 height 29
click at [738, 61] on span "Modify Tags" at bounding box center [734, 58] width 33 height 6
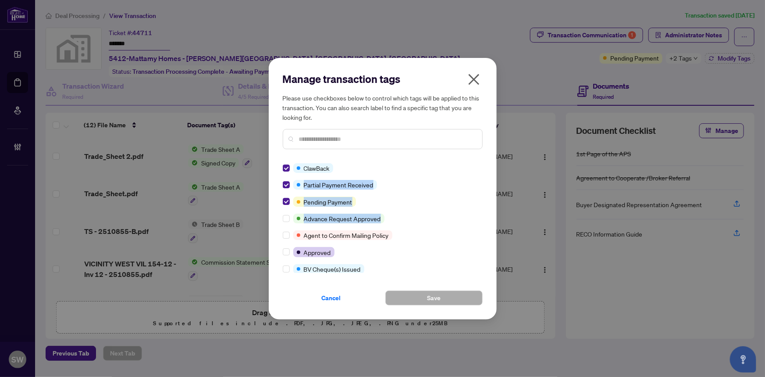
drag, startPoint x: 482, startPoint y: 170, endPoint x: 478, endPoint y: 223, distance: 53.3
click at [478, 223] on div "Manage transaction tags Please use checkboxes below to control which tags will …" at bounding box center [383, 188] width 228 height 261
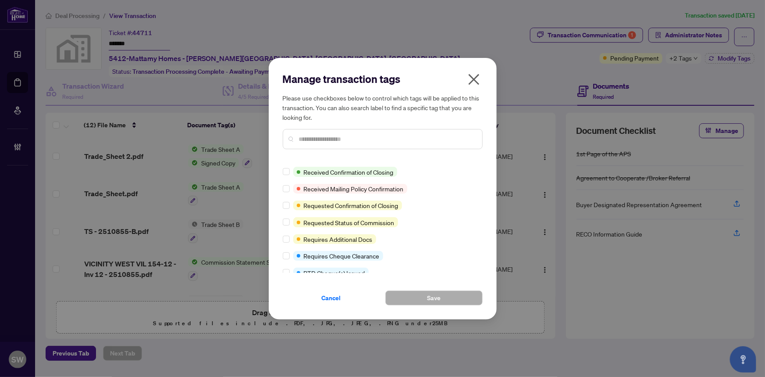
scroll to position [0, 0]
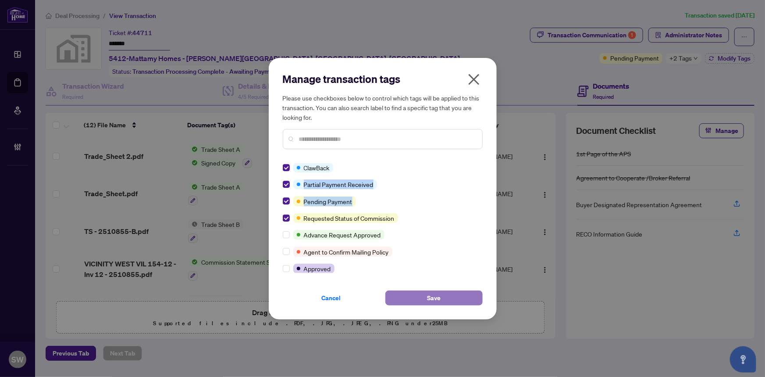
click at [432, 298] on span "Save" at bounding box center [434, 298] width 14 height 14
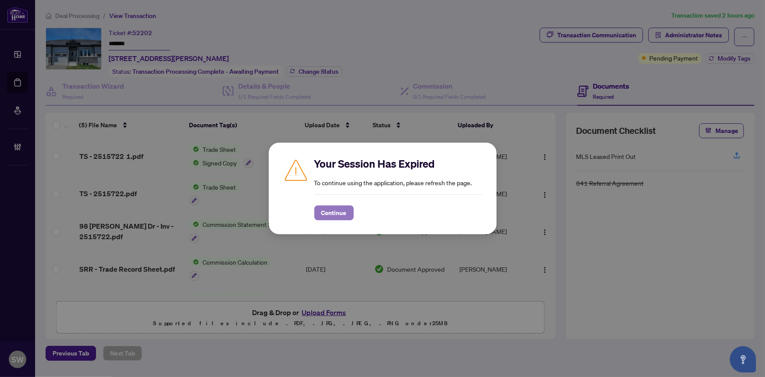
click at [333, 214] on span "Continue" at bounding box center [334, 213] width 25 height 14
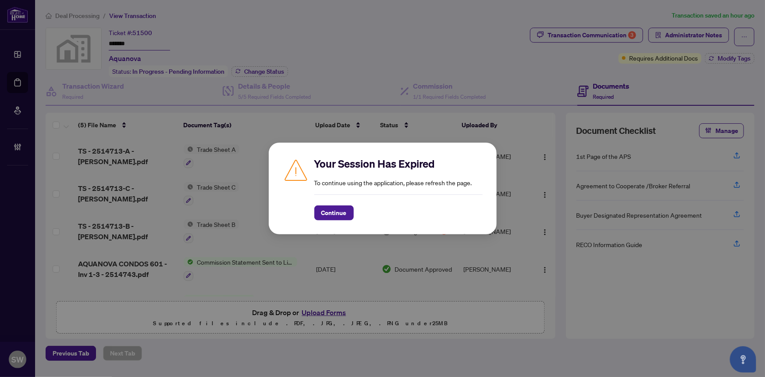
scroll to position [29, 0]
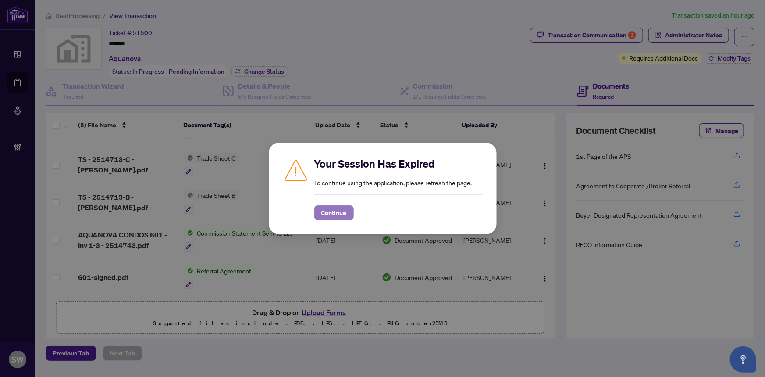
click at [335, 213] on span "Continue" at bounding box center [334, 213] width 25 height 14
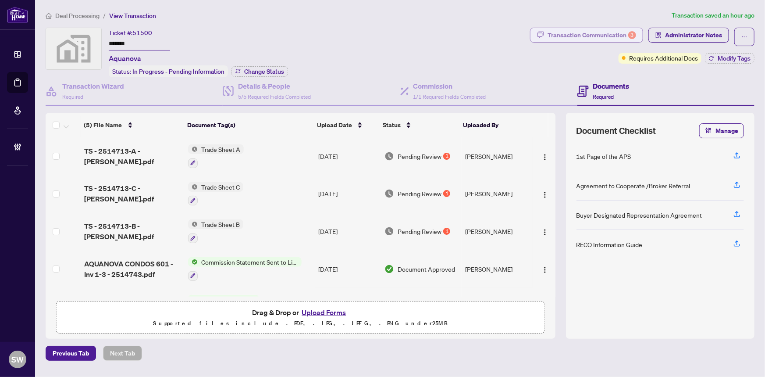
click at [619, 34] on div "Transaction Communication 3" at bounding box center [592, 35] width 89 height 14
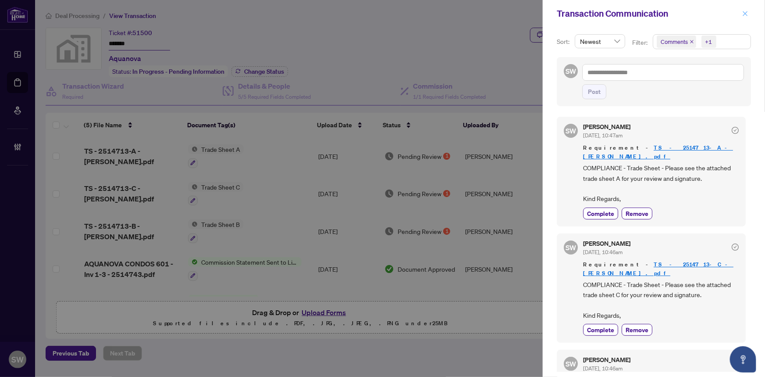
click at [743, 11] on icon "close" at bounding box center [746, 14] width 6 height 6
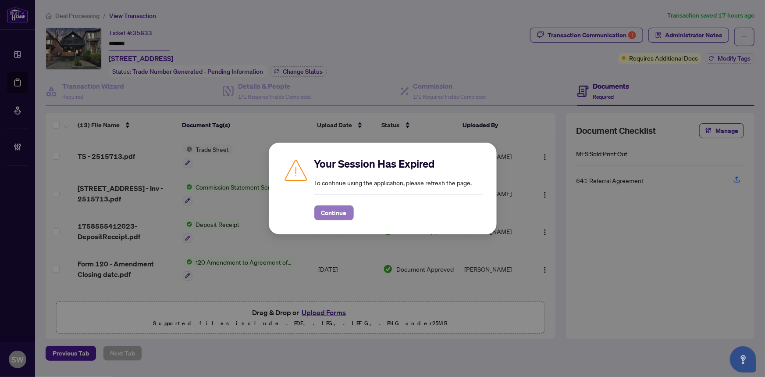
click at [344, 214] on span "Continue" at bounding box center [334, 213] width 25 height 14
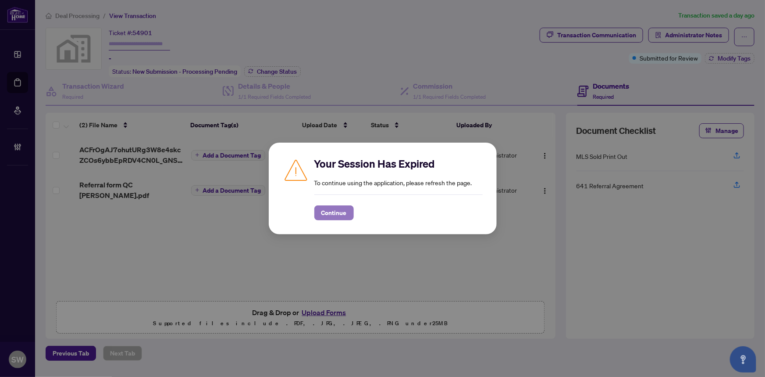
click at [340, 210] on span "Continue" at bounding box center [334, 213] width 25 height 14
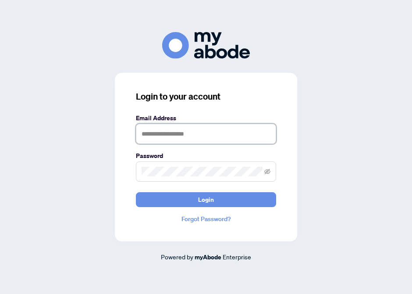
click at [207, 132] on input "text" at bounding box center [206, 134] width 140 height 20
type input "**********"
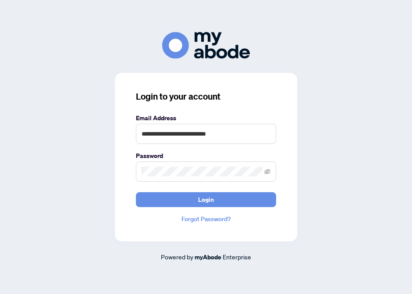
click at [194, 166] on span at bounding box center [206, 171] width 140 height 20
click at [136, 192] on button "Login" at bounding box center [206, 199] width 140 height 15
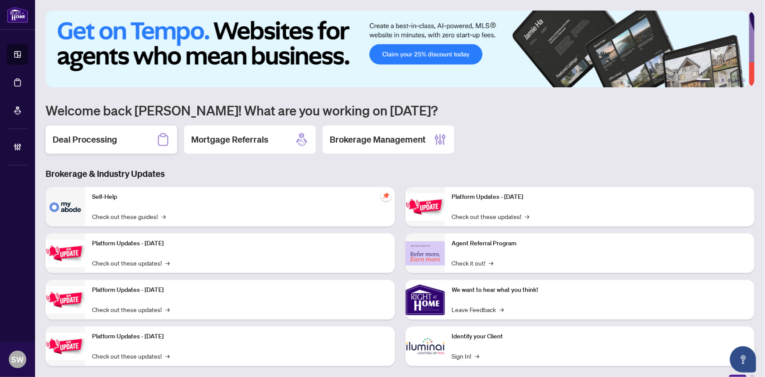
click at [101, 142] on h2 "Deal Processing" at bounding box center [85, 139] width 64 height 12
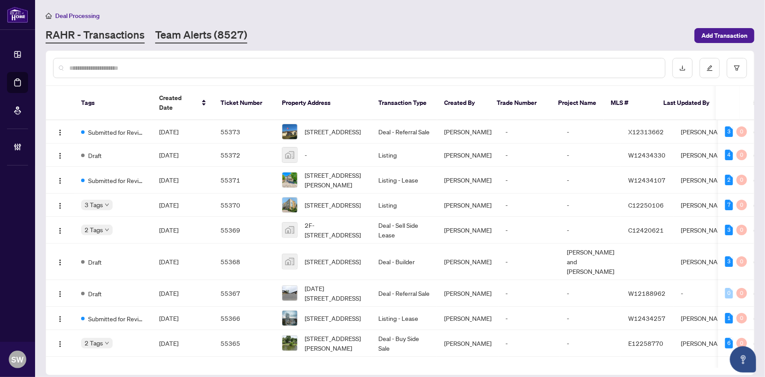
click at [197, 29] on link "Team Alerts (8527)" at bounding box center [201, 36] width 92 height 16
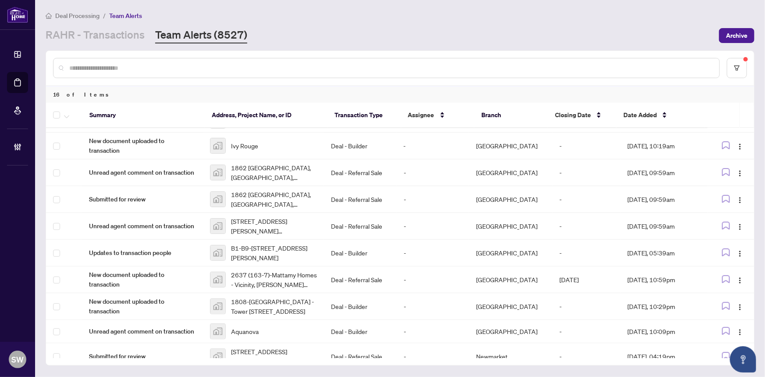
scroll to position [187, 0]
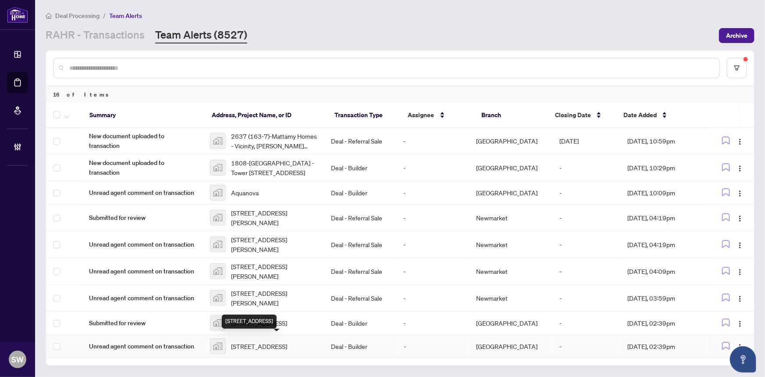
click at [265, 293] on span "Lot 8-2046 Postilion St, Ottawa, ON, Canada" at bounding box center [259, 346] width 56 height 10
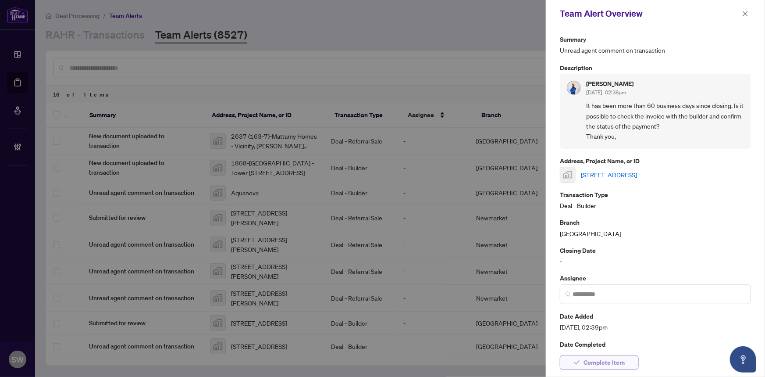
click at [412, 293] on span "Complete Item" at bounding box center [604, 362] width 41 height 14
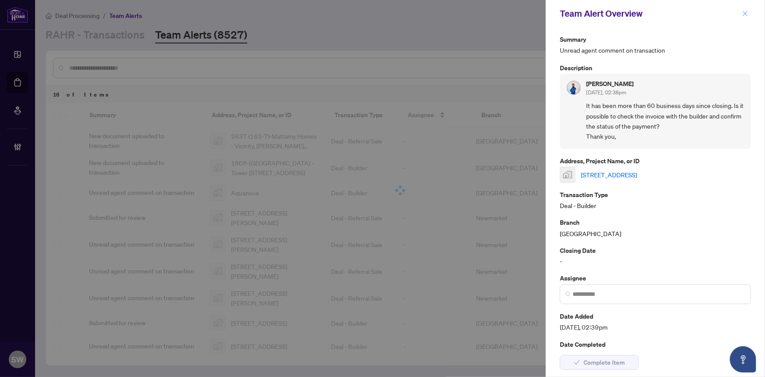
click at [412, 14] on button "button" at bounding box center [745, 13] width 11 height 11
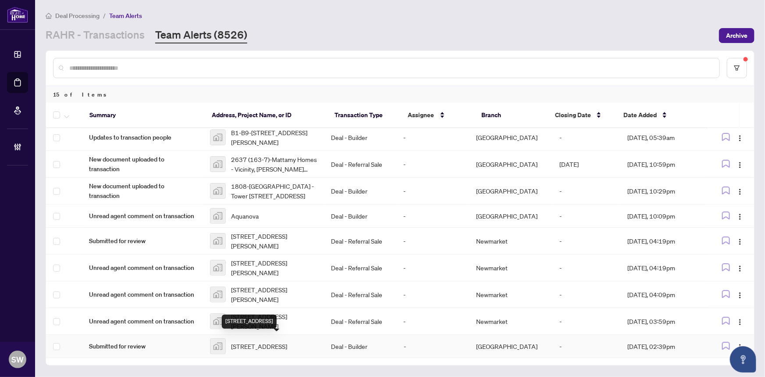
scroll to position [160, 0]
click at [278, 293] on span "Lot 8-2046 Postilion St, Ottawa, ON, Canada" at bounding box center [259, 347] width 56 height 10
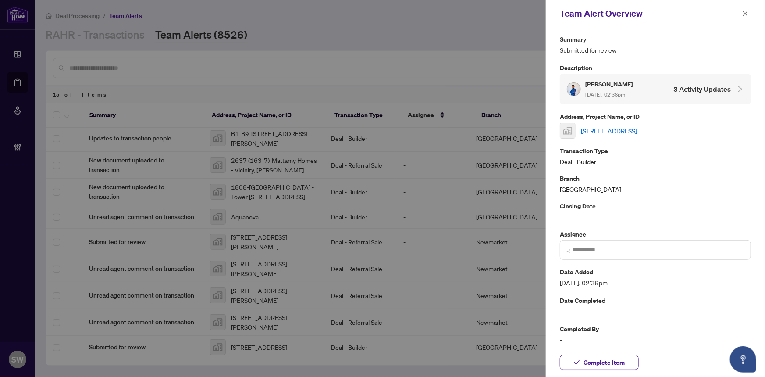
click at [412, 131] on link "Lot 8-2046 Postilion St, Ottawa, ON, Canada" at bounding box center [609, 131] width 56 height 10
drag, startPoint x: 618, startPoint y: 363, endPoint x: 732, endPoint y: 96, distance: 289.6
click at [412, 293] on span "Complete Item" at bounding box center [604, 362] width 41 height 14
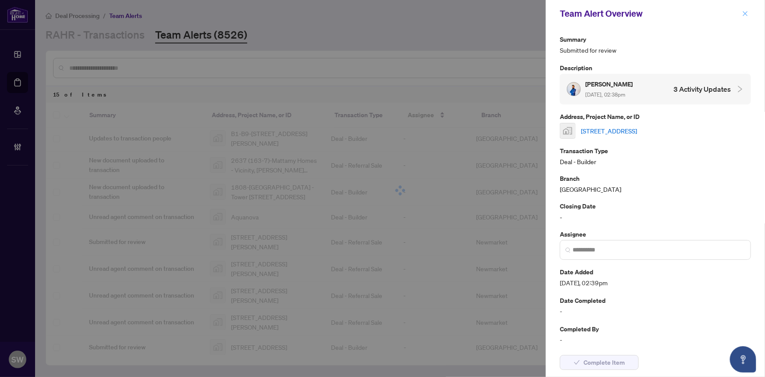
click at [412, 12] on icon "close" at bounding box center [746, 14] width 6 height 6
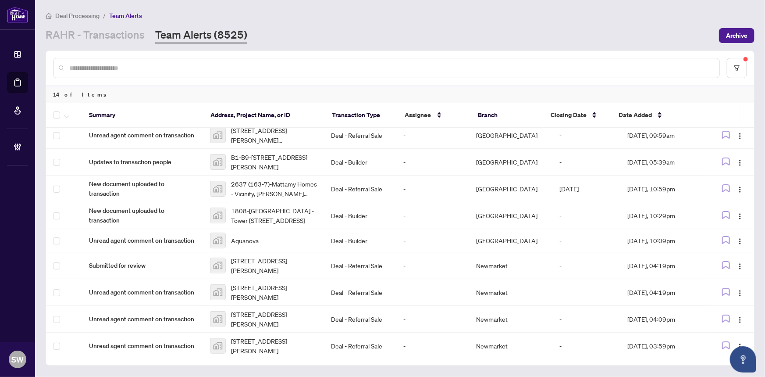
scroll to position [133, 0]
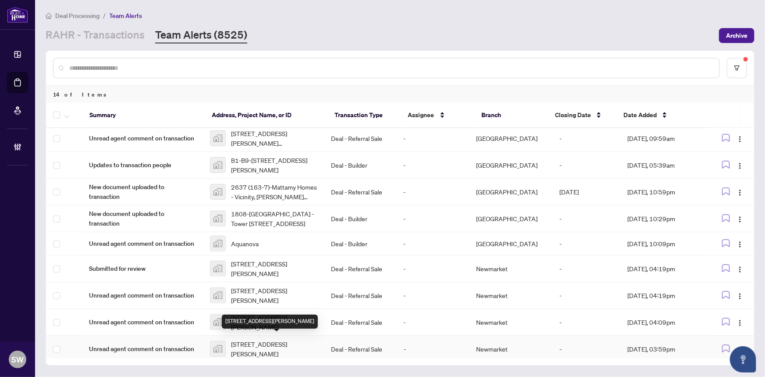
click at [276, 293] on span "[STREET_ADDRESS][PERSON_NAME]" at bounding box center [274, 348] width 86 height 19
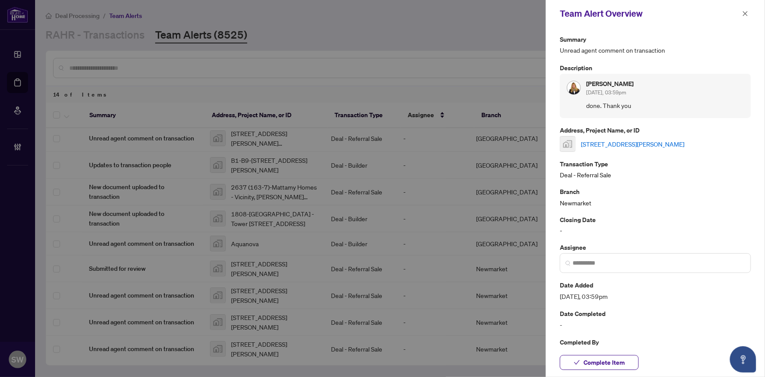
click at [412, 140] on link "[STREET_ADDRESS][PERSON_NAME]" at bounding box center [633, 144] width 104 height 10
click at [412, 293] on span "Complete Item" at bounding box center [604, 362] width 41 height 14
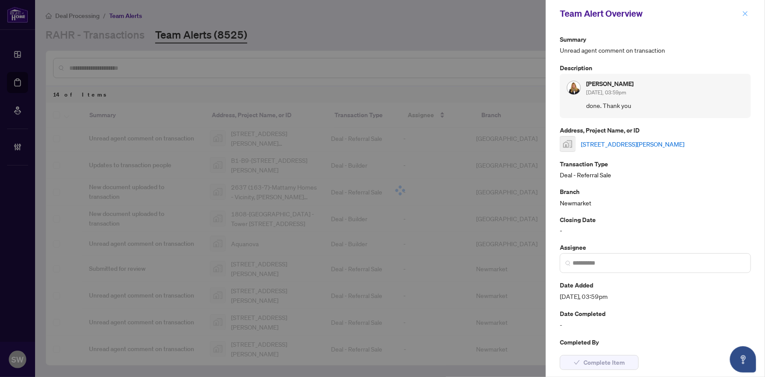
click at [412, 12] on icon "close" at bounding box center [746, 14] width 6 height 6
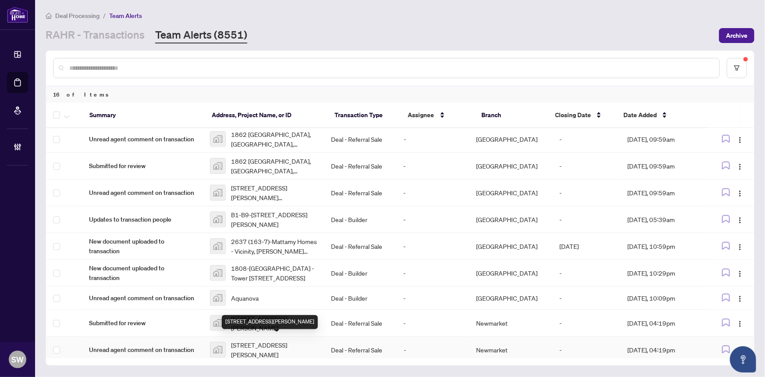
scroll to position [305, 0]
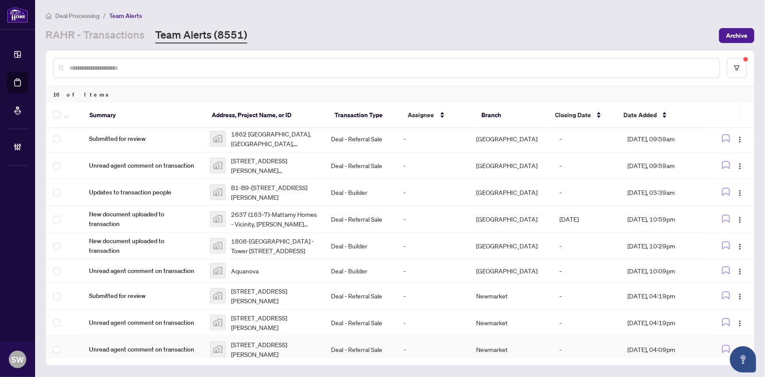
click at [275, 293] on span "[STREET_ADDRESS][PERSON_NAME]" at bounding box center [274, 348] width 86 height 19
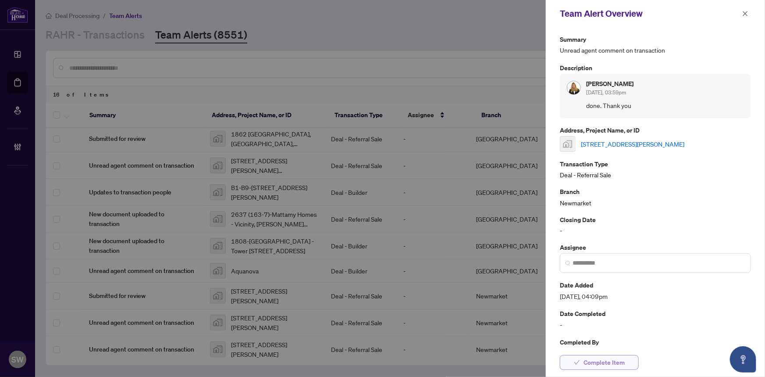
click at [412, 293] on span "Complete Item" at bounding box center [604, 362] width 41 height 14
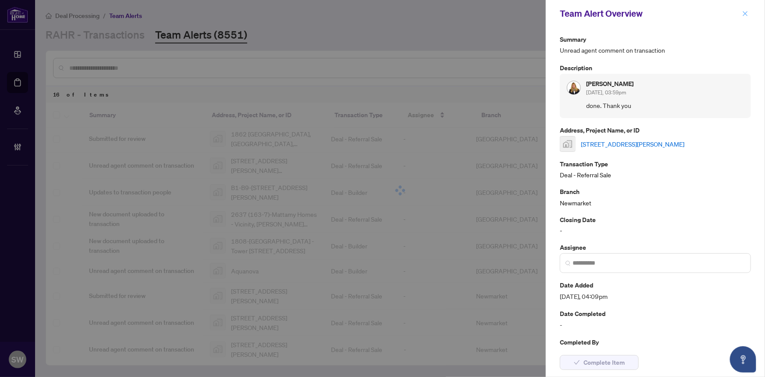
click at [412, 11] on icon "close" at bounding box center [746, 14] width 6 height 6
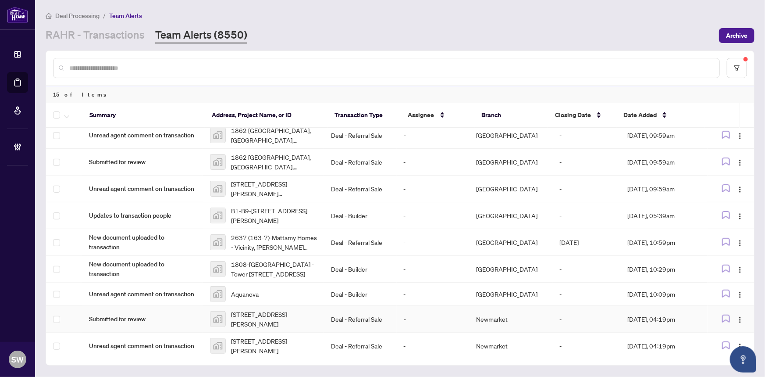
scroll to position [278, 0]
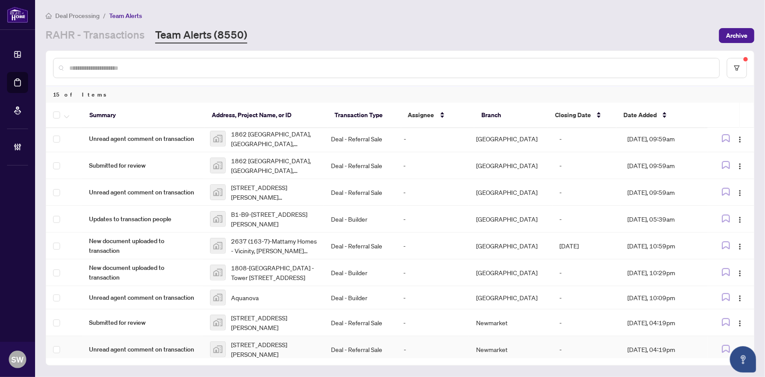
click at [258, 293] on span "[STREET_ADDRESS][PERSON_NAME]" at bounding box center [274, 348] width 86 height 19
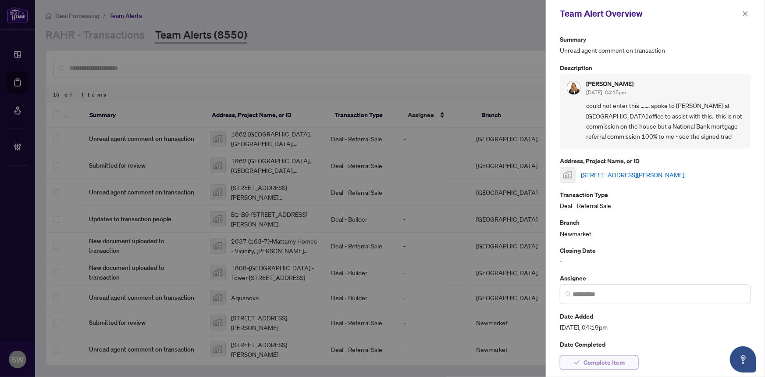
click at [412, 293] on span "Complete Item" at bounding box center [604, 362] width 41 height 14
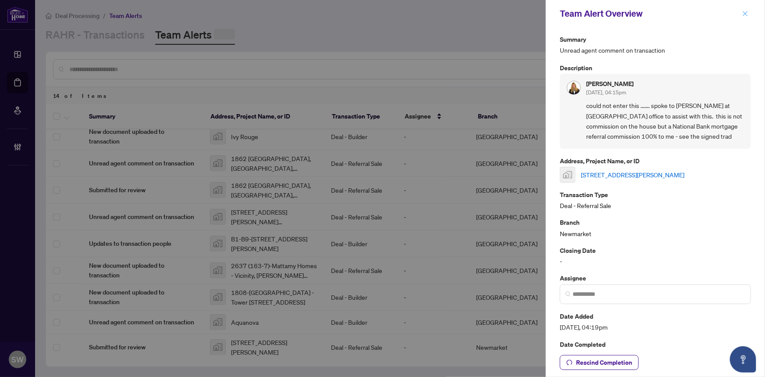
scroll to position [251, 0]
click at [412, 13] on icon "close" at bounding box center [746, 14] width 6 height 6
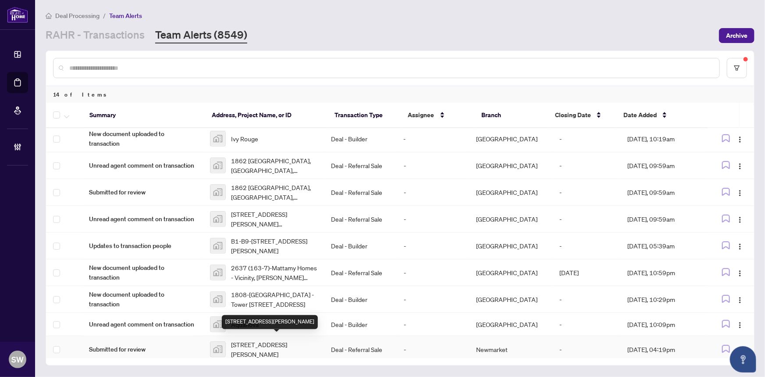
click at [257, 293] on span "[STREET_ADDRESS][PERSON_NAME]" at bounding box center [274, 348] width 86 height 19
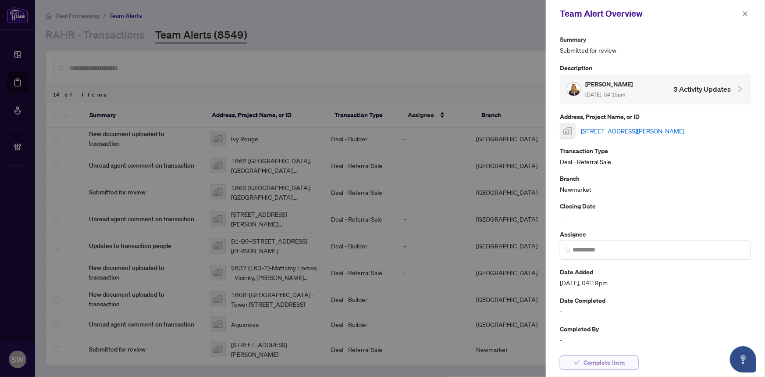
click at [412, 293] on span "Complete Item" at bounding box center [604, 362] width 41 height 14
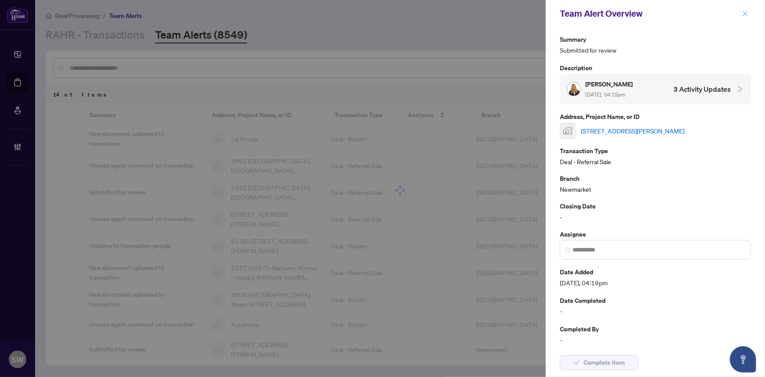
click at [412, 11] on icon "close" at bounding box center [746, 14] width 6 height 6
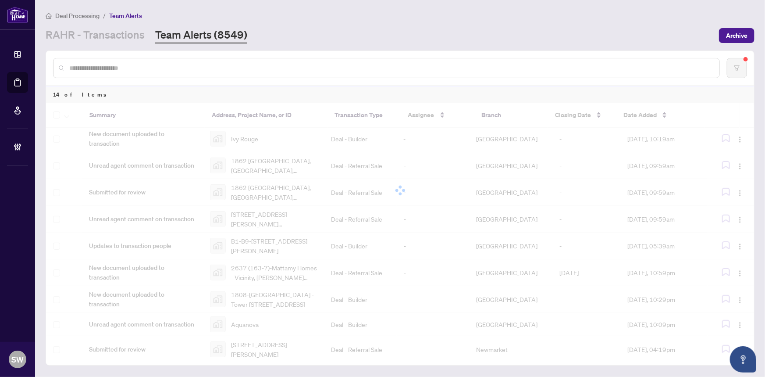
scroll to position [228, 0]
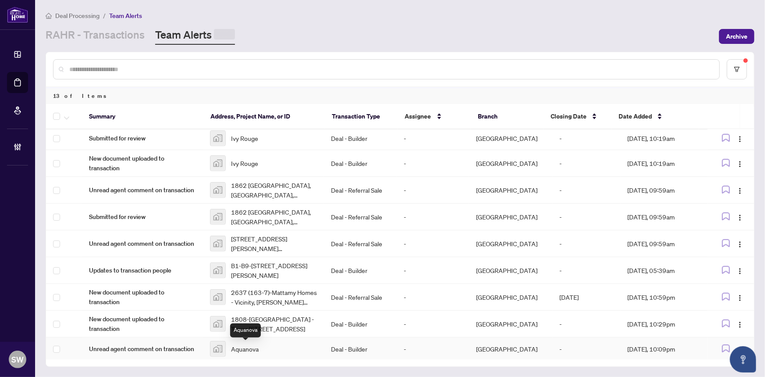
click at [250, 293] on span "Aquanova" at bounding box center [245, 349] width 28 height 10
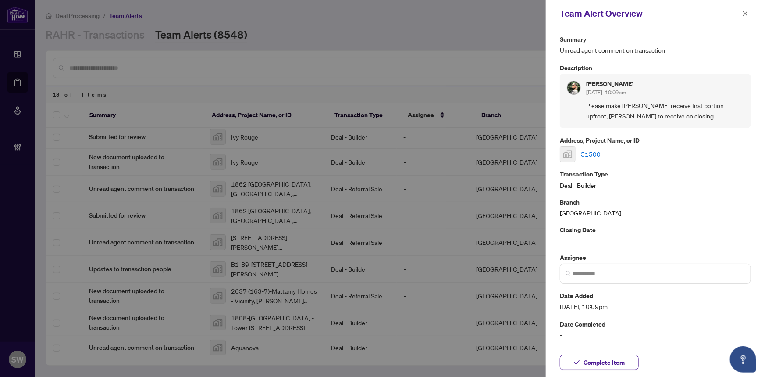
scroll to position [225, 0]
click at [412, 151] on link "51500" at bounding box center [591, 154] width 20 height 10
click at [412, 293] on span "Complete Item" at bounding box center [604, 362] width 41 height 14
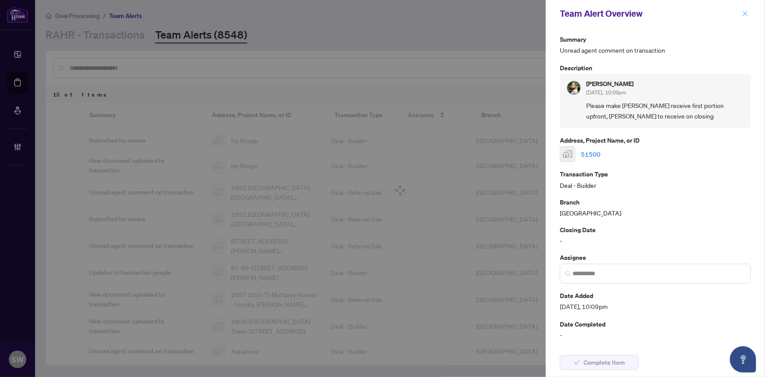
click at [412, 16] on icon "close" at bounding box center [746, 14] width 6 height 6
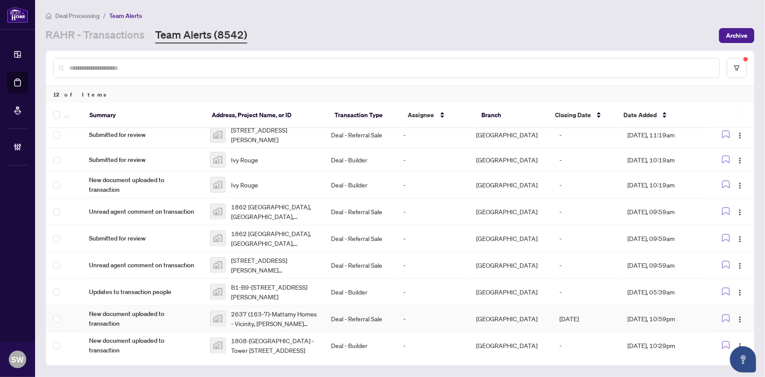
scroll to position [202, 0]
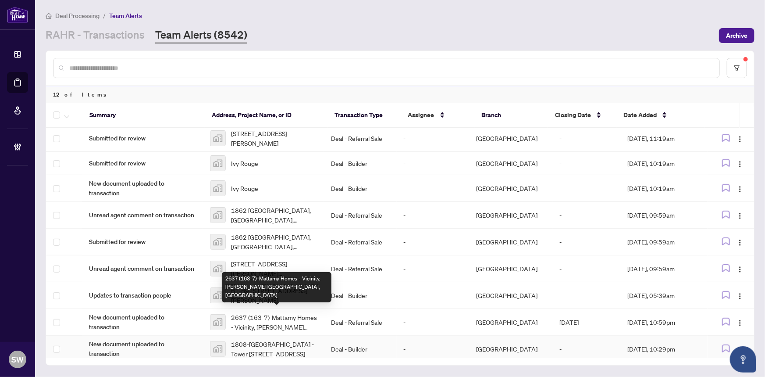
click at [262, 293] on span "1808-North Oak Condos - Tower 3 Presentation Centre, Wheat Boom Drive, Oakville…" at bounding box center [274, 348] width 86 height 19
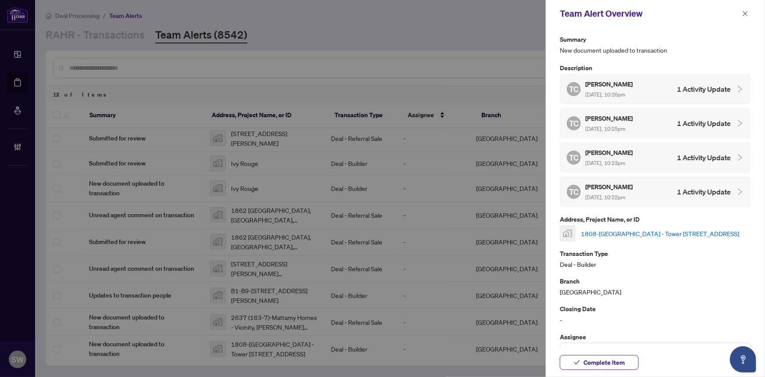
click at [412, 229] on link "1808-North Oak Condos - Tower 3 Presentation Centre, Wheat Boom Drive, Oakville…" at bounding box center [660, 234] width 158 height 10
click at [412, 293] on span "Complete Item" at bounding box center [604, 362] width 41 height 14
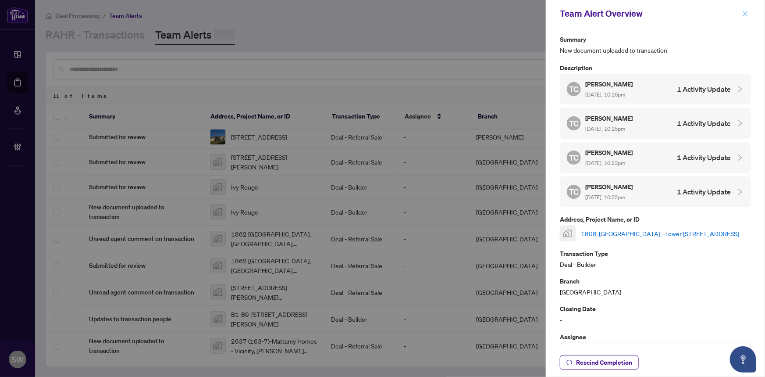
scroll to position [136, 0]
click at [412, 9] on span "button" at bounding box center [746, 14] width 6 height 14
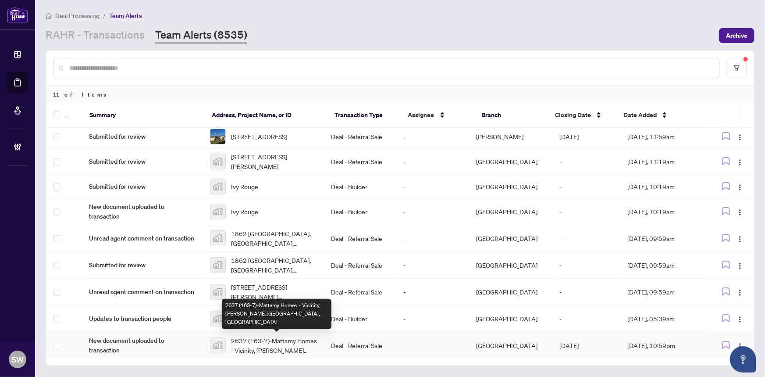
click at [269, 293] on span "2637 (163-7)-Mattamy Homes - Vicinity, Lockhart Road, Barrie, ON, Canada" at bounding box center [274, 345] width 86 height 19
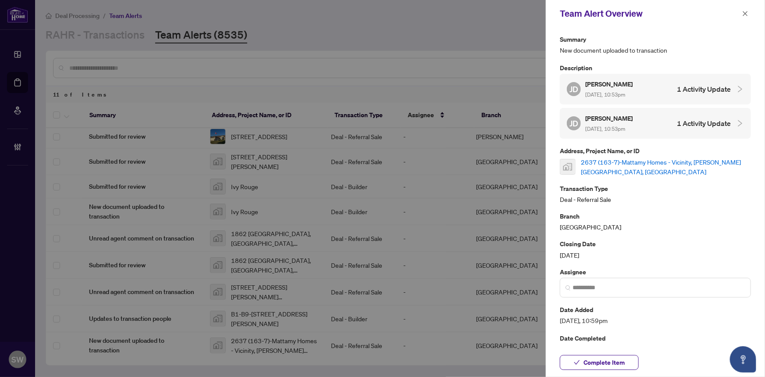
click at [412, 159] on link "2637 (163-7)-Mattamy Homes - Vicinity, Lockhart Road, Barrie, ON, Canada" at bounding box center [666, 166] width 170 height 19
click at [412, 293] on button "Complete Item" at bounding box center [599, 362] width 79 height 15
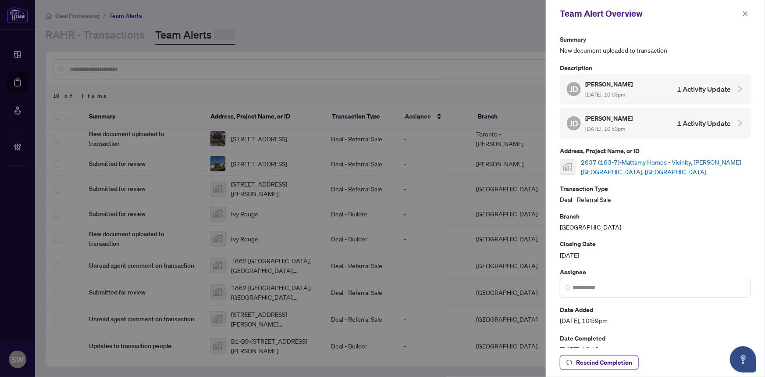
scroll to position [69, 0]
click at [412, 12] on icon "close" at bounding box center [746, 14] width 6 height 6
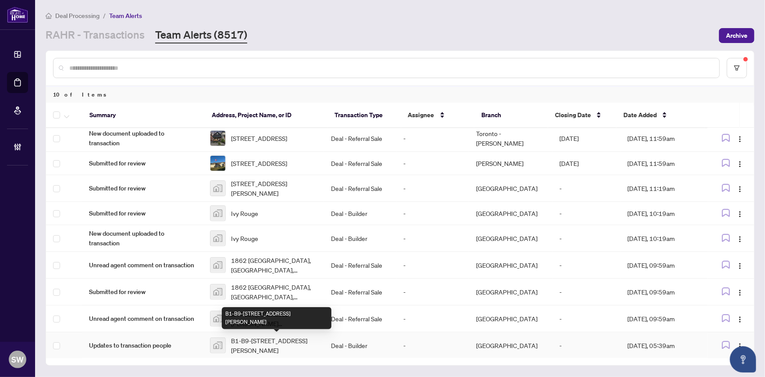
click at [275, 293] on span "B1-B9-105 Gordon Baker Road, North York, ON, Canada" at bounding box center [274, 345] width 86 height 19
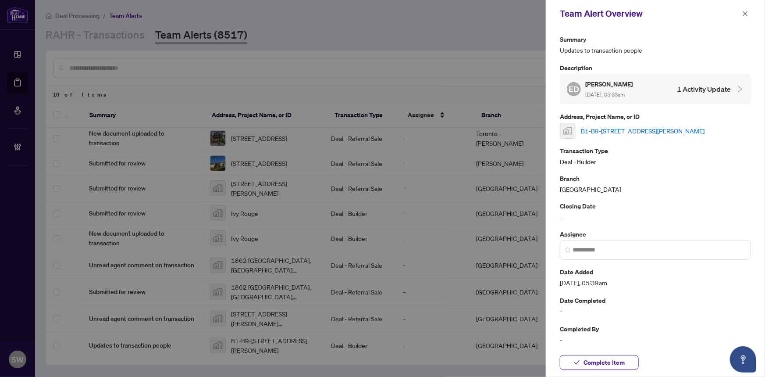
click at [412, 128] on link "B1-B9-105 Gordon Baker Road, North York, ON, Canada" at bounding box center [643, 131] width 124 height 10
click at [412, 293] on span "Complete Item" at bounding box center [604, 362] width 41 height 14
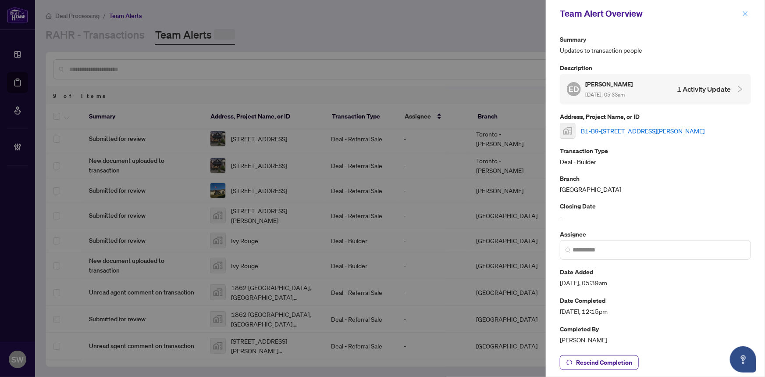
click at [412, 12] on icon "close" at bounding box center [745, 13] width 5 height 5
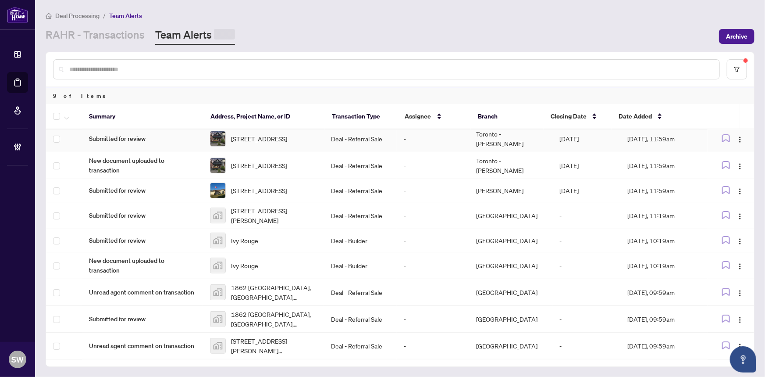
scroll to position [3, 0]
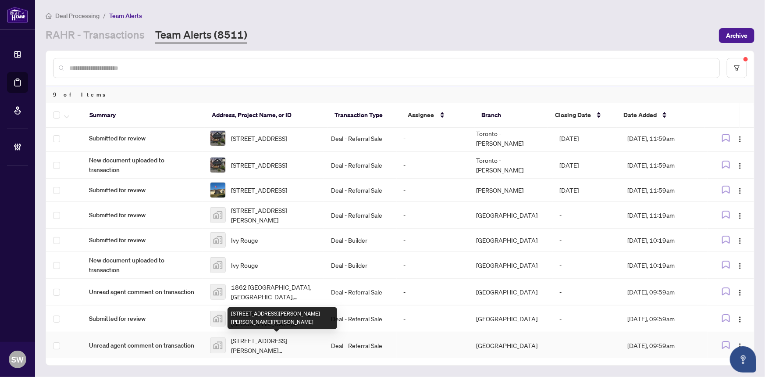
click at [268, 293] on span "201 Melody Lane, Thorold, ON, Canada" at bounding box center [274, 345] width 86 height 19
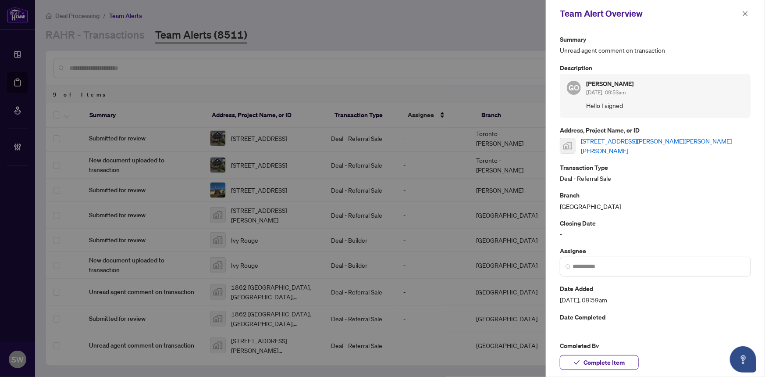
click at [412, 141] on link "201 Melody Lane, Thorold, ON, Canada" at bounding box center [666, 145] width 170 height 19
click at [412, 293] on span "Complete Item" at bounding box center [604, 362] width 41 height 14
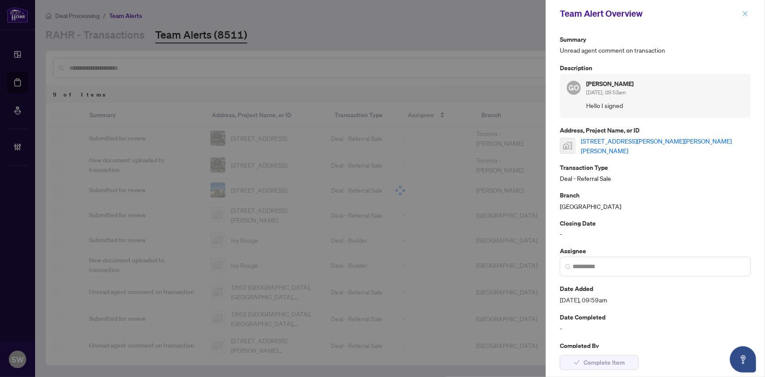
click at [412, 15] on icon "close" at bounding box center [745, 13] width 5 height 5
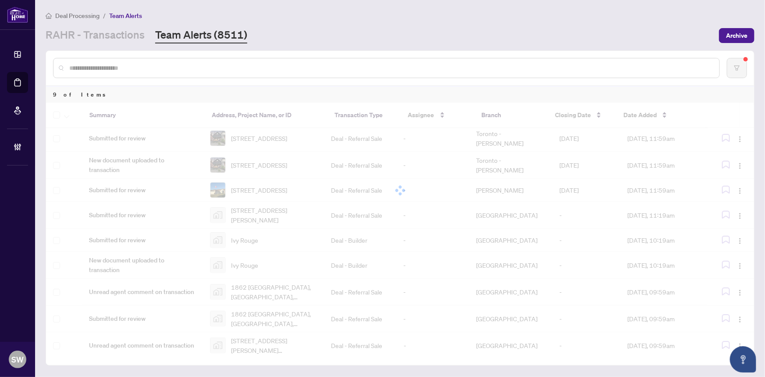
scroll to position [0, 0]
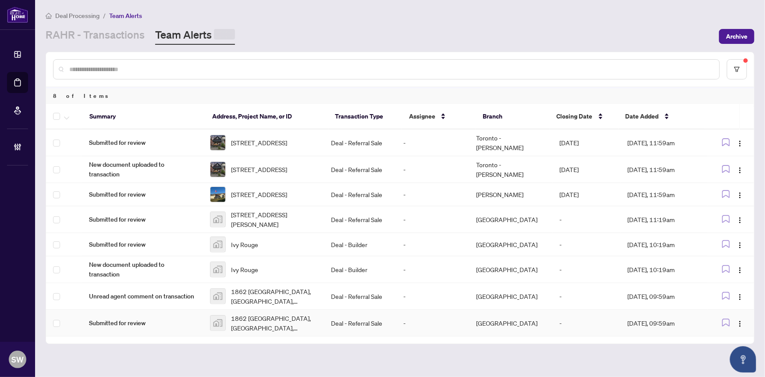
click at [259, 293] on span "1862 Cornerstone Boulevard Northeast, Calgary, AB, Canada" at bounding box center [274, 322] width 86 height 19
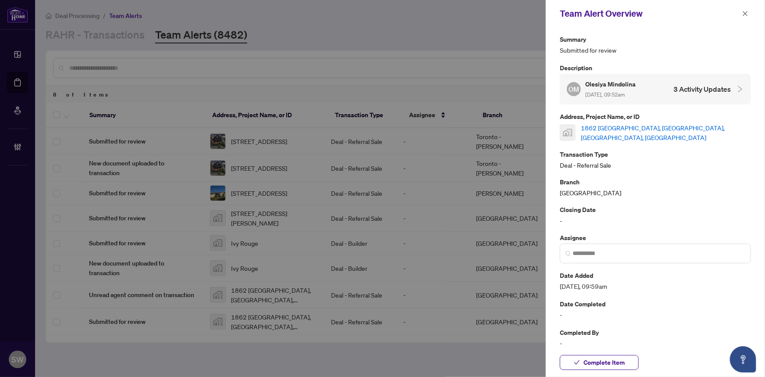
click at [412, 126] on link "1862 Cornerstone Boulevard Northeast, Calgary, AB, Canada" at bounding box center [666, 132] width 170 height 19
click at [412, 293] on span "Complete Item" at bounding box center [604, 362] width 41 height 14
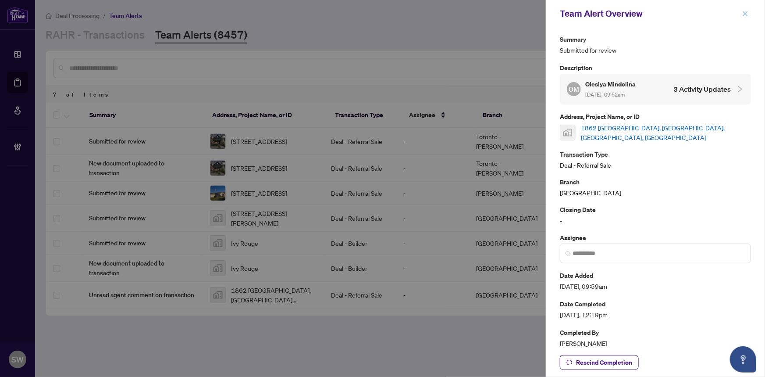
click at [412, 18] on span "button" at bounding box center [746, 14] width 6 height 14
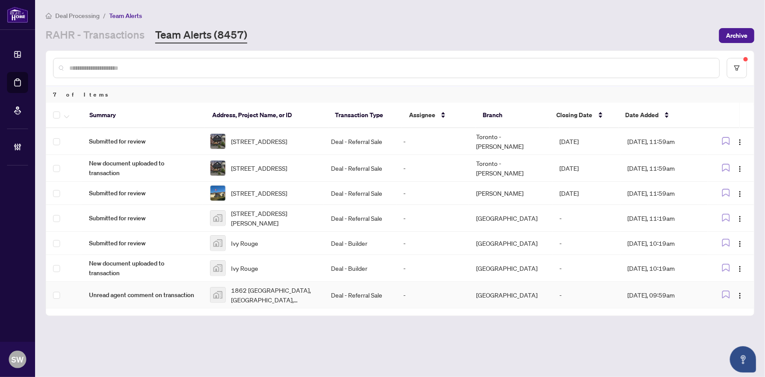
click at [254, 293] on span "1862 Cornerstone Boulevard Northeast, Calgary, AB, Canada" at bounding box center [274, 294] width 86 height 19
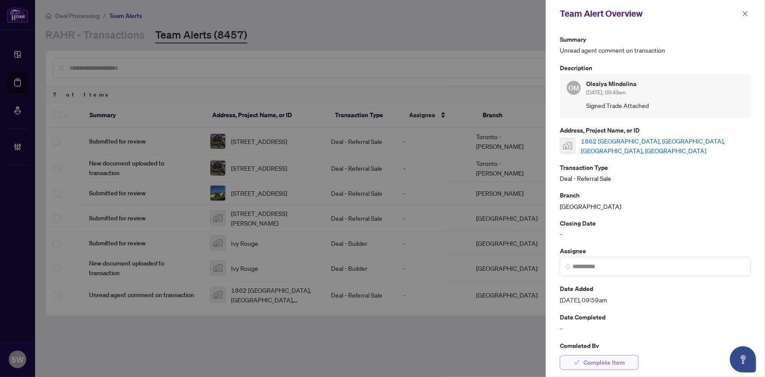
click at [412, 293] on span "Complete Item" at bounding box center [604, 362] width 41 height 14
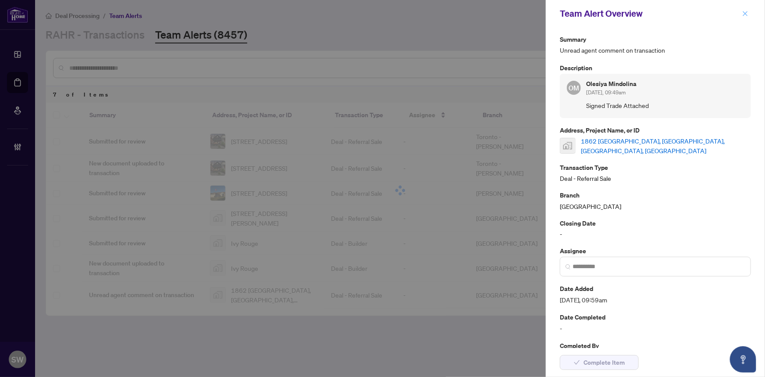
click at [412, 11] on icon "close" at bounding box center [746, 14] width 6 height 6
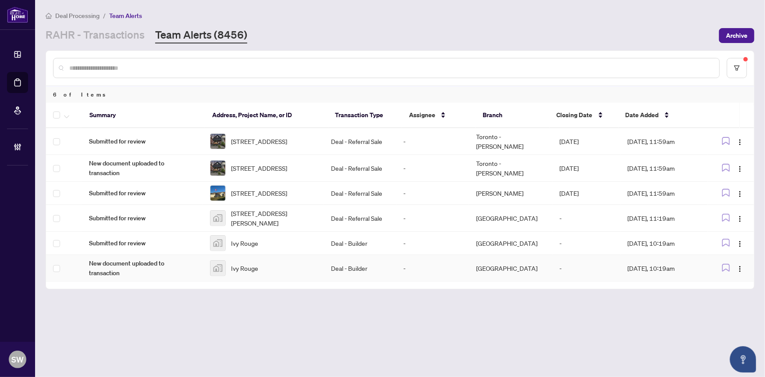
click at [258, 270] on span "Ivy Rouge" at bounding box center [244, 268] width 27 height 10
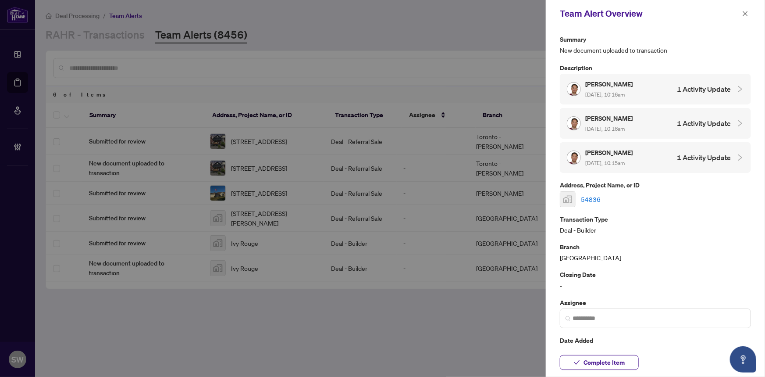
click at [412, 194] on link "54836" at bounding box center [591, 199] width 20 height 10
click at [412, 293] on span "Complete Item" at bounding box center [604, 362] width 41 height 14
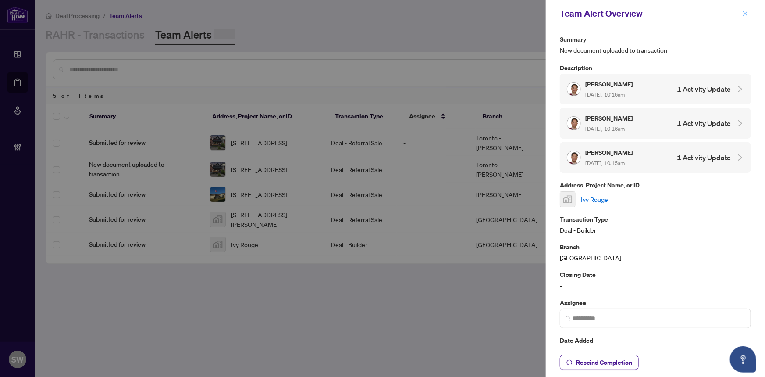
click at [412, 10] on span "button" at bounding box center [746, 14] width 6 height 14
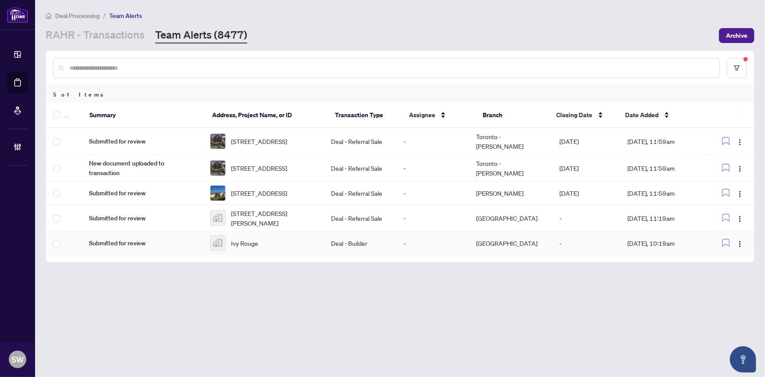
click at [257, 246] on span "Ivy Rouge" at bounding box center [244, 243] width 27 height 10
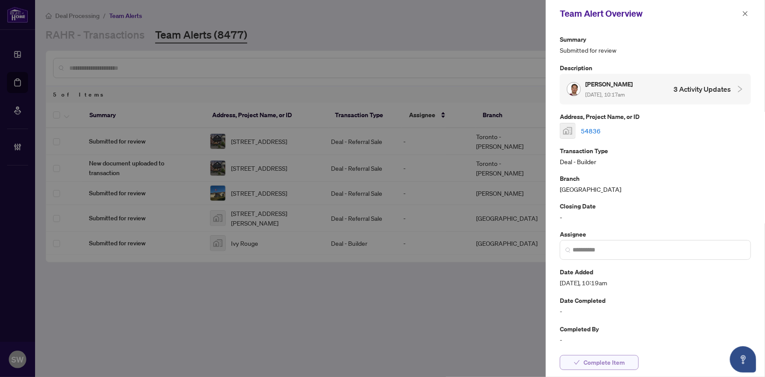
click at [412, 293] on span "Complete Item" at bounding box center [604, 362] width 41 height 14
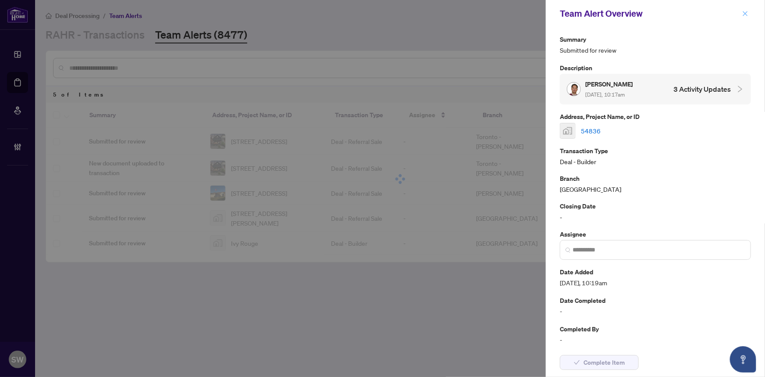
click at [412, 13] on button "button" at bounding box center [745, 13] width 11 height 11
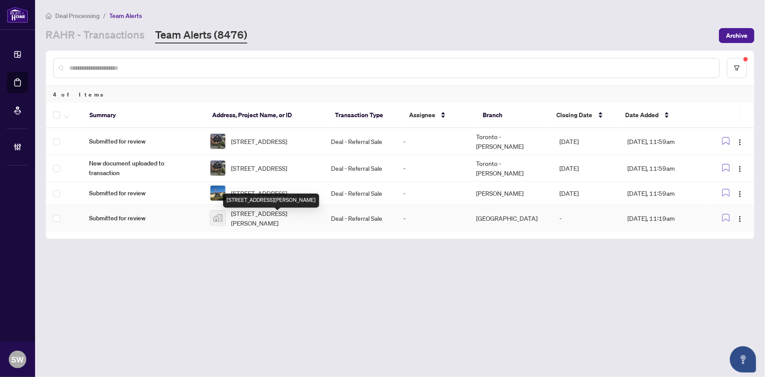
click at [269, 220] on span "37 Peterson Road, Northbrook, ON, Canada" at bounding box center [274, 217] width 86 height 19
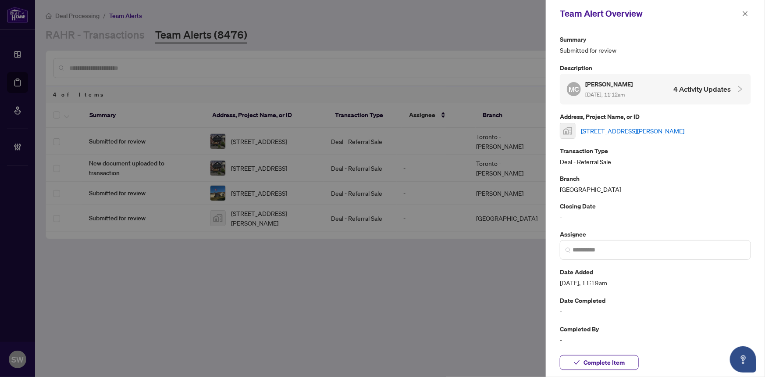
click at [412, 129] on link "37 Peterson Road, Northbrook, ON, Canada" at bounding box center [633, 131] width 104 height 10
click at [412, 293] on span "Complete Item" at bounding box center [604, 362] width 41 height 14
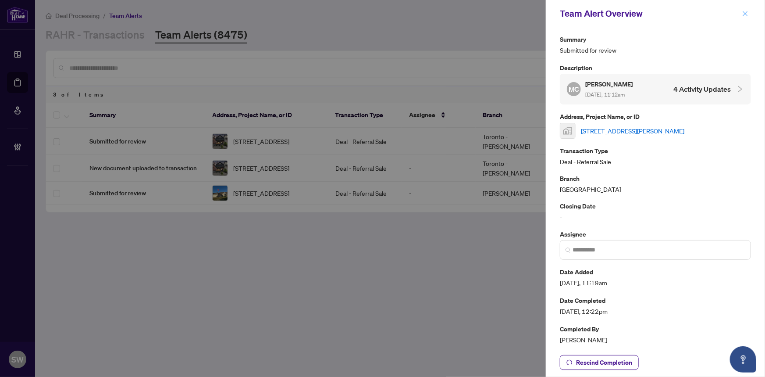
click at [412, 13] on icon "close" at bounding box center [745, 13] width 5 height 5
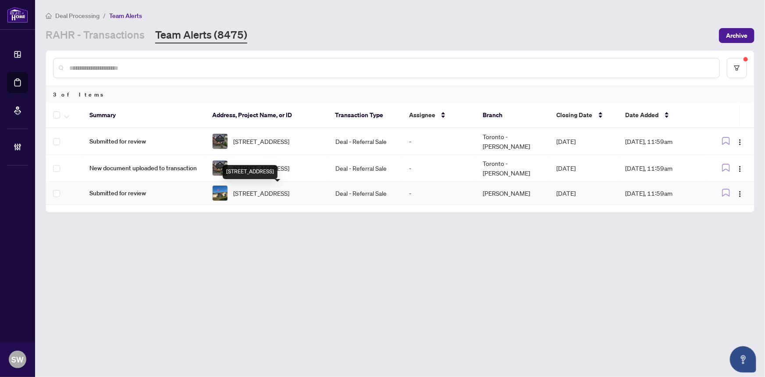
click at [279, 188] on span "744 Richmond St, Amherstburg, Ontario N9V 4A1, Canada" at bounding box center [261, 193] width 56 height 10
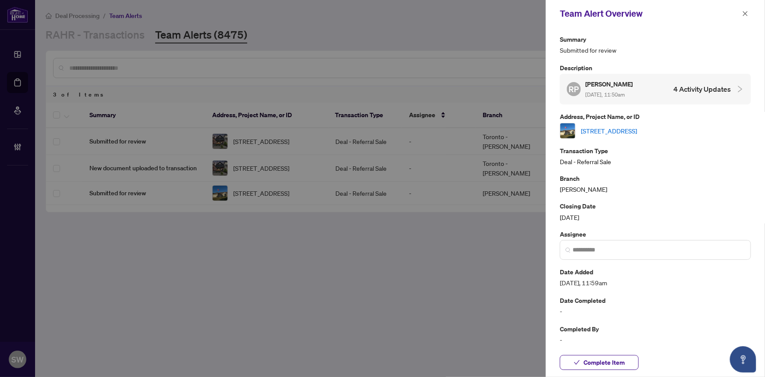
click at [412, 131] on link "744 Richmond St, Amherstburg, Ontario N9V 4A1, Canada" at bounding box center [609, 131] width 56 height 10
click at [412, 293] on span "Complete Item" at bounding box center [604, 362] width 41 height 14
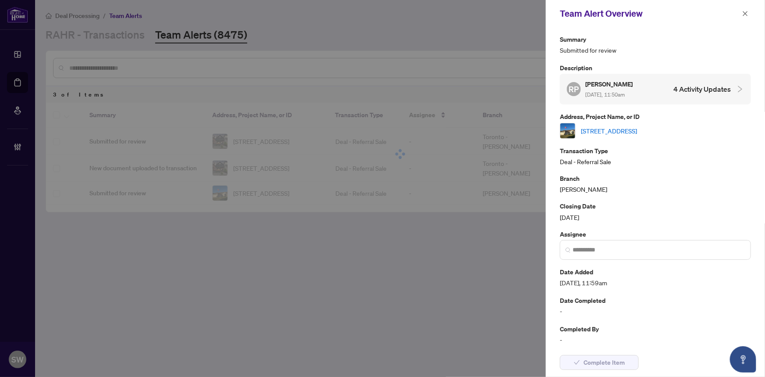
drag, startPoint x: 745, startPoint y: 13, endPoint x: 738, endPoint y: 18, distance: 8.2
click at [412, 13] on icon "close" at bounding box center [745, 13] width 5 height 5
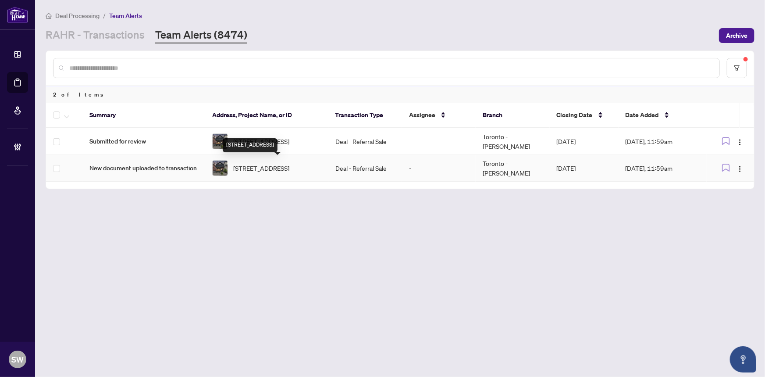
click at [271, 165] on span "17 Queensbury Ave, Toronto, Ontario M1N 2X8, Canada" at bounding box center [261, 168] width 56 height 10
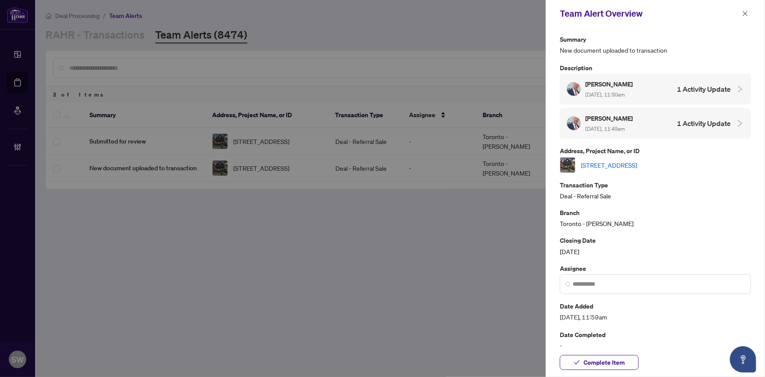
click at [412, 161] on link "17 Queensbury Ave, Toronto, Ontario M1N 2X8, Canada" at bounding box center [609, 165] width 56 height 10
click at [412, 293] on span "Complete Item" at bounding box center [604, 362] width 41 height 14
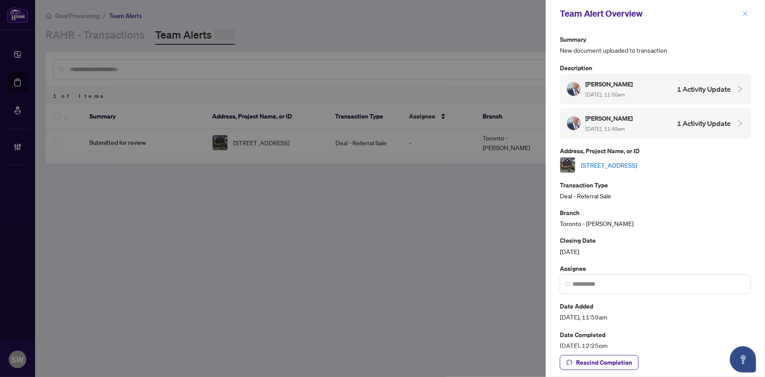
click at [412, 13] on icon "close" at bounding box center [745, 13] width 5 height 5
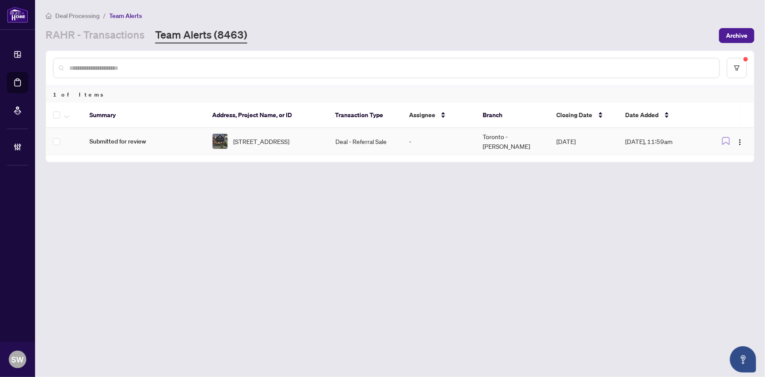
click at [275, 136] on span "17 Queensbury Ave, Toronto, Ontario M1N 2X8, Canada" at bounding box center [261, 141] width 56 height 10
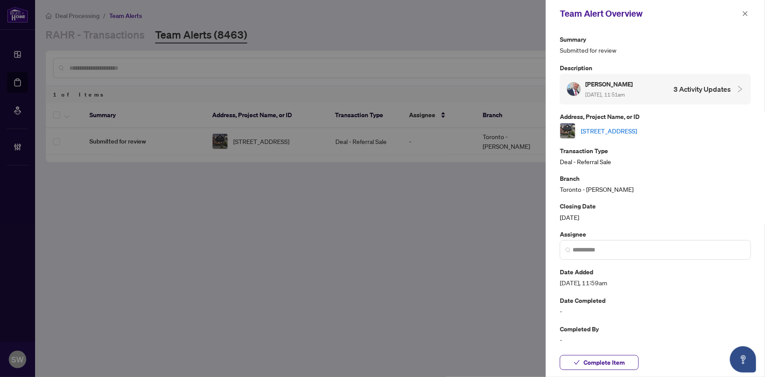
click at [412, 129] on link "17 Queensbury Ave, Toronto, Ontario M1N 2X8, Canada" at bounding box center [609, 131] width 56 height 10
click at [412, 293] on span "Complete Item" at bounding box center [604, 362] width 41 height 14
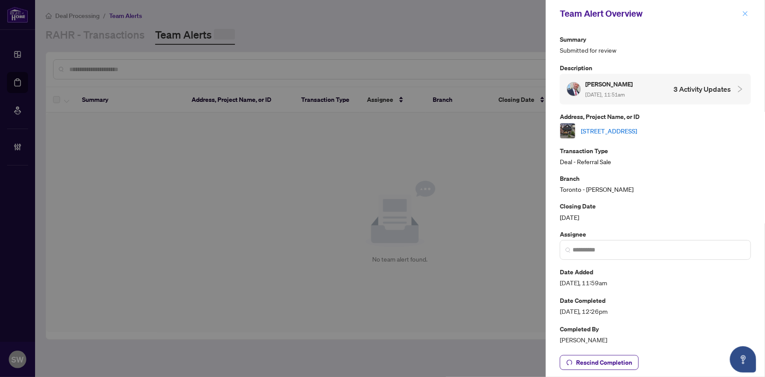
click at [412, 11] on icon "close" at bounding box center [746, 14] width 6 height 6
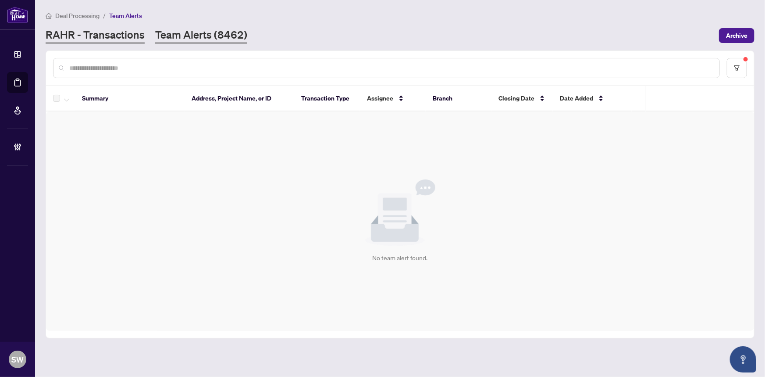
click at [119, 35] on link "RAHR - Transactions" at bounding box center [95, 36] width 99 height 16
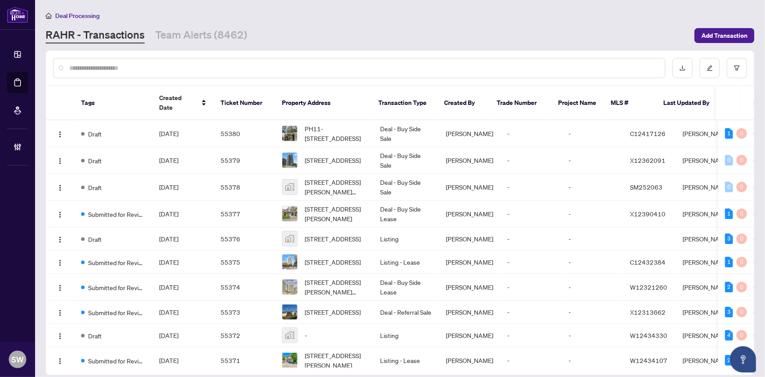
click at [83, 66] on input "text" at bounding box center [363, 68] width 589 height 10
paste input "******"
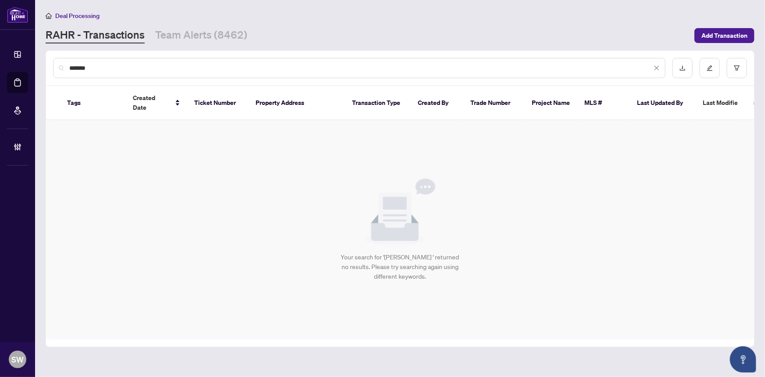
click at [412, 20] on div "Deal Processing" at bounding box center [400, 16] width 709 height 10
click at [78, 65] on input "******" at bounding box center [360, 68] width 583 height 10
paste input "****"
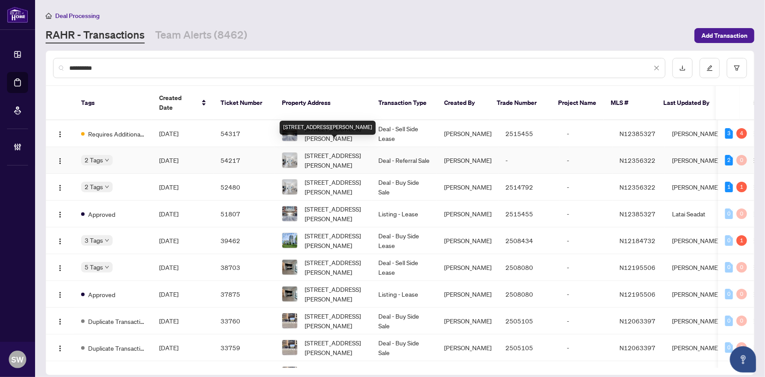
type input "**********"
click at [347, 150] on span "211-100 Eagle Rock Way, Vaughan, Ontario L6A 5B9, Canada" at bounding box center [335, 159] width 60 height 19
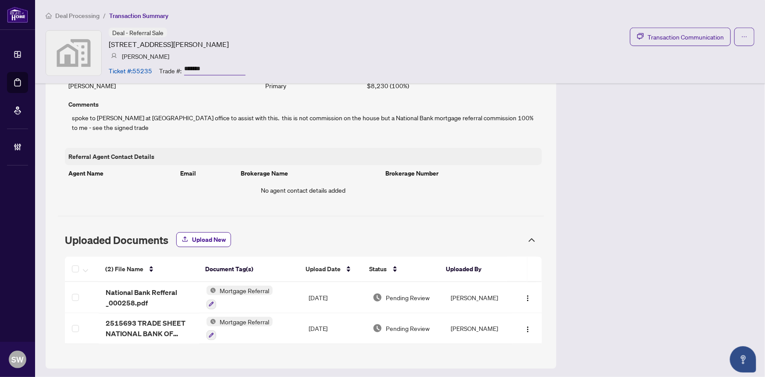
scroll to position [425, 0]
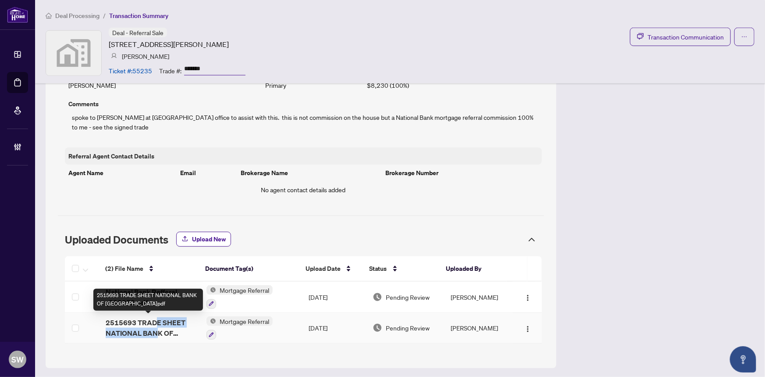
click at [154, 326] on span "2515693 TRADE SHEET NATIONAL BANK OF [GEOGRAPHIC_DATA]pdf" at bounding box center [149, 327] width 87 height 21
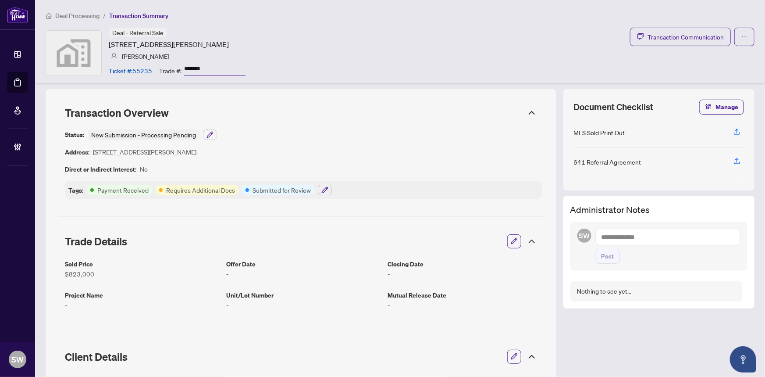
scroll to position [0, 0]
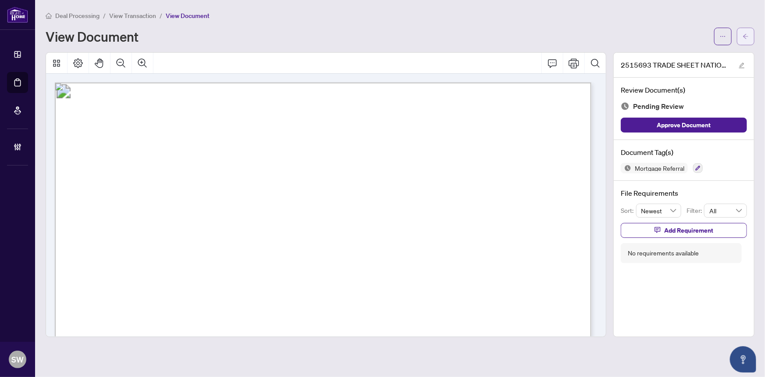
click at [746, 36] on icon "arrow-left" at bounding box center [746, 36] width 6 height 6
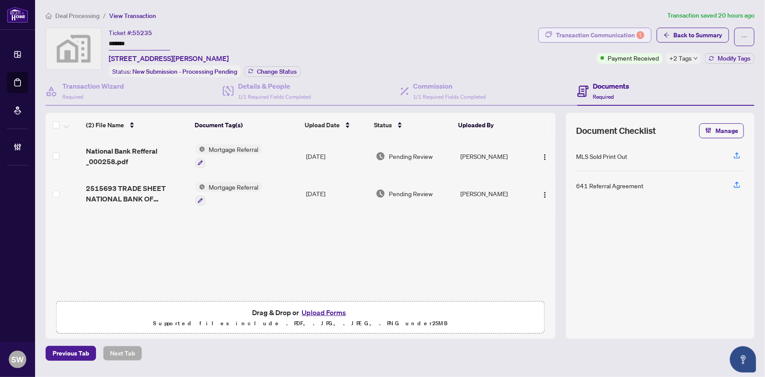
click at [618, 35] on div "Transaction Communication 1" at bounding box center [600, 35] width 89 height 14
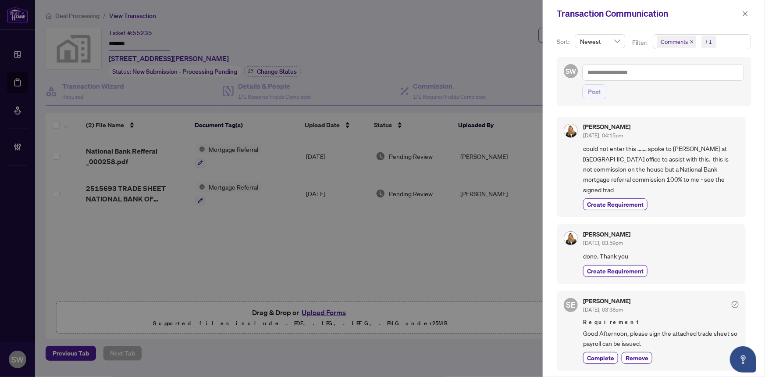
drag, startPoint x: 748, startPoint y: 13, endPoint x: 307, endPoint y: 162, distance: 465.5
click at [747, 13] on icon "close" at bounding box center [746, 14] width 6 height 6
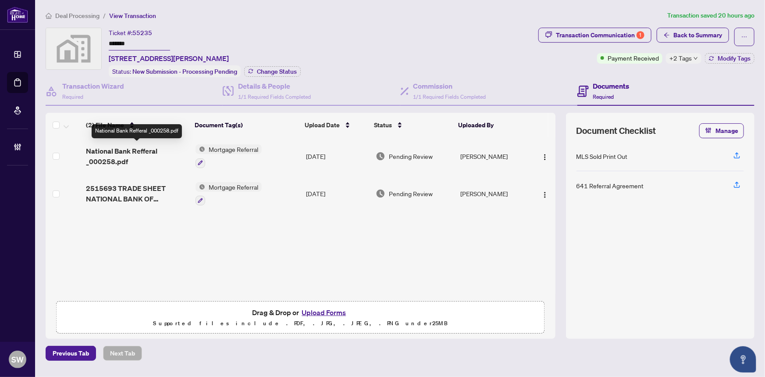
click at [150, 149] on span "National Bank Refferal _000258.pdf" at bounding box center [137, 156] width 103 height 21
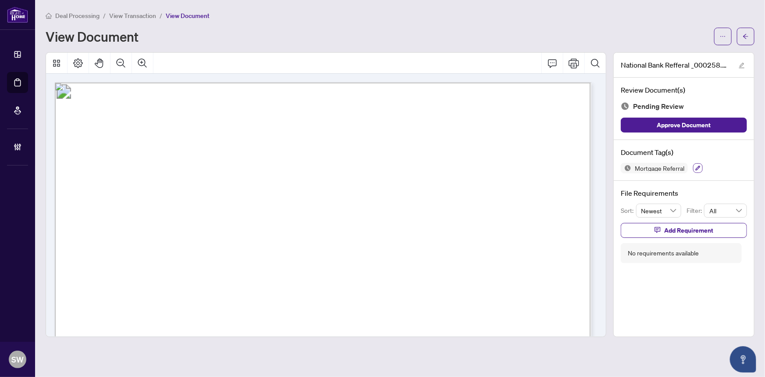
click at [700, 168] on icon "button" at bounding box center [698, 167] width 5 height 5
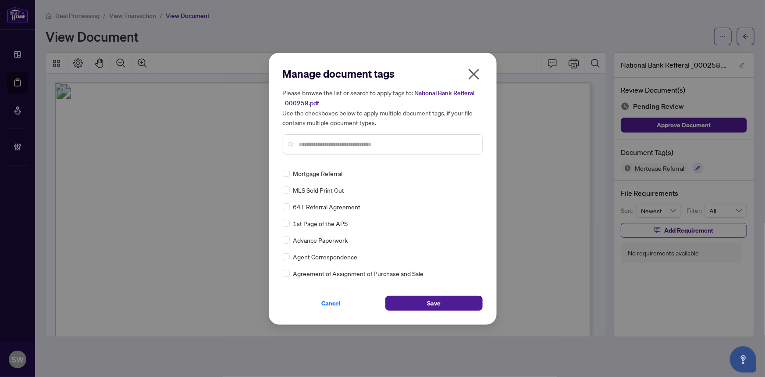
click at [320, 145] on input "text" at bounding box center [387, 144] width 176 height 10
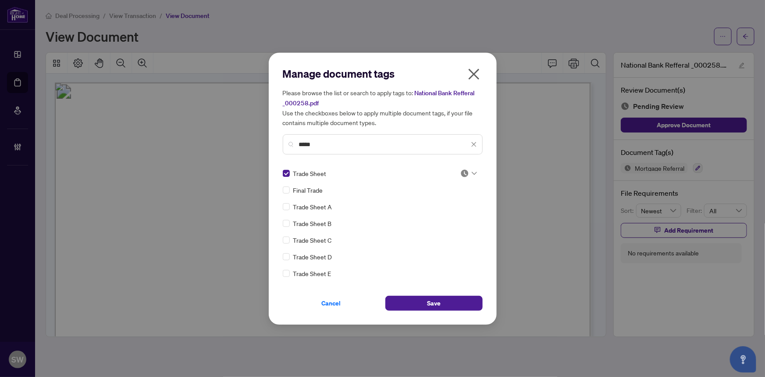
click at [465, 173] on img at bounding box center [465, 173] width 9 height 9
click at [446, 213] on div "Approved" at bounding box center [440, 216] width 56 height 10
drag, startPoint x: 320, startPoint y: 146, endPoint x: 287, endPoint y: 143, distance: 33.0
click at [287, 143] on div "*****" at bounding box center [383, 144] width 200 height 20
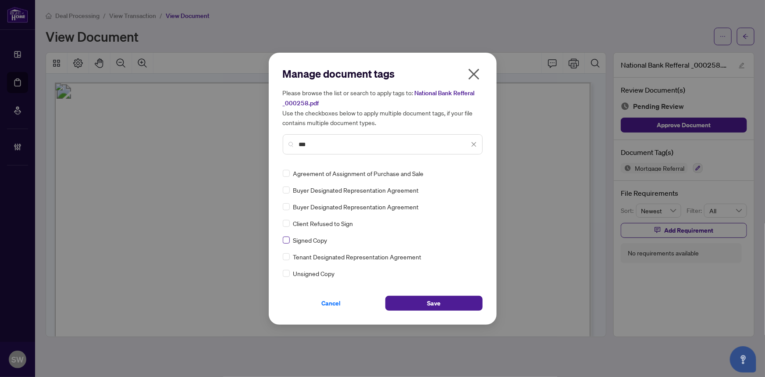
type input "***"
click at [469, 173] on div at bounding box center [469, 173] width 17 height 9
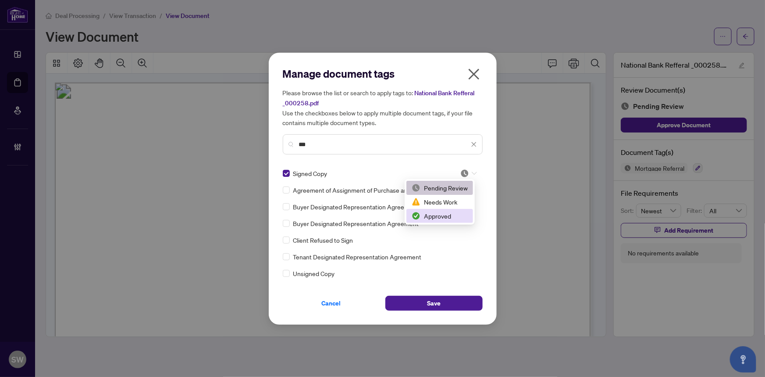
click at [447, 215] on div "Approved" at bounding box center [440, 216] width 56 height 10
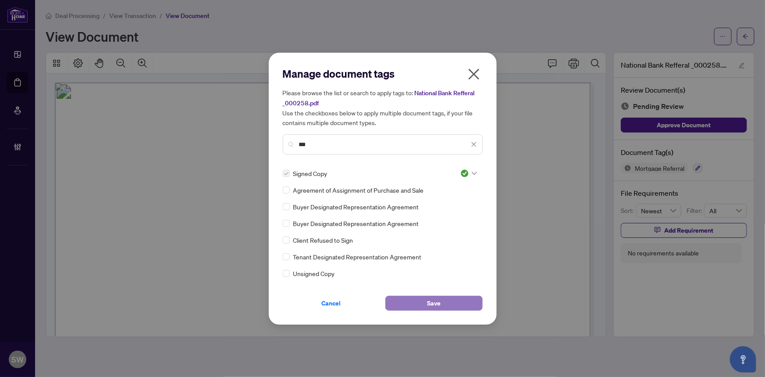
click at [459, 302] on button "Save" at bounding box center [434, 303] width 97 height 15
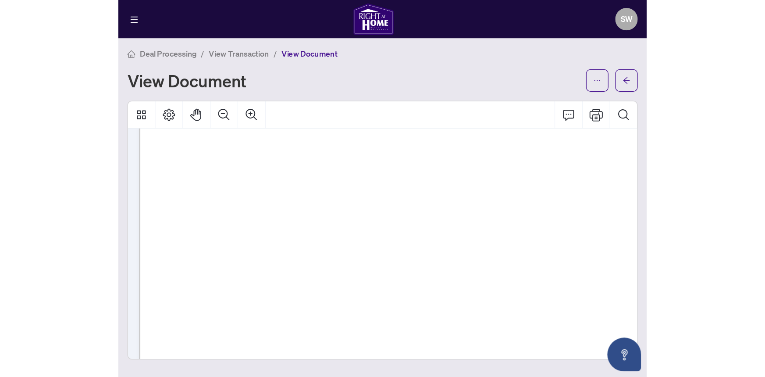
scroll to position [171, 0]
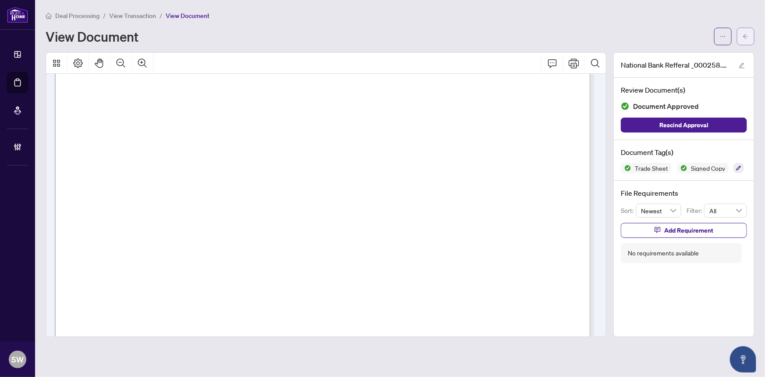
click at [746, 38] on icon "arrow-left" at bounding box center [746, 36] width 6 height 6
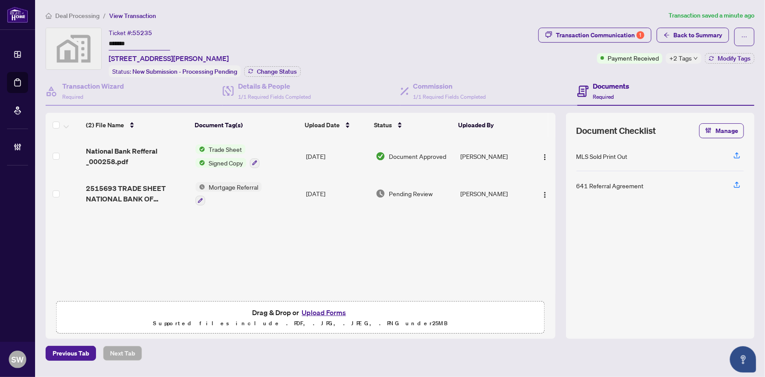
click at [142, 34] on span "55235" at bounding box center [142, 33] width 20 height 8
copy span "55235"
click at [121, 43] on input "*******" at bounding box center [139, 44] width 61 height 13
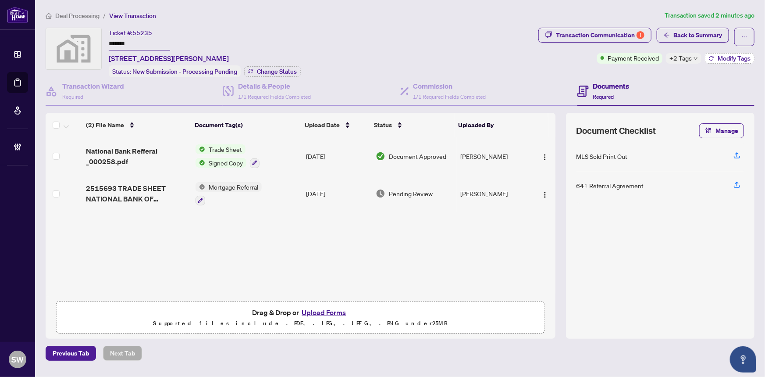
click at [719, 61] on span "Modify Tags" at bounding box center [734, 58] width 33 height 6
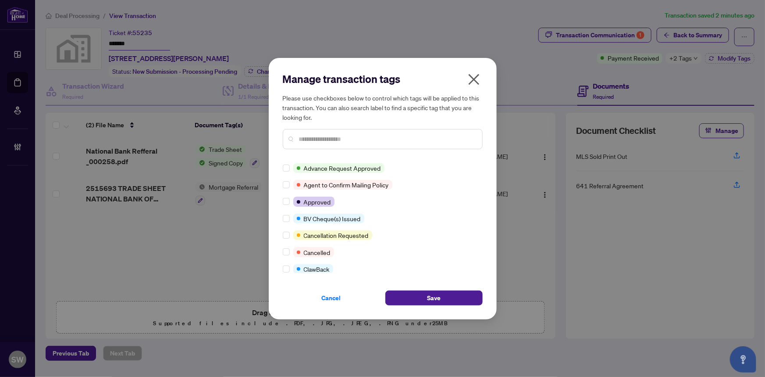
click at [320, 140] on input "text" at bounding box center [387, 139] width 176 height 10
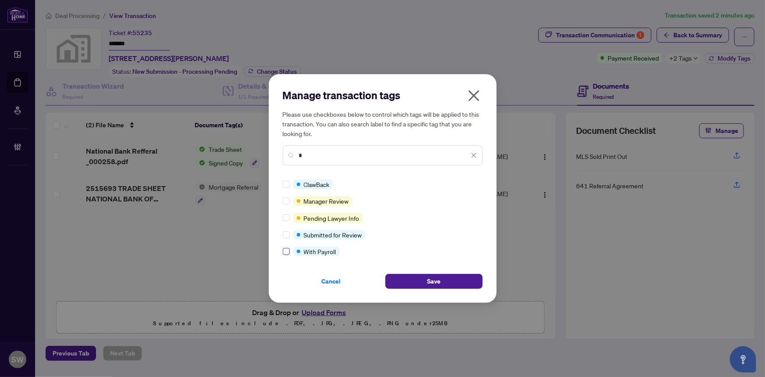
type input "*"
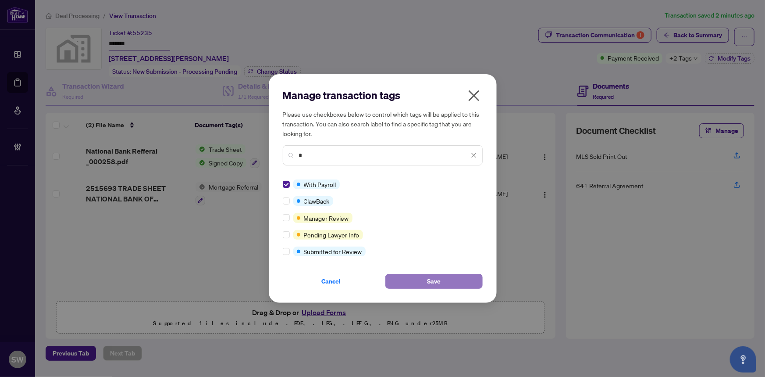
click at [430, 282] on span "Save" at bounding box center [434, 281] width 14 height 14
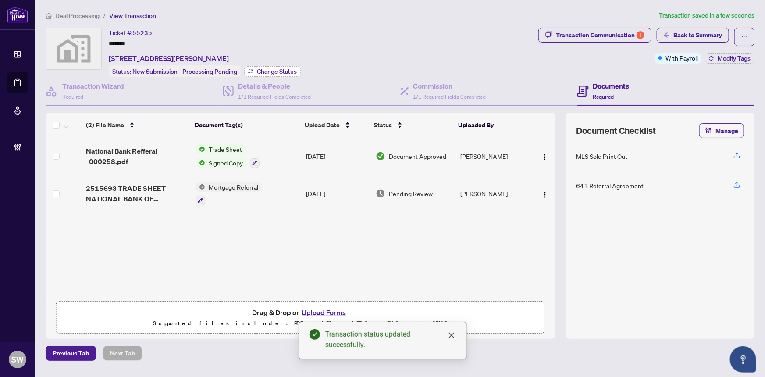
click at [290, 70] on span "Change Status" at bounding box center [277, 71] width 40 height 6
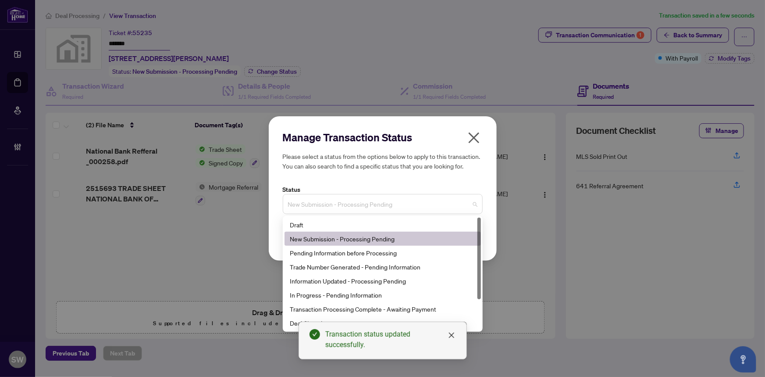
click at [339, 208] on span "New Submission - Processing Pending" at bounding box center [382, 204] width 189 height 17
click at [290, 322] on div "Deal Closed" at bounding box center [383, 323] width 186 height 10
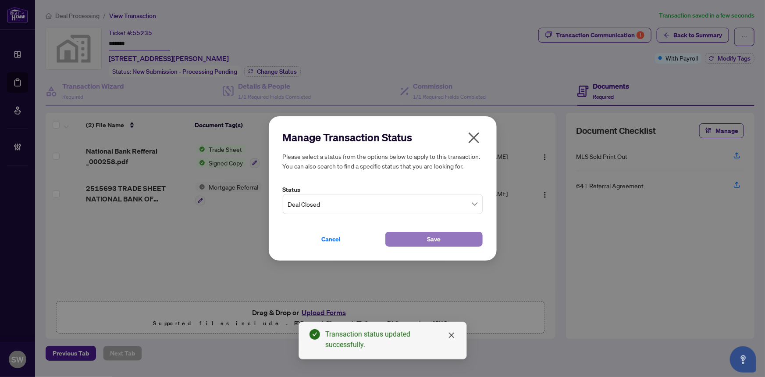
click at [412, 241] on button "Save" at bounding box center [434, 239] width 97 height 15
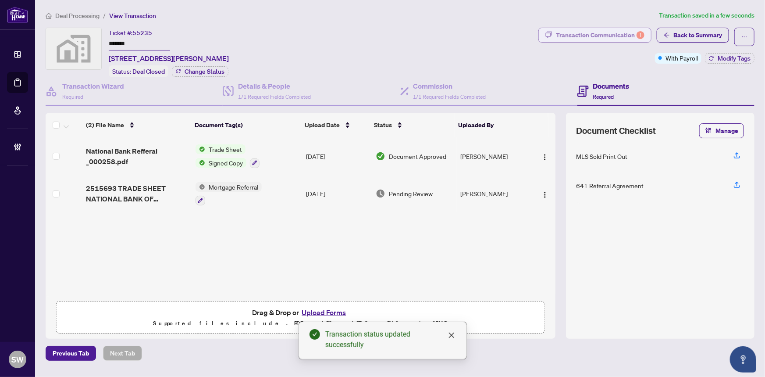
click at [618, 31] on div "Transaction Communication 1" at bounding box center [600, 35] width 89 height 14
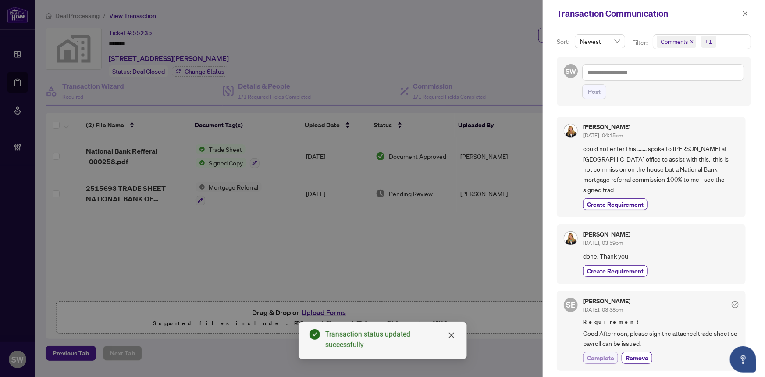
click at [612, 353] on span "Complete" at bounding box center [600, 357] width 27 height 9
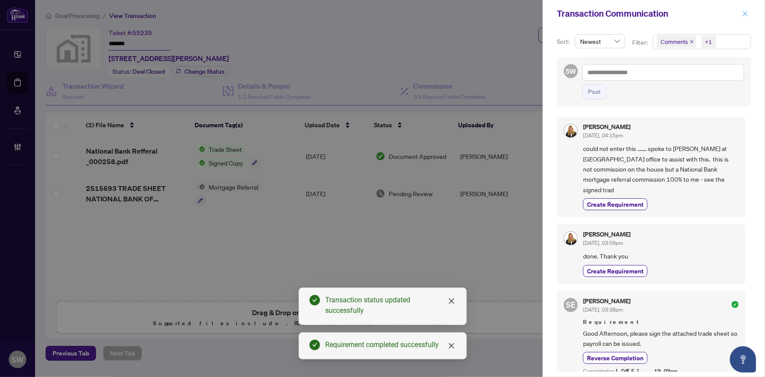
click at [747, 11] on icon "close" at bounding box center [746, 14] width 6 height 6
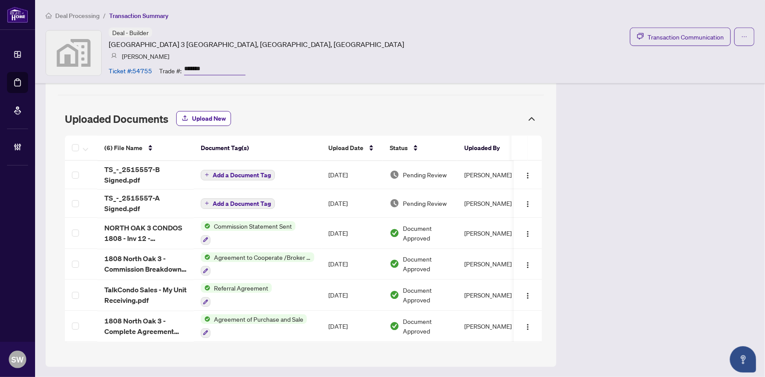
scroll to position [689, 0]
click at [195, 67] on input "*******" at bounding box center [214, 69] width 61 height 13
click at [144, 170] on span "TS_-_2515557-B Signed.pdf" at bounding box center [145, 174] width 82 height 21
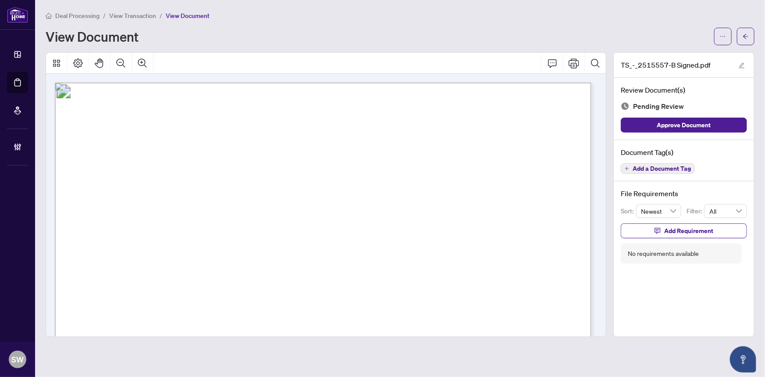
click at [673, 168] on span "Add a Document Tag" at bounding box center [662, 168] width 58 height 6
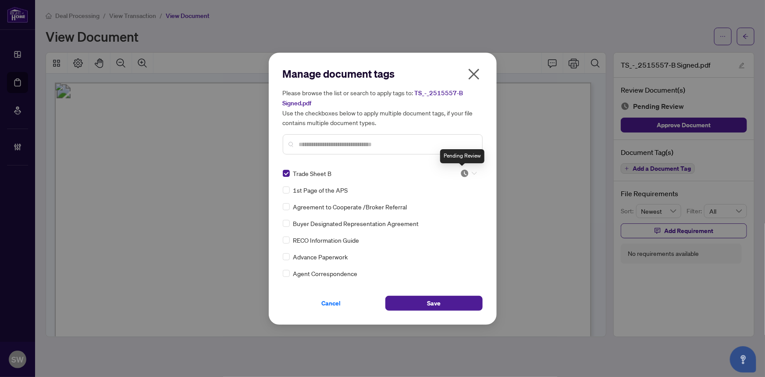
click at [465, 173] on img at bounding box center [465, 173] width 9 height 9
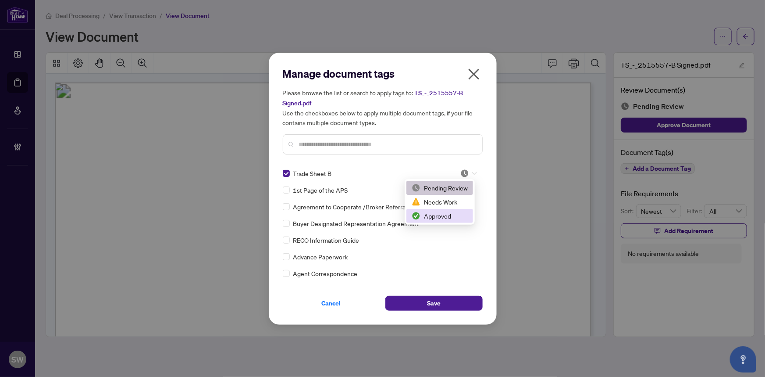
click at [452, 212] on div "Approved" at bounding box center [440, 216] width 56 height 10
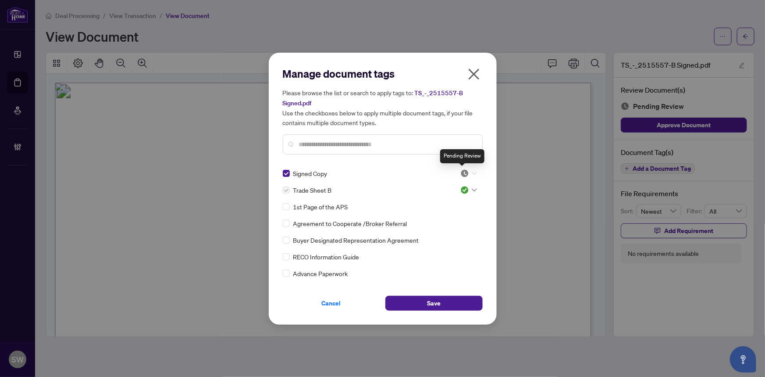
click at [466, 174] on img at bounding box center [465, 173] width 9 height 9
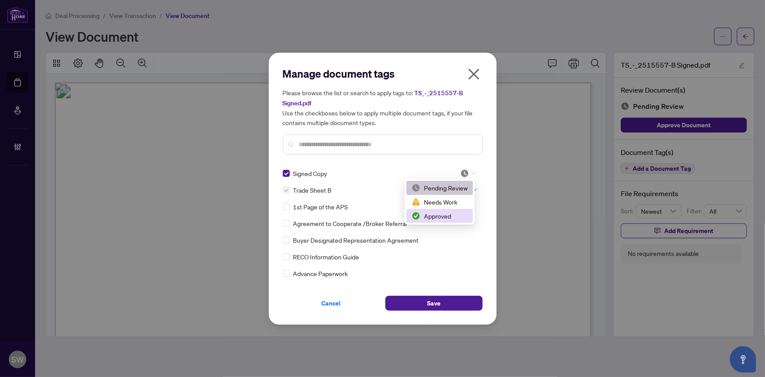
click at [439, 216] on div "Approved" at bounding box center [440, 216] width 56 height 10
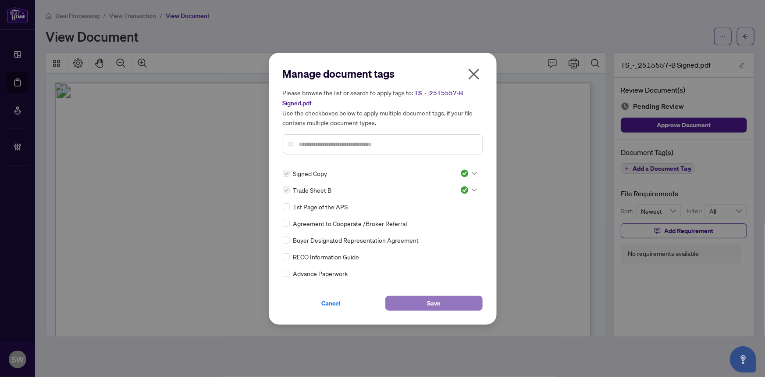
click at [453, 304] on button "Save" at bounding box center [434, 303] width 97 height 15
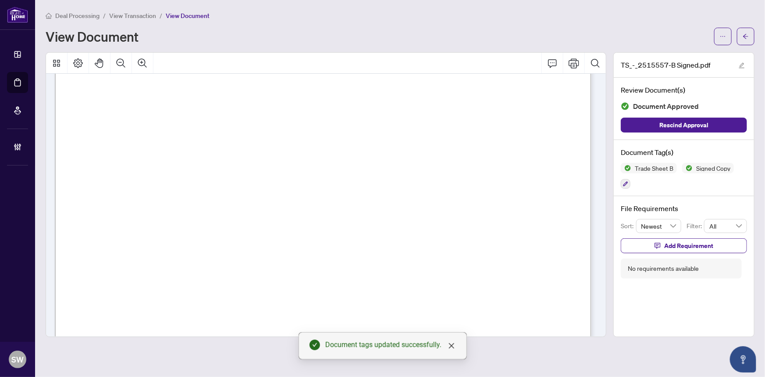
scroll to position [279, 0]
click at [746, 39] on span "button" at bounding box center [746, 36] width 6 height 14
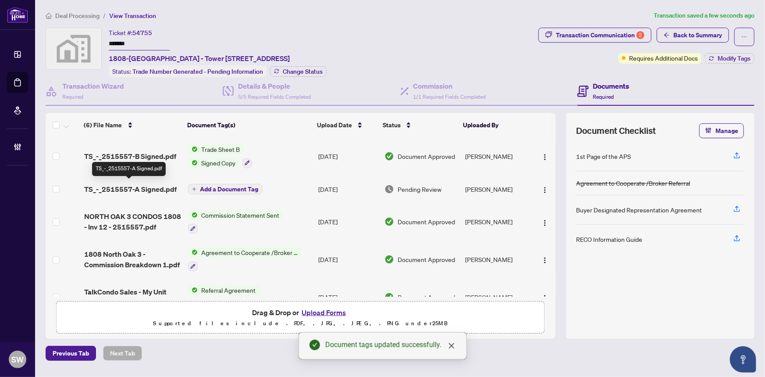
click at [167, 189] on span "TS_-_2515557-A Signed.pdf" at bounding box center [130, 189] width 93 height 11
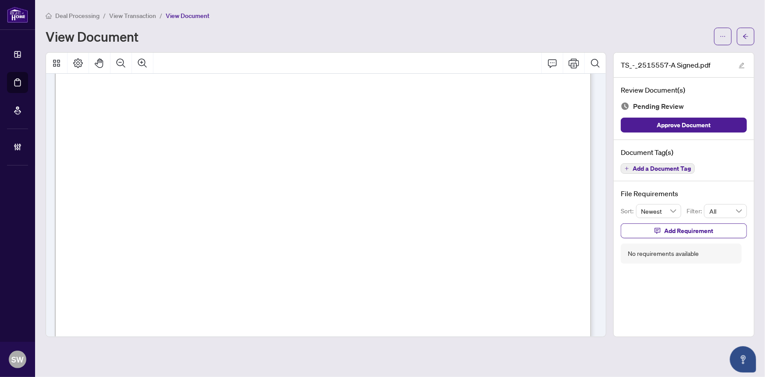
scroll to position [319, 0]
click at [672, 168] on span "Add a Document Tag" at bounding box center [662, 168] width 58 height 6
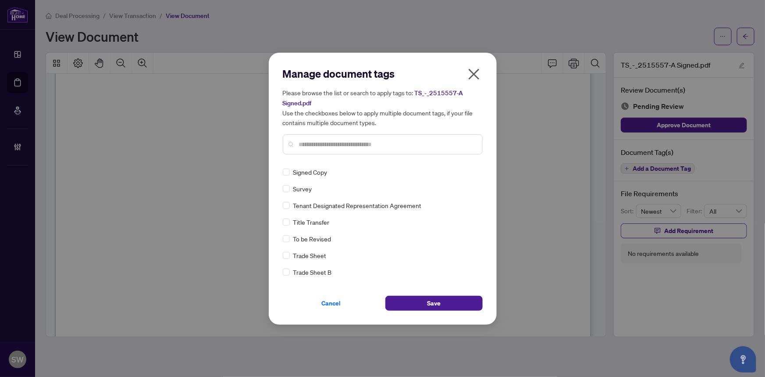
scroll to position [0, 0]
click at [467, 171] on div at bounding box center [469, 173] width 17 height 9
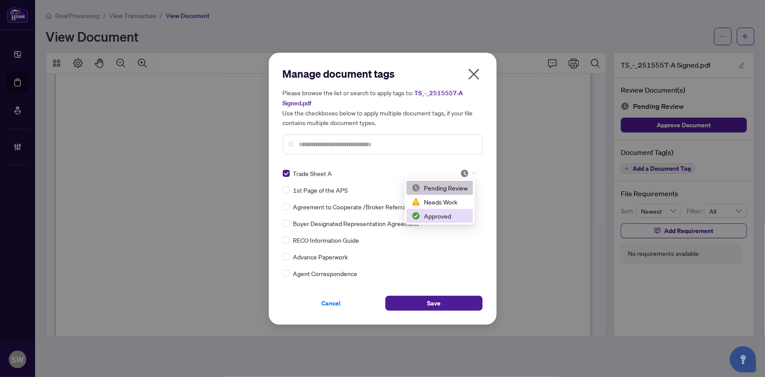
click at [452, 214] on div "Approved" at bounding box center [440, 216] width 56 height 10
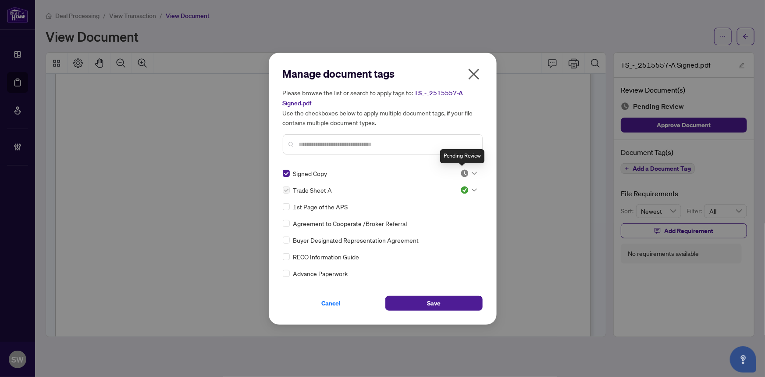
click at [464, 173] on img at bounding box center [465, 173] width 9 height 9
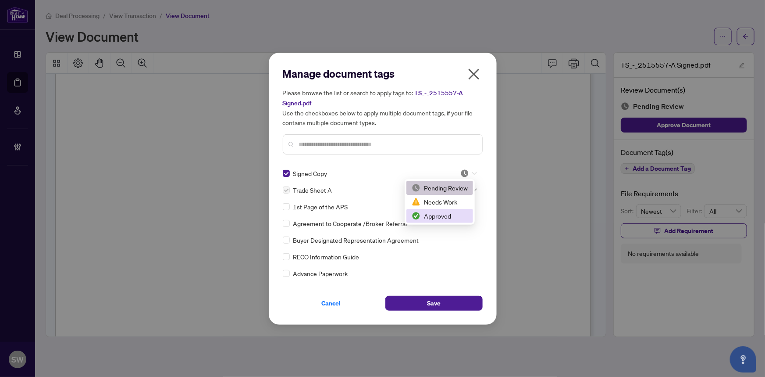
click at [444, 214] on div "Approved" at bounding box center [440, 216] width 56 height 10
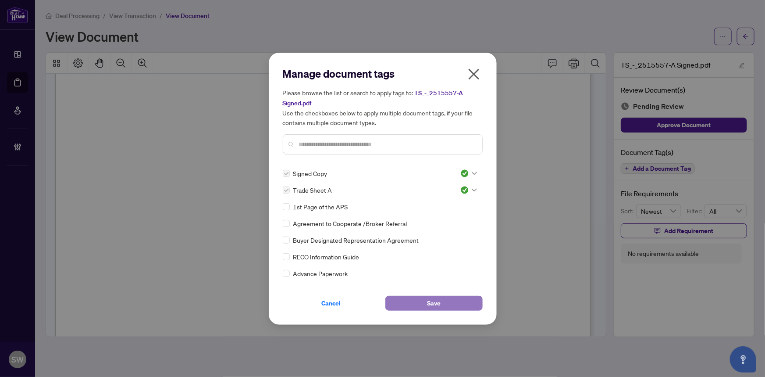
click at [451, 303] on button "Save" at bounding box center [434, 303] width 97 height 15
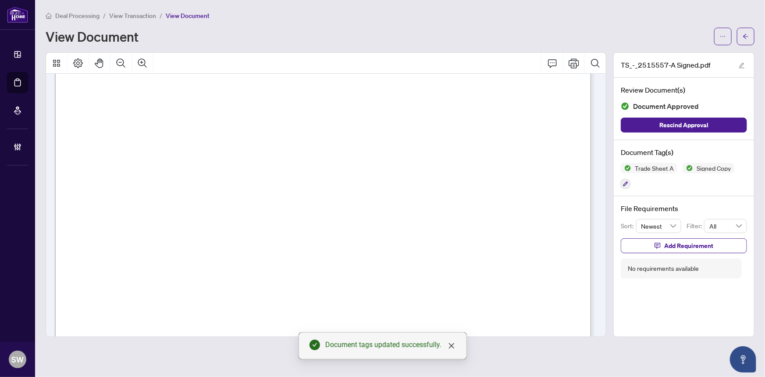
click at [750, 36] on button "button" at bounding box center [746, 37] width 18 height 18
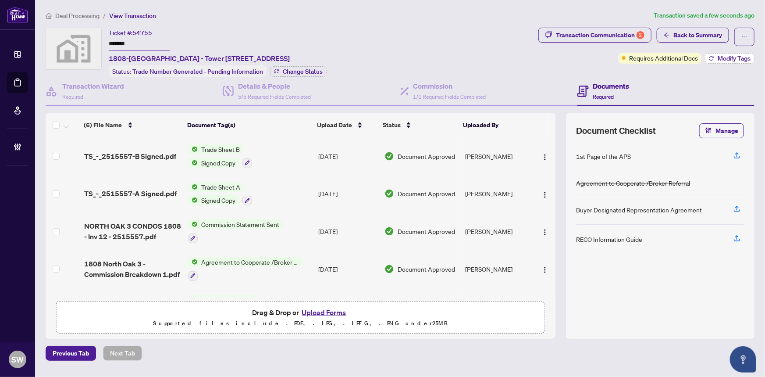
drag, startPoint x: 316, startPoint y: 214, endPoint x: 745, endPoint y: 58, distance: 455.8
click at [745, 58] on span "Modify Tags" at bounding box center [734, 58] width 33 height 6
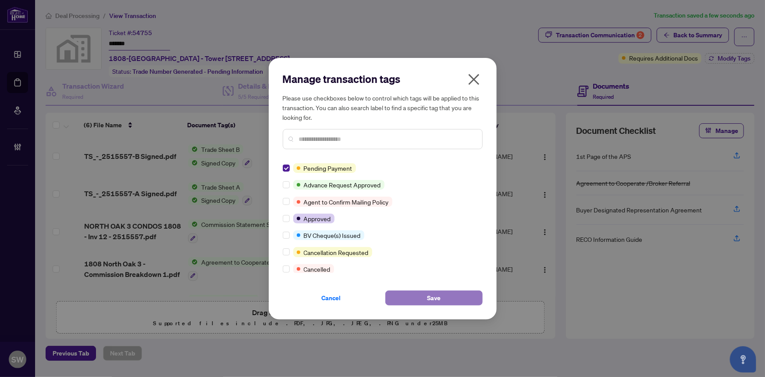
click at [423, 301] on button "Save" at bounding box center [434, 297] width 97 height 15
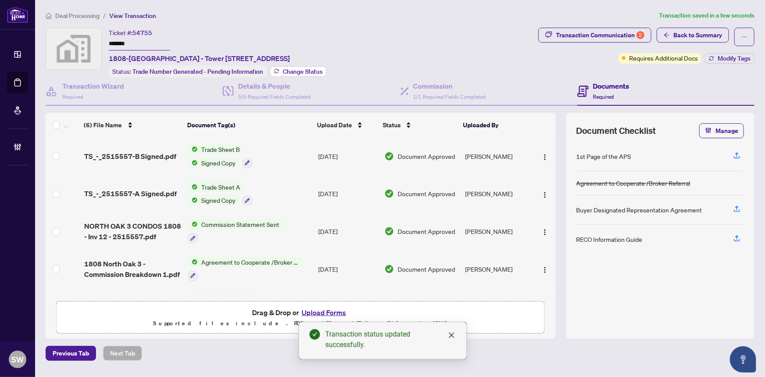
click at [302, 72] on span "Change Status" at bounding box center [303, 71] width 40 height 6
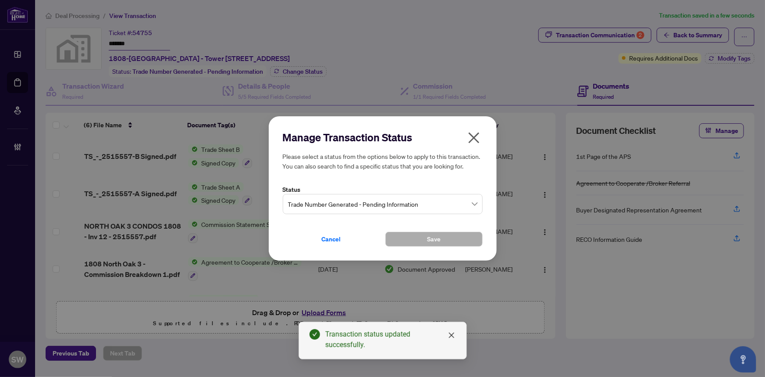
click at [386, 201] on span "Trade Number Generated - Pending Information" at bounding box center [382, 204] width 189 height 17
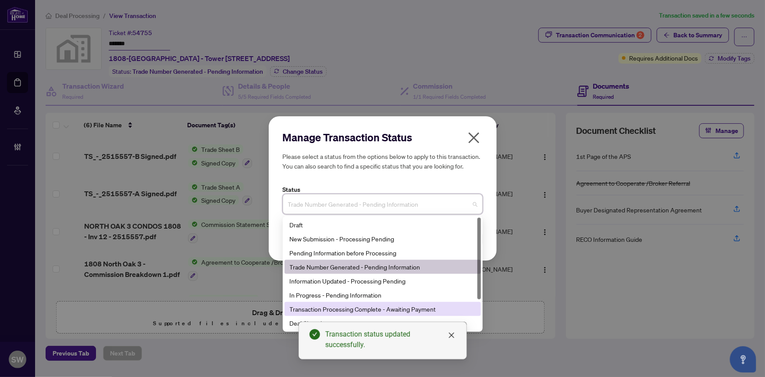
click at [408, 307] on div "Transaction Processing Complete - Awaiting Payment" at bounding box center [383, 309] width 186 height 10
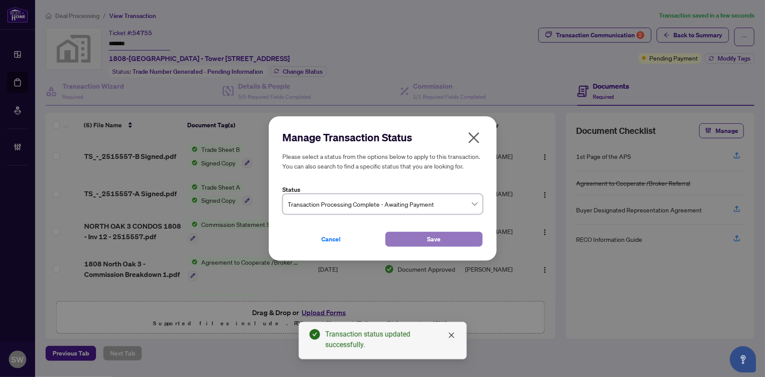
click at [439, 239] on span "Save" at bounding box center [434, 239] width 14 height 14
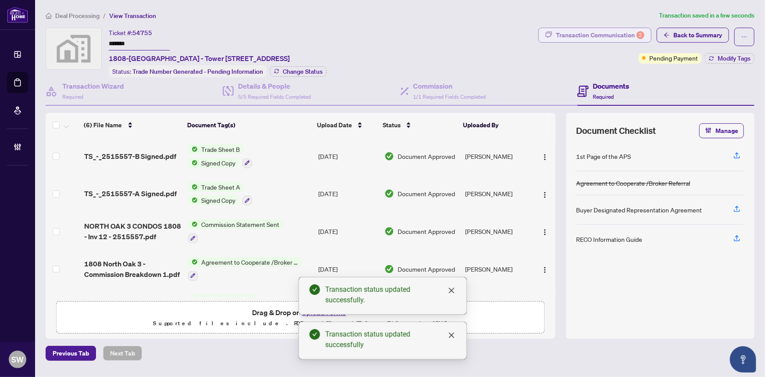
click at [607, 32] on div "Transaction Communication 2" at bounding box center [600, 35] width 89 height 14
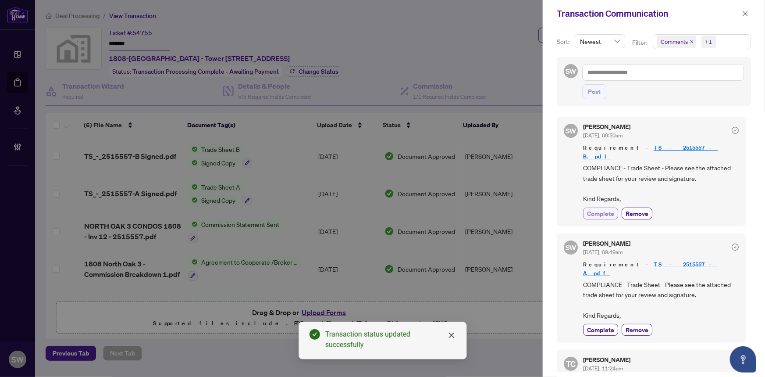
click at [606, 209] on span "Complete" at bounding box center [600, 213] width 27 height 9
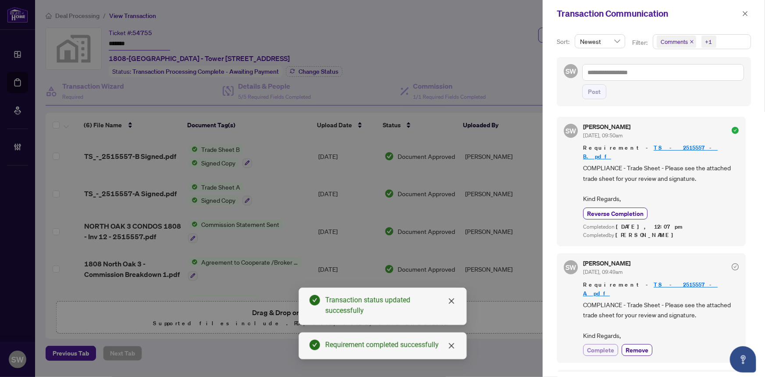
click at [601, 345] on span "Complete" at bounding box center [600, 349] width 27 height 9
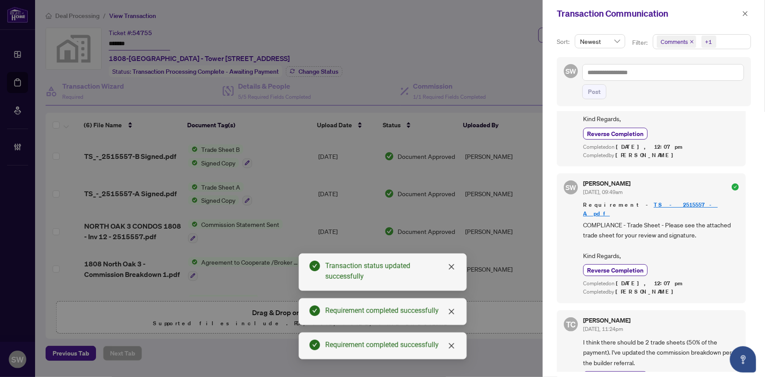
scroll to position [119, 0]
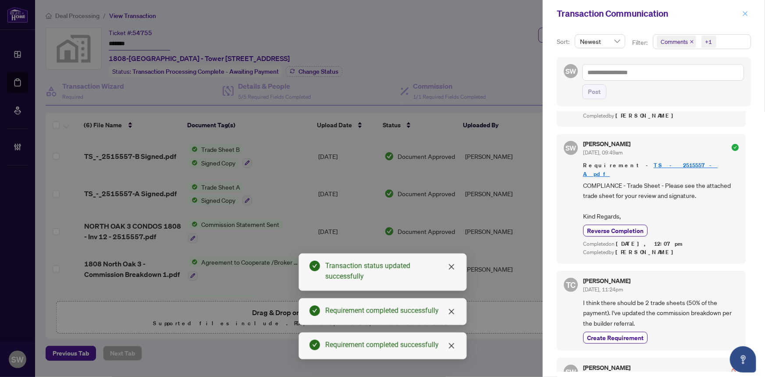
click at [748, 13] on icon "close" at bounding box center [746, 14] width 6 height 6
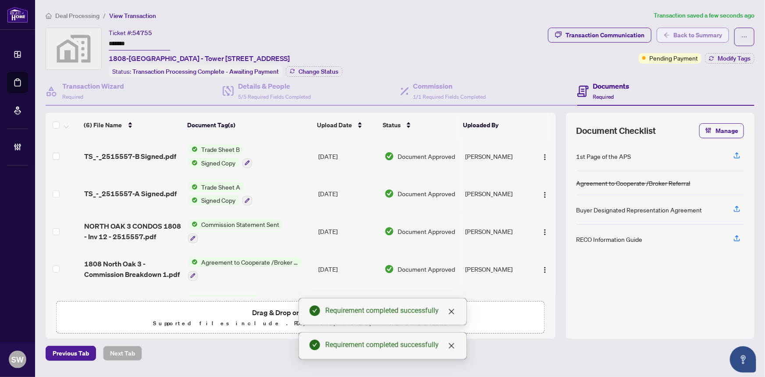
click at [690, 38] on span "Back to Summary" at bounding box center [698, 35] width 49 height 14
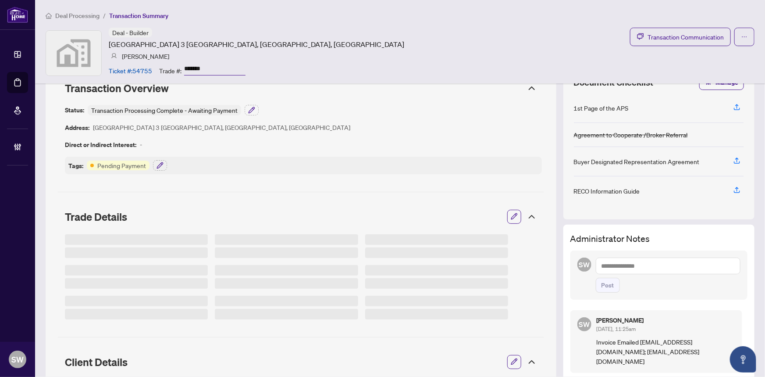
scroll to position [39, 0]
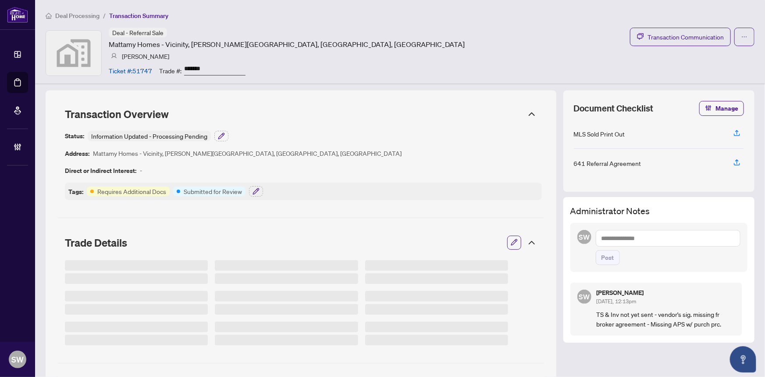
click at [190, 64] on input "*******" at bounding box center [214, 69] width 61 height 13
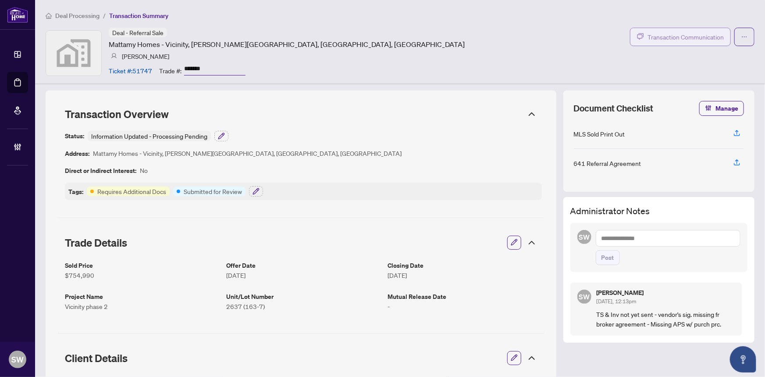
click at [661, 31] on button "Transaction Communication" at bounding box center [680, 37] width 101 height 18
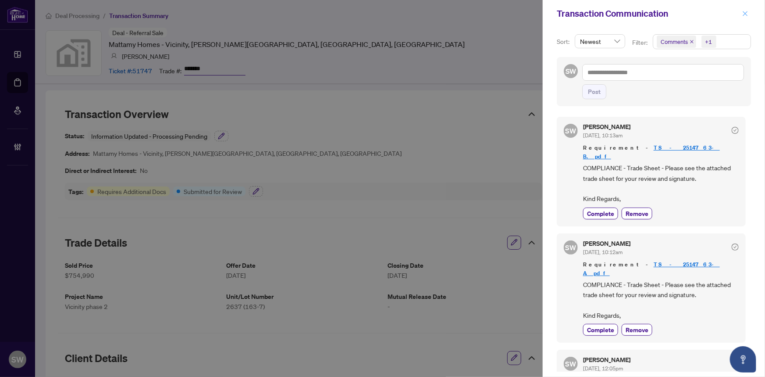
click at [748, 14] on icon "close" at bounding box center [746, 14] width 6 height 6
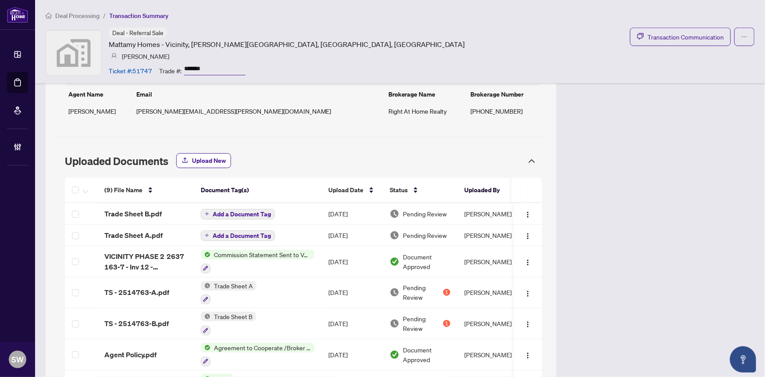
scroll to position [558, 0]
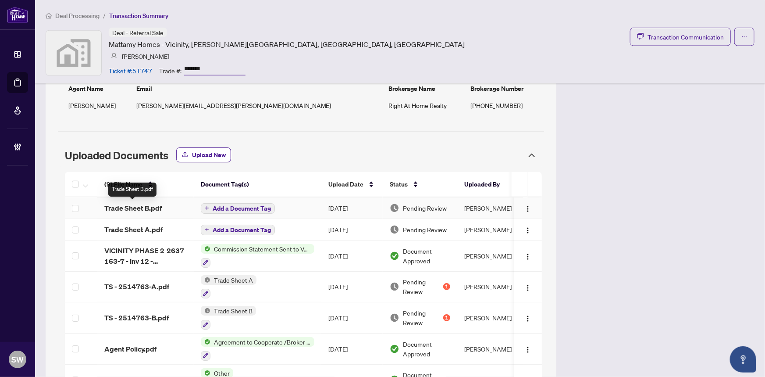
click at [126, 208] on span "Trade Sheet B.pdf" at bounding box center [132, 208] width 57 height 11
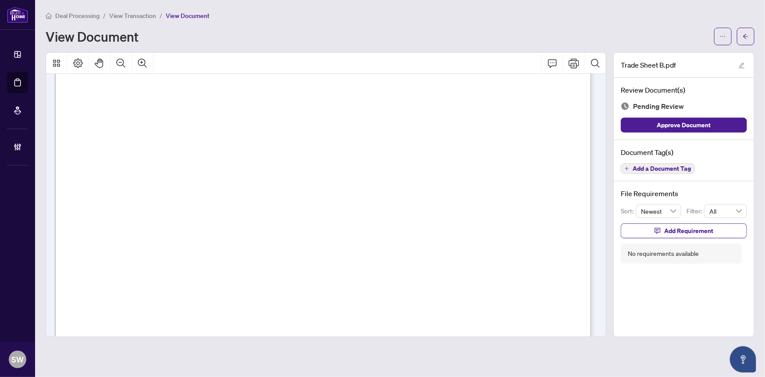
scroll to position [25, 0]
click at [686, 167] on span "Add a Document Tag" at bounding box center [662, 168] width 58 height 6
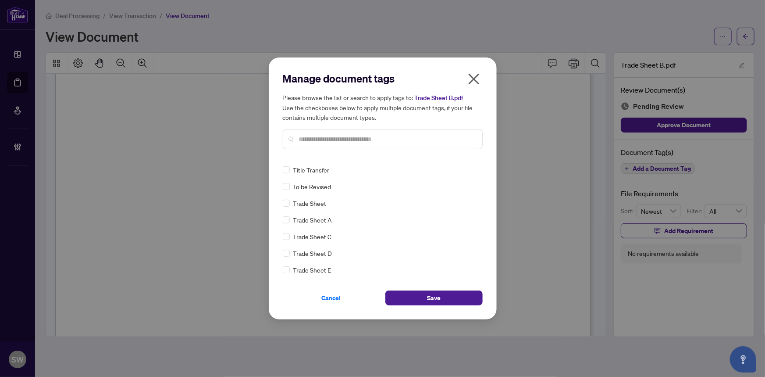
scroll to position [0, 0]
click at [464, 170] on img at bounding box center [465, 168] width 9 height 9
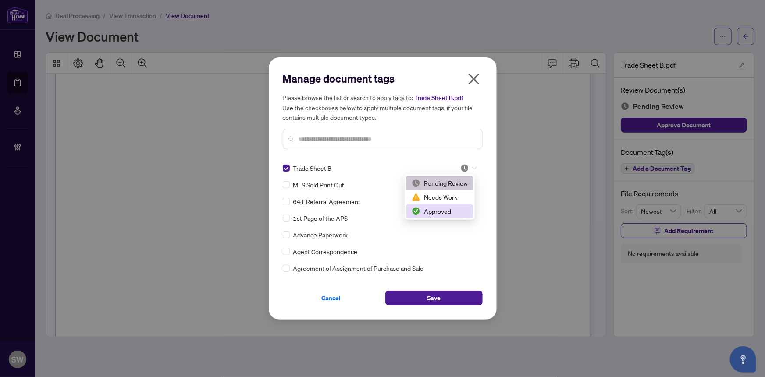
click at [442, 211] on div "Approved" at bounding box center [440, 211] width 56 height 10
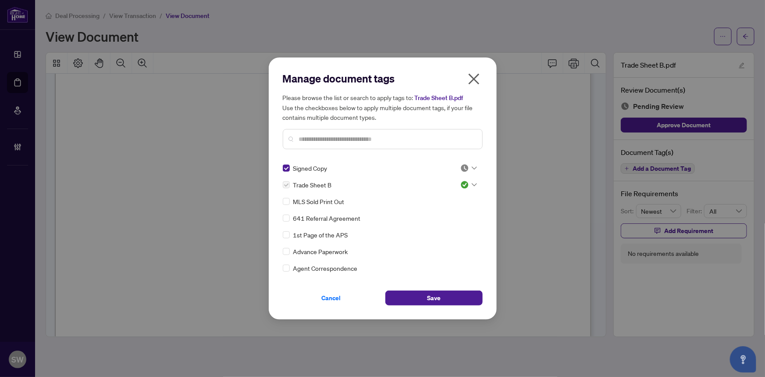
click at [462, 168] on img at bounding box center [465, 168] width 9 height 9
click at [450, 207] on div "Approved" at bounding box center [440, 211] width 56 height 10
click at [438, 294] on span "Save" at bounding box center [434, 298] width 14 height 14
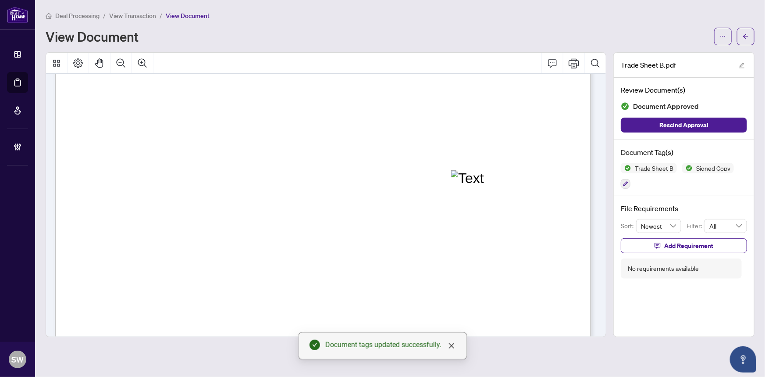
scroll to position [290, 0]
click at [745, 41] on span "button" at bounding box center [746, 36] width 6 height 14
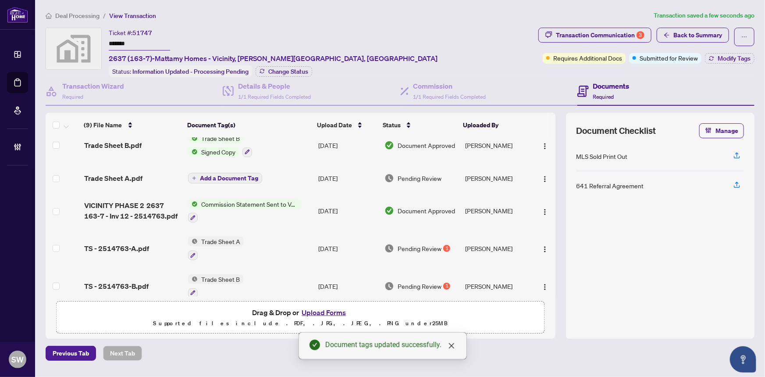
scroll to position [10, 0]
click at [124, 175] on span "Trade Sheet A.pdf" at bounding box center [113, 179] width 58 height 11
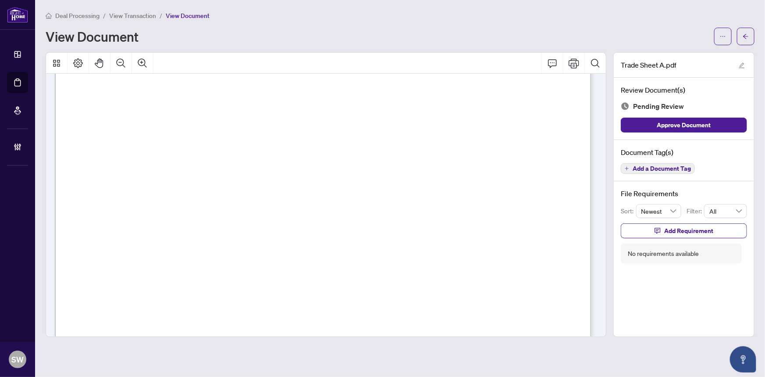
scroll to position [9, 0]
click at [645, 165] on span "Add a Document Tag" at bounding box center [662, 168] width 58 height 6
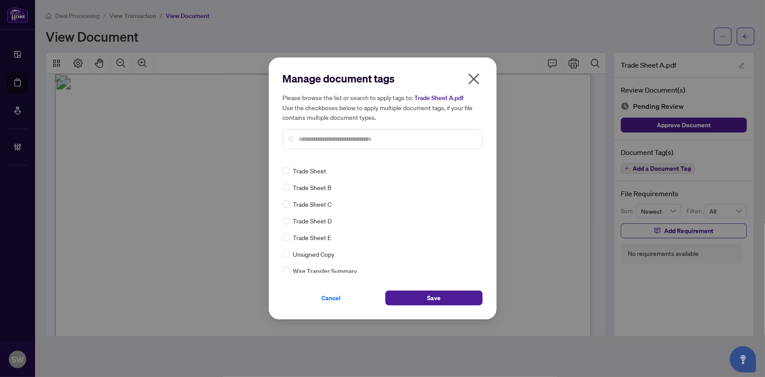
scroll to position [0, 0]
click at [466, 171] on img at bounding box center [465, 168] width 9 height 9
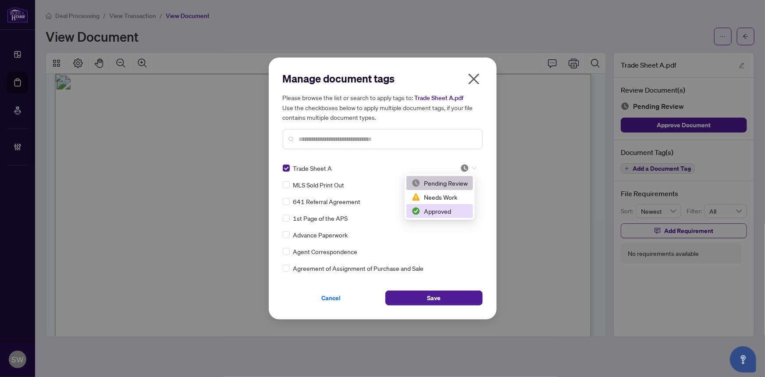
click at [450, 211] on div "Approved" at bounding box center [440, 211] width 56 height 10
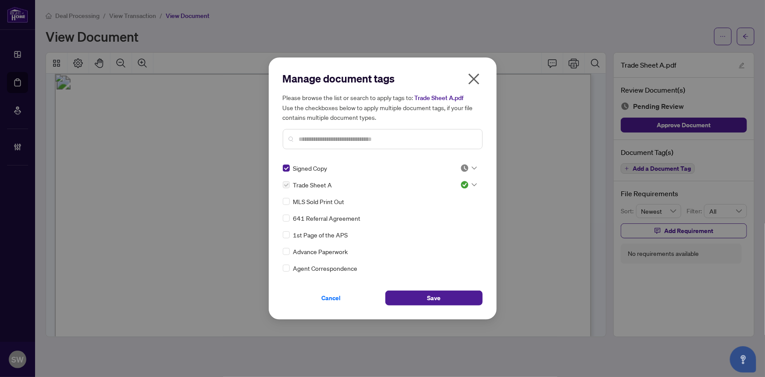
click at [476, 164] on div "Signed Copy Trade Sheet A MLS Sold Print Out 641 Referral Agreement 1st Page of…" at bounding box center [383, 218] width 200 height 110
click at [474, 165] on div at bounding box center [469, 168] width 17 height 9
click at [444, 210] on div "Approved" at bounding box center [440, 211] width 56 height 10
click at [437, 300] on span "Save" at bounding box center [434, 298] width 14 height 14
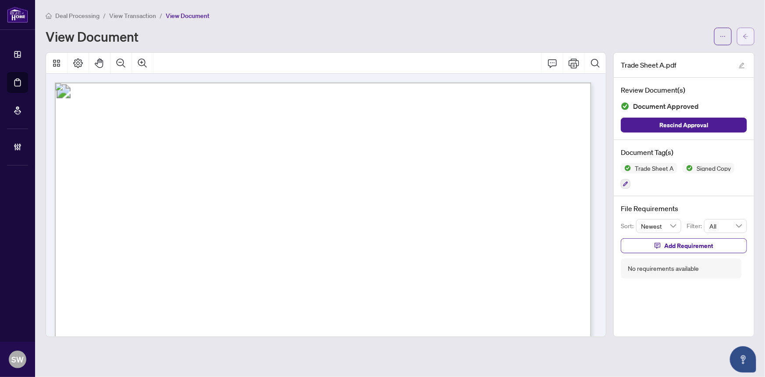
click at [747, 35] on icon "arrow-left" at bounding box center [746, 36] width 6 height 6
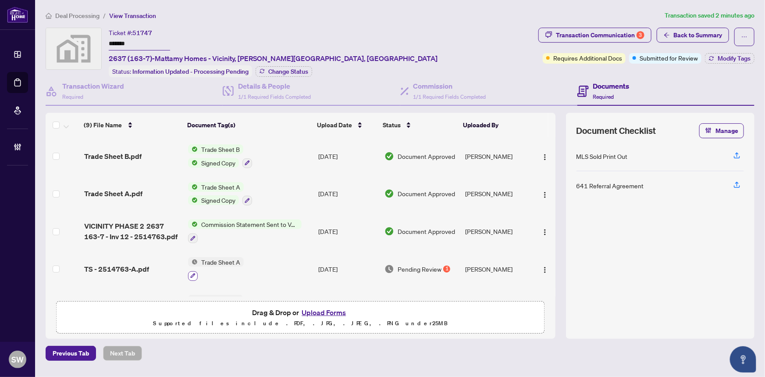
click at [191, 273] on icon "button" at bounding box center [193, 275] width 5 height 5
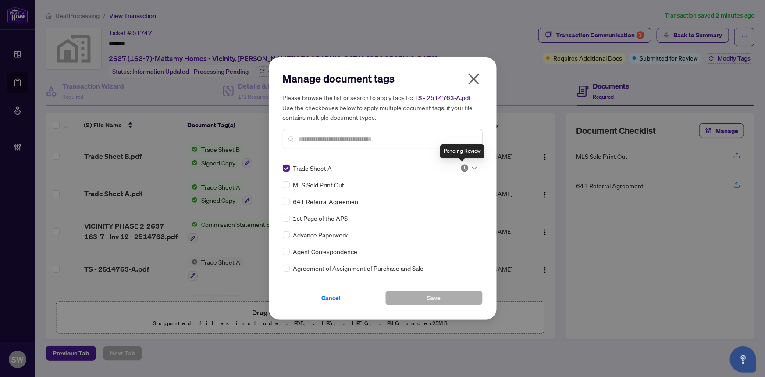
click at [465, 167] on img at bounding box center [465, 168] width 9 height 9
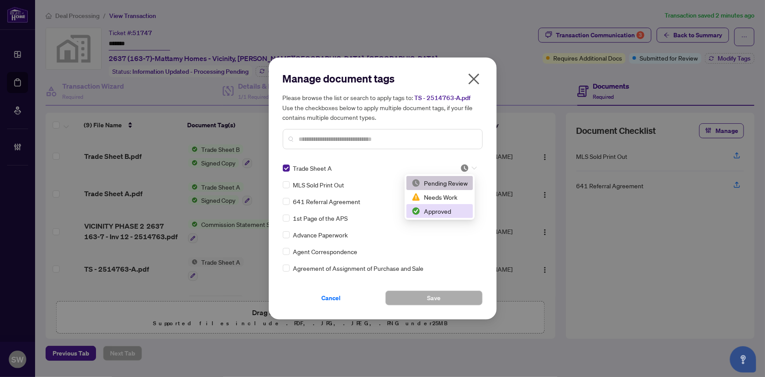
click at [436, 210] on div "Approved" at bounding box center [440, 211] width 56 height 10
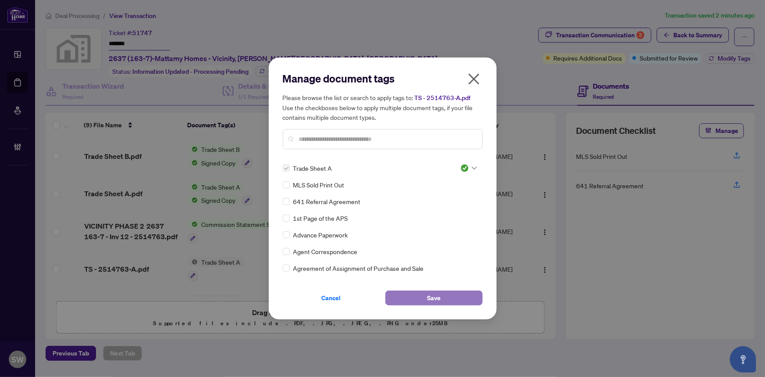
click at [432, 295] on span "Save" at bounding box center [434, 298] width 14 height 14
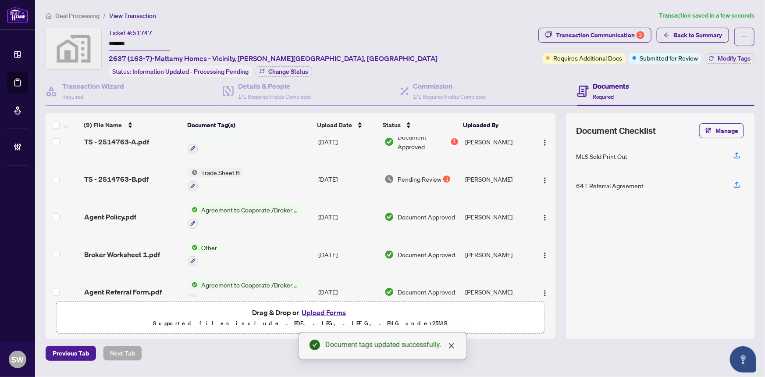
scroll to position [159, 0]
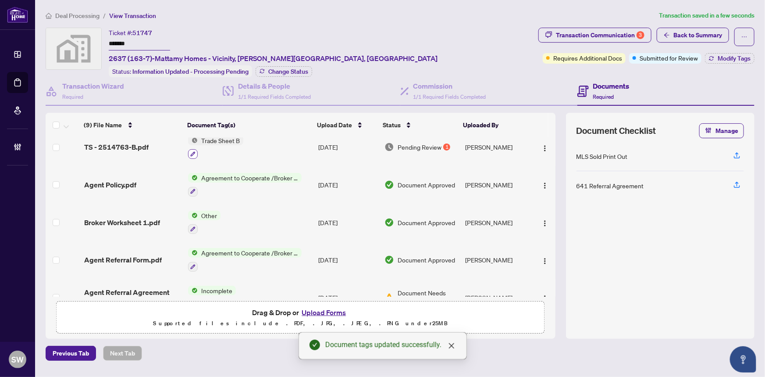
click at [193, 151] on icon "button" at bounding box center [193, 153] width 5 height 5
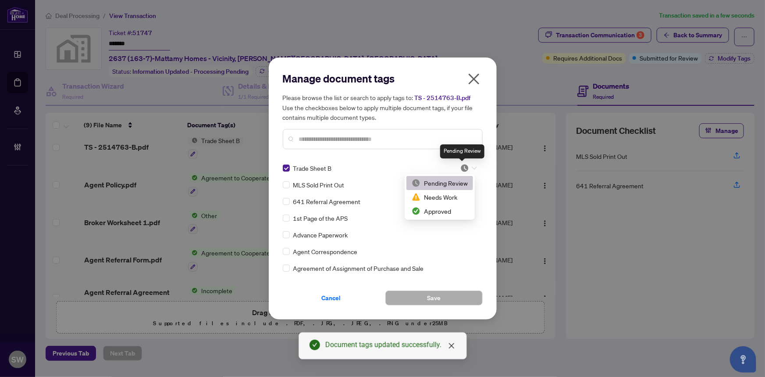
click at [464, 169] on img at bounding box center [465, 168] width 9 height 9
click at [447, 211] on div "Approved" at bounding box center [440, 211] width 56 height 10
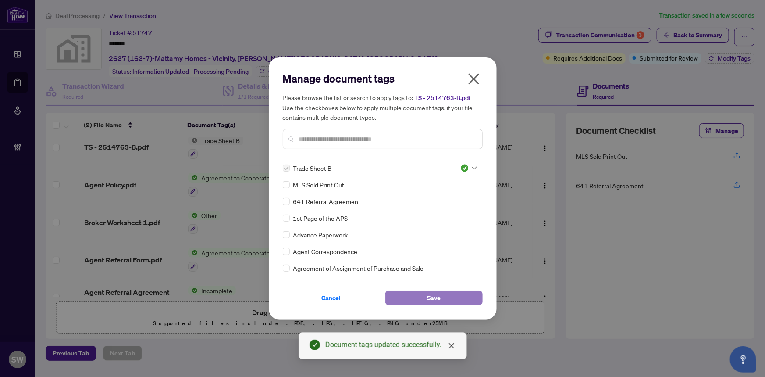
click at [428, 302] on span "Save" at bounding box center [434, 298] width 14 height 14
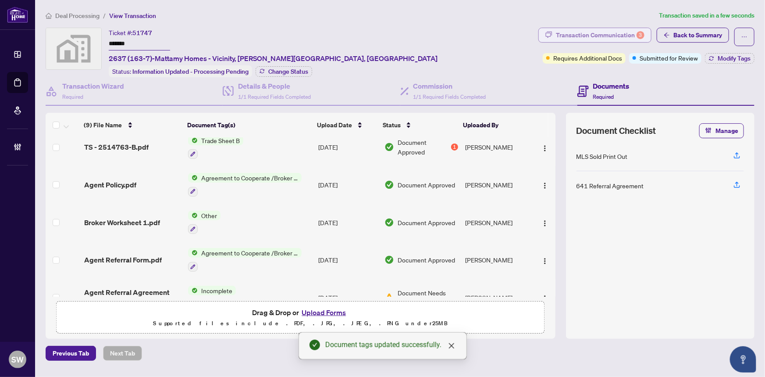
click at [579, 35] on div "Transaction Communication 3" at bounding box center [600, 35] width 89 height 14
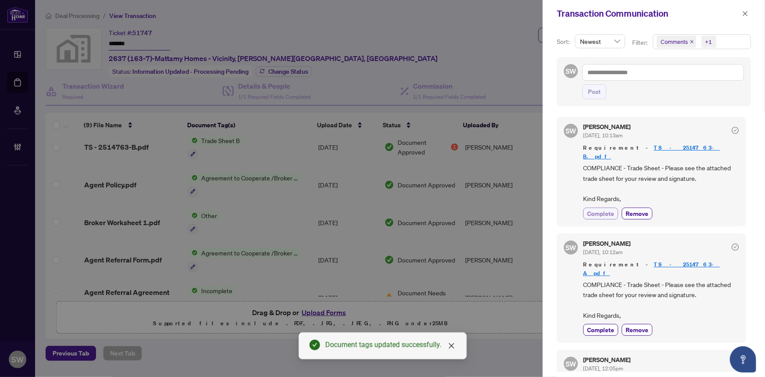
click at [607, 209] on span "Complete" at bounding box center [600, 213] width 27 height 9
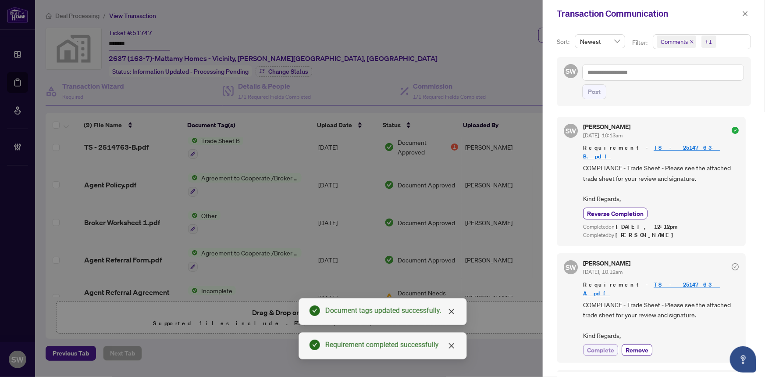
click at [606, 345] on span "Complete" at bounding box center [600, 349] width 27 height 9
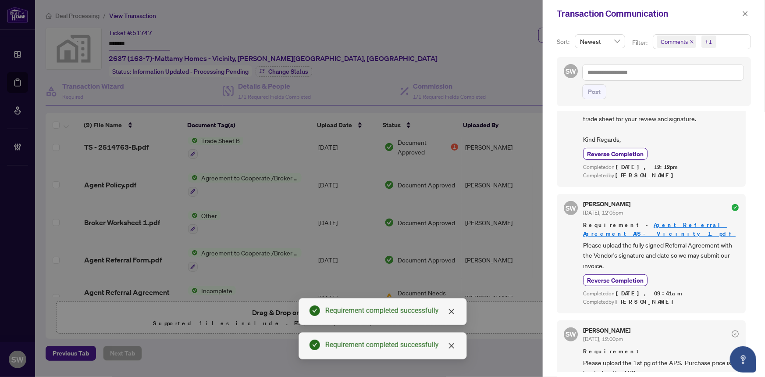
scroll to position [1, 0]
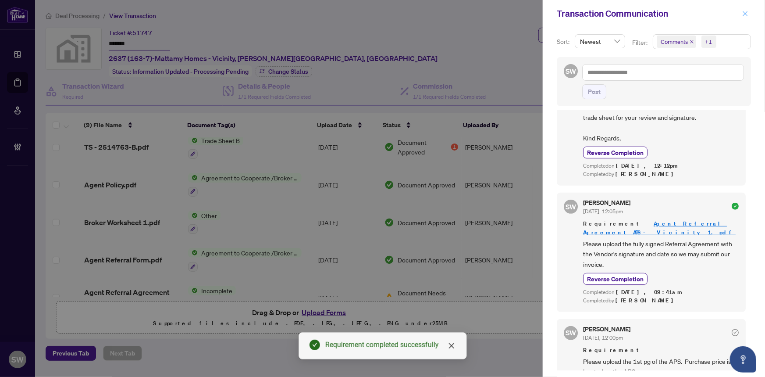
click at [743, 14] on icon "close" at bounding box center [746, 14] width 6 height 6
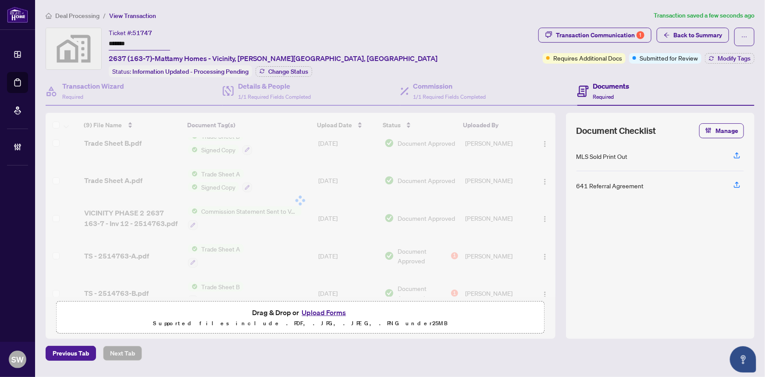
scroll to position [0, 0]
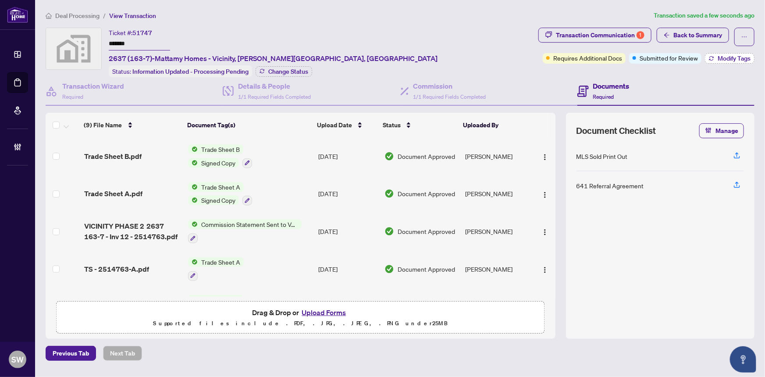
click at [729, 58] on span "Modify Tags" at bounding box center [734, 58] width 33 height 6
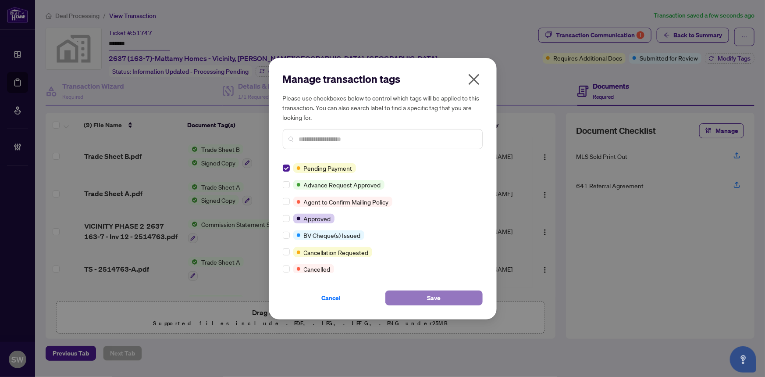
click at [409, 299] on button "Save" at bounding box center [434, 297] width 97 height 15
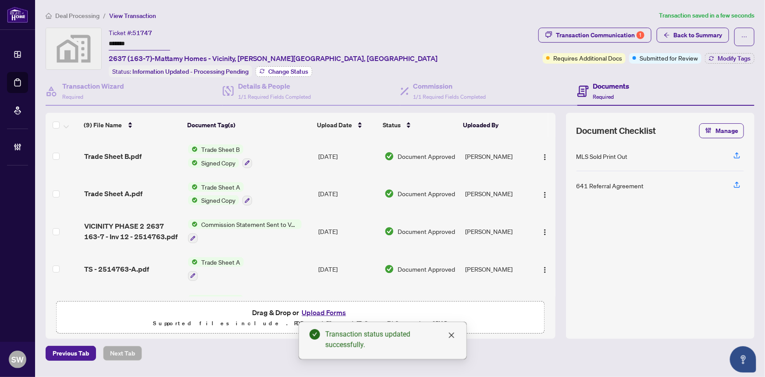
click at [280, 70] on span "Change Status" at bounding box center [288, 71] width 40 height 6
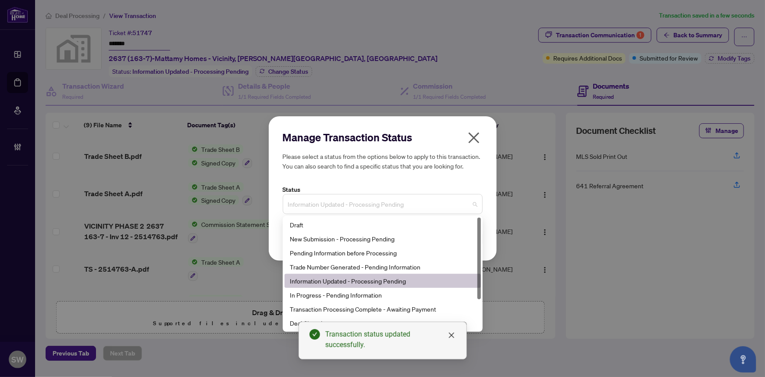
click at [355, 206] on span "Information Updated - Processing Pending" at bounding box center [382, 204] width 189 height 17
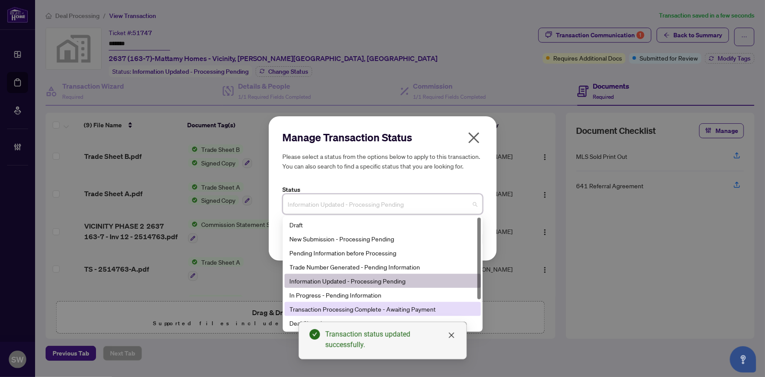
click at [385, 308] on div "Transaction Processing Complete - Awaiting Payment" at bounding box center [383, 309] width 186 height 10
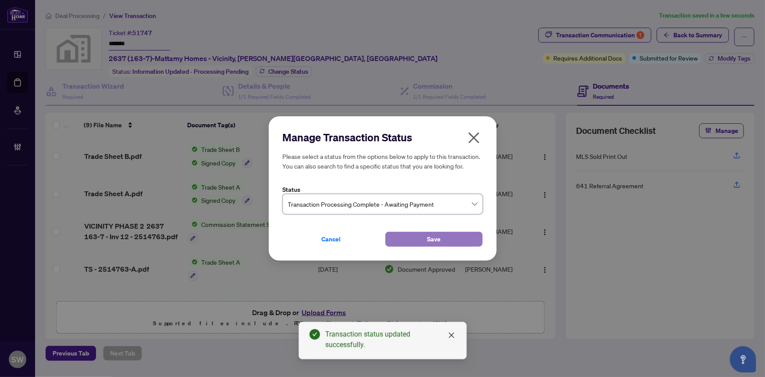
click at [426, 242] on button "Save" at bounding box center [434, 239] width 97 height 15
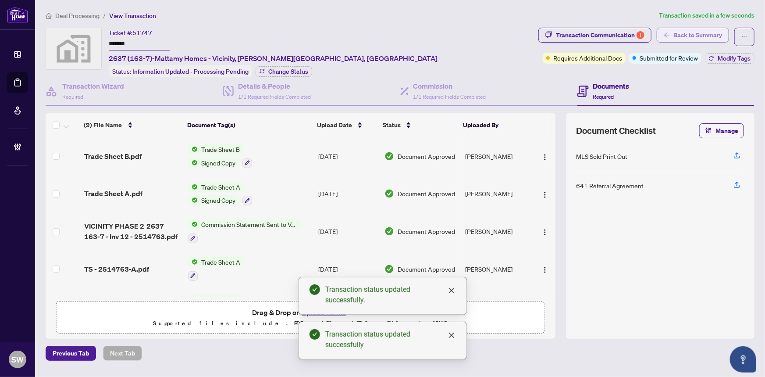
click at [689, 32] on span "Back to Summary" at bounding box center [698, 35] width 49 height 14
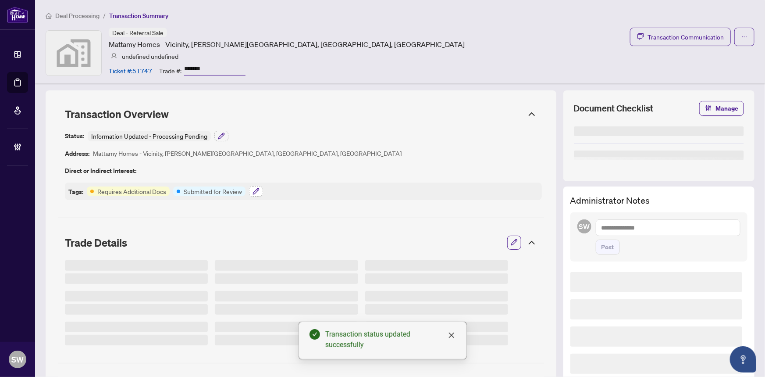
click at [256, 189] on icon "button" at bounding box center [256, 191] width 6 height 6
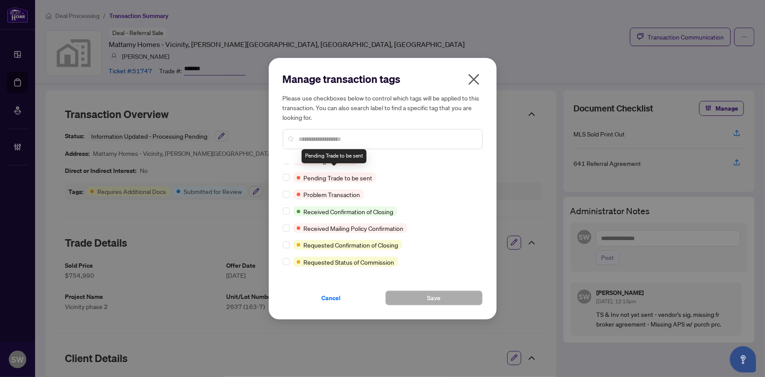
scroll to position [518, 0]
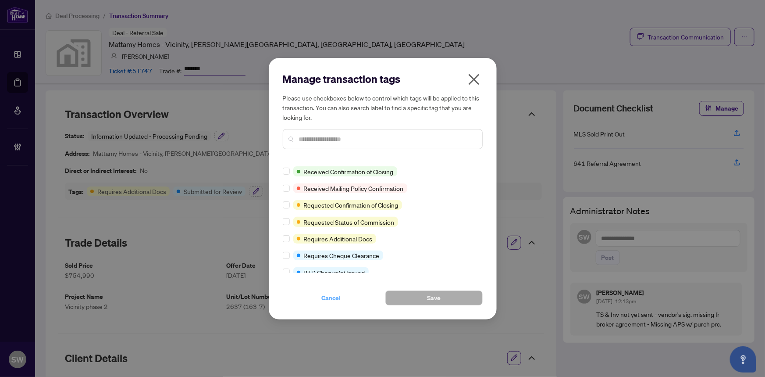
click at [334, 297] on span "Cancel" at bounding box center [331, 298] width 19 height 14
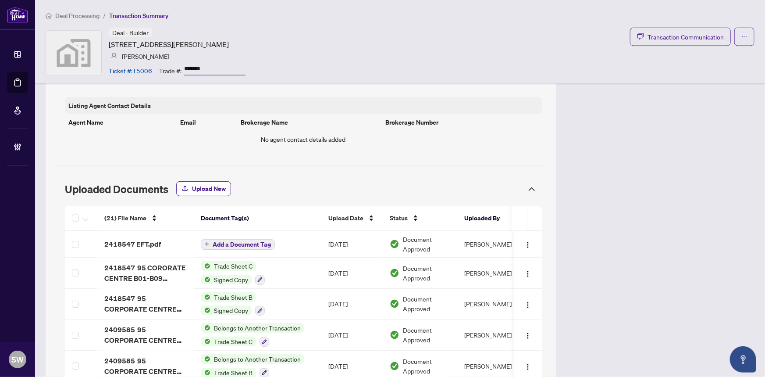
scroll to position [678, 0]
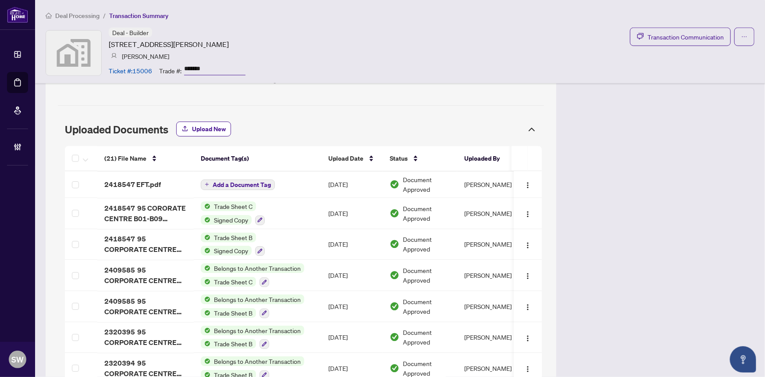
click at [193, 66] on input "*******" at bounding box center [214, 69] width 61 height 13
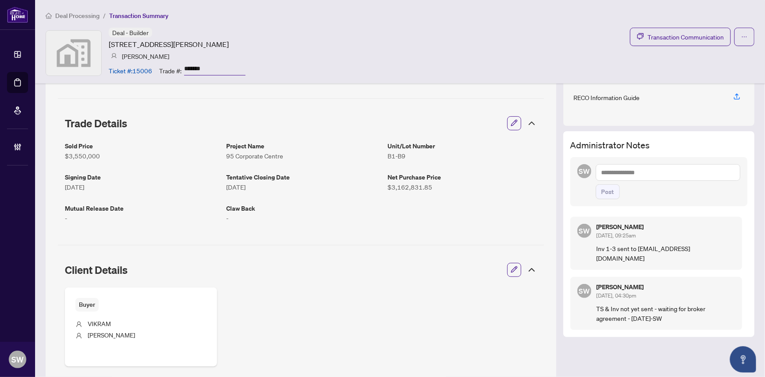
scroll to position [0, 0]
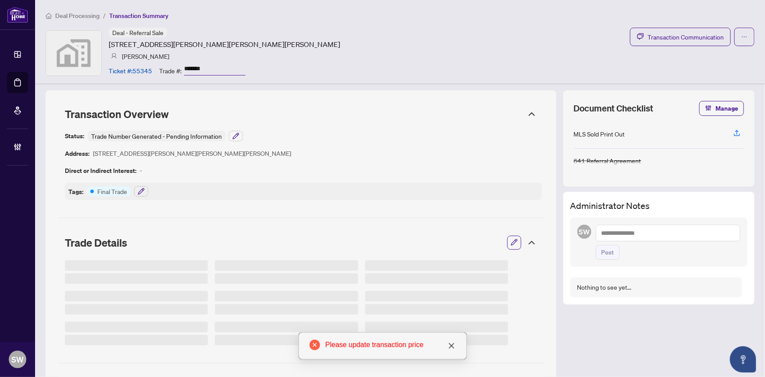
click at [197, 69] on input "*******" at bounding box center [214, 69] width 61 height 13
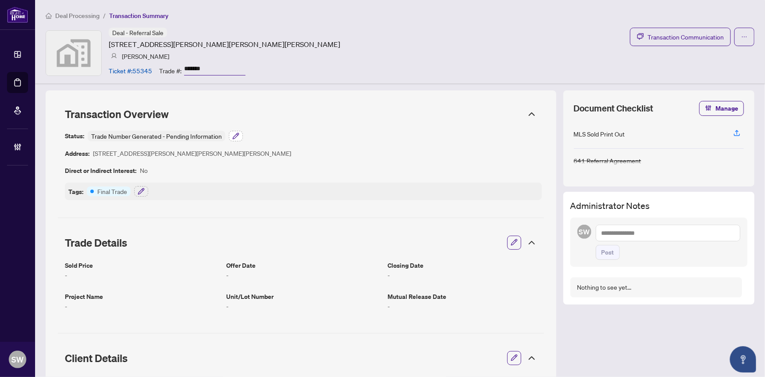
click at [236, 135] on icon "button" at bounding box center [235, 135] width 7 height 7
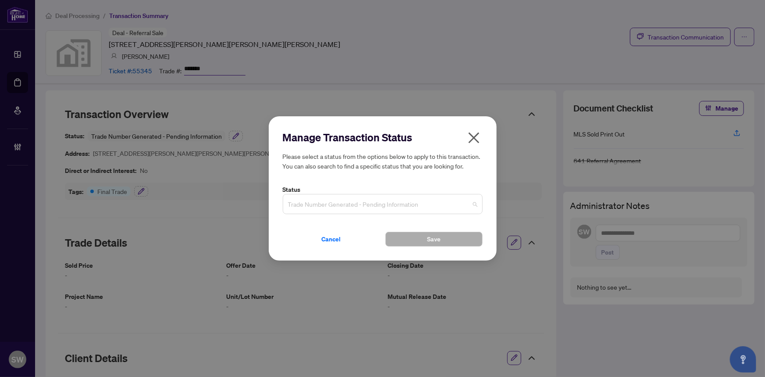
click at [343, 204] on span "Trade Number Generated - Pending Information" at bounding box center [382, 204] width 189 height 17
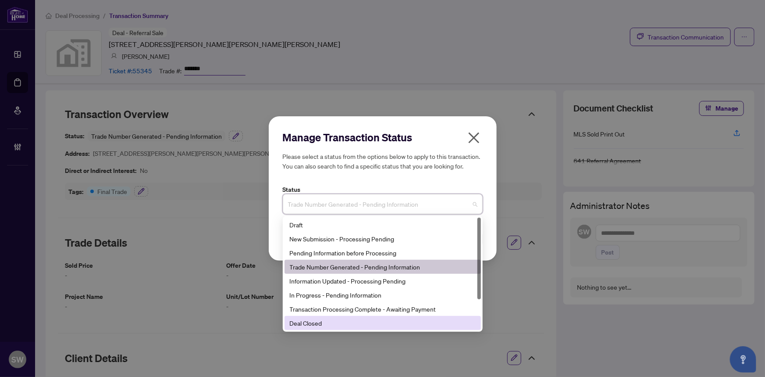
click at [308, 322] on div "Deal Closed" at bounding box center [383, 323] width 186 height 10
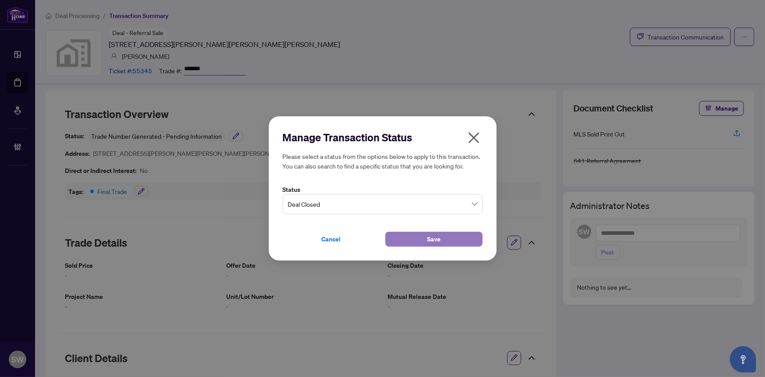
click at [449, 240] on button "Save" at bounding box center [434, 239] width 97 height 15
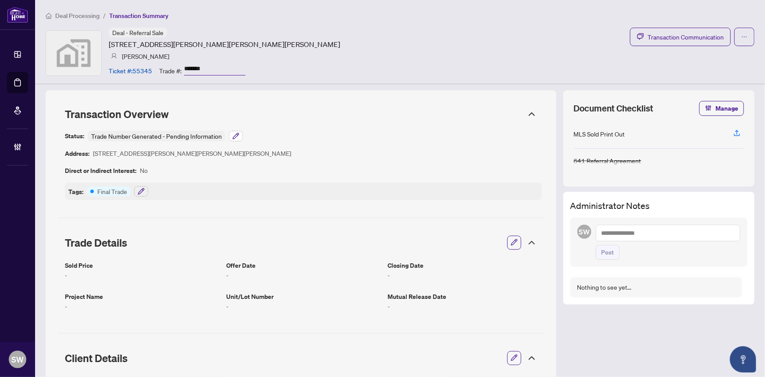
click at [237, 138] on icon "button" at bounding box center [235, 135] width 7 height 7
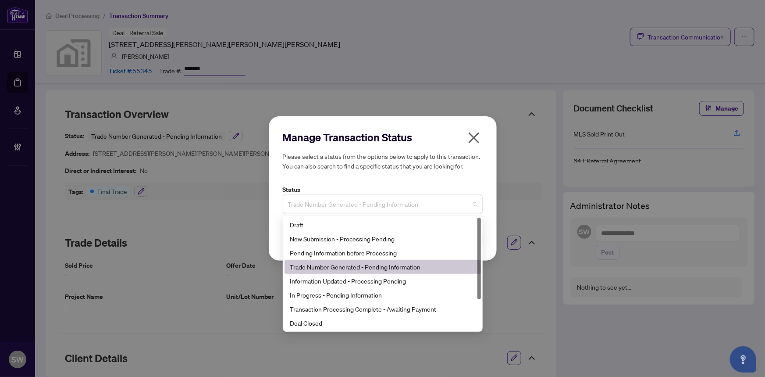
click at [418, 204] on span "Trade Number Generated - Pending Information" at bounding box center [382, 204] width 189 height 17
click at [309, 321] on div "Deal Closed" at bounding box center [383, 323] width 186 height 10
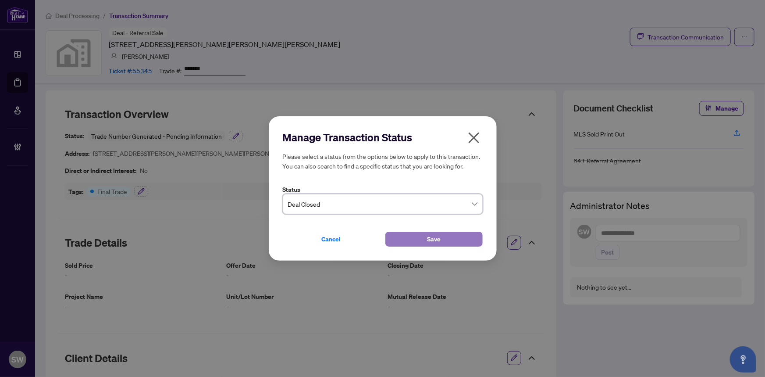
click at [435, 234] on span "Save" at bounding box center [434, 239] width 14 height 14
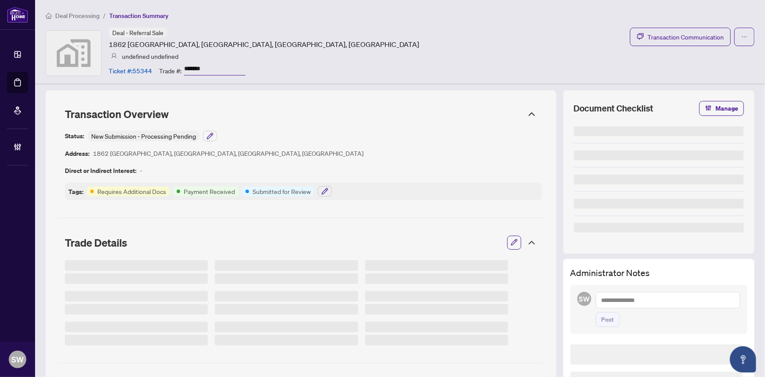
click at [193, 65] on input "*******" at bounding box center [214, 69] width 61 height 13
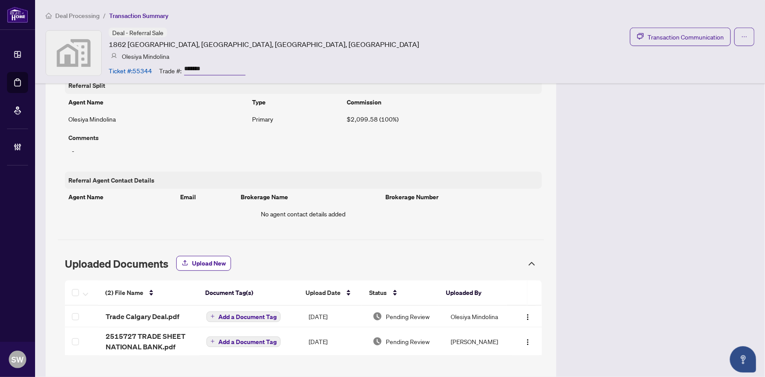
scroll to position [405, 0]
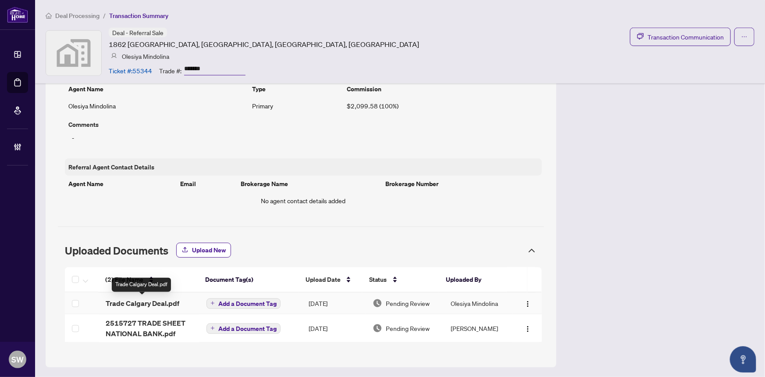
click at [164, 303] on div "(2) File Name Document Tag(s) Upload Date Status Uploaded By (2) File Name Docu…" at bounding box center [303, 304] width 477 height 75
click at [158, 298] on span "Trade Calgary Deal.pdf" at bounding box center [143, 303] width 74 height 11
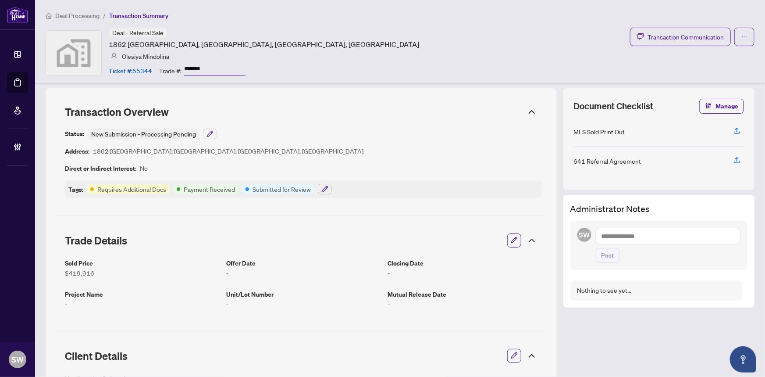
scroll to position [0, 0]
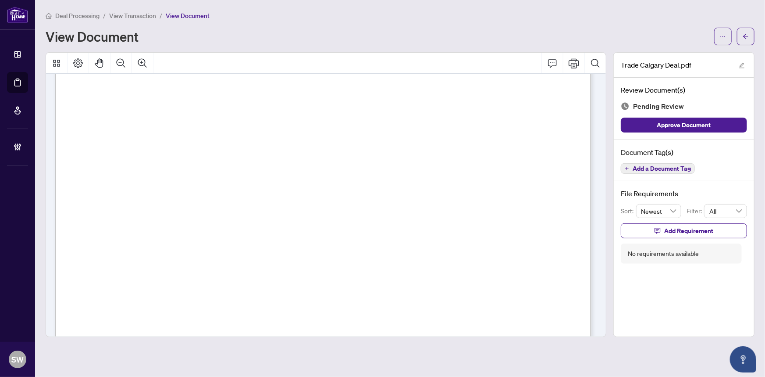
scroll to position [319, 0]
click at [663, 169] on span "Add a Document Tag" at bounding box center [662, 168] width 58 height 6
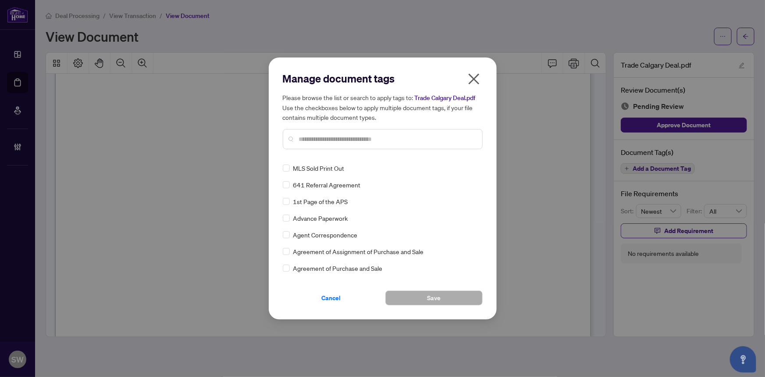
click at [334, 139] on input "text" at bounding box center [387, 139] width 176 height 10
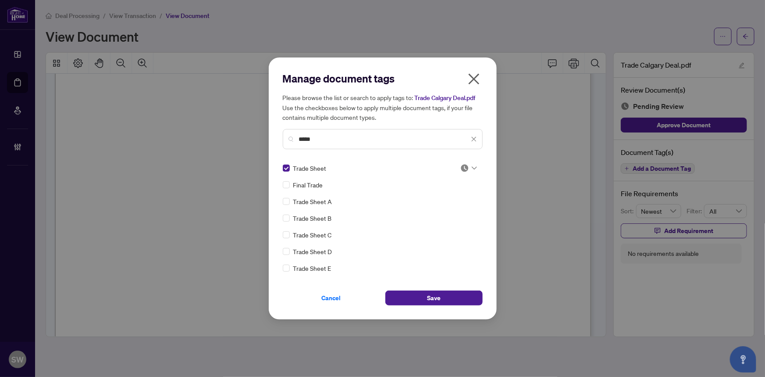
click at [461, 169] on img at bounding box center [465, 168] width 9 height 9
click at [439, 209] on div "Approved" at bounding box center [440, 211] width 56 height 10
drag, startPoint x: 338, startPoint y: 137, endPoint x: 246, endPoint y: 128, distance: 92.1
click at [246, 128] on div "Manage document tags Please browse the list or search to apply tags to: Trade C…" at bounding box center [382, 188] width 765 height 377
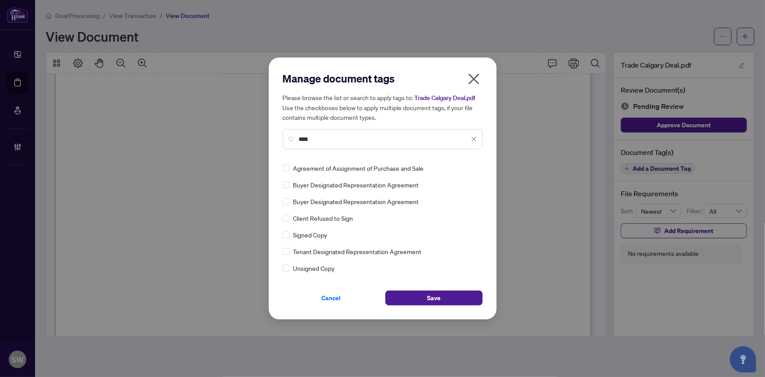
type input "****"
click at [472, 167] on icon at bounding box center [474, 168] width 5 height 4
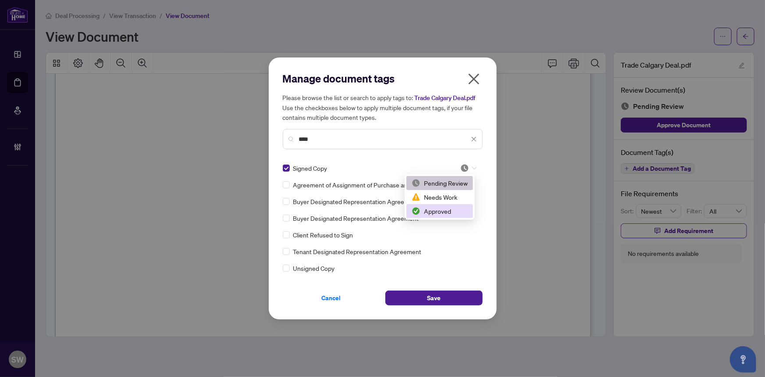
click at [439, 211] on div "Approved" at bounding box center [440, 211] width 56 height 10
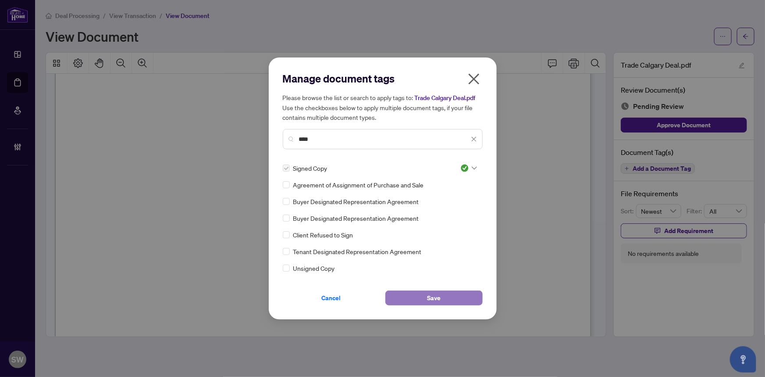
click at [439, 299] on span "Save" at bounding box center [434, 298] width 14 height 14
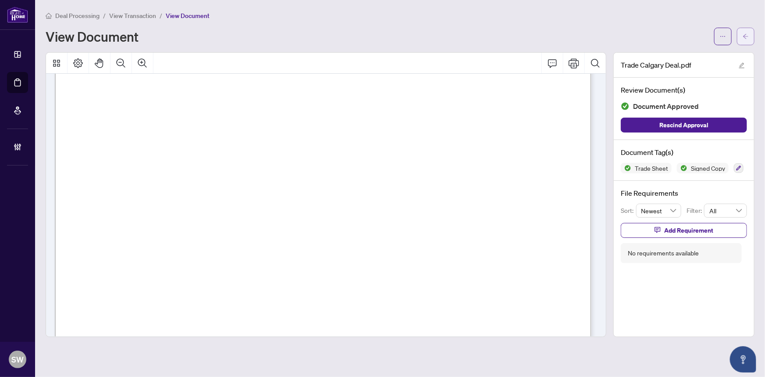
click at [746, 37] on icon "arrow-left" at bounding box center [746, 36] width 6 height 6
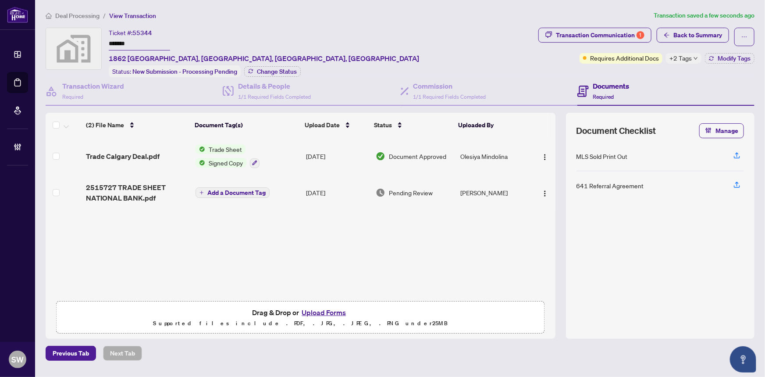
click at [725, 63] on div "Transaction Communication 1 Back to Summary Requires Additional Docs +2 Tags Mo…" at bounding box center [647, 53] width 220 height 50
click at [726, 57] on span "Modify Tags" at bounding box center [734, 58] width 33 height 6
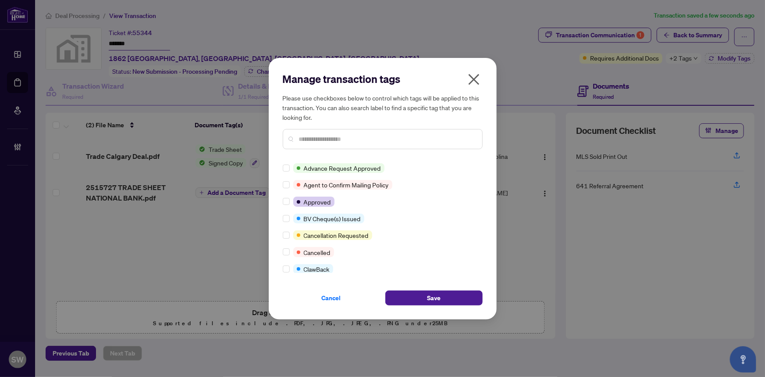
click at [330, 139] on input "text" at bounding box center [387, 139] width 176 height 10
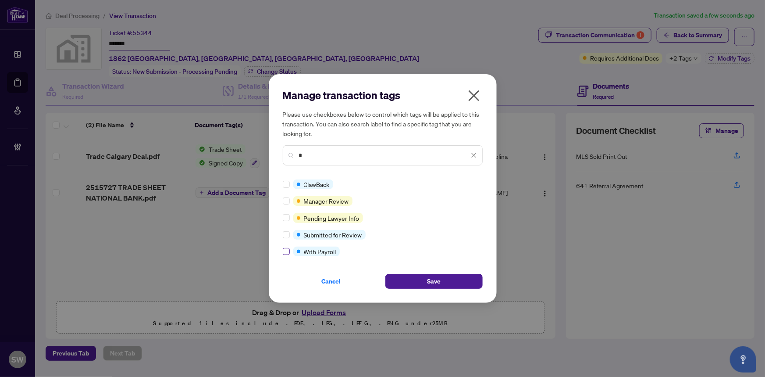
type input "*"
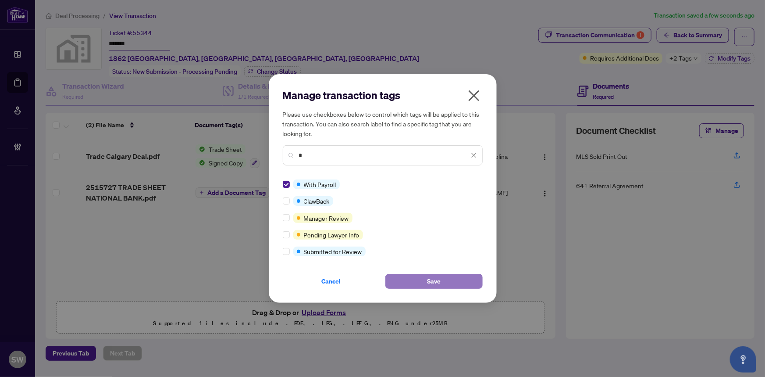
click at [429, 279] on span "Save" at bounding box center [434, 281] width 14 height 14
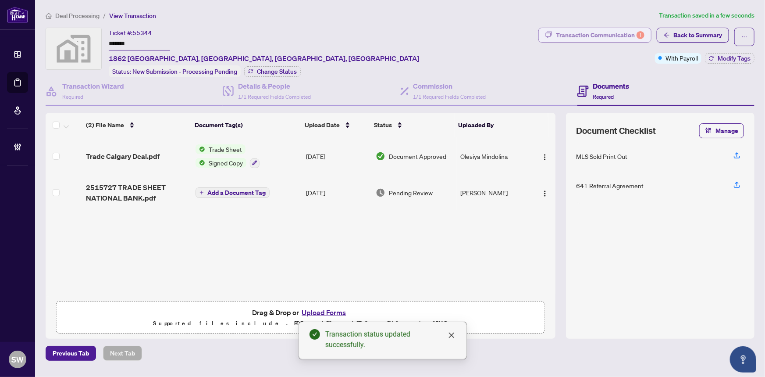
click at [611, 35] on div "Transaction Communication 1" at bounding box center [600, 35] width 89 height 14
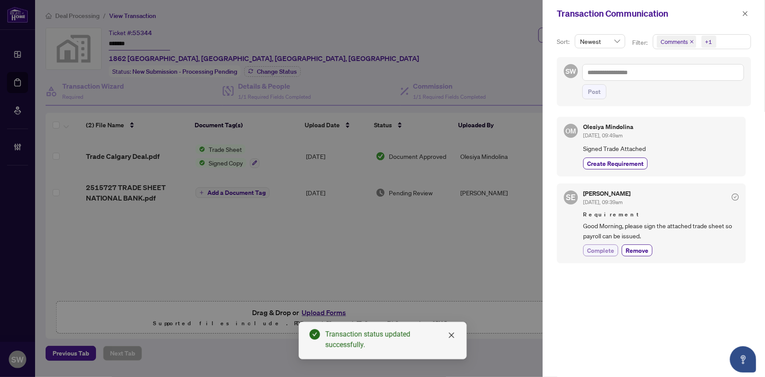
click at [606, 247] on span "Complete" at bounding box center [600, 250] width 27 height 9
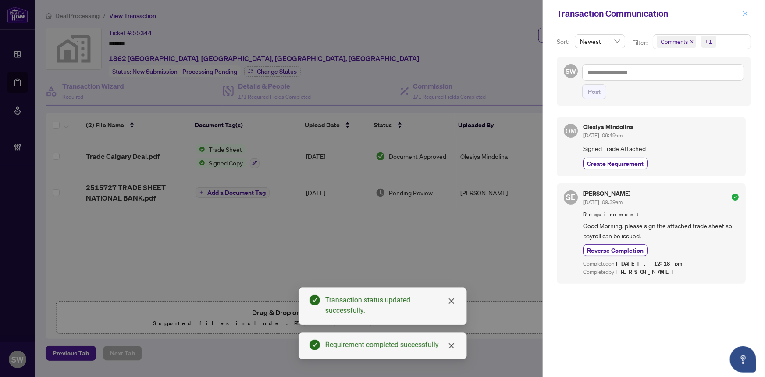
click at [746, 12] on icon "close" at bounding box center [746, 14] width 6 height 6
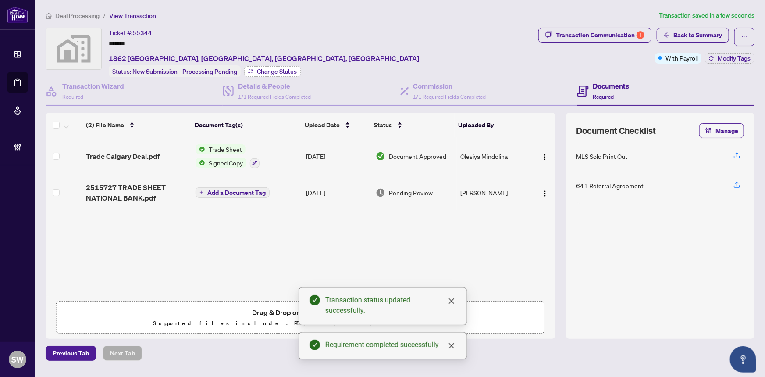
click at [293, 69] on span "Change Status" at bounding box center [277, 71] width 40 height 6
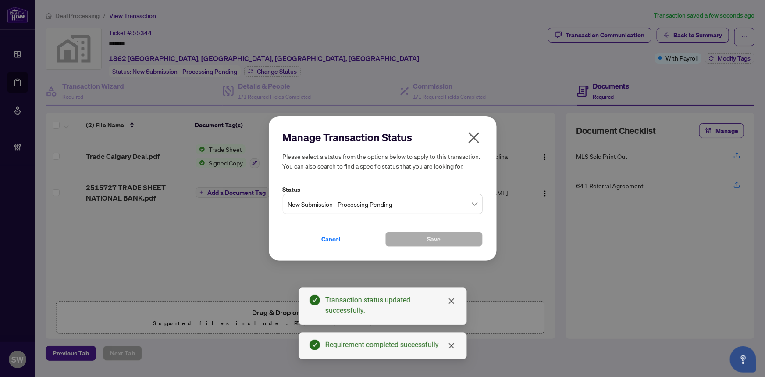
click at [329, 200] on span "New Submission - Processing Pending" at bounding box center [382, 204] width 189 height 17
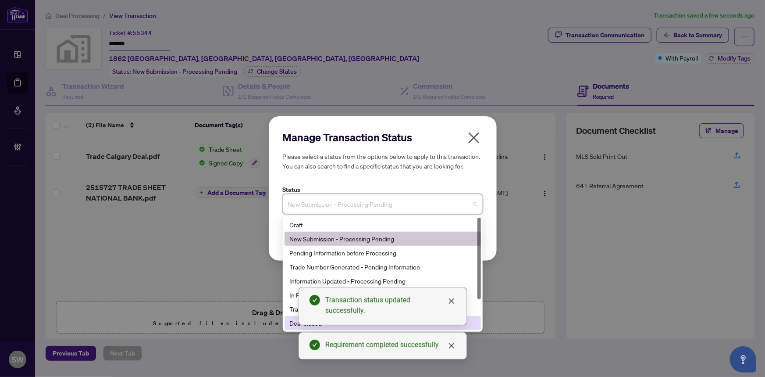
click at [288, 323] on div "Deal Closed" at bounding box center [383, 323] width 196 height 14
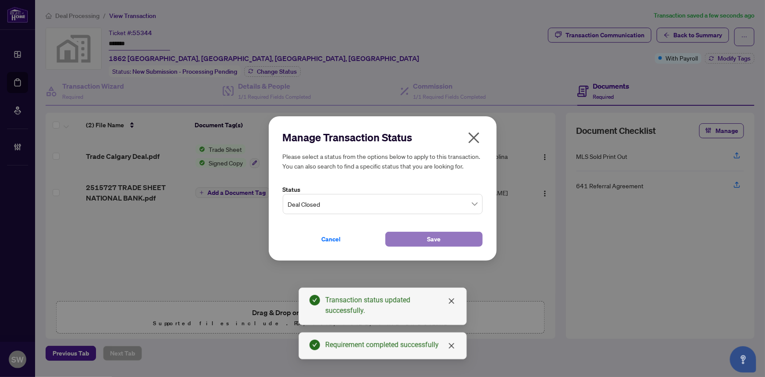
click at [449, 239] on button "Save" at bounding box center [434, 239] width 97 height 15
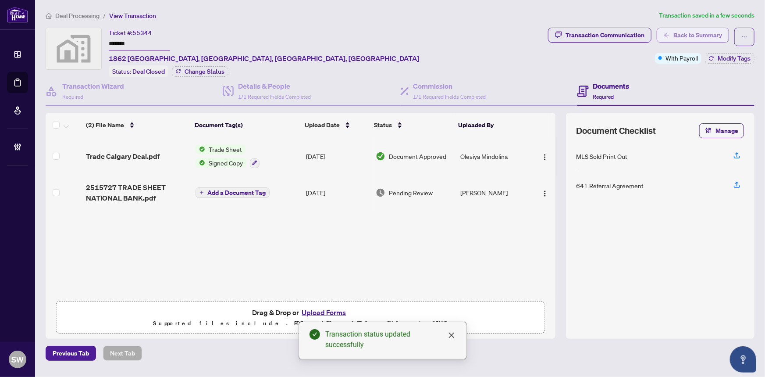
click at [689, 32] on span "Back to Summary" at bounding box center [698, 35] width 49 height 14
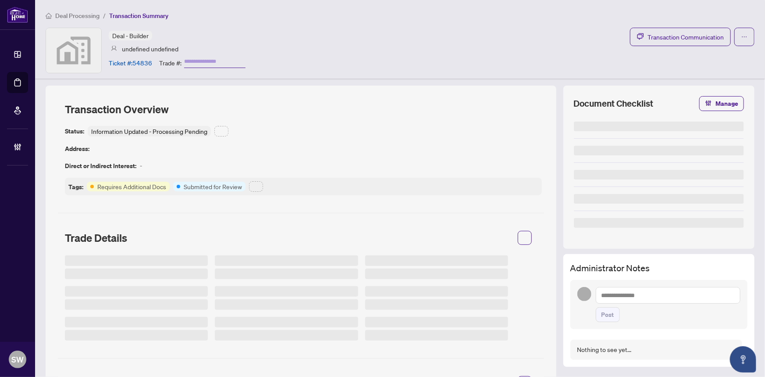
type input "*******"
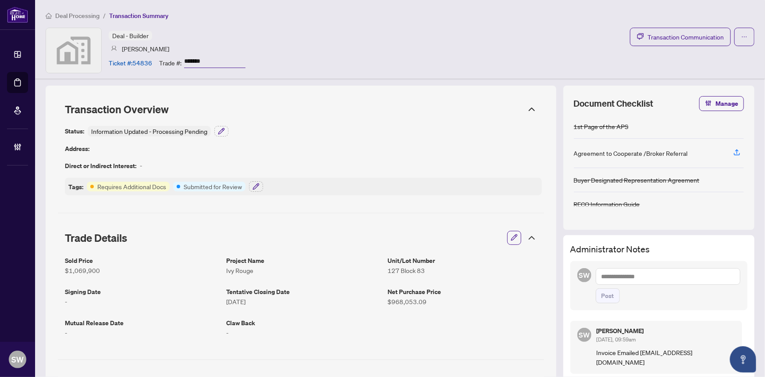
click at [197, 61] on input "*******" at bounding box center [214, 61] width 61 height 13
click at [657, 39] on span "Transaction Communication" at bounding box center [686, 37] width 76 height 10
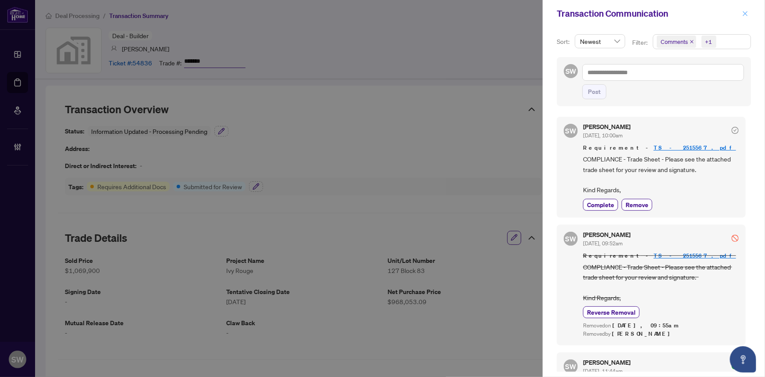
drag, startPoint x: 747, startPoint y: 14, endPoint x: 644, endPoint y: 80, distance: 121.9
click at [746, 14] on icon "close" at bounding box center [745, 13] width 5 height 5
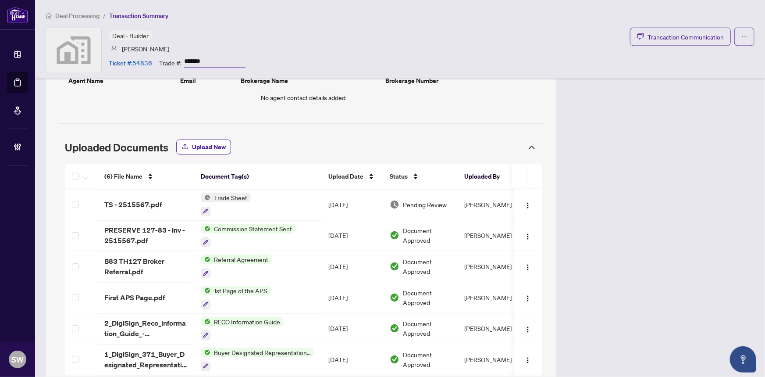
scroll to position [678, 0]
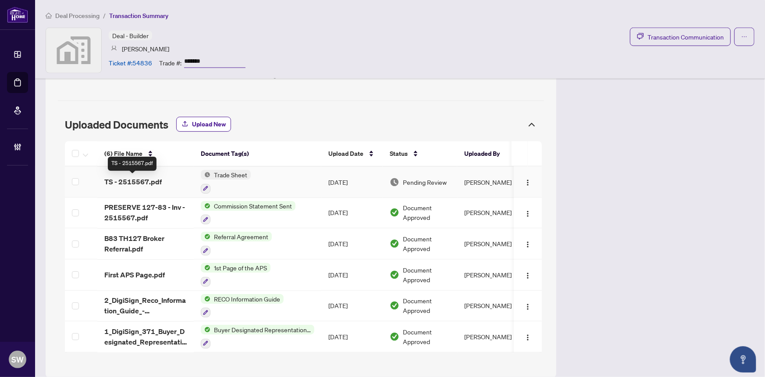
click at [145, 179] on span "TS - 2515567.pdf" at bounding box center [132, 182] width 57 height 11
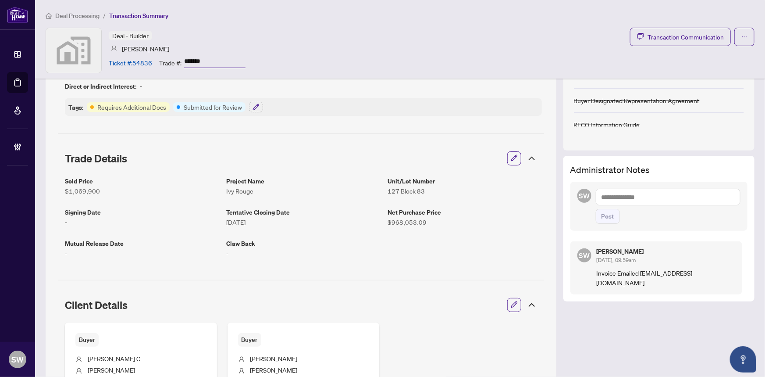
scroll to position [0, 0]
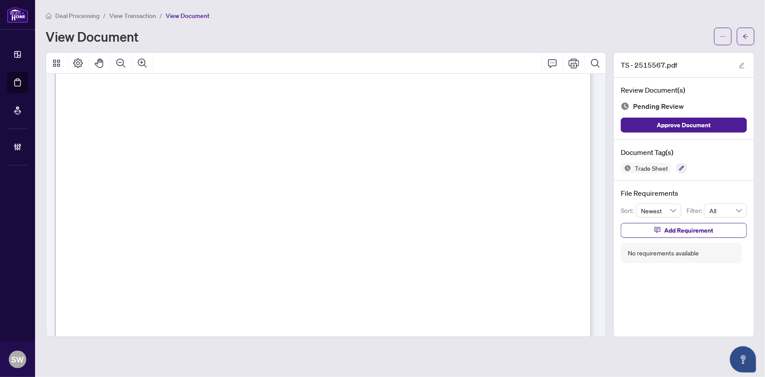
scroll to position [362, 0]
click at [681, 165] on icon "button" at bounding box center [681, 167] width 5 height 5
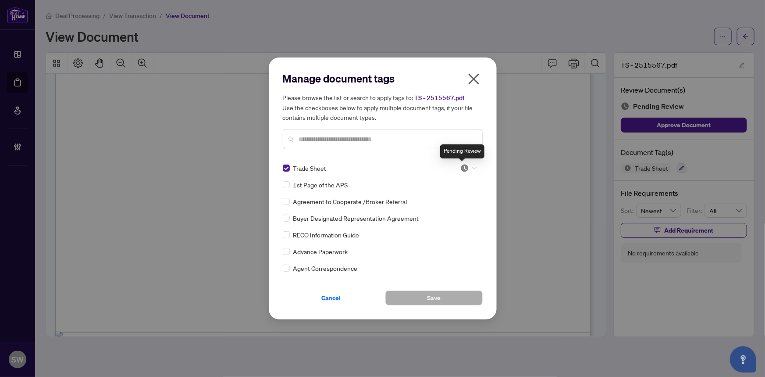
click at [462, 167] on img at bounding box center [465, 168] width 9 height 9
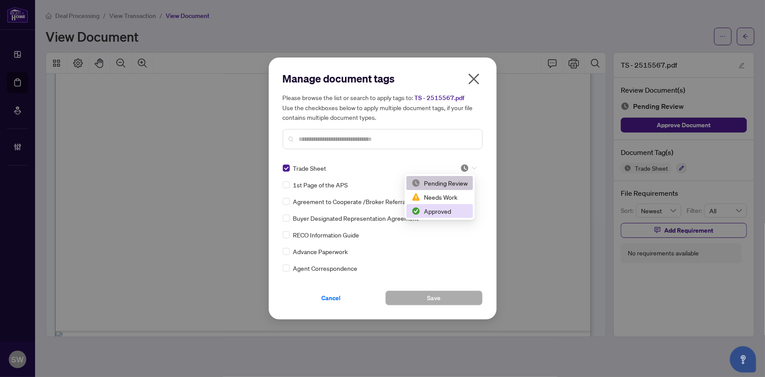
click at [435, 215] on div "Approved" at bounding box center [440, 211] width 56 height 10
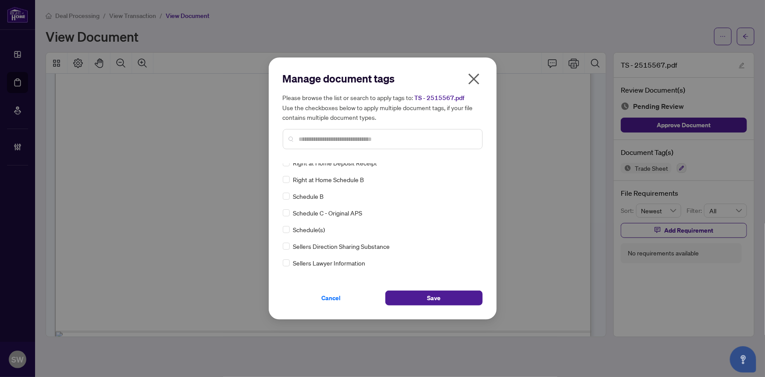
scroll to position [0, 0]
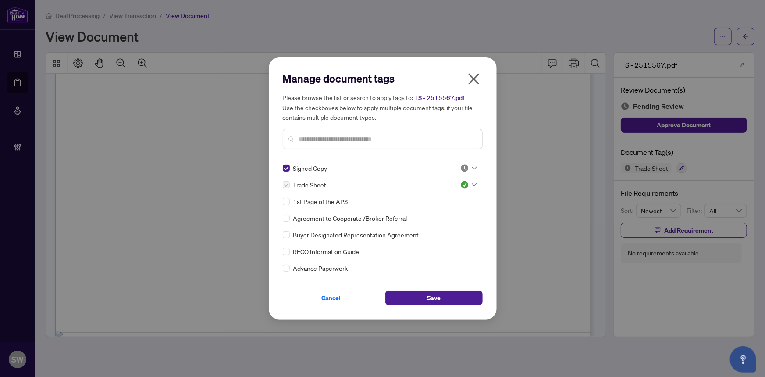
click at [472, 166] on icon at bounding box center [474, 168] width 5 height 4
click at [450, 208] on div "Approved" at bounding box center [440, 211] width 56 height 10
click at [418, 292] on button "Save" at bounding box center [434, 297] width 97 height 15
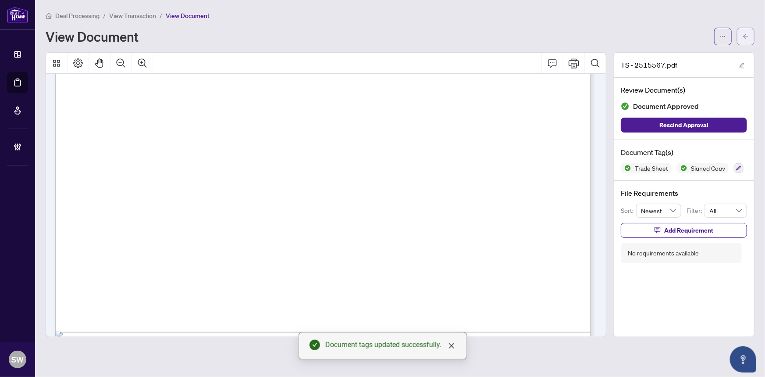
click at [748, 40] on span "button" at bounding box center [746, 36] width 6 height 14
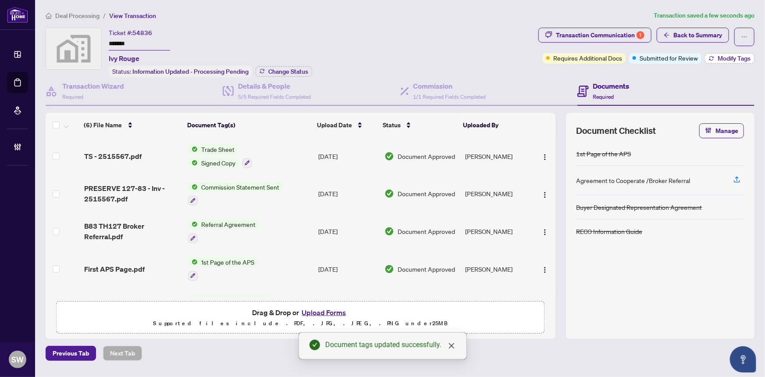
click at [724, 60] on span "Modify Tags" at bounding box center [734, 58] width 33 height 6
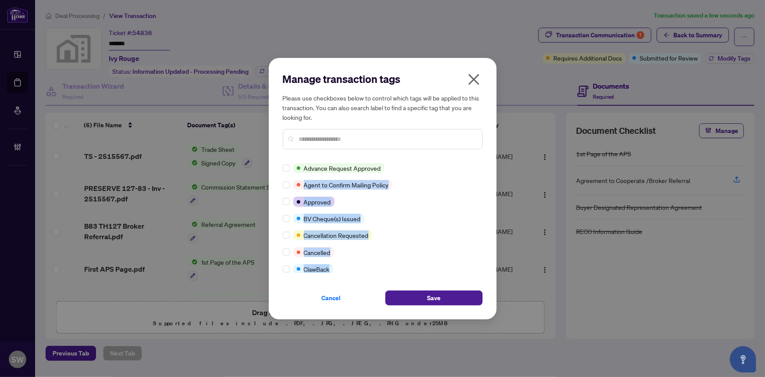
drag, startPoint x: 482, startPoint y: 168, endPoint x: 479, endPoint y: 236, distance: 68.1
click at [470, 254] on div "Manage transaction tags Please use checkboxes below to control which tags will …" at bounding box center [383, 188] width 228 height 261
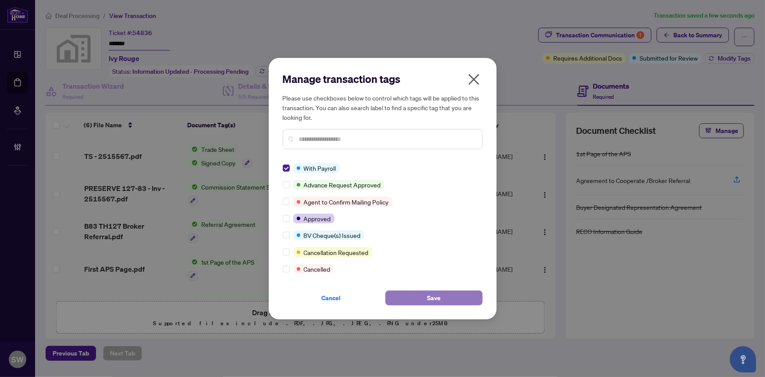
click at [433, 299] on span "Save" at bounding box center [434, 298] width 14 height 14
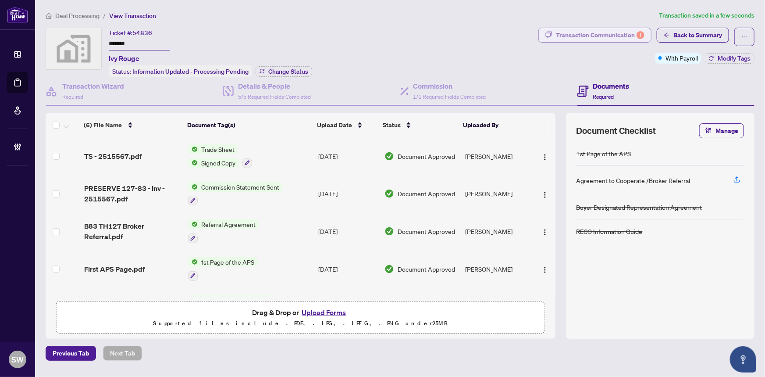
click at [604, 39] on div "Transaction Communication 1" at bounding box center [600, 35] width 89 height 14
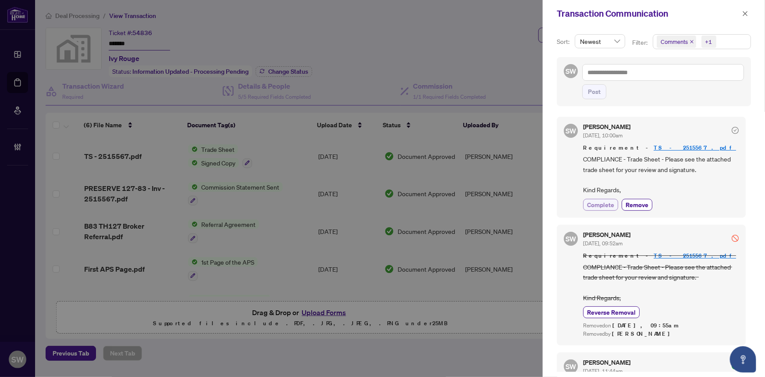
click at [601, 200] on span "Complete" at bounding box center [600, 204] width 27 height 9
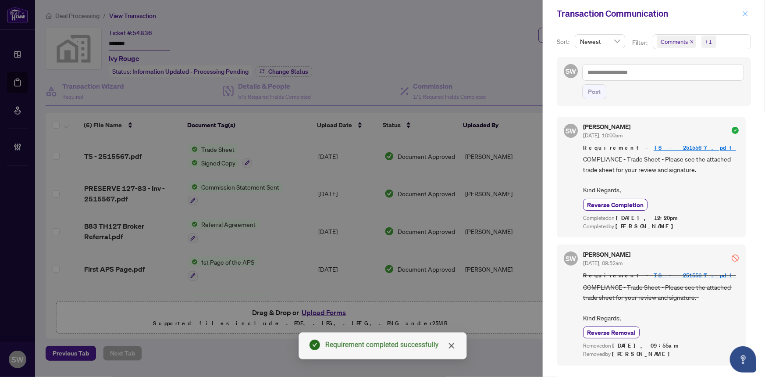
click at [749, 13] on icon "close" at bounding box center [746, 14] width 6 height 6
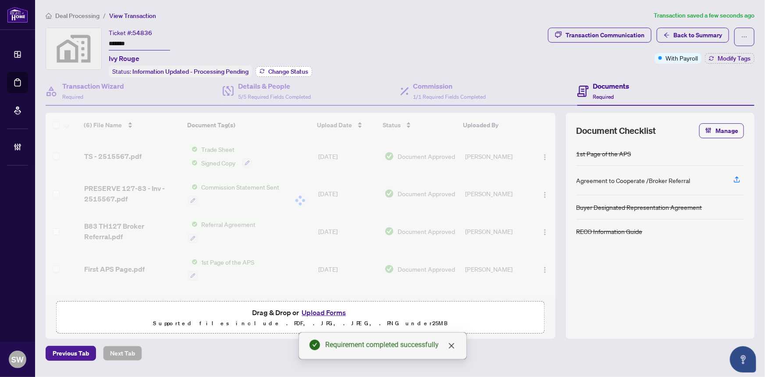
click at [272, 69] on span "Change Status" at bounding box center [288, 71] width 40 height 6
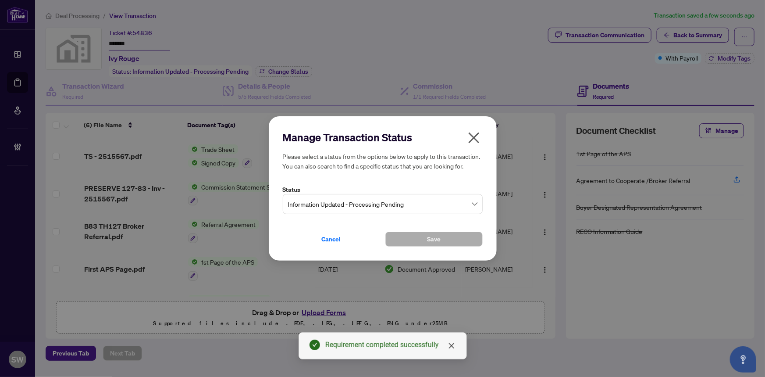
click at [376, 206] on span "Information Updated - Processing Pending" at bounding box center [382, 204] width 189 height 17
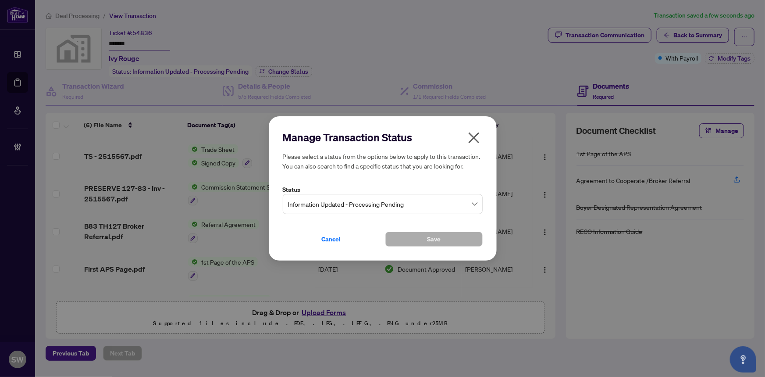
click at [406, 206] on span "Information Updated - Processing Pending" at bounding box center [382, 204] width 189 height 17
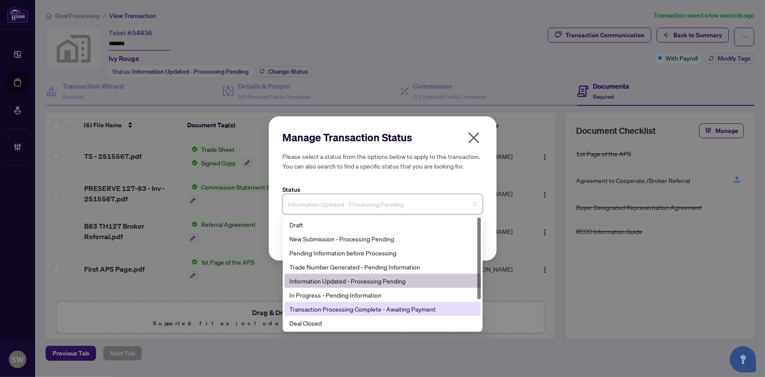
drag, startPoint x: 412, startPoint y: 307, endPoint x: 407, endPoint y: 306, distance: 4.9
click at [413, 307] on div "Transaction Processing Complete - Awaiting Payment" at bounding box center [383, 309] width 186 height 10
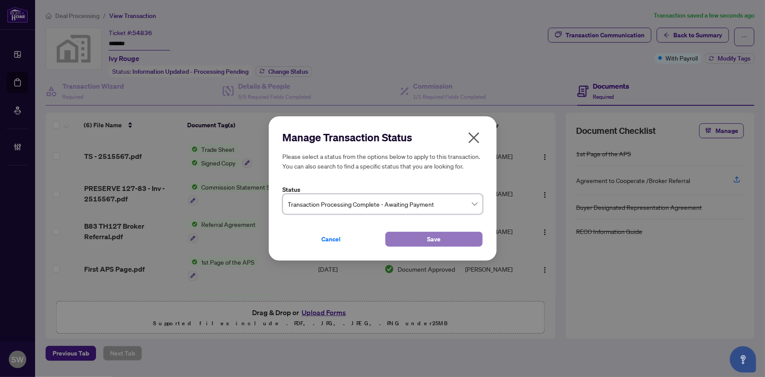
click at [462, 234] on button "Save" at bounding box center [434, 239] width 97 height 15
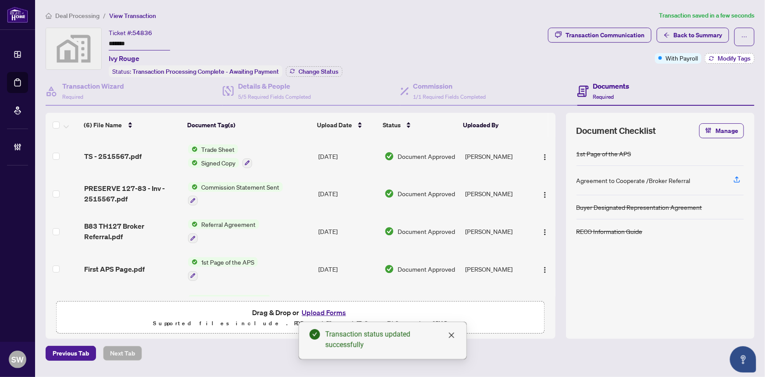
click at [726, 58] on span "Modify Tags" at bounding box center [734, 58] width 33 height 6
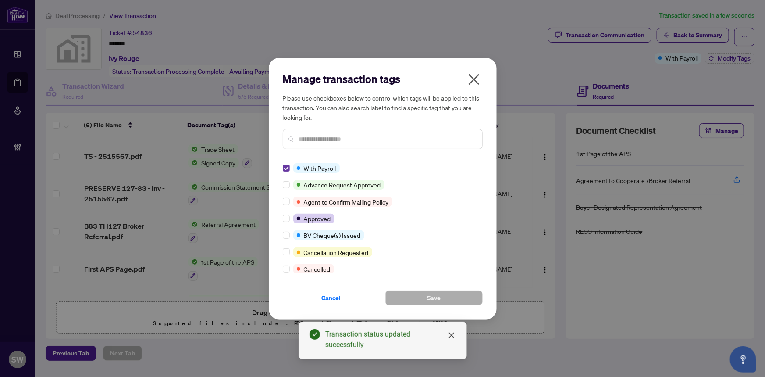
click at [285, 164] on label at bounding box center [286, 168] width 7 height 10
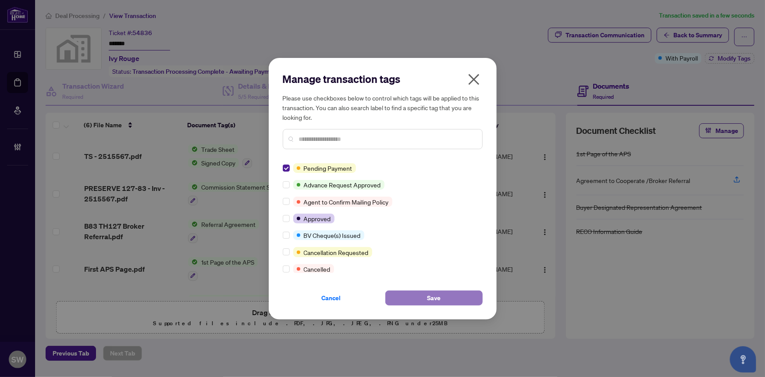
click at [434, 295] on span "Save" at bounding box center [434, 298] width 14 height 14
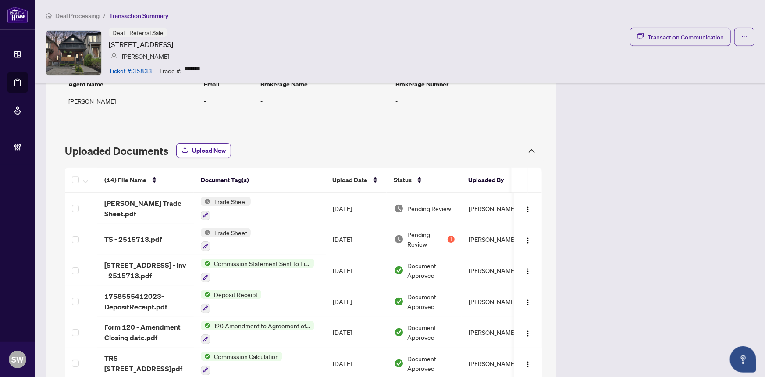
scroll to position [518, 0]
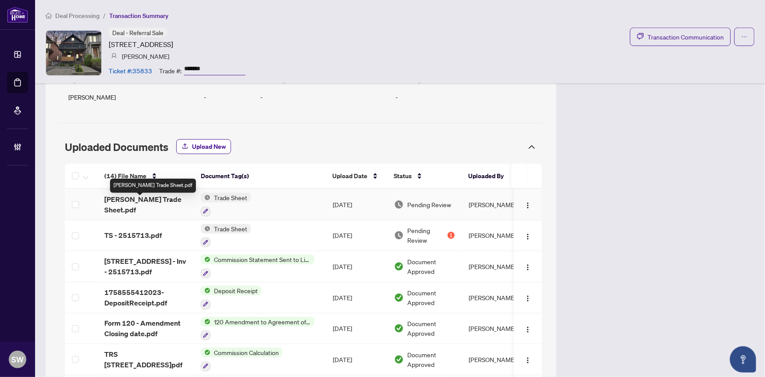
click at [155, 202] on span "RAHR Trade Sheet.pdf" at bounding box center [145, 204] width 82 height 21
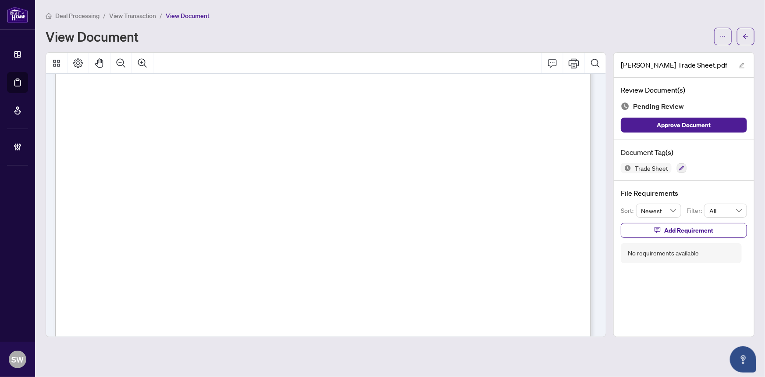
scroll to position [279, 0]
click at [679, 167] on icon "button" at bounding box center [681, 167] width 5 height 5
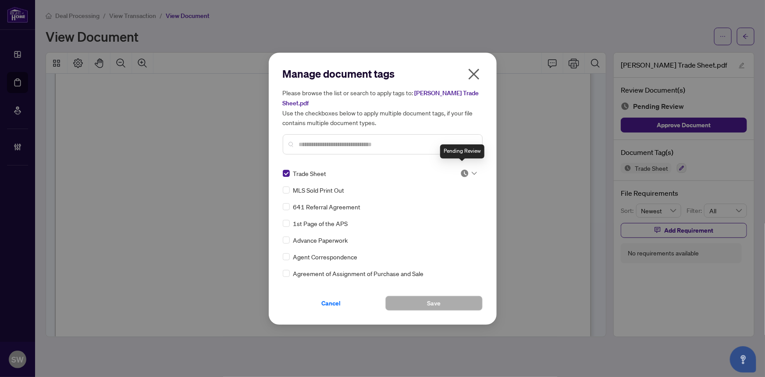
click at [463, 169] on img at bounding box center [465, 173] width 9 height 9
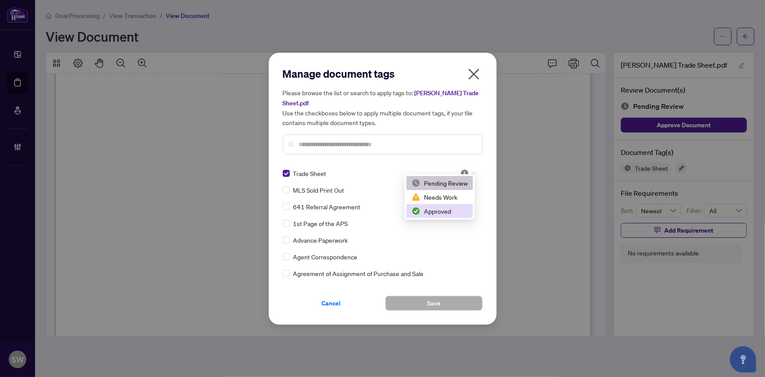
click at [445, 211] on div "Approved" at bounding box center [440, 211] width 56 height 10
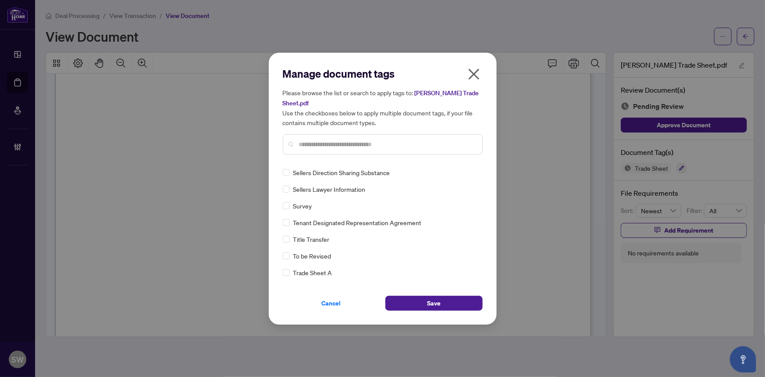
scroll to position [0, 0]
click at [463, 169] on img at bounding box center [465, 173] width 9 height 9
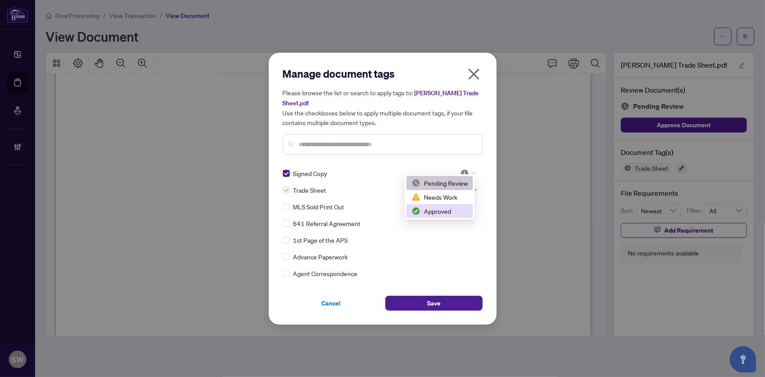
click at [448, 212] on div "Approved" at bounding box center [440, 211] width 56 height 10
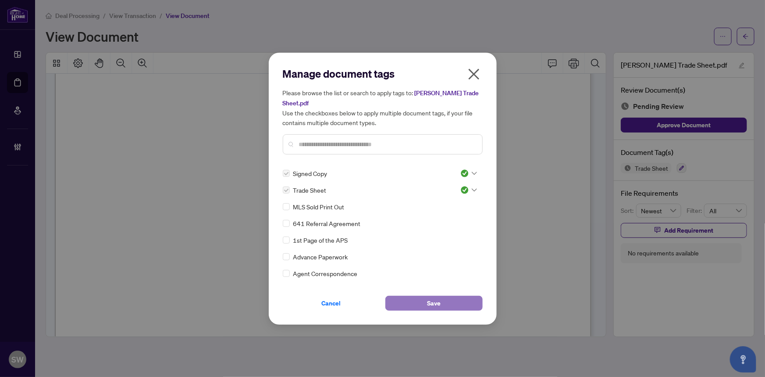
click at [422, 296] on button "Save" at bounding box center [434, 303] width 97 height 15
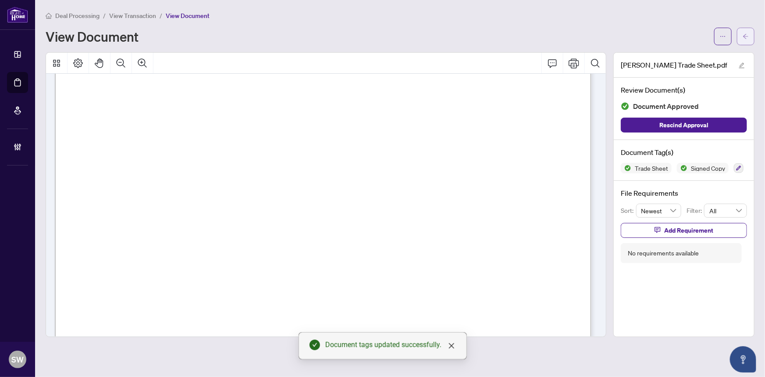
click at [745, 35] on icon "arrow-left" at bounding box center [745, 36] width 5 height 5
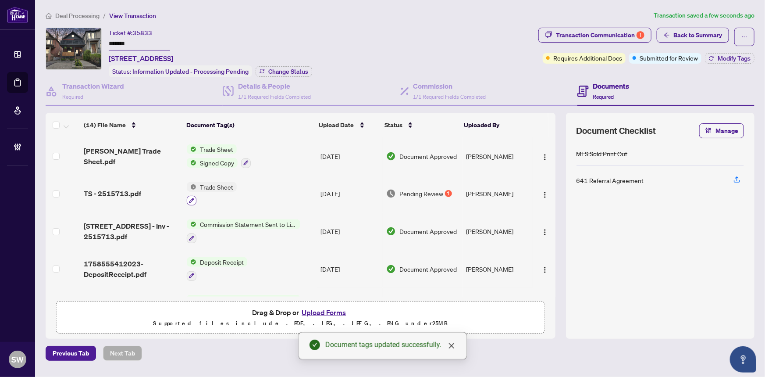
click at [192, 198] on icon "button" at bounding box center [191, 200] width 5 height 5
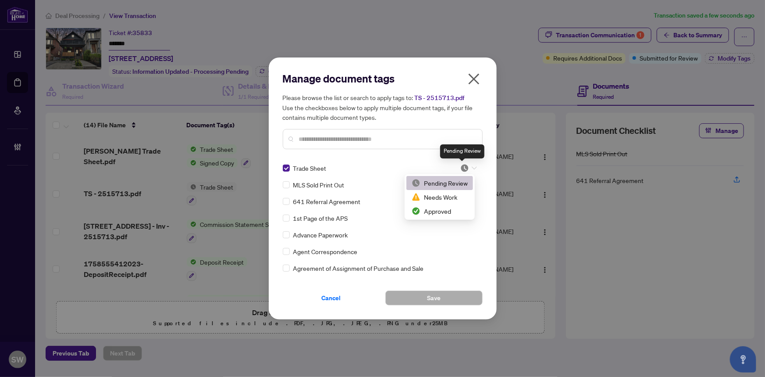
click at [463, 167] on img at bounding box center [465, 168] width 9 height 9
click at [444, 210] on div "Approved" at bounding box center [440, 211] width 56 height 10
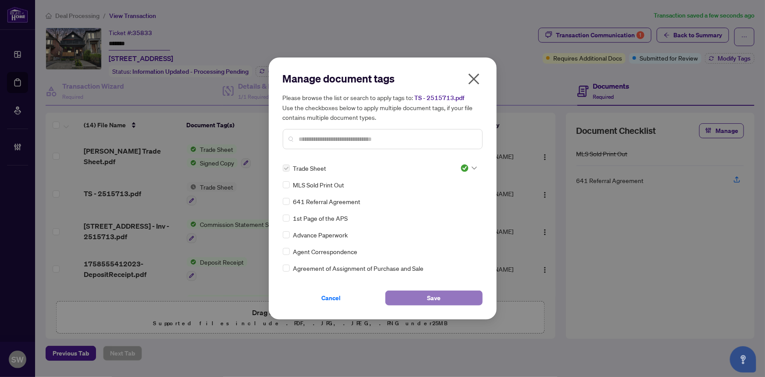
click at [419, 295] on button "Save" at bounding box center [434, 297] width 97 height 15
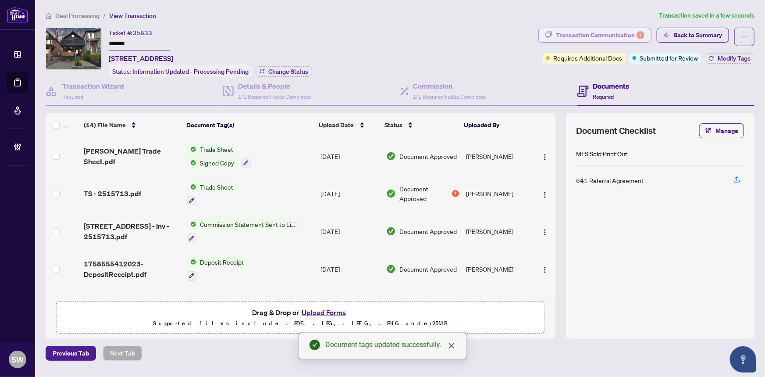
click at [589, 35] on div "Transaction Communication 1" at bounding box center [600, 35] width 89 height 14
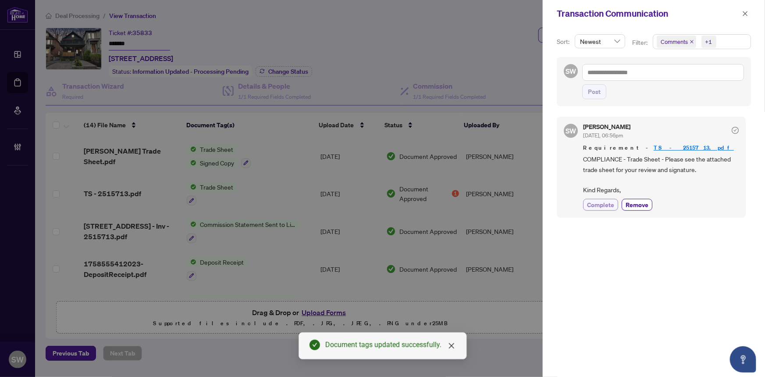
click at [604, 204] on span "Complete" at bounding box center [600, 204] width 27 height 9
click at [744, 11] on icon "close" at bounding box center [746, 14] width 6 height 6
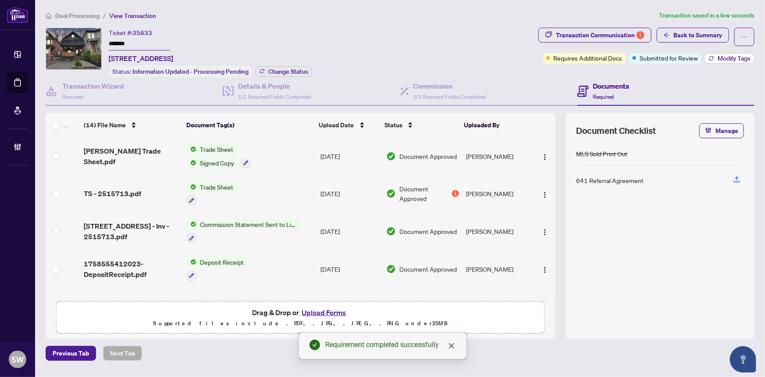
click at [729, 59] on span "Modify Tags" at bounding box center [734, 58] width 33 height 6
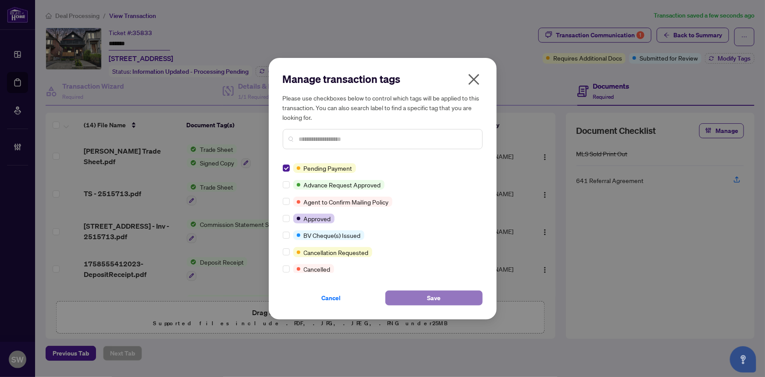
click at [448, 298] on button "Save" at bounding box center [434, 297] width 97 height 15
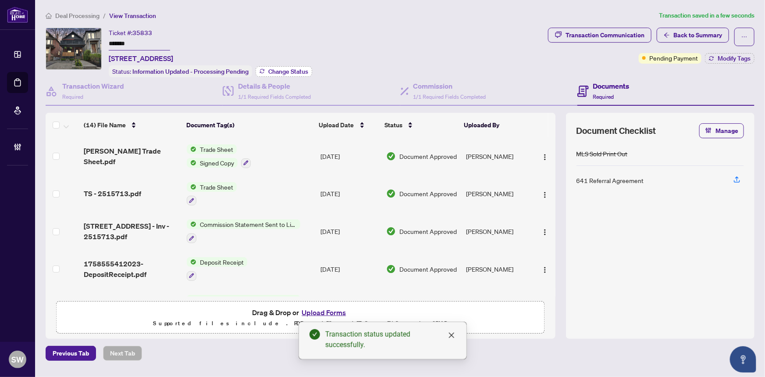
click at [282, 71] on span "Change Status" at bounding box center [288, 71] width 40 height 6
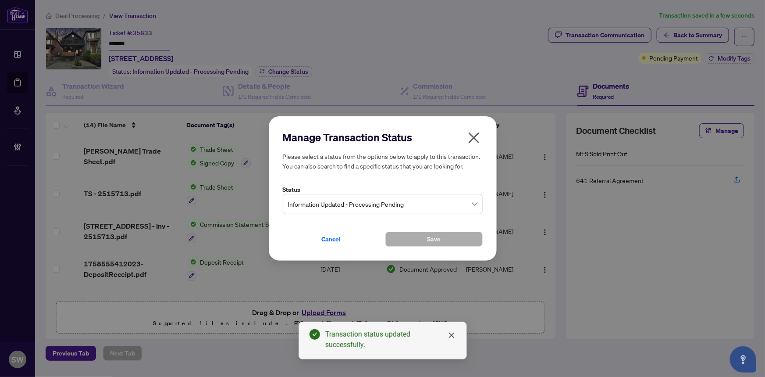
click at [383, 205] on span "Information Updated - Processing Pending" at bounding box center [382, 204] width 189 height 17
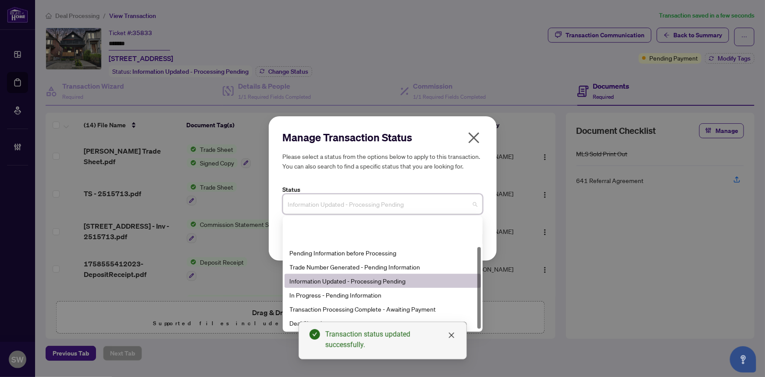
scroll to position [42, 0]
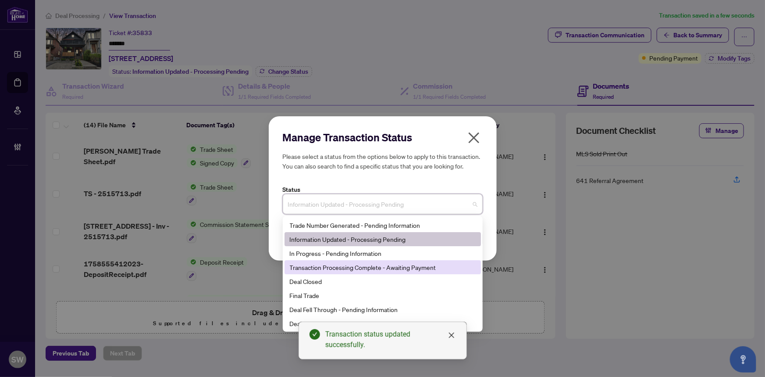
click at [397, 267] on div "Transaction Processing Complete - Awaiting Payment" at bounding box center [383, 267] width 186 height 10
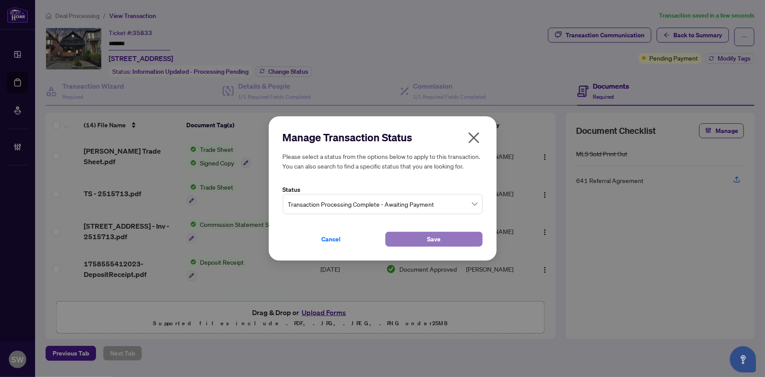
click at [425, 237] on button "Save" at bounding box center [434, 239] width 97 height 15
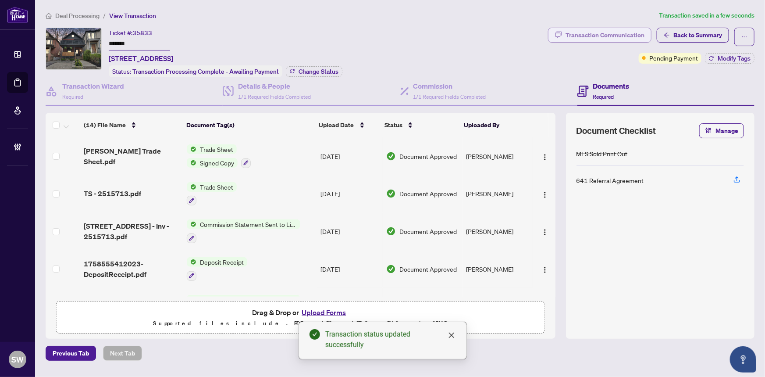
click at [598, 38] on div "Transaction Communication" at bounding box center [605, 35] width 79 height 14
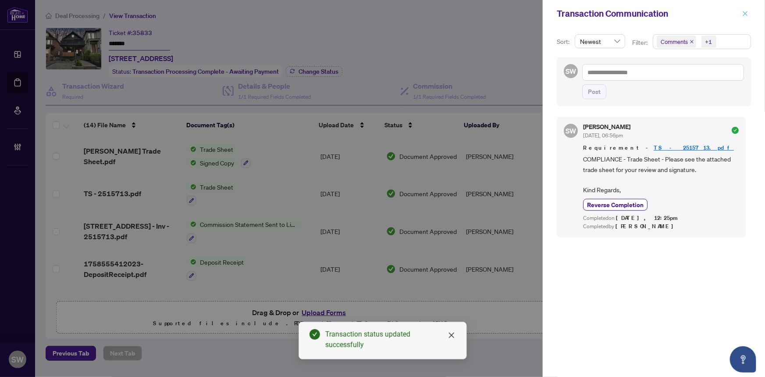
click at [747, 11] on icon "close" at bounding box center [746, 14] width 6 height 6
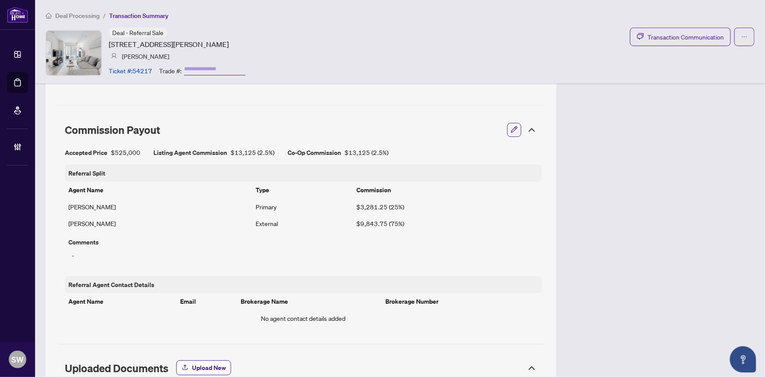
scroll to position [414, 0]
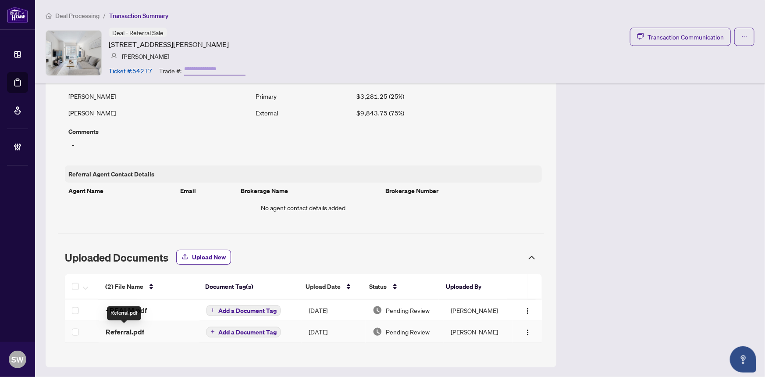
click at [142, 330] on span "Referral.pdf" at bounding box center [125, 331] width 39 height 11
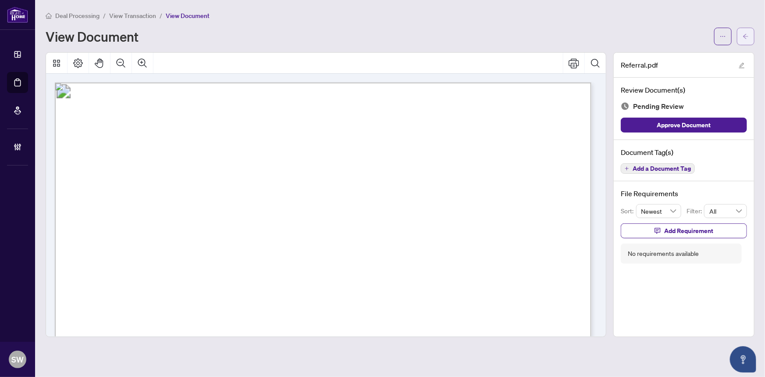
click at [745, 41] on span "button" at bounding box center [746, 36] width 6 height 14
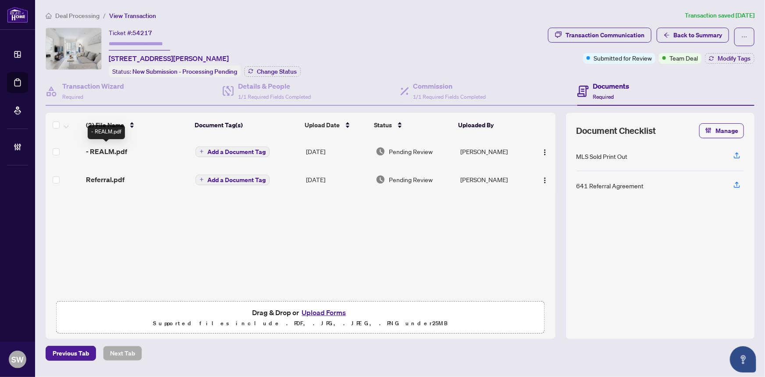
click at [118, 147] on span "- REALM.pdf" at bounding box center [106, 151] width 41 height 11
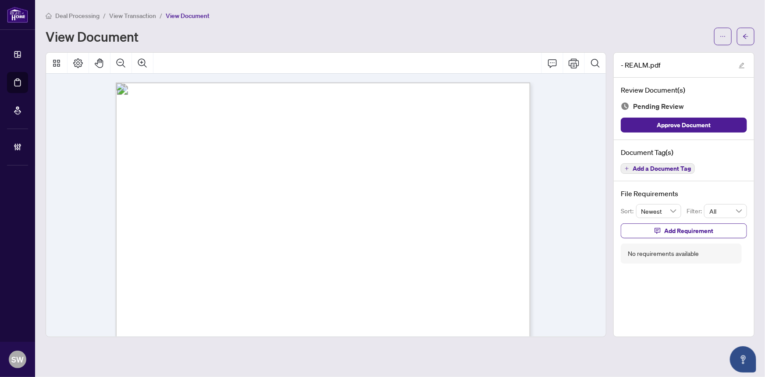
drag, startPoint x: 155, startPoint y: 122, endPoint x: 214, endPoint y: 125, distance: 59.7
click at [214, 125] on span "[STREET_ADDRESS][PERSON_NAME]" at bounding box center [214, 125] width 147 height 8
click at [748, 39] on span "button" at bounding box center [746, 36] width 6 height 14
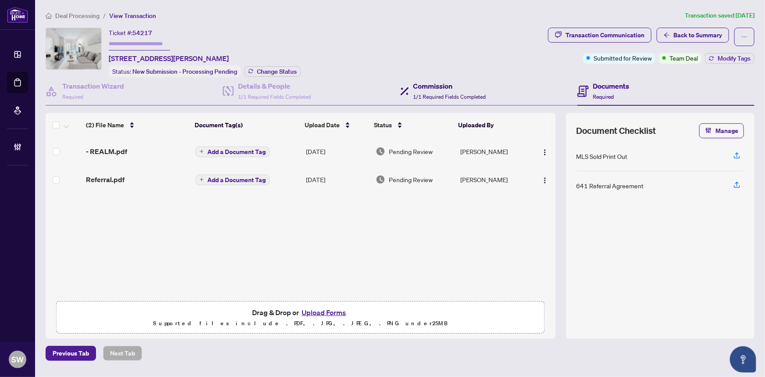
click at [432, 93] on span "1/1 Required Fields Completed" at bounding box center [450, 96] width 73 height 7
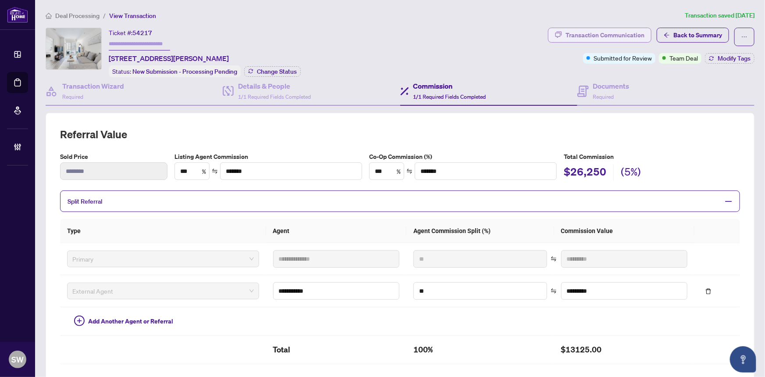
click at [610, 35] on div "Transaction Communication" at bounding box center [605, 35] width 79 height 14
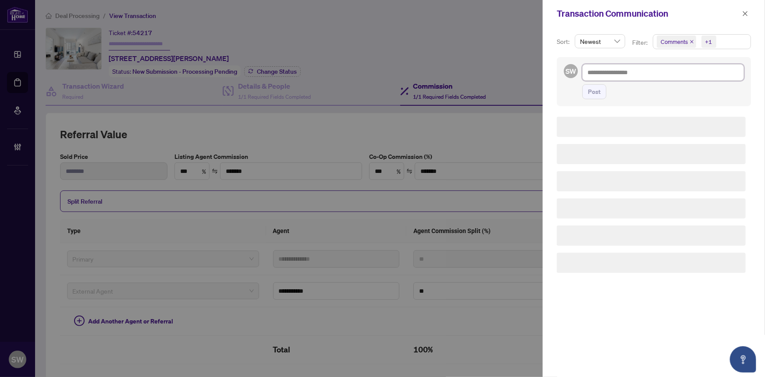
click at [637, 74] on textarea at bounding box center [663, 72] width 162 height 17
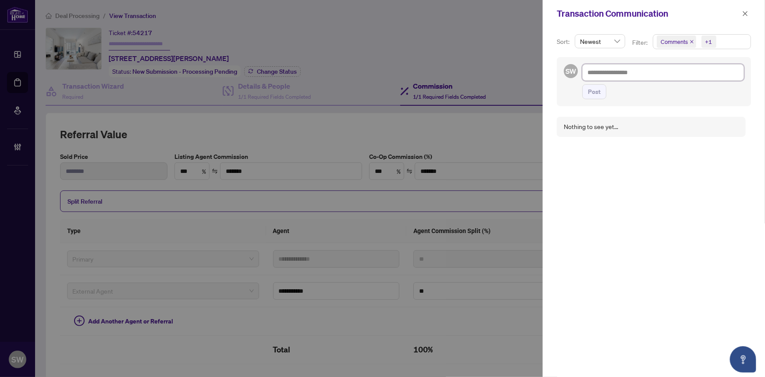
type textarea "*"
type textarea "**"
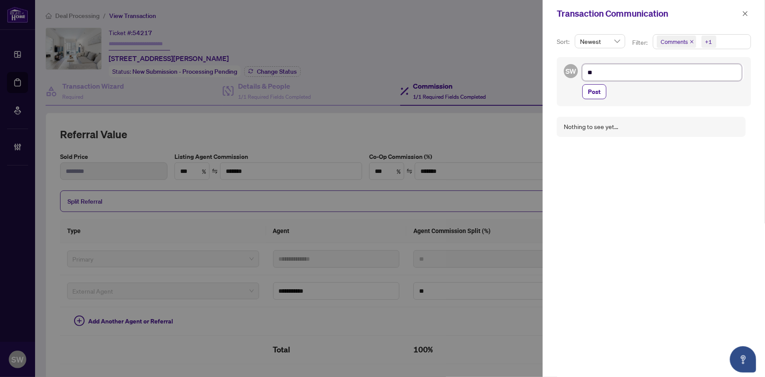
type textarea "**"
type textarea "****"
type textarea "*****"
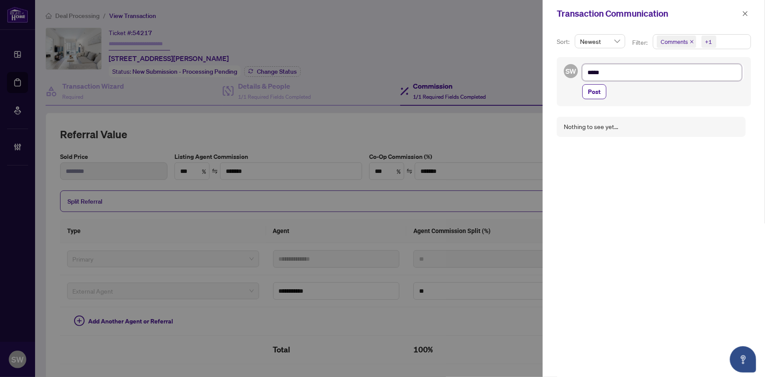
type textarea "******"
type textarea "*******"
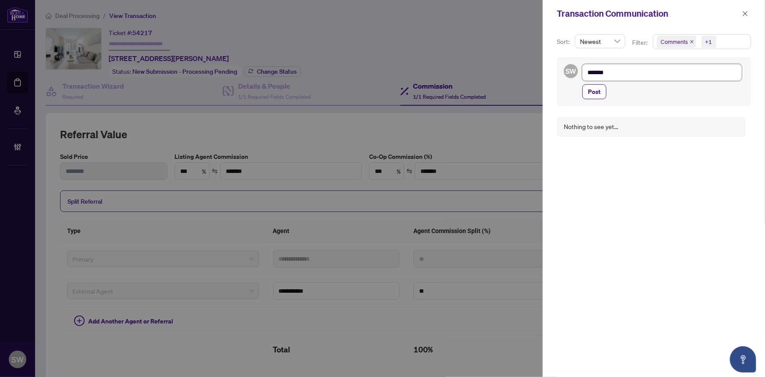
type textarea "*******"
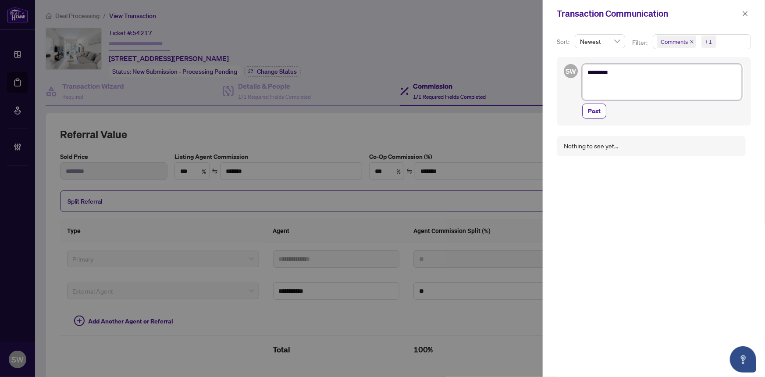
type textarea "******* *"
type textarea "******* **"
type textarea "******* ***"
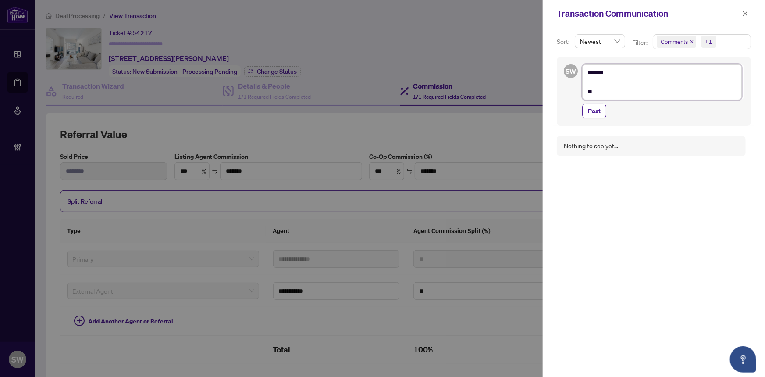
type textarea "******* ***"
type textarea "******* ****"
type textarea "******* *****"
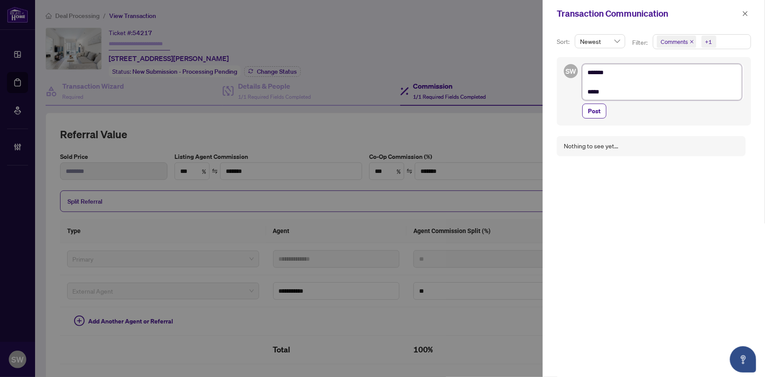
type textarea "******* ******"
type textarea "******* ********"
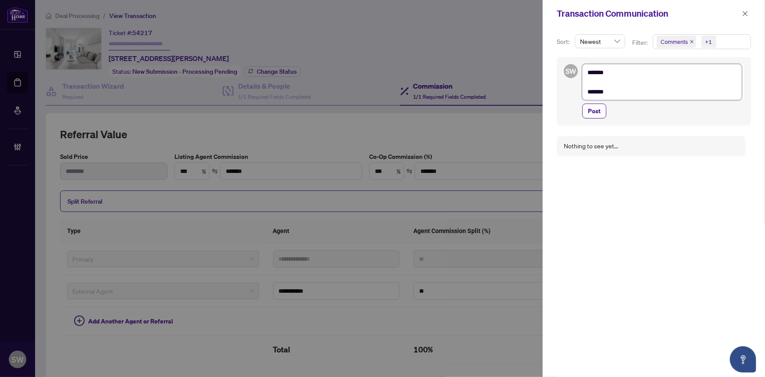
type textarea "******* ********"
type textarea "******* *********"
type textarea "**********"
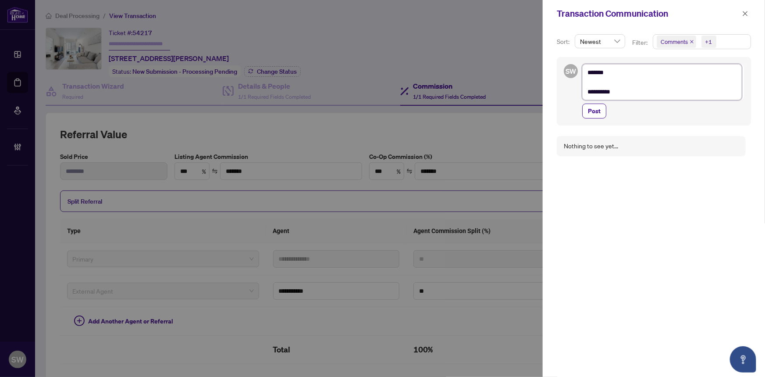
type textarea "**********"
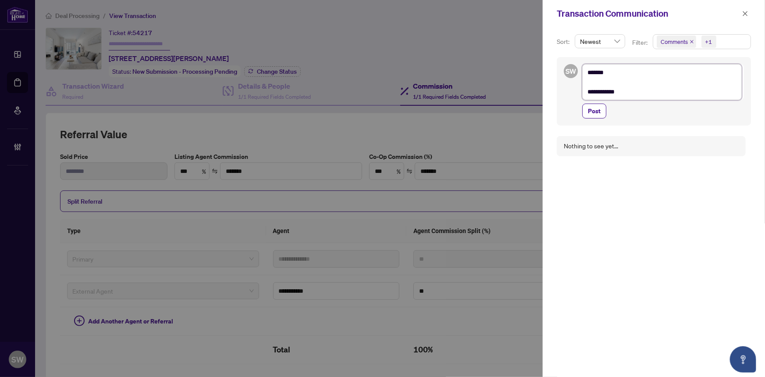
type textarea "**********"
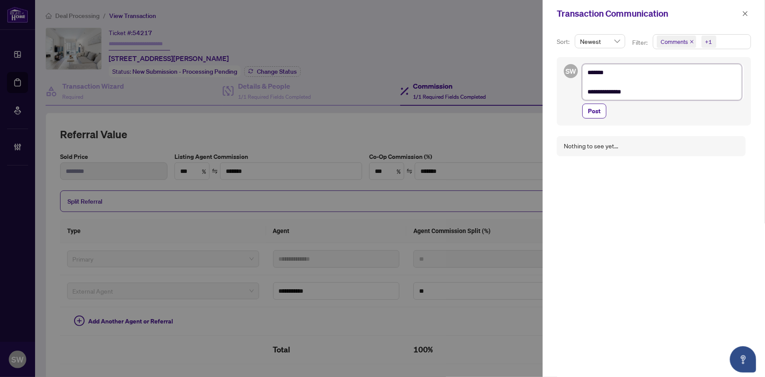
type textarea "**********"
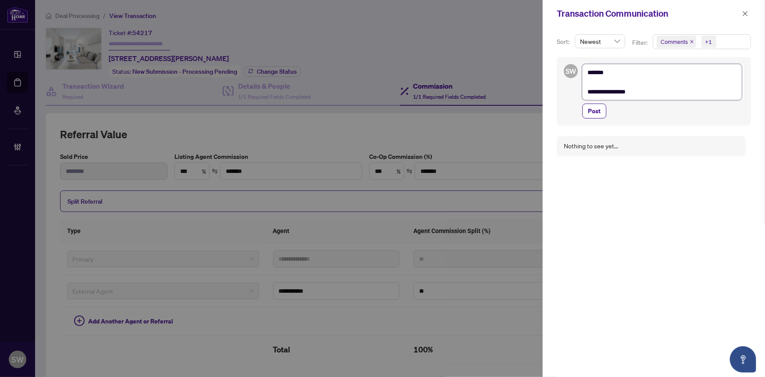
type textarea "**********"
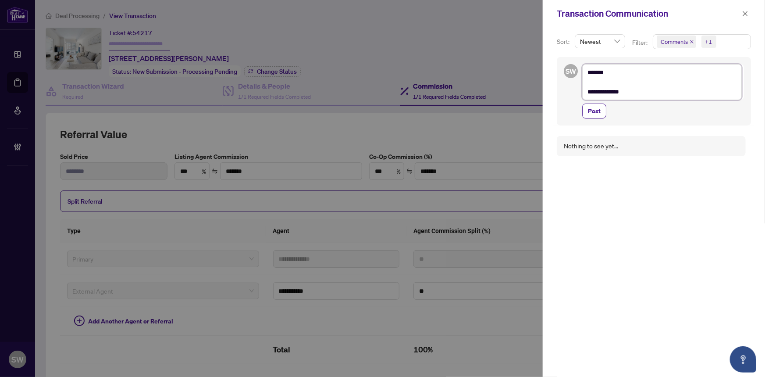
type textarea "**********"
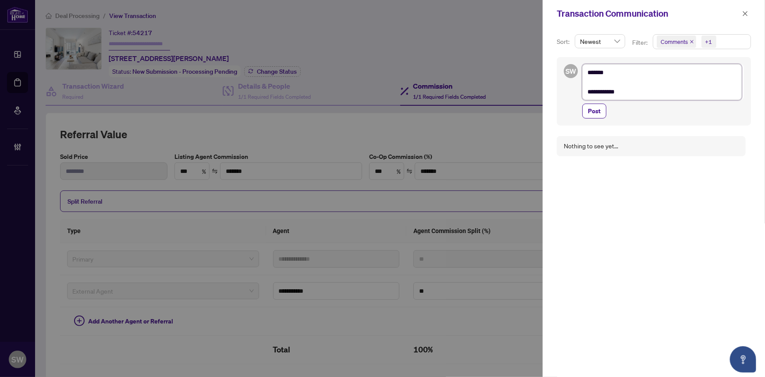
type textarea "**********"
type textarea "******* *********"
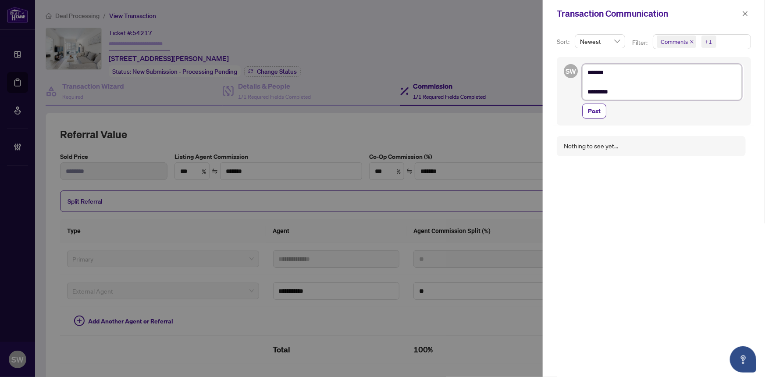
type textarea "**********"
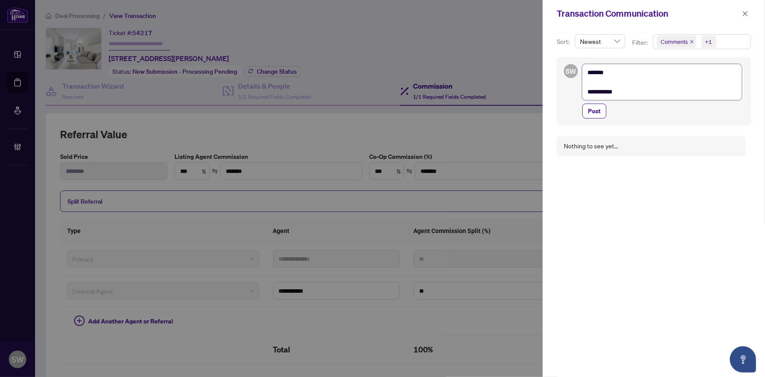
type textarea "**********"
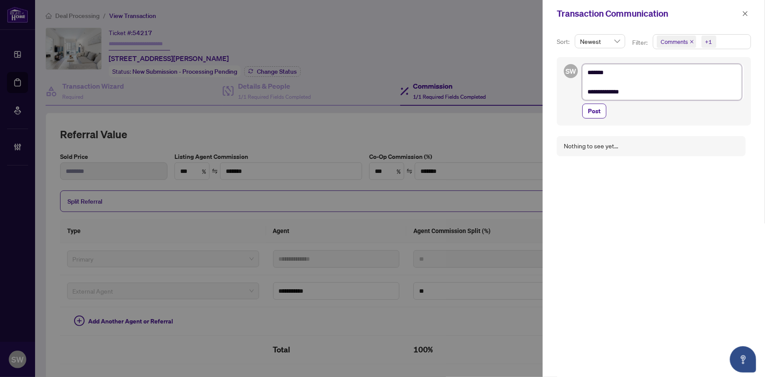
type textarea "**********"
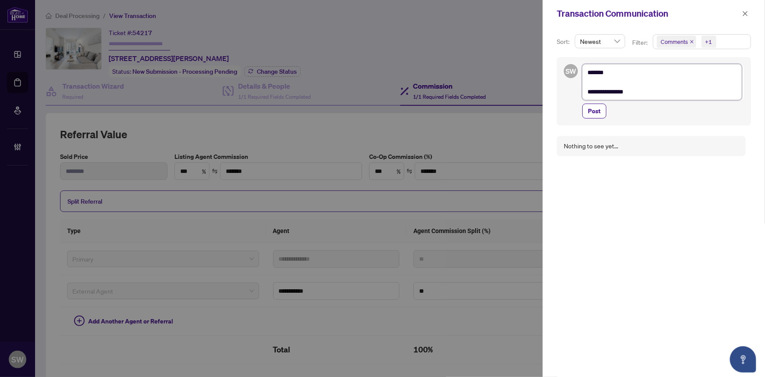
type textarea "**********"
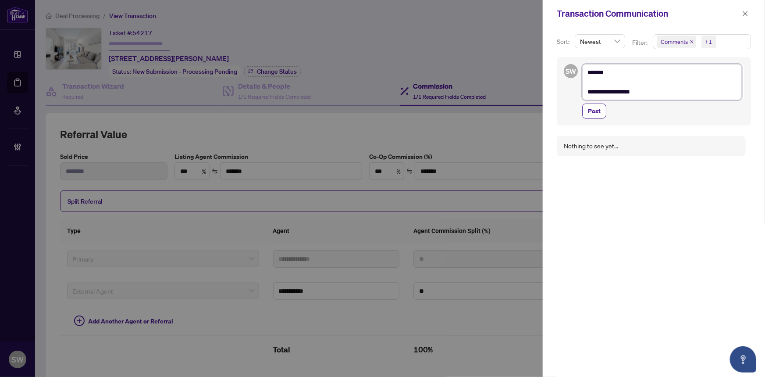
type textarea "**********"
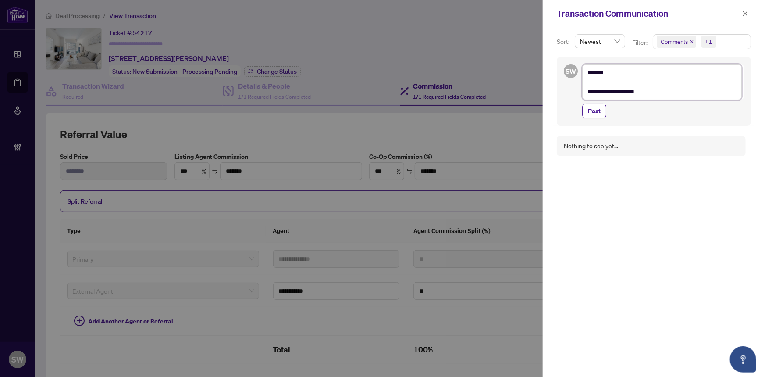
type textarea "**********"
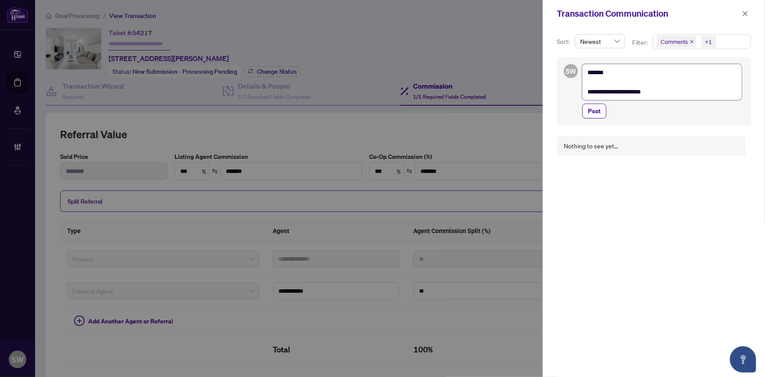
type textarea "**********"
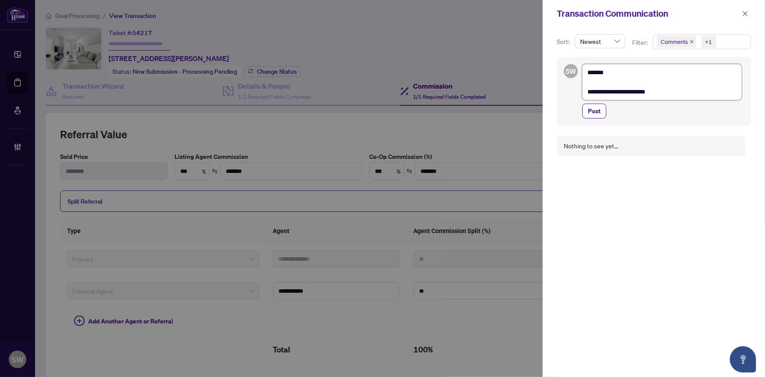
type textarea "**********"
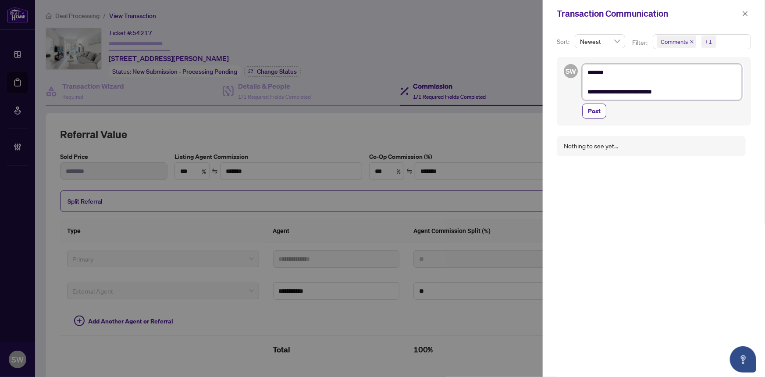
type textarea "**********"
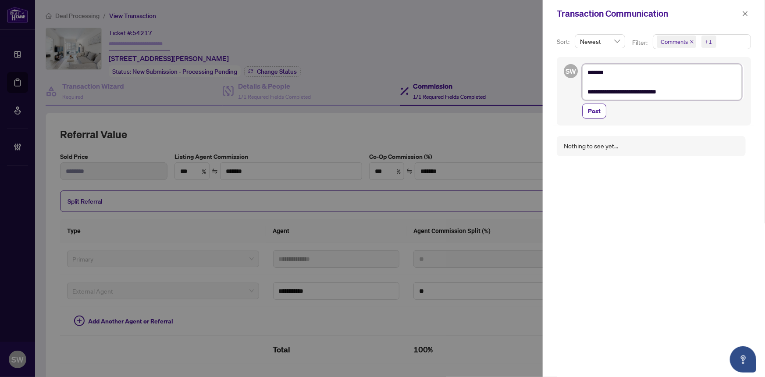
type textarea "**********"
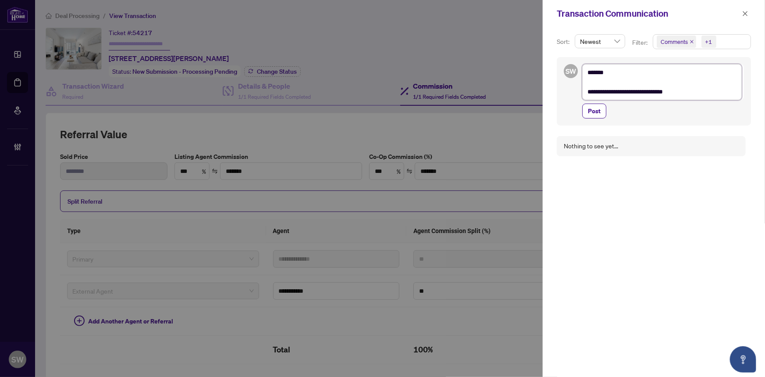
type textarea "**********"
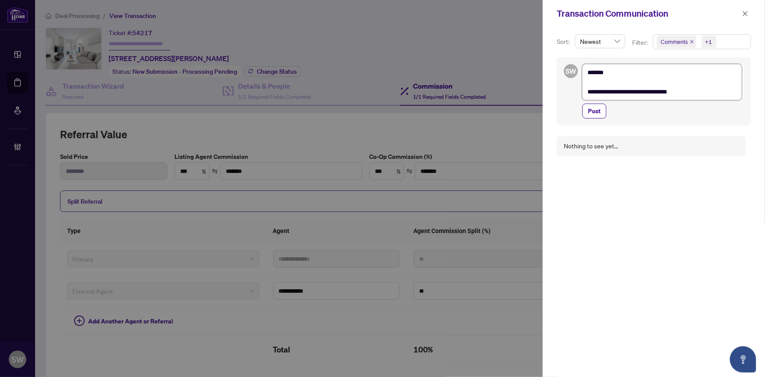
type textarea "**********"
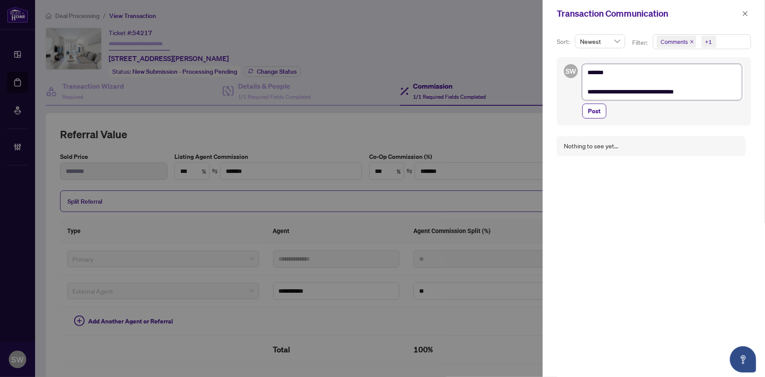
type textarea "**********"
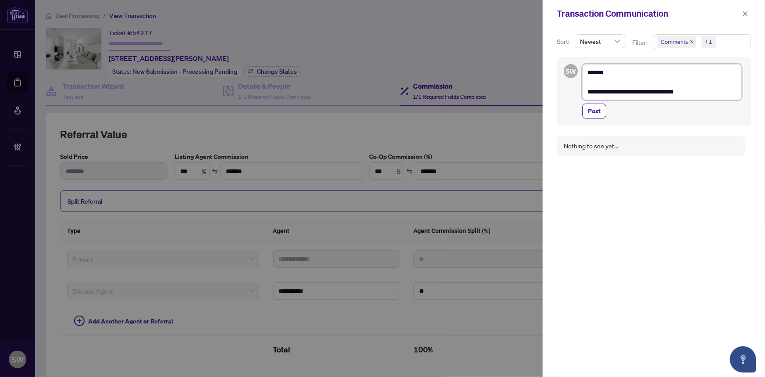
type textarea "**********"
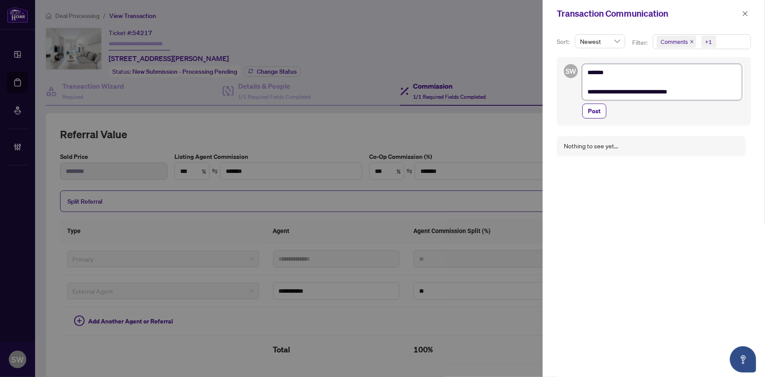
type textarea "**********"
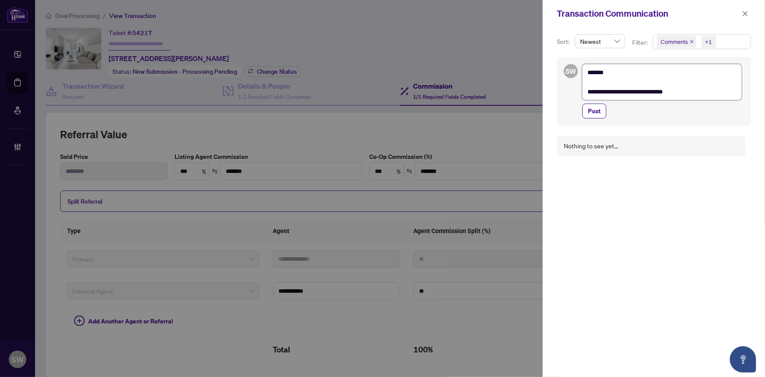
type textarea "**********"
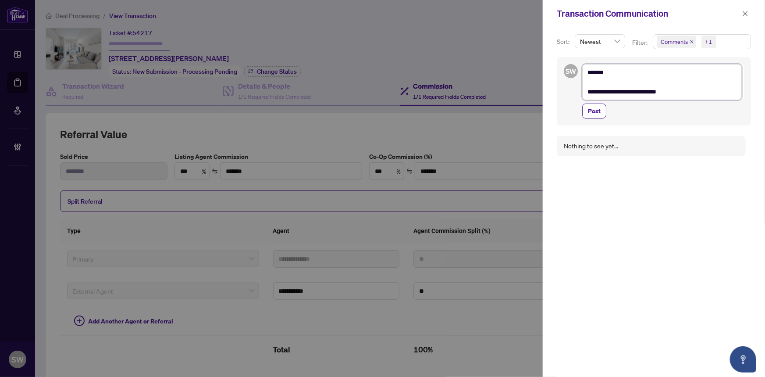
type textarea "**********"
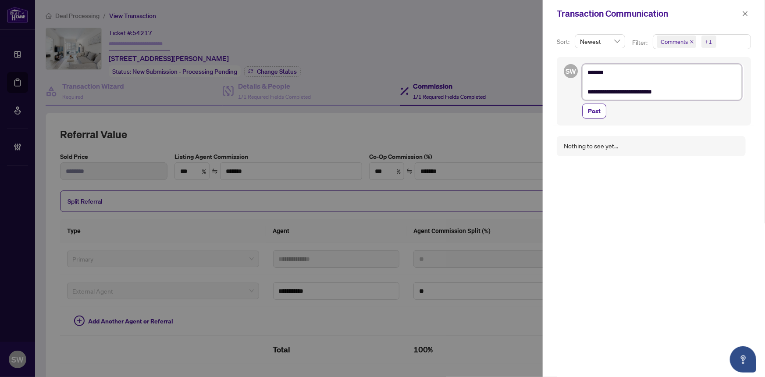
type textarea "**********"
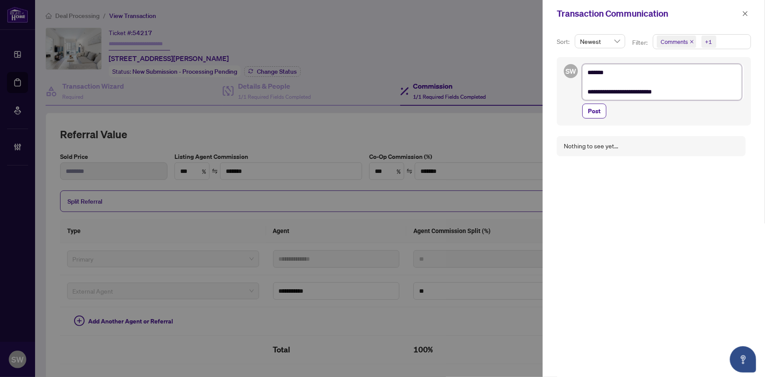
type textarea "**********"
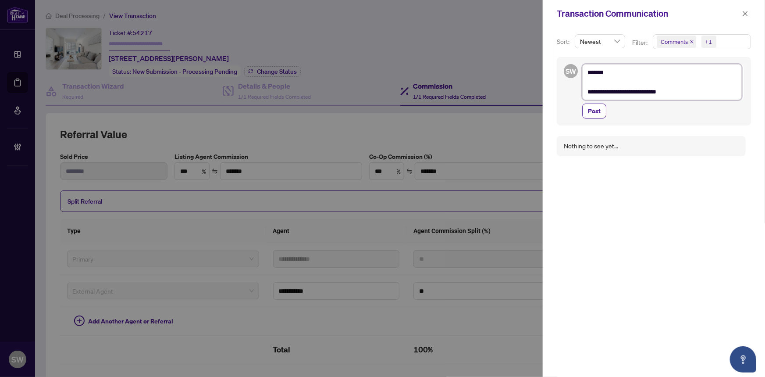
type textarea "**********"
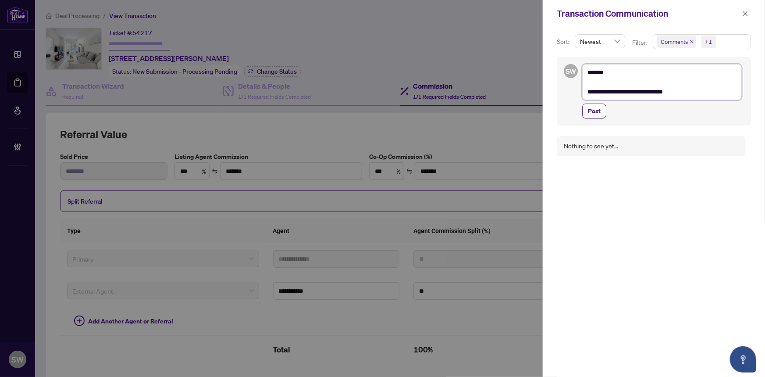
type textarea "**********"
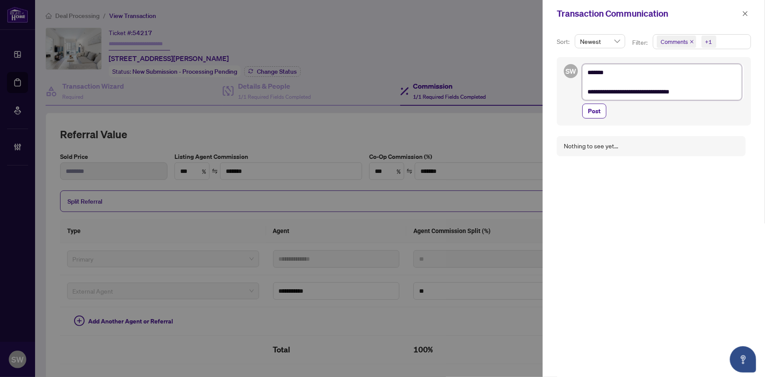
type textarea "**********"
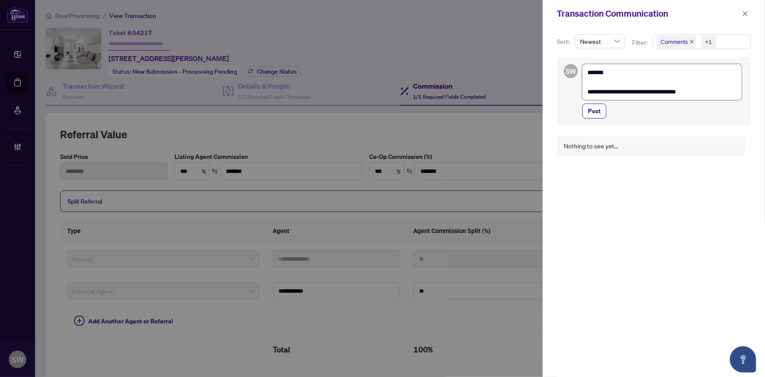
type textarea "**********"
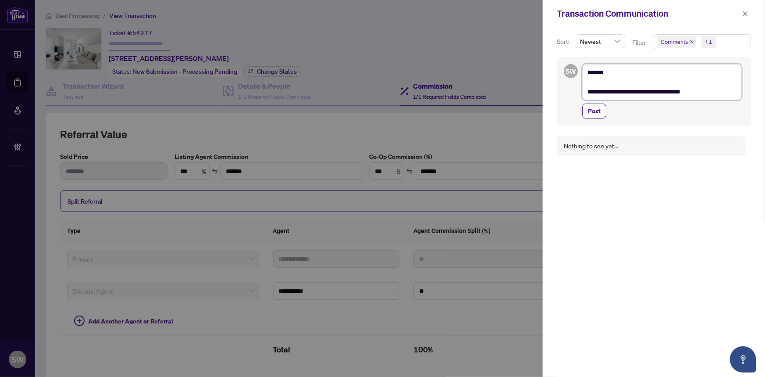
type textarea "**********"
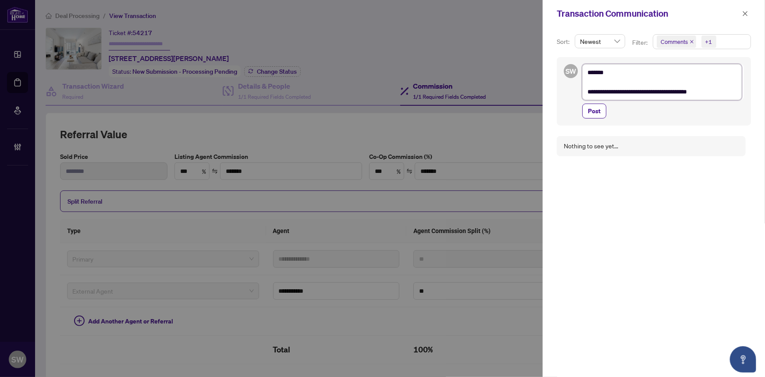
type textarea "**********"
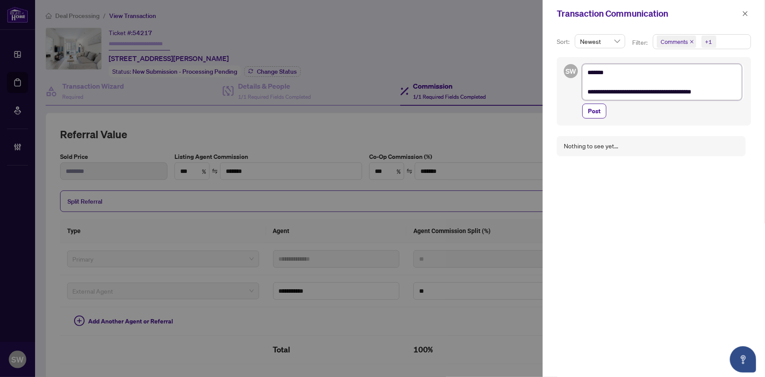
type textarea "**********"
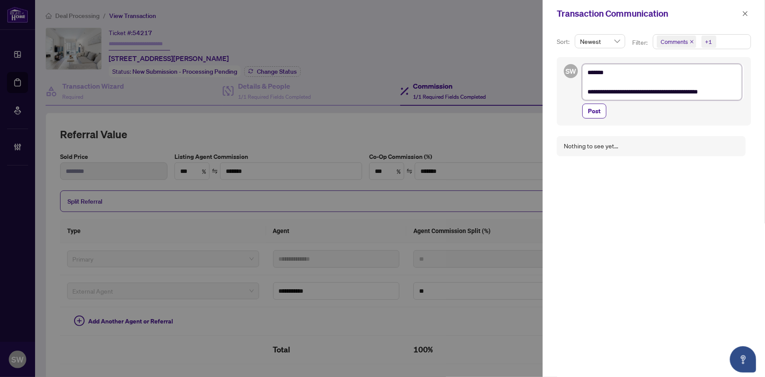
type textarea "**********"
click at [588, 101] on textarea "**********" at bounding box center [662, 87] width 160 height 46
click at [680, 101] on textarea "**********" at bounding box center [662, 87] width 160 height 46
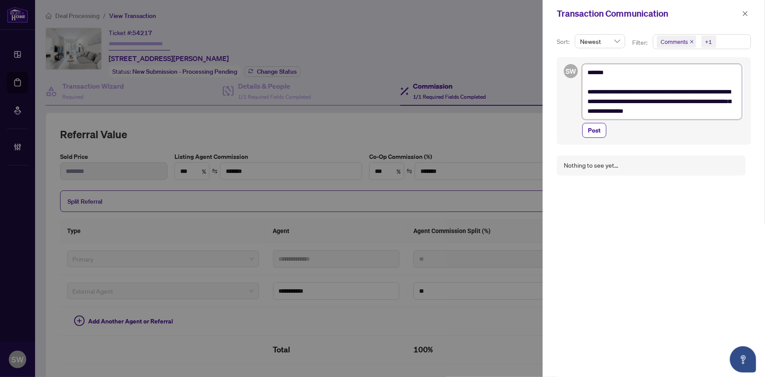
click at [588, 101] on textarea "**********" at bounding box center [662, 91] width 160 height 55
click at [647, 112] on textarea "**********" at bounding box center [662, 91] width 160 height 55
click at [711, 114] on textarea "**********" at bounding box center [662, 91] width 160 height 55
click at [679, 111] on textarea "**********" at bounding box center [662, 91] width 160 height 55
click at [704, 110] on textarea "**********" at bounding box center [662, 91] width 160 height 55
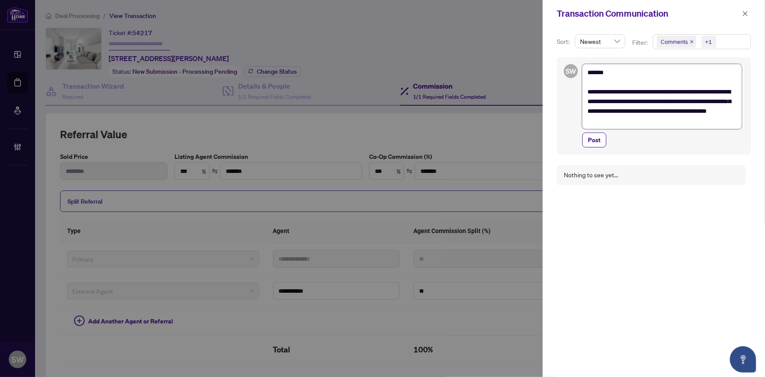
click at [721, 114] on textarea "**********" at bounding box center [662, 96] width 160 height 65
click at [697, 103] on textarea "**********" at bounding box center [662, 96] width 160 height 65
click at [597, 139] on span "Post" at bounding box center [594, 140] width 13 height 14
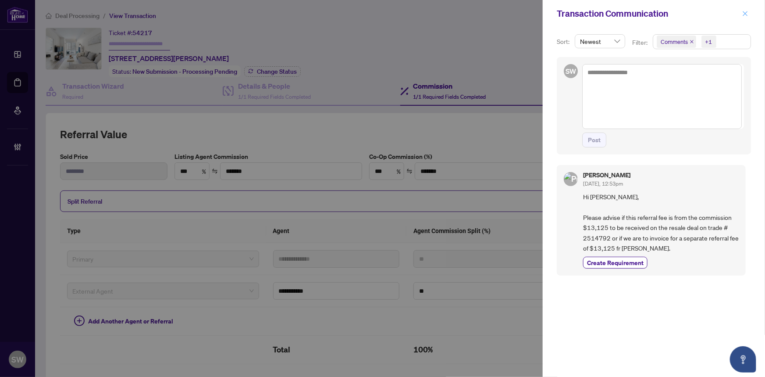
click at [745, 13] on icon "close" at bounding box center [745, 13] width 5 height 5
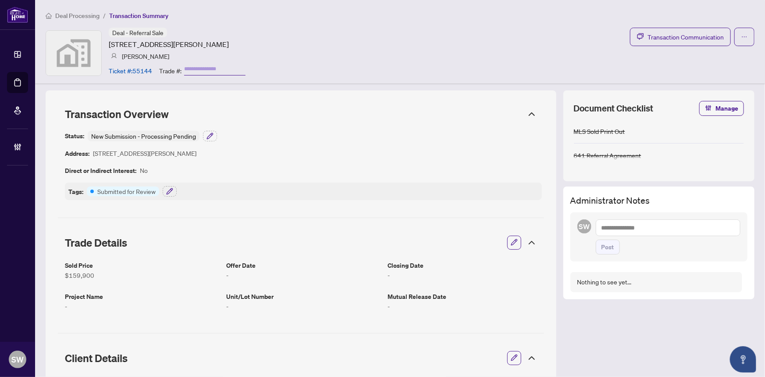
click at [73, 16] on span "Deal Processing" at bounding box center [77, 16] width 44 height 8
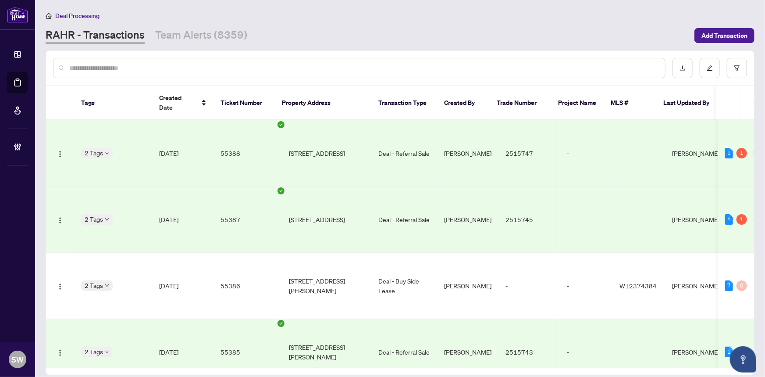
click at [110, 69] on input "text" at bounding box center [363, 68] width 589 height 10
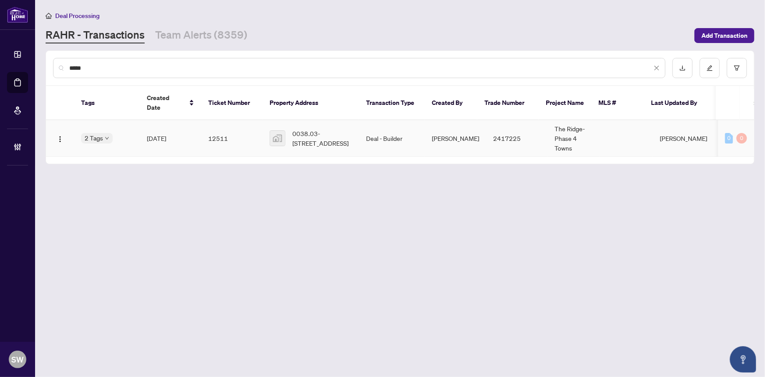
type input "*****"
click at [318, 129] on span "0038.03-[STREET_ADDRESS]" at bounding box center [323, 138] width 60 height 19
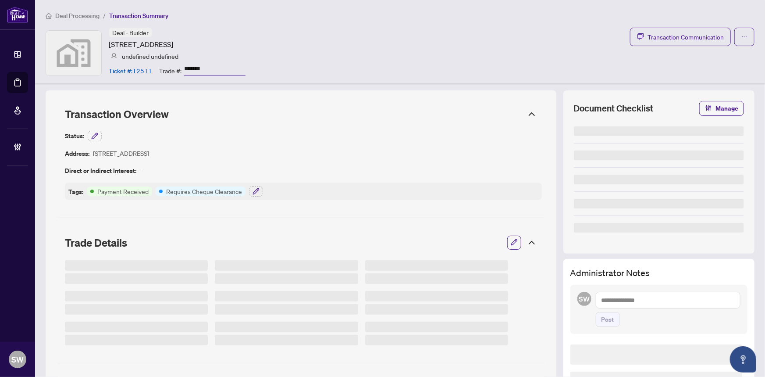
click at [193, 66] on input "*******" at bounding box center [214, 69] width 61 height 13
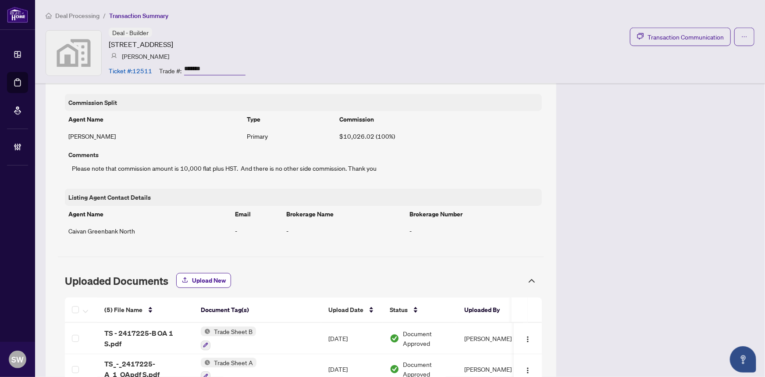
scroll to position [598, 0]
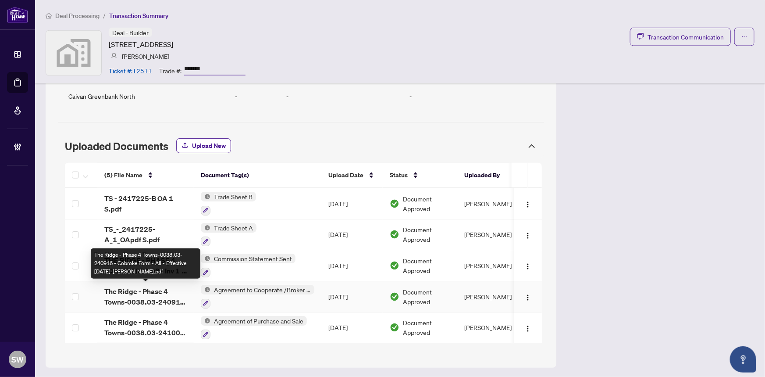
click at [165, 290] on span "The Ridge - Phase 4 Towns-0038.03-240916 - Cobroke Form - All - Effective [DATE…" at bounding box center [145, 296] width 82 height 21
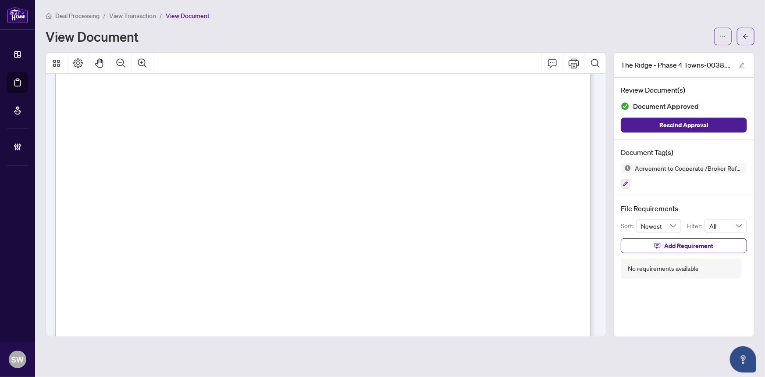
scroll to position [0, 0]
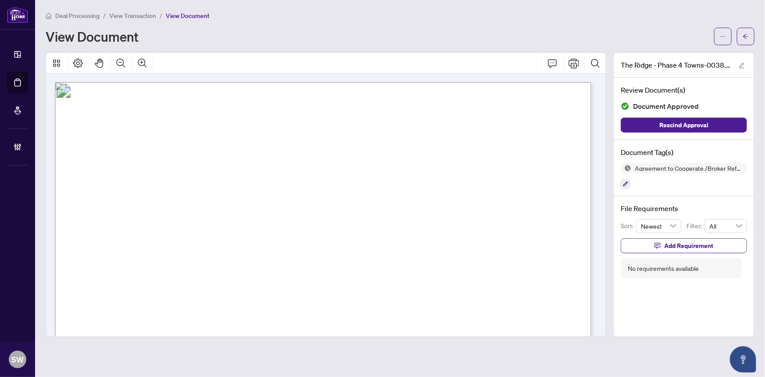
click at [124, 15] on span "View Transaction" at bounding box center [132, 16] width 47 height 8
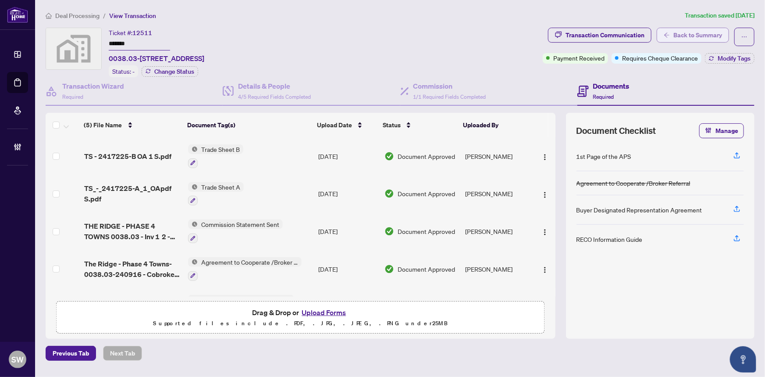
click at [668, 34] on icon "arrow-left" at bounding box center [667, 35] width 6 height 6
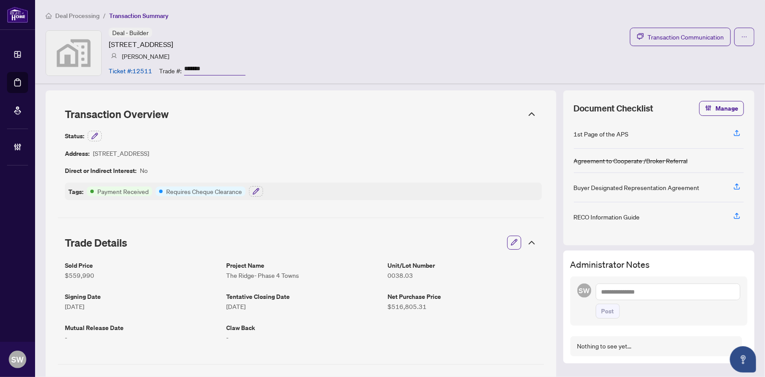
scroll to position [598, 0]
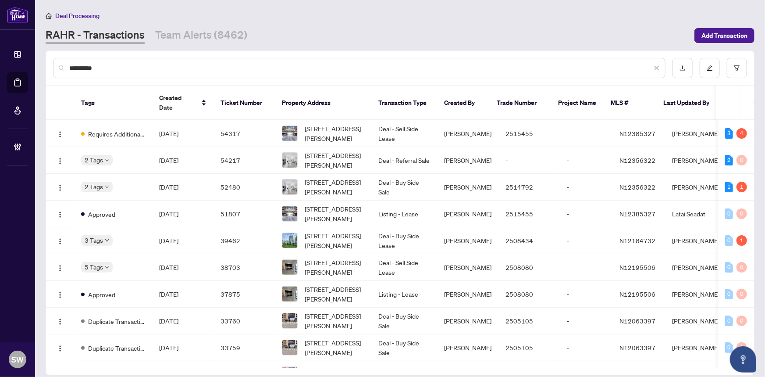
click at [95, 68] on input "**********" at bounding box center [360, 68] width 583 height 10
click at [94, 68] on input "**********" at bounding box center [360, 68] width 583 height 10
paste input "text"
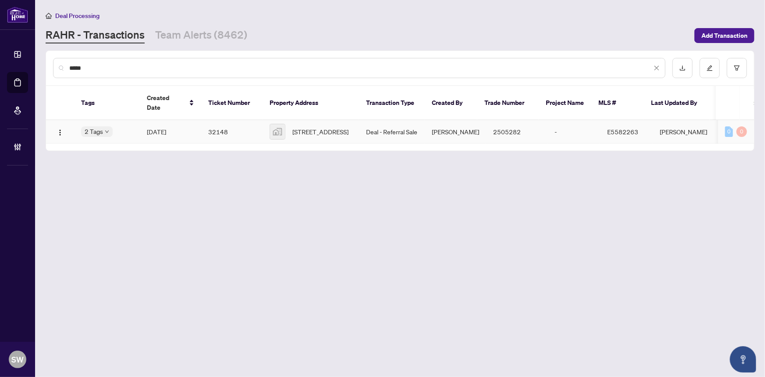
type input "*****"
click at [223, 120] on td "32148" at bounding box center [231, 131] width 61 height 23
